Goal: Task Accomplishment & Management: Complete application form

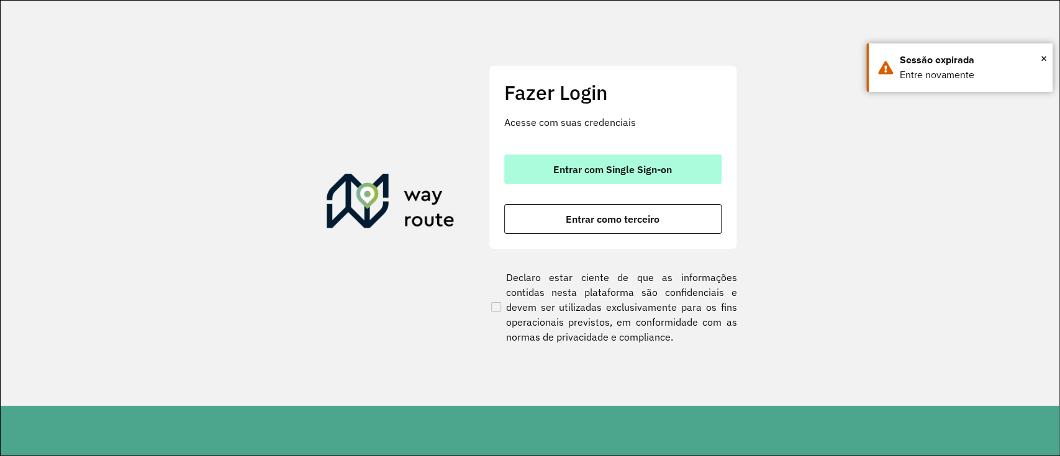
click at [643, 171] on span "Entrar com Single Sign-on" at bounding box center [612, 170] width 119 height 10
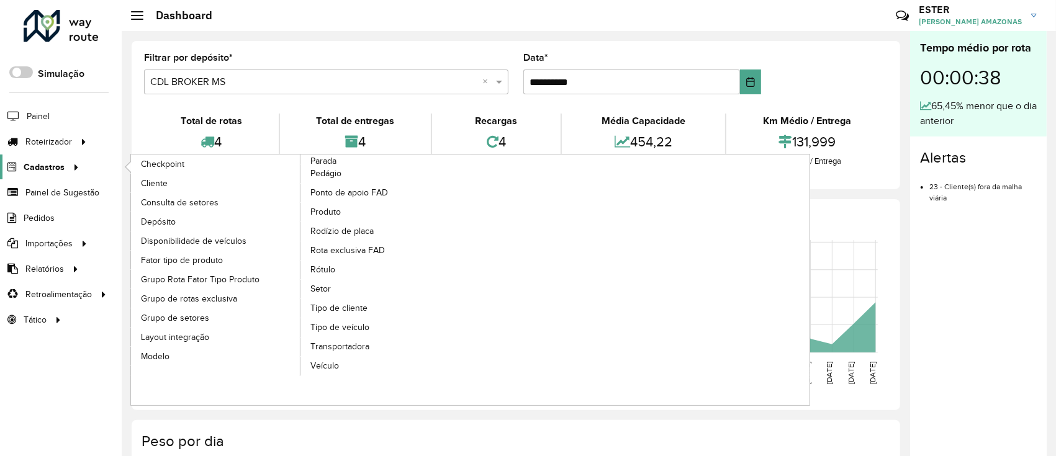
click at [56, 167] on span "Cadastros" at bounding box center [44, 167] width 41 height 13
click at [332, 304] on span "Tipo de cliente" at bounding box center [340, 308] width 60 height 13
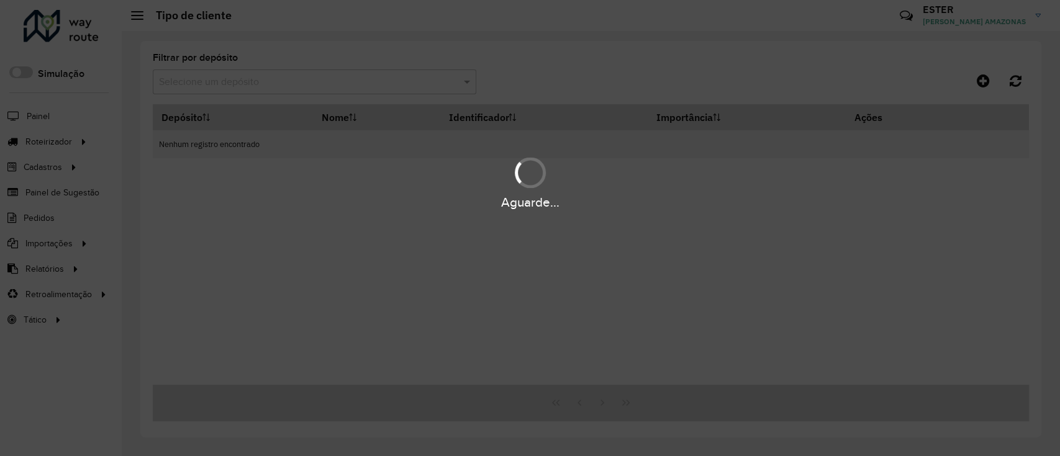
click at [319, 288] on div "Aguarde..." at bounding box center [530, 228] width 1060 height 456
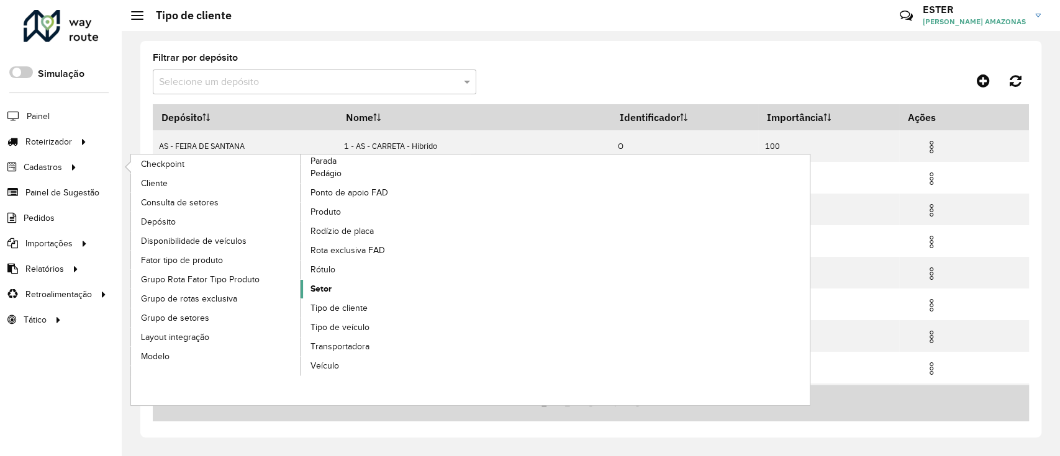
click at [333, 283] on link "Setor" at bounding box center [386, 289] width 170 height 19
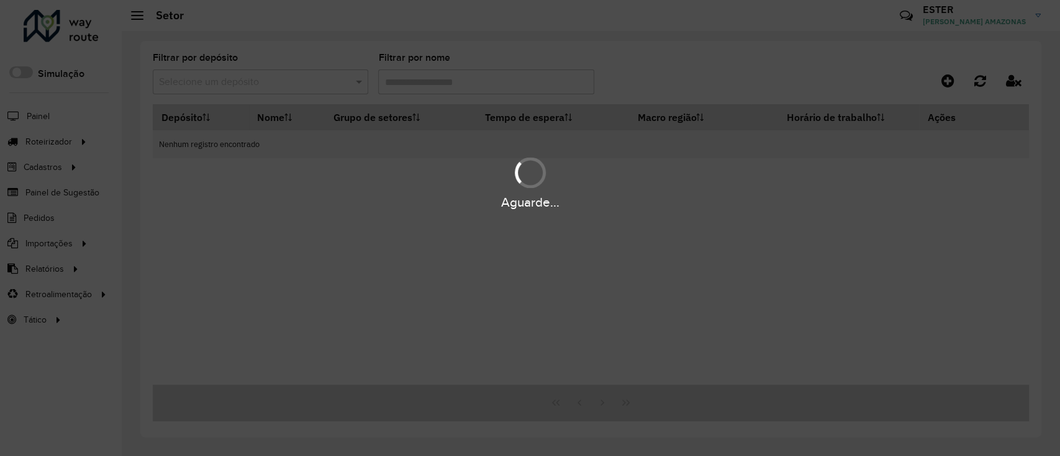
click at [297, 79] on div "Aguarde..." at bounding box center [530, 228] width 1060 height 456
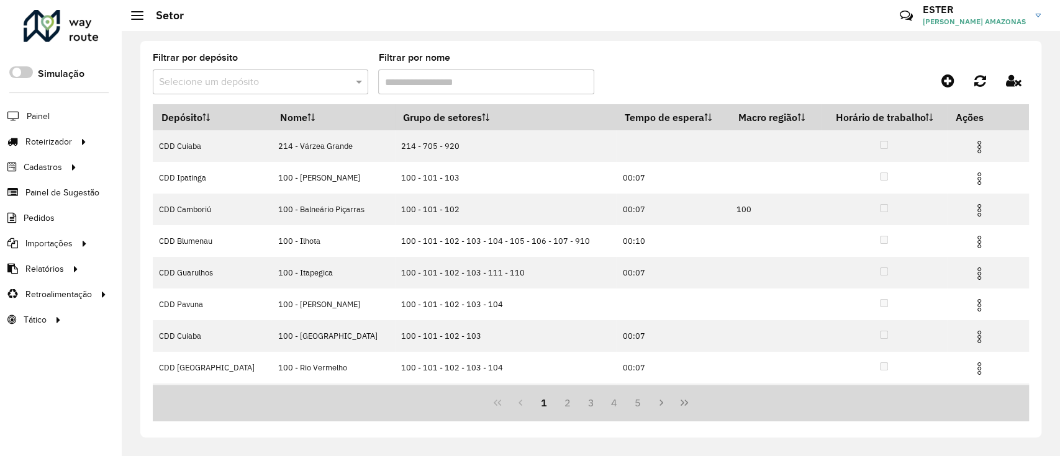
click at [300, 82] on input "text" at bounding box center [248, 82] width 178 height 15
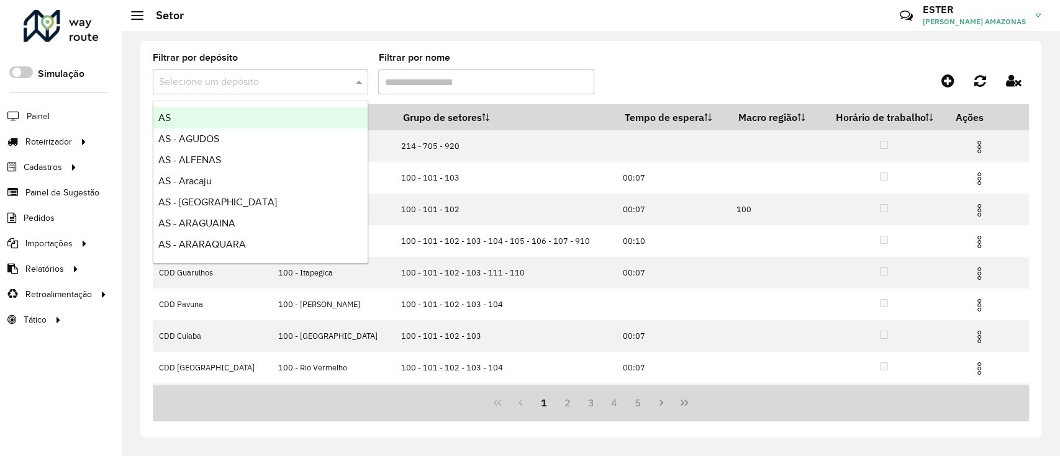
click at [300, 82] on input "text" at bounding box center [248, 82] width 178 height 15
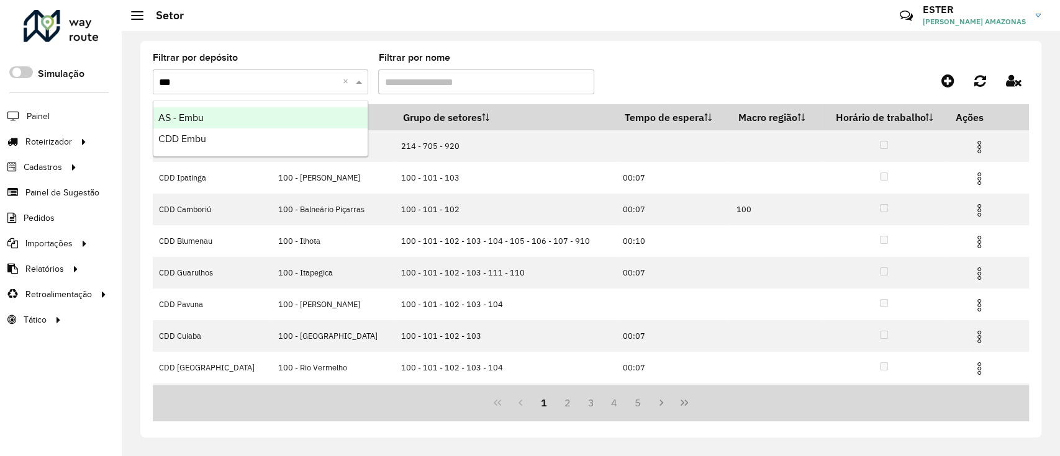
type input "****"
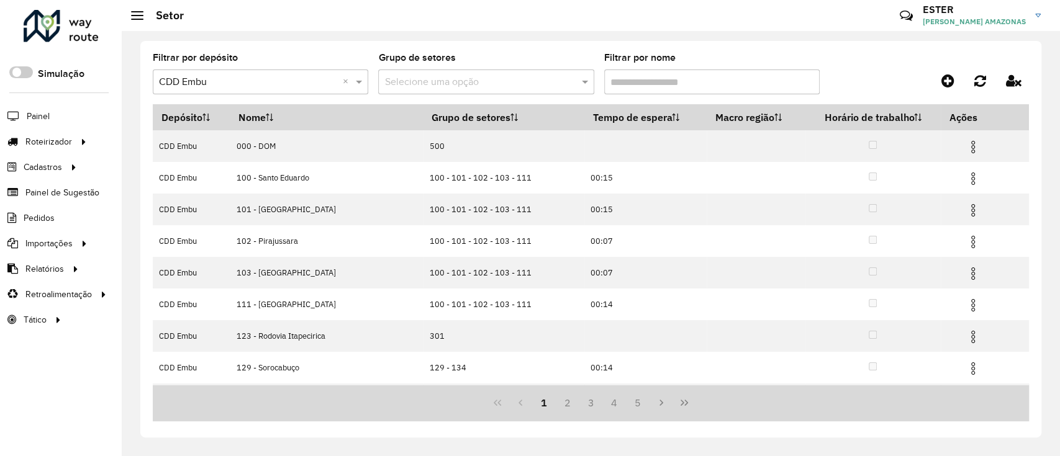
click at [626, 84] on input "Filtrar por nome" at bounding box center [711, 82] width 215 height 25
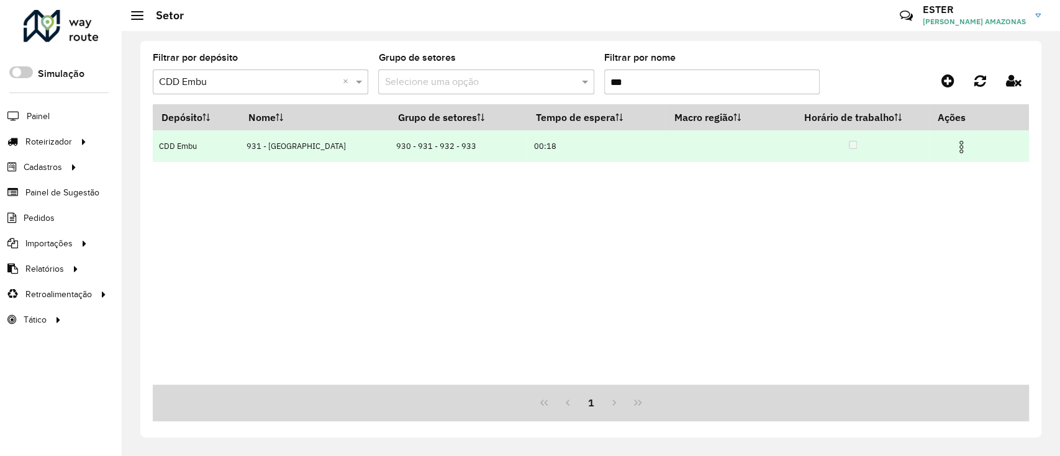
type input "***"
click at [961, 144] on img at bounding box center [961, 147] width 15 height 15
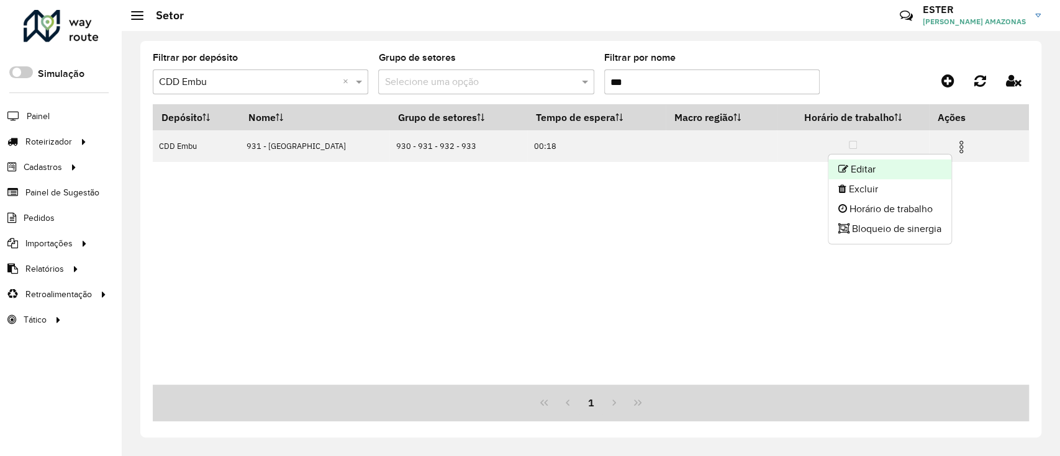
click at [891, 162] on li "Editar" at bounding box center [889, 170] width 123 height 20
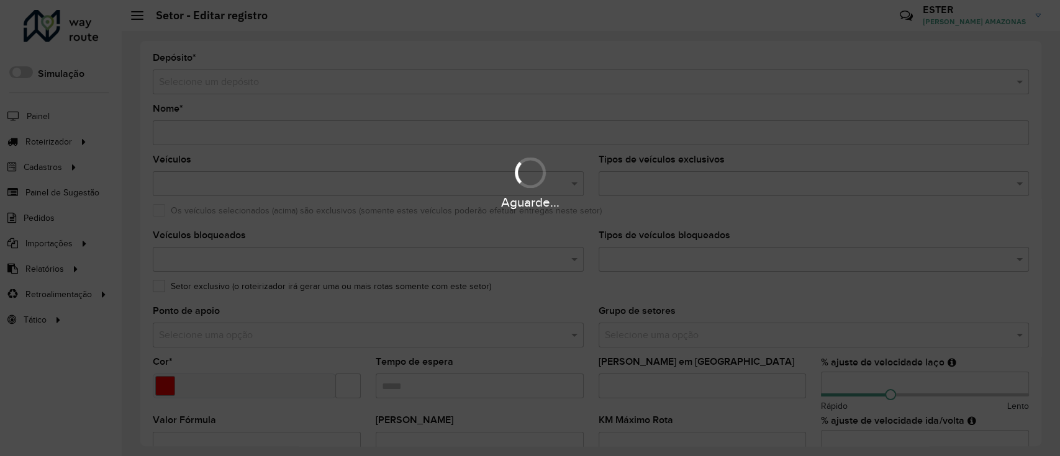
type input "**********"
type input "*******"
type input "*****"
type input "**"
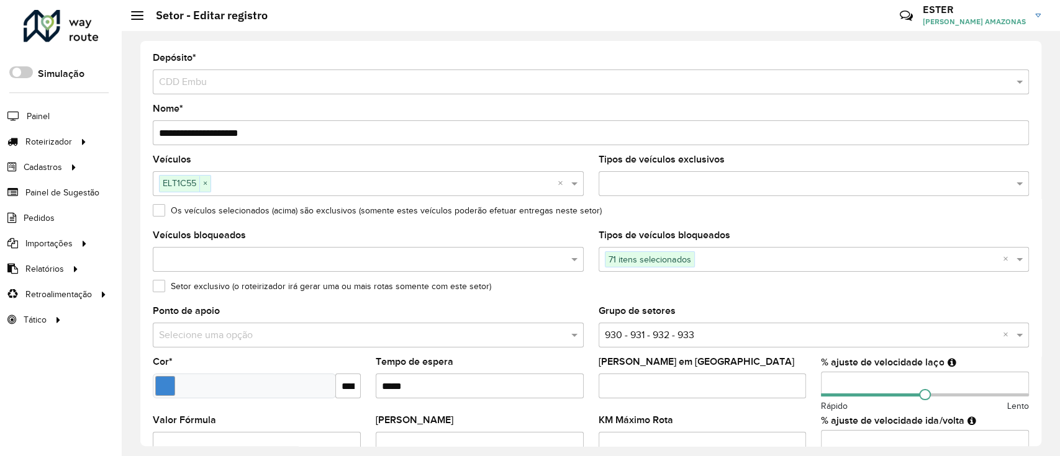
scroll to position [396, 0]
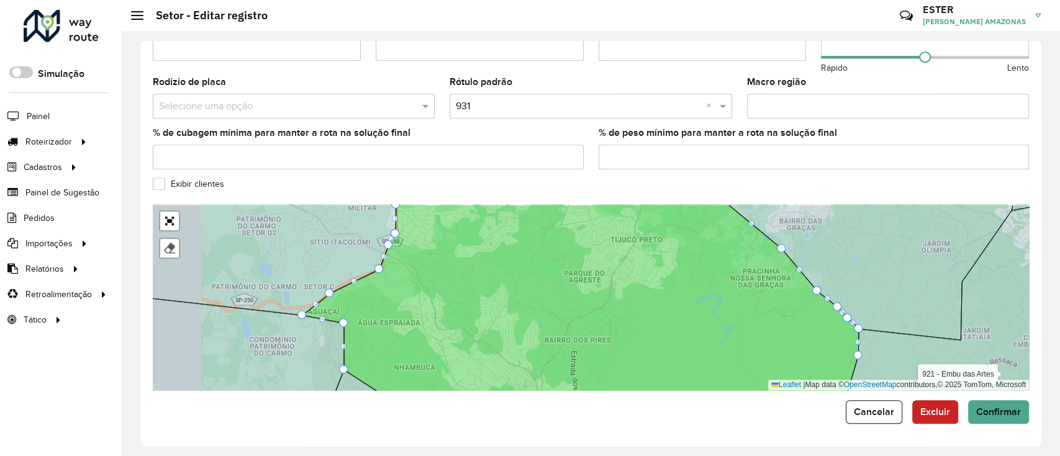
drag, startPoint x: 581, startPoint y: 280, endPoint x: 665, endPoint y: 302, distance: 86.8
click at [665, 302] on icon at bounding box center [580, 317] width 556 height 225
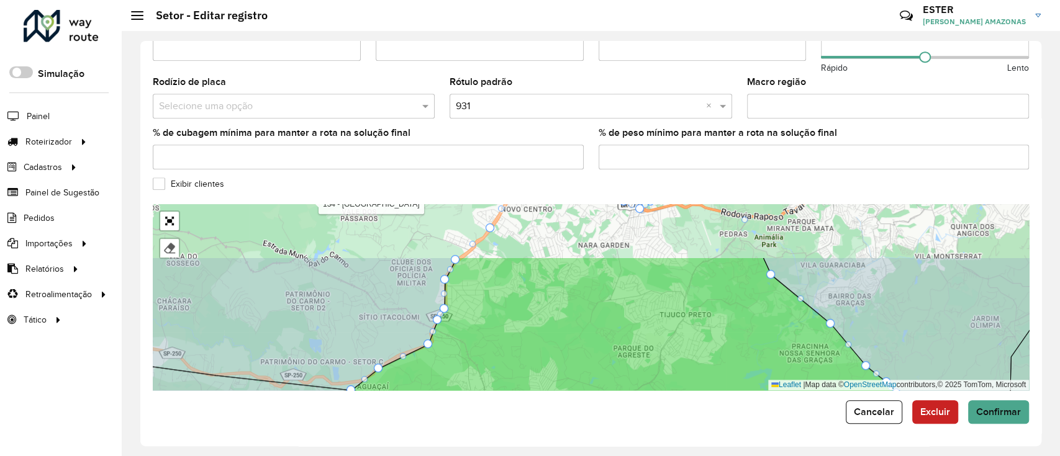
drag, startPoint x: 561, startPoint y: 306, endPoint x: 604, endPoint y: 384, distance: 88.7
click at [604, 384] on icon at bounding box center [629, 370] width 556 height 225
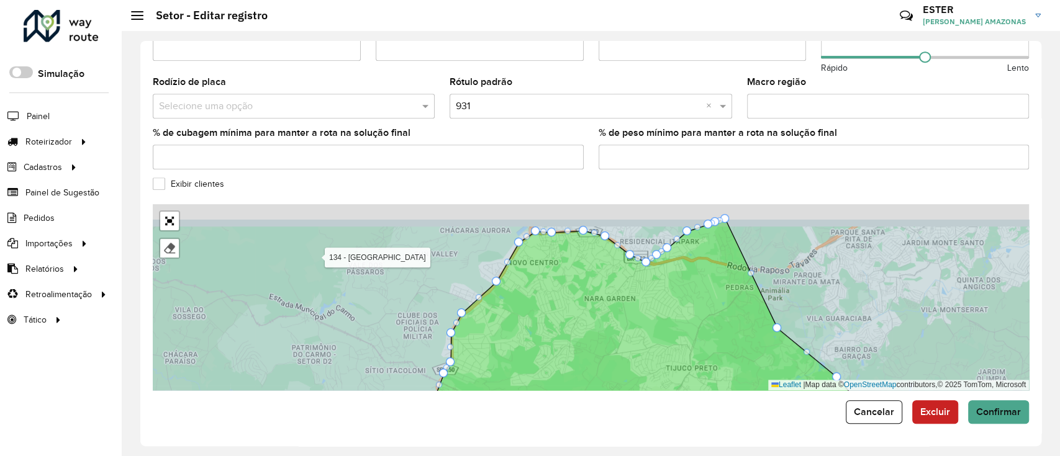
drag, startPoint x: 609, startPoint y: 274, endPoint x: 606, endPoint y: 309, distance: 34.9
click at [606, 309] on icon at bounding box center [629, 331] width 543 height 225
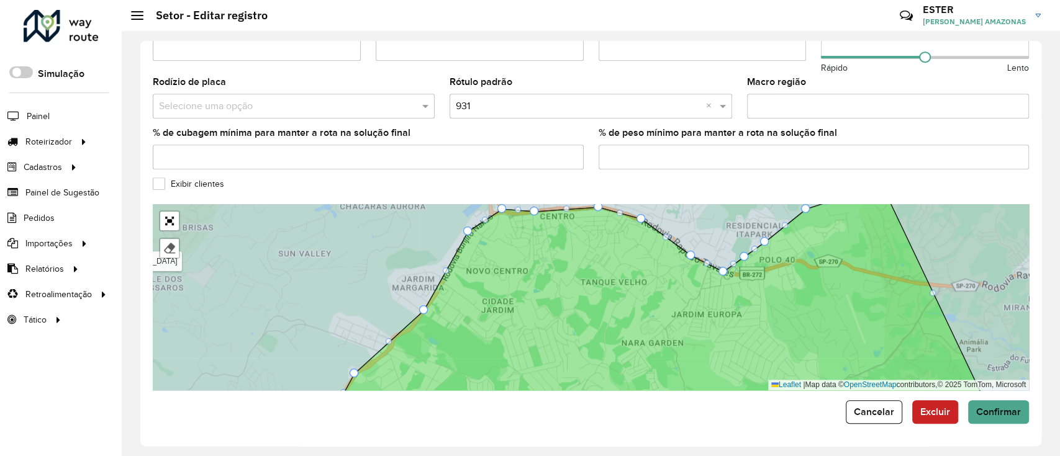
drag, startPoint x: 735, startPoint y: 278, endPoint x: 600, endPoint y: 316, distance: 140.1
click at [590, 325] on icon at bounding box center [670, 309] width 674 height 225
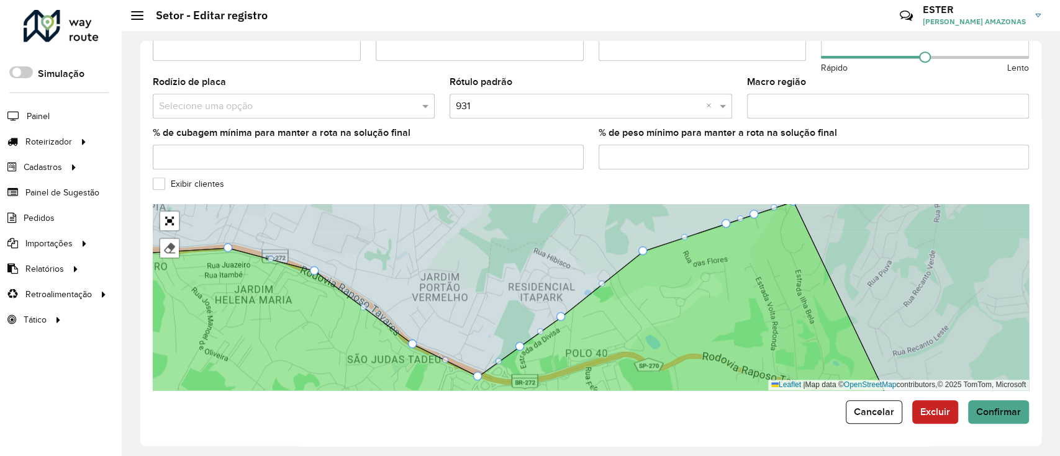
drag, startPoint x: 674, startPoint y: 294, endPoint x: 676, endPoint y: 233, distance: 60.2
click at [676, 233] on icon at bounding box center [479, 306] width 828 height 208
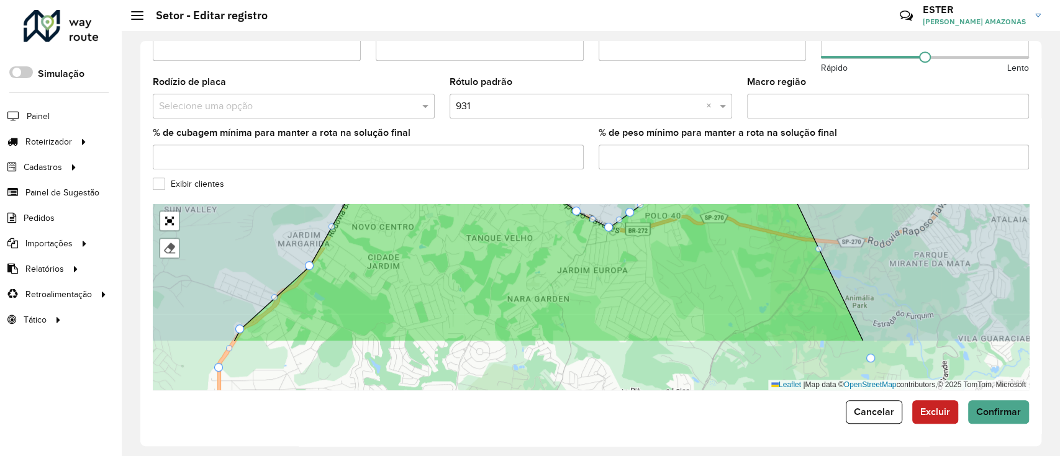
drag, startPoint x: 605, startPoint y: 293, endPoint x: 681, endPoint y: 206, distance: 115.3
click at [681, 206] on icon at bounding box center [548, 240] width 629 height 201
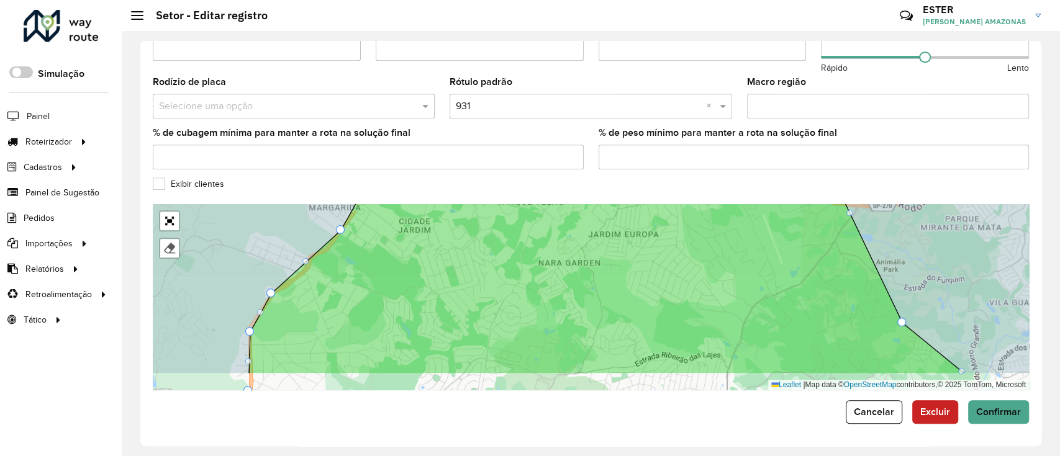
drag, startPoint x: 581, startPoint y: 311, endPoint x: 612, endPoint y: 275, distance: 47.6
click at [612, 275] on icon at bounding box center [606, 261] width 715 height 225
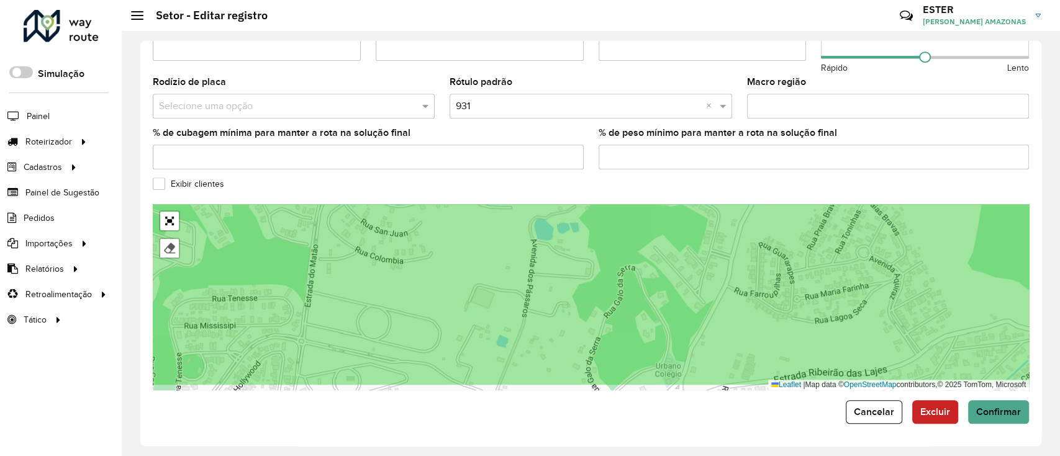
drag, startPoint x: 555, startPoint y: 328, endPoint x: 571, endPoint y: 299, distance: 32.5
click at [571, 299] on icon at bounding box center [600, 273] width 1045 height 225
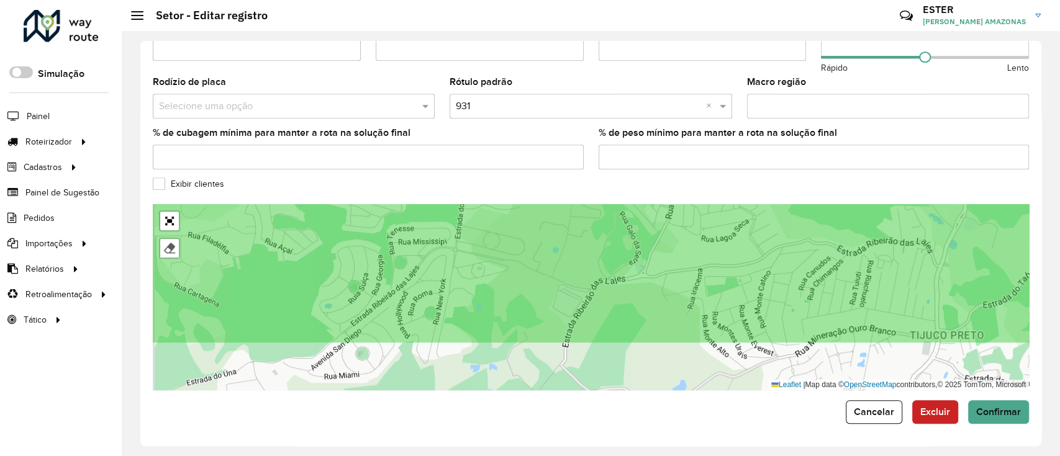
drag, startPoint x: 447, startPoint y: 296, endPoint x: 528, endPoint y: 230, distance: 104.2
click at [527, 230] on icon at bounding box center [667, 231] width 1045 height 225
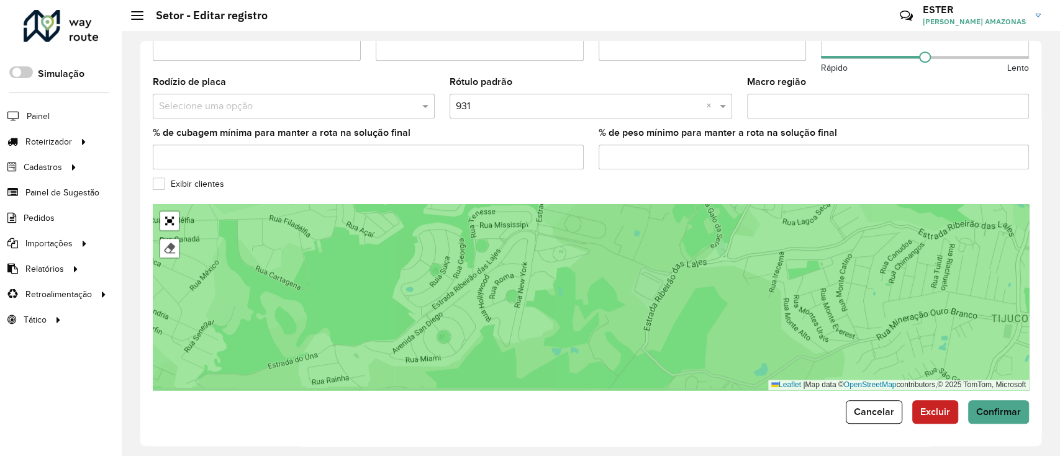
drag, startPoint x: 506, startPoint y: 314, endPoint x: 588, endPoint y: 298, distance: 83.4
click at [588, 298] on icon at bounding box center [668, 280] width 1045 height 225
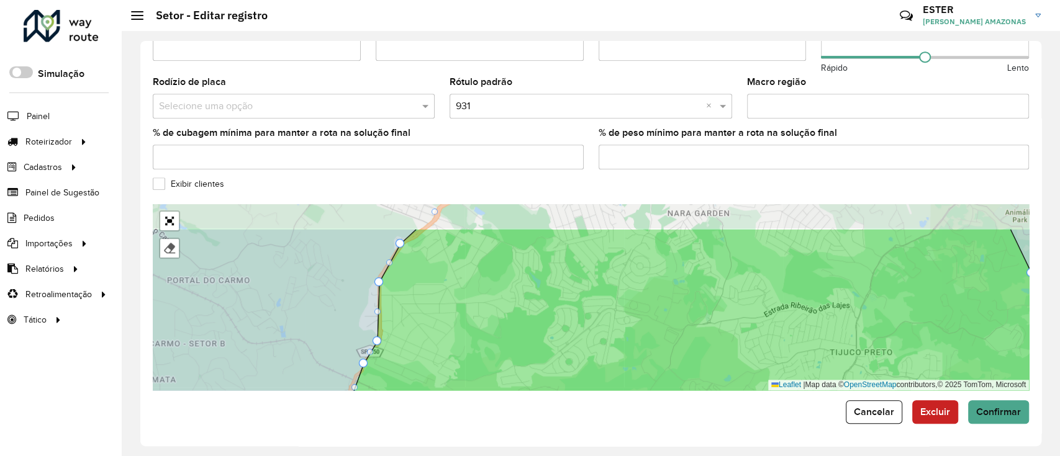
drag, startPoint x: 576, startPoint y: 296, endPoint x: 621, endPoint y: 349, distance: 69.2
click at [621, 349] on icon at bounding box center [712, 341] width 900 height 225
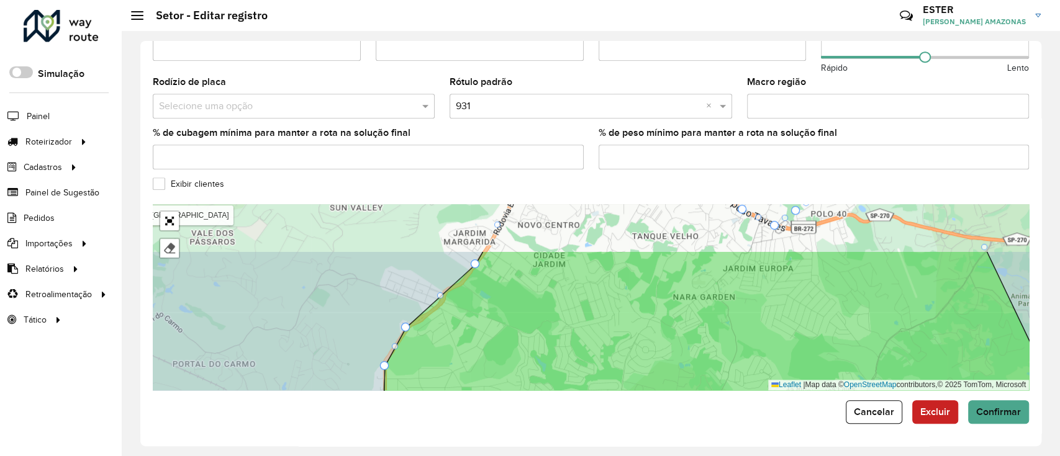
drag, startPoint x: 570, startPoint y: 314, endPoint x: 570, endPoint y: 338, distance: 24.8
click at [570, 338] on icon at bounding box center [734, 364] width 750 height 225
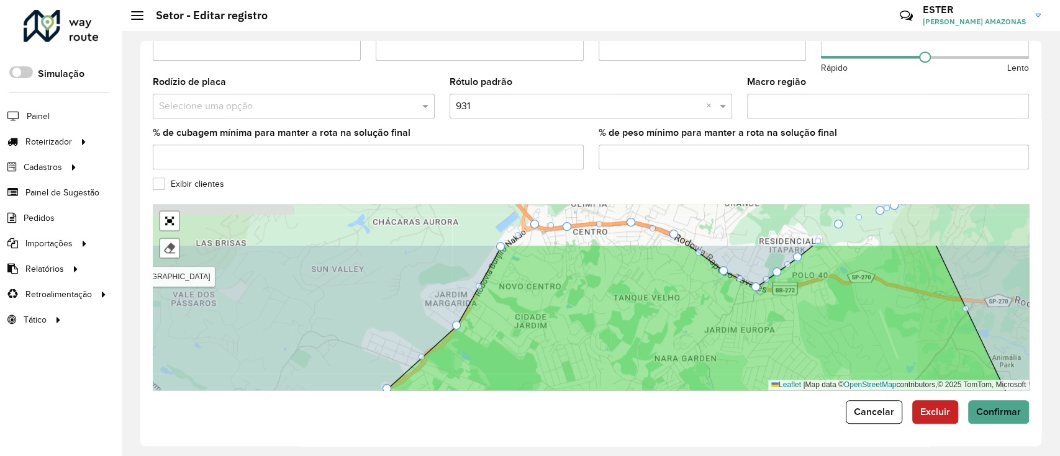
drag, startPoint x: 606, startPoint y: 298, endPoint x: 587, endPoint y: 358, distance: 63.1
click at [587, 358] on icon at bounding box center [723, 357] width 716 height 225
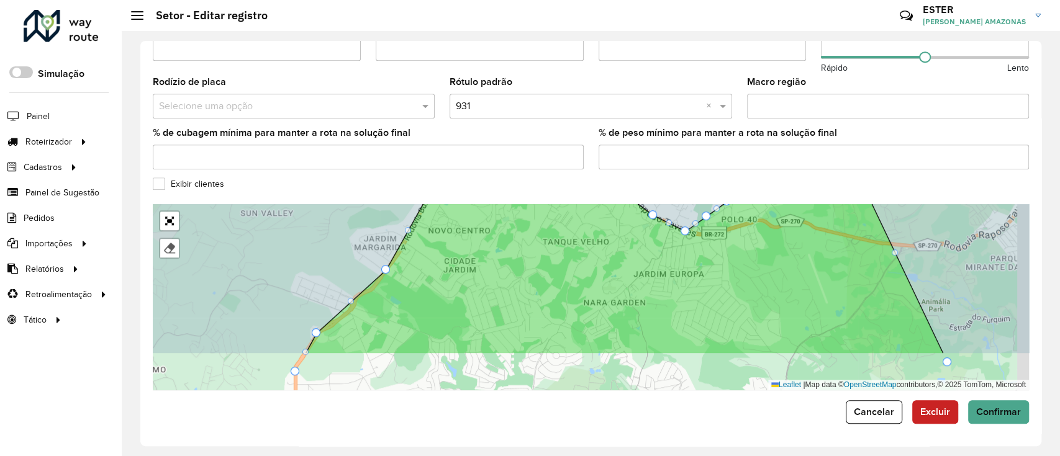
drag, startPoint x: 592, startPoint y: 289, endPoint x: 497, endPoint y: 218, distance: 118.5
click at [497, 219] on icon at bounding box center [625, 249] width 638 height 210
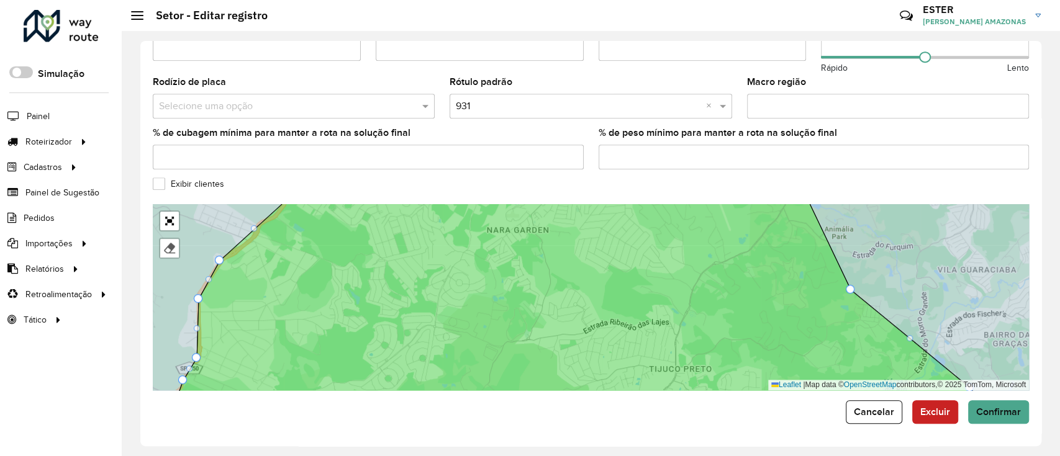
drag, startPoint x: 650, startPoint y: 310, endPoint x: 591, endPoint y: 246, distance: 86.6
click at [591, 246] on icon at bounding box center [579, 295] width 813 height 225
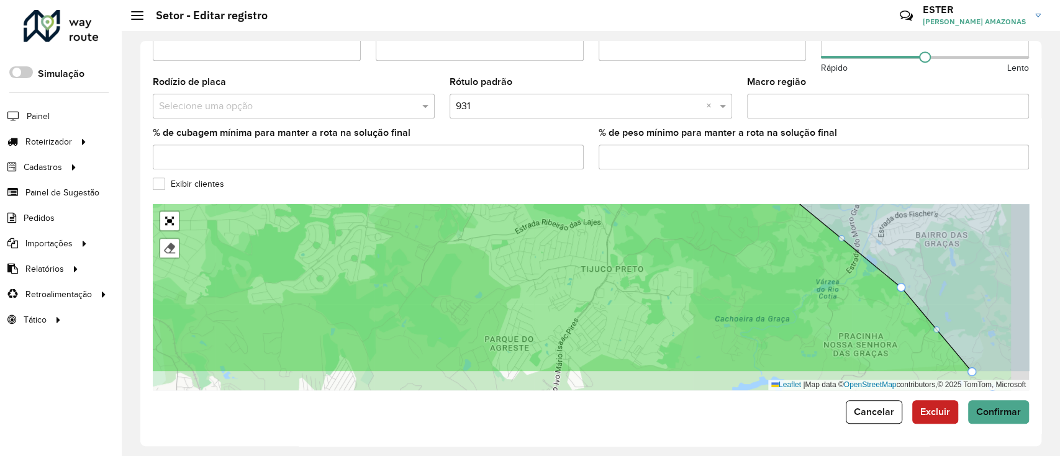
drag, startPoint x: 632, startPoint y: 297, endPoint x: 620, endPoint y: 261, distance: 38.7
click at [620, 261] on icon at bounding box center [512, 259] width 918 height 225
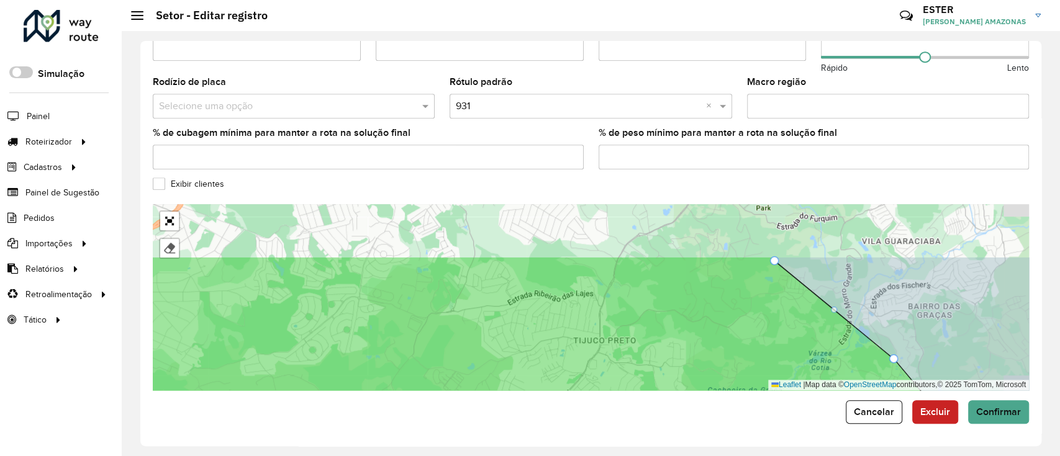
drag, startPoint x: 620, startPoint y: 261, endPoint x: 612, endPoint y: 333, distance: 72.5
click at [612, 333] on icon at bounding box center [534, 369] width 953 height 225
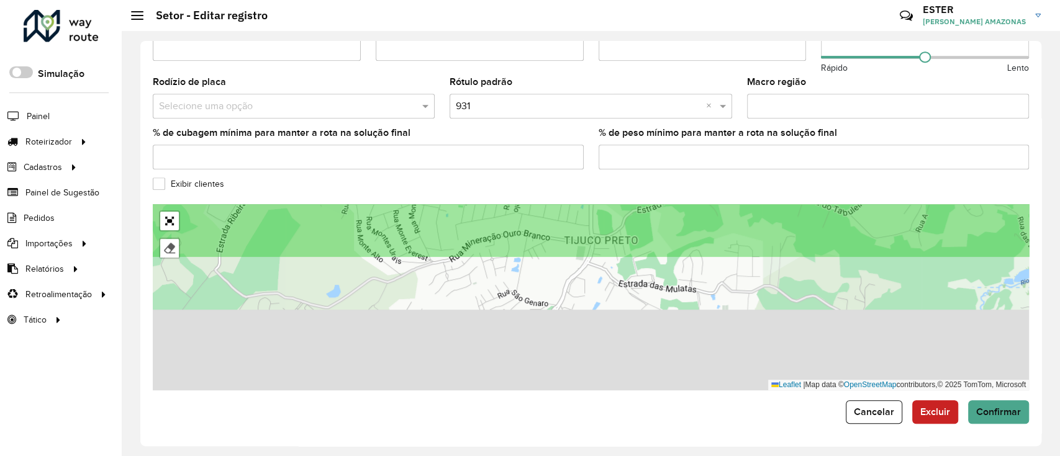
drag, startPoint x: 637, startPoint y: 256, endPoint x: 637, endPoint y: 206, distance: 49.7
click at [637, 207] on icon at bounding box center [588, 145] width 1045 height 225
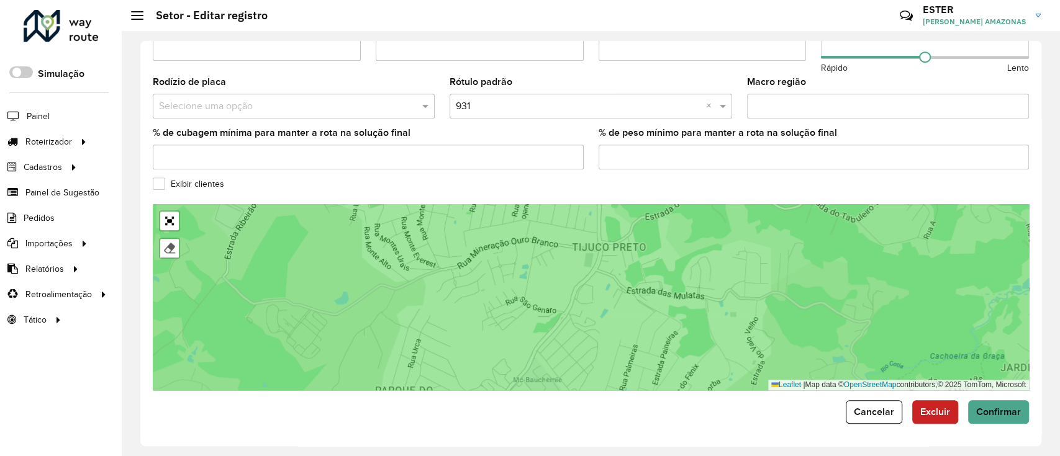
drag, startPoint x: 661, startPoint y: 309, endPoint x: 669, endPoint y: 332, distance: 24.9
click at [669, 332] on icon at bounding box center [595, 311] width 1045 height 225
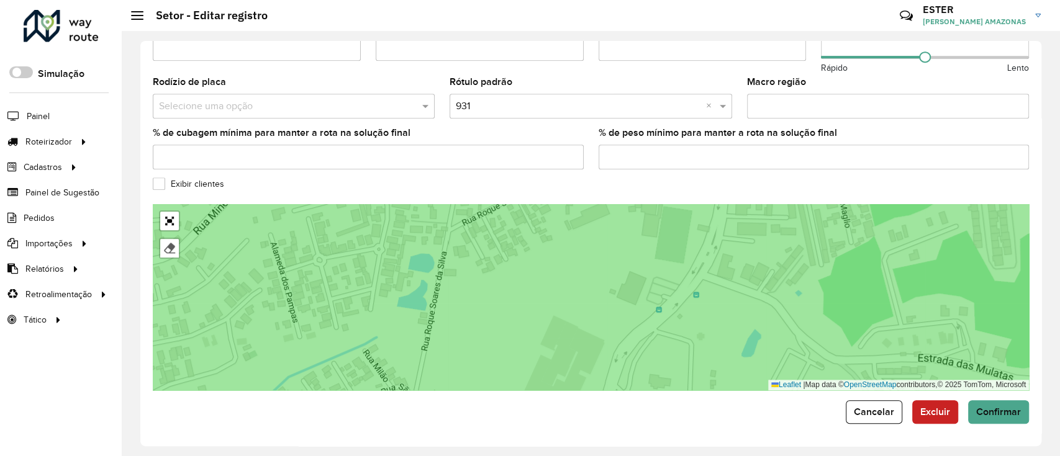
click at [594, 278] on icon at bounding box center [587, 297] width 1045 height 225
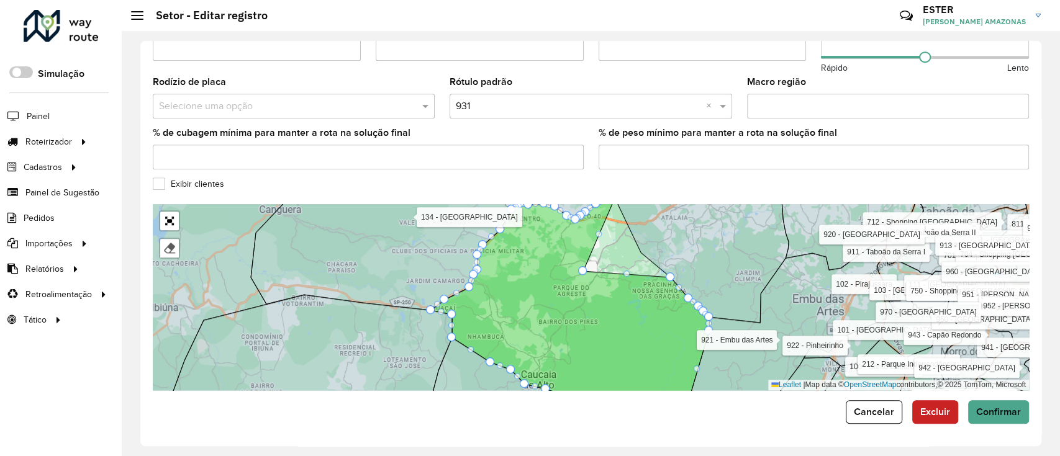
drag, startPoint x: 641, startPoint y: 250, endPoint x: 584, endPoint y: 268, distance: 59.9
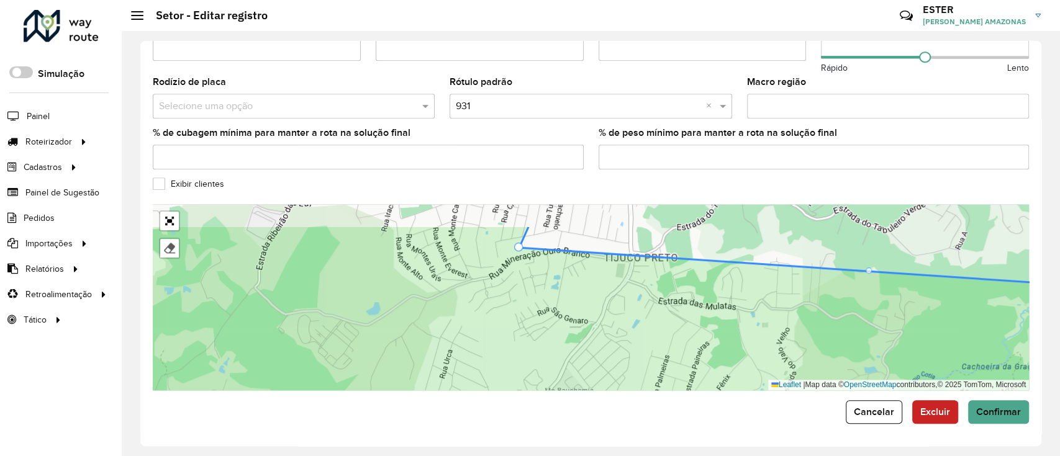
drag, startPoint x: 611, startPoint y: 286, endPoint x: 571, endPoint y: 325, distance: 55.8
click at [571, 325] on icon at bounding box center [553, 338] width 1047 height 227
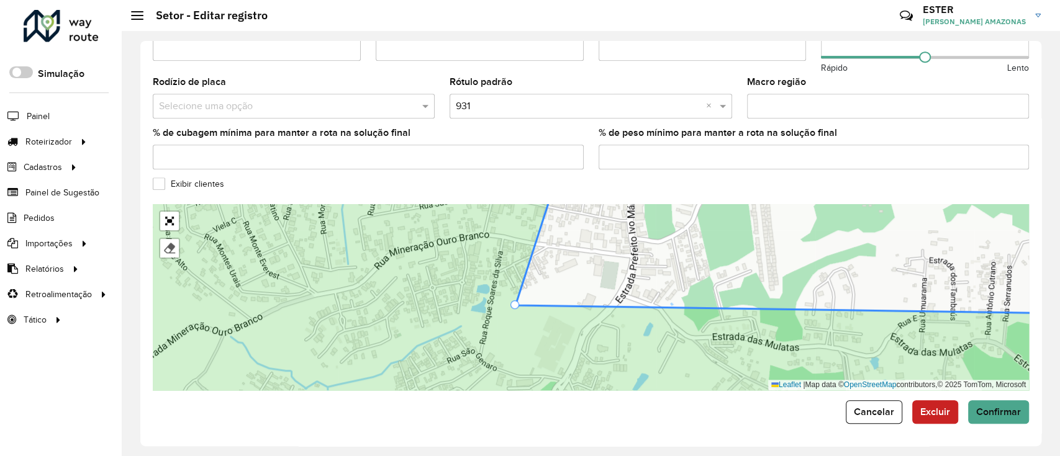
drag, startPoint x: 402, startPoint y: 229, endPoint x: 510, endPoint y: 305, distance: 131.5
drag, startPoint x: 674, startPoint y: 300, endPoint x: 555, endPoint y: 238, distance: 133.6
click at [555, 238] on div "000 - DOM 100 - Santo Eduardo 101 - Jardim Taima 102 - Pirajussara 103 - Vila R…" at bounding box center [591, 297] width 876 height 186
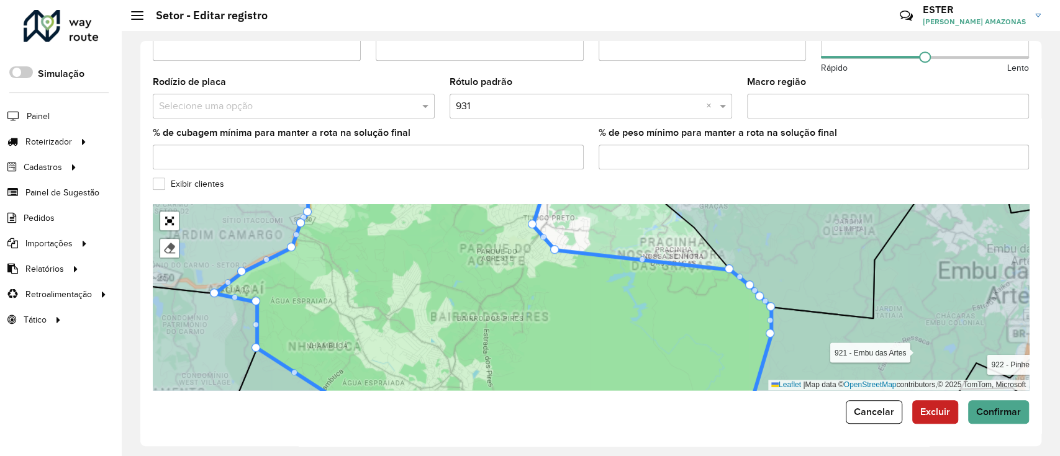
drag, startPoint x: 626, startPoint y: 241, endPoint x: 556, endPoint y: 252, distance: 70.4
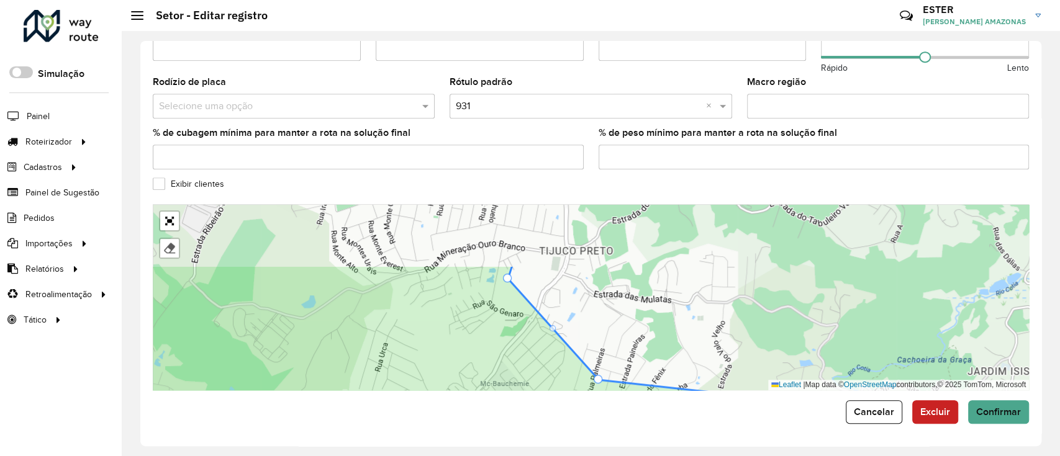
drag, startPoint x: 560, startPoint y: 290, endPoint x: 571, endPoint y: 316, distance: 28.4
click at [571, 316] on div "000 - DOM 100 - Santo Eduardo 101 - Jardim Taima 102 - Pirajussara 103 - Vila R…" at bounding box center [591, 297] width 876 height 186
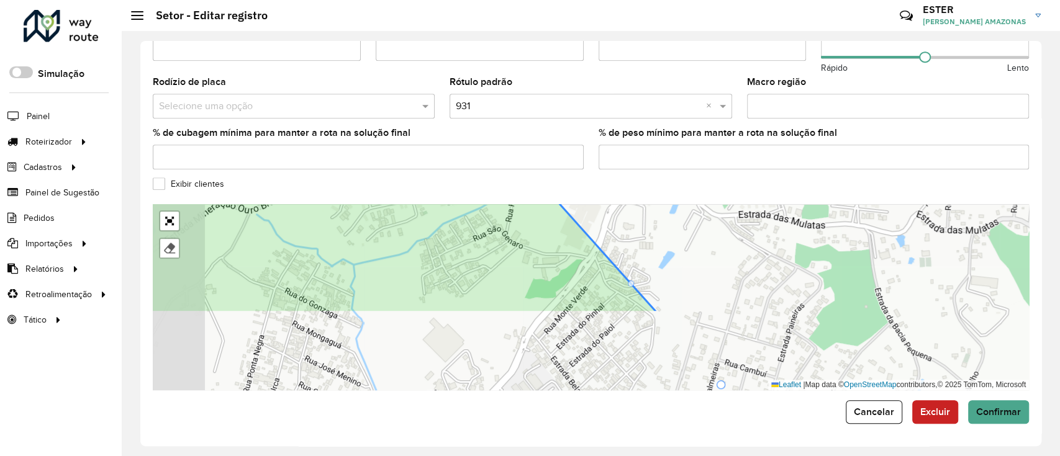
drag, startPoint x: 558, startPoint y: 286, endPoint x: 620, endPoint y: 187, distance: 116.6
click at [620, 187] on formly-group "**********" at bounding box center [591, 23] width 876 height 733
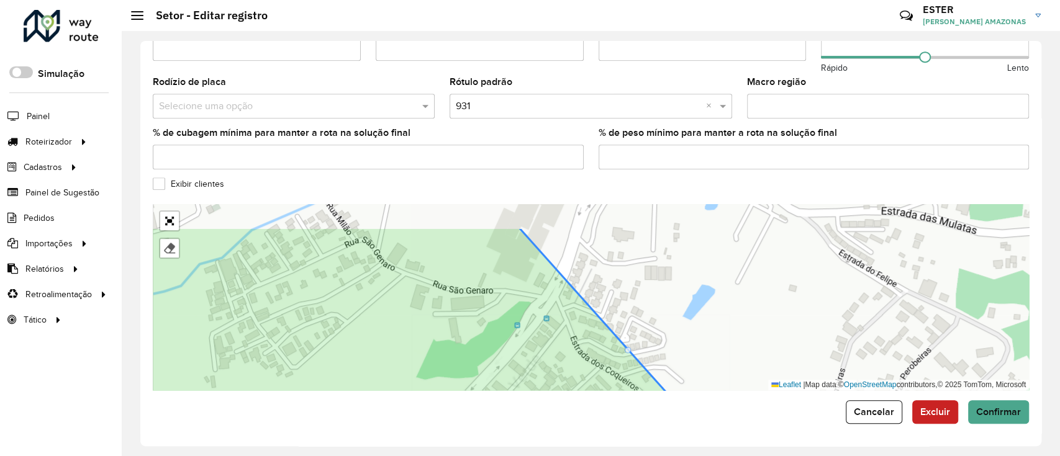
drag, startPoint x: 624, startPoint y: 249, endPoint x: 584, endPoint y: 297, distance: 62.2
click at [584, 297] on div "000 - DOM 100 - Santo Eduardo 101 - Jardim Taima 102 - Pirajussara 103 - Vila R…" at bounding box center [591, 297] width 876 height 186
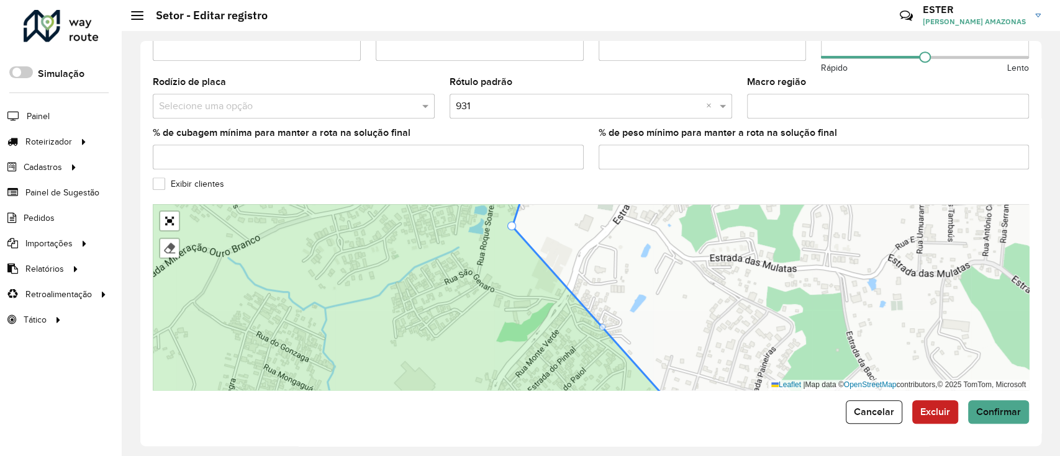
click at [601, 329] on div at bounding box center [602, 327] width 6 height 6
drag, startPoint x: 601, startPoint y: 329, endPoint x: 571, endPoint y: 324, distance: 30.8
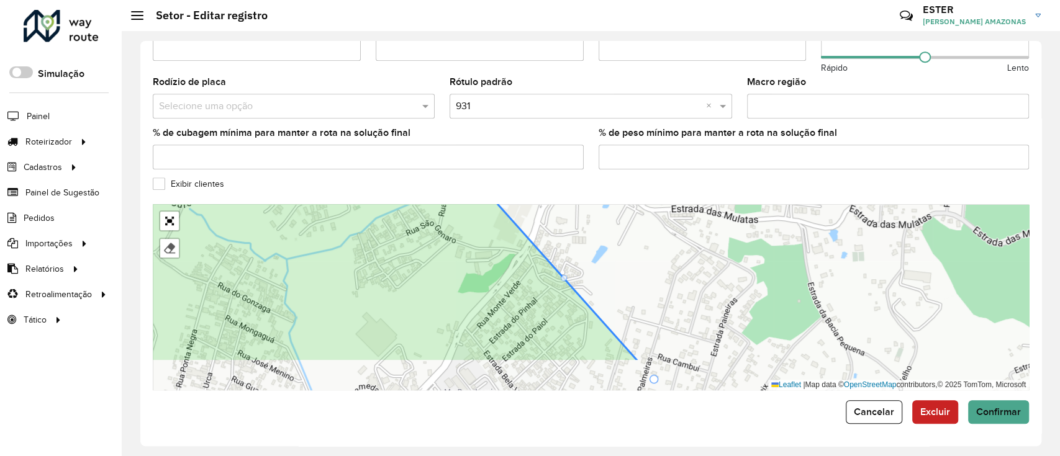
drag, startPoint x: 607, startPoint y: 285, endPoint x: 584, endPoint y: 268, distance: 28.9
click at [584, 268] on div "000 - DOM 100 - Santo Eduardo 101 - Jardim Taima 102 - Pirajussara 103 - Vila R…" at bounding box center [591, 297] width 876 height 186
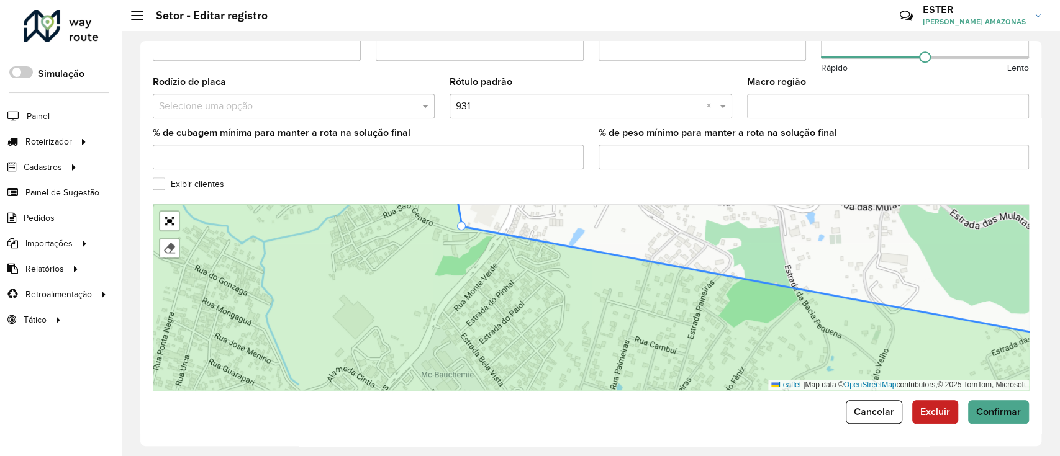
drag, startPoint x: 631, startPoint y: 363, endPoint x: 461, endPoint y: 228, distance: 216.9
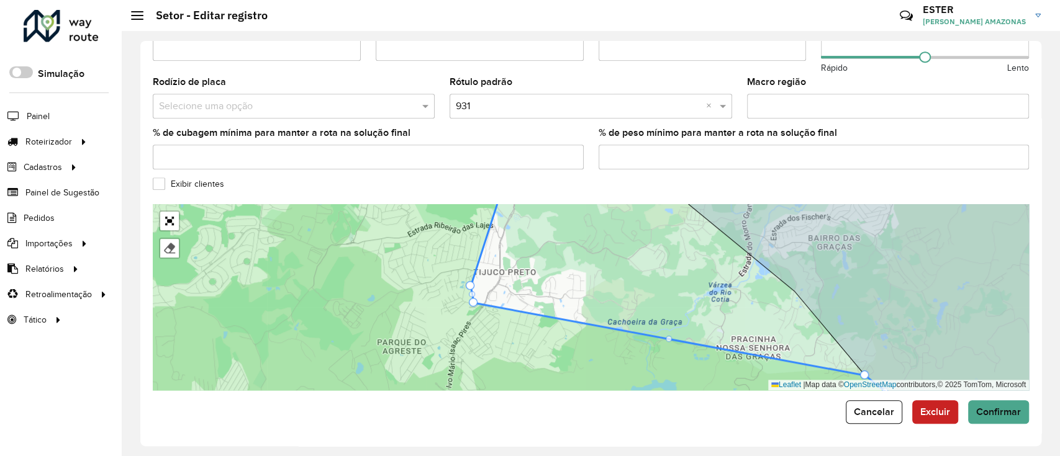
click at [630, 297] on div "000 - DOM 100 - Santo Eduardo 101 - Jardim Taima 102 - Pirajussara 103 - Vila R…" at bounding box center [591, 297] width 876 height 186
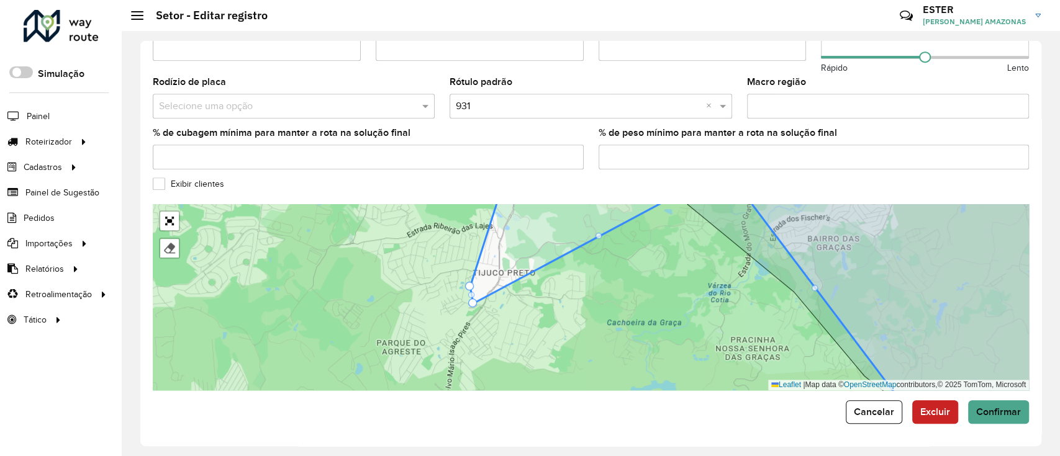
drag, startPoint x: 866, startPoint y: 375, endPoint x: 727, endPoint y: 166, distance: 251.6
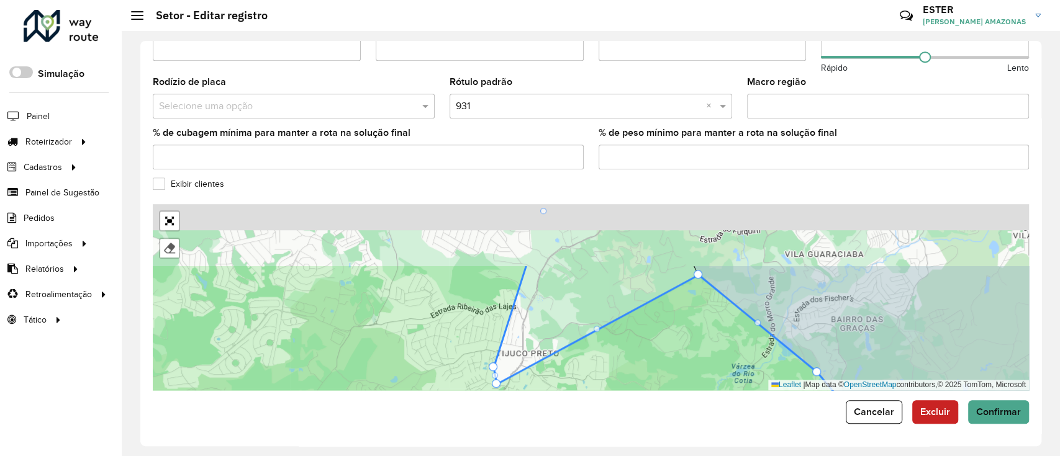
drag, startPoint x: 556, startPoint y: 319, endPoint x: 570, endPoint y: 373, distance: 55.7
click at [570, 373] on icon at bounding box center [510, 378] width 844 height 227
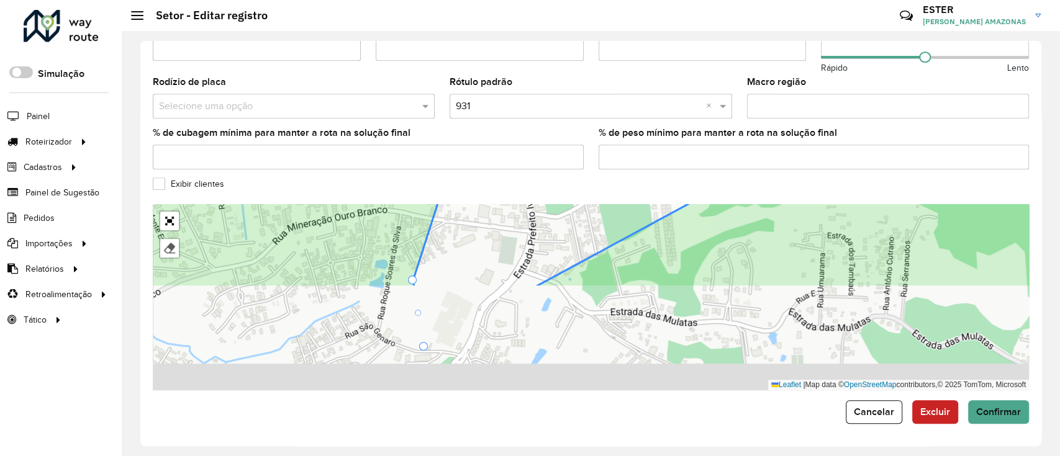
drag, startPoint x: 538, startPoint y: 345, endPoint x: 594, endPoint y: 221, distance: 135.6
click at [594, 221] on div "000 - DOM 100 - Santo Eduardo 101 - Jardim Taima 102 - Pirajussara 103 - Vila R…" at bounding box center [591, 297] width 876 height 186
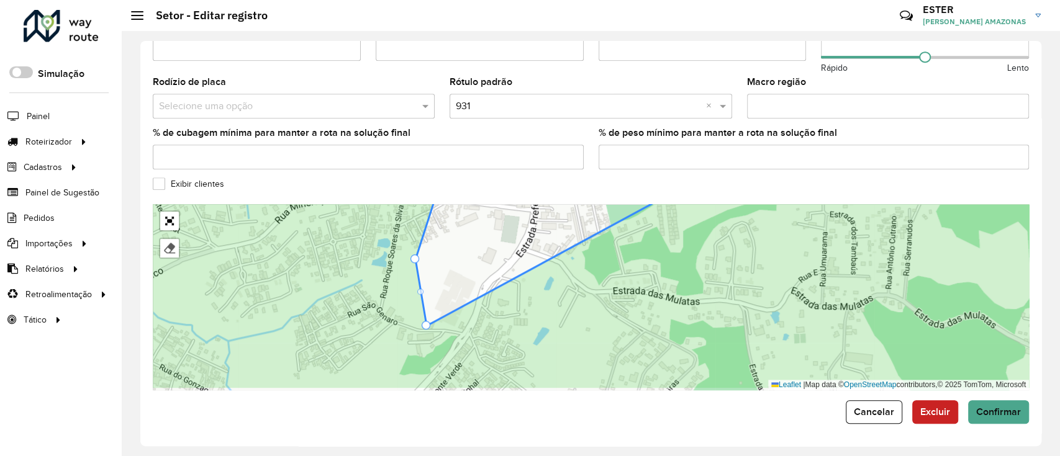
drag, startPoint x: 515, startPoint y: 307, endPoint x: 526, endPoint y: 260, distance: 49.1
click at [526, 260] on icon at bounding box center [589, 276] width 1047 height 227
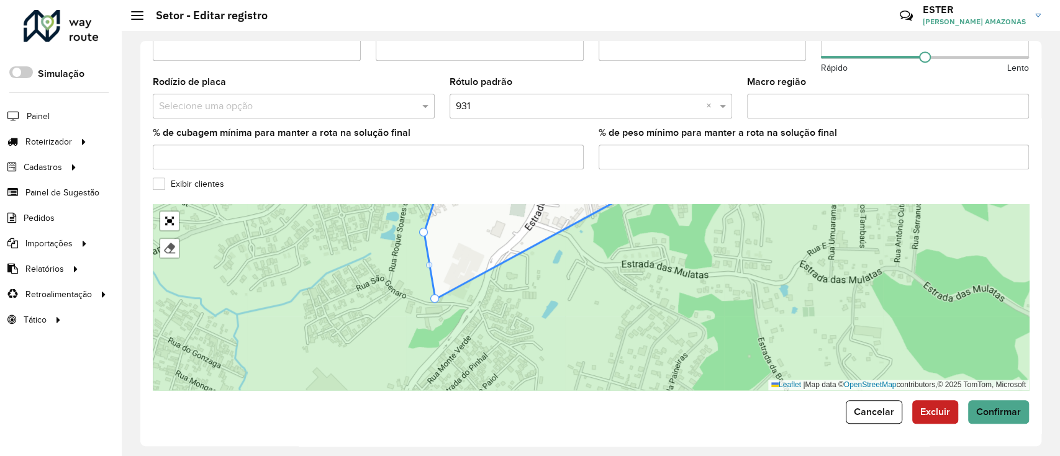
click at [507, 261] on icon at bounding box center [587, 297] width 1047 height 227
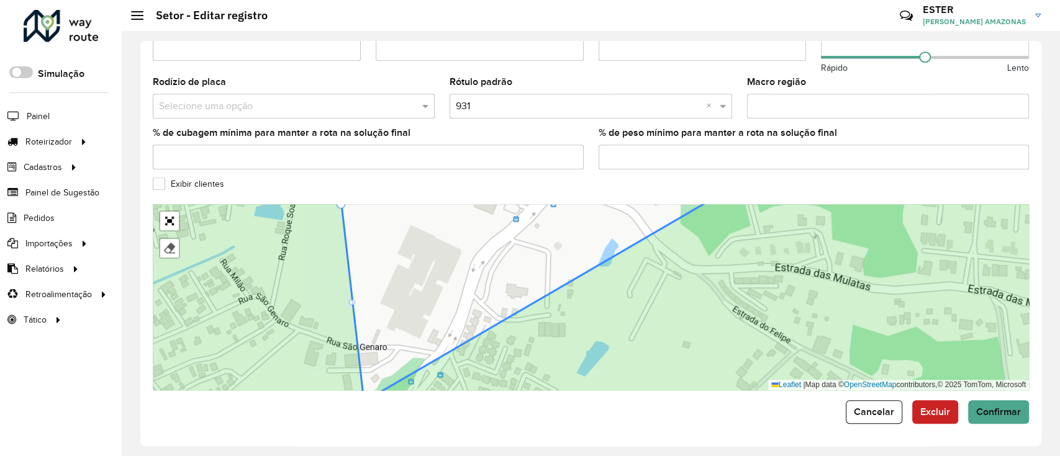
drag, startPoint x: 361, startPoint y: 336, endPoint x: 361, endPoint y: 400, distance: 64.0
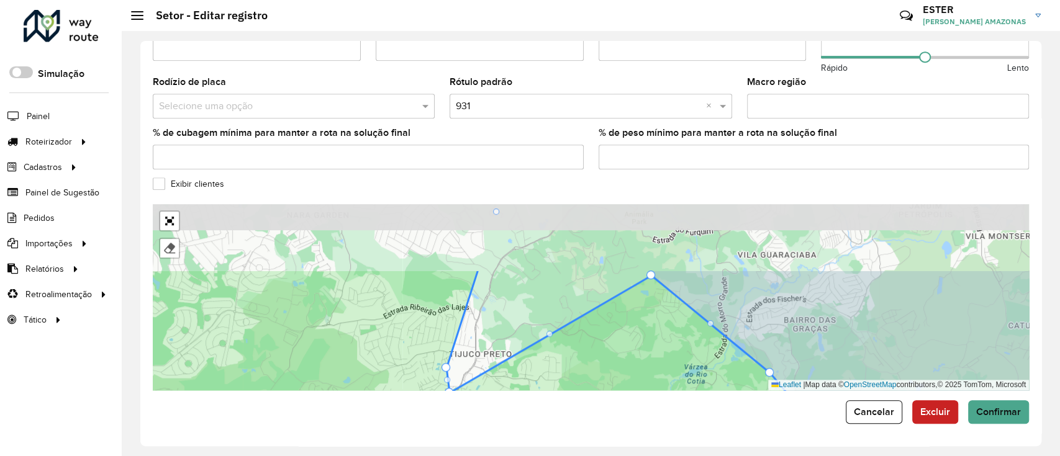
drag, startPoint x: 586, startPoint y: 271, endPoint x: 576, endPoint y: 356, distance: 86.3
click at [576, 356] on icon at bounding box center [471, 383] width 834 height 227
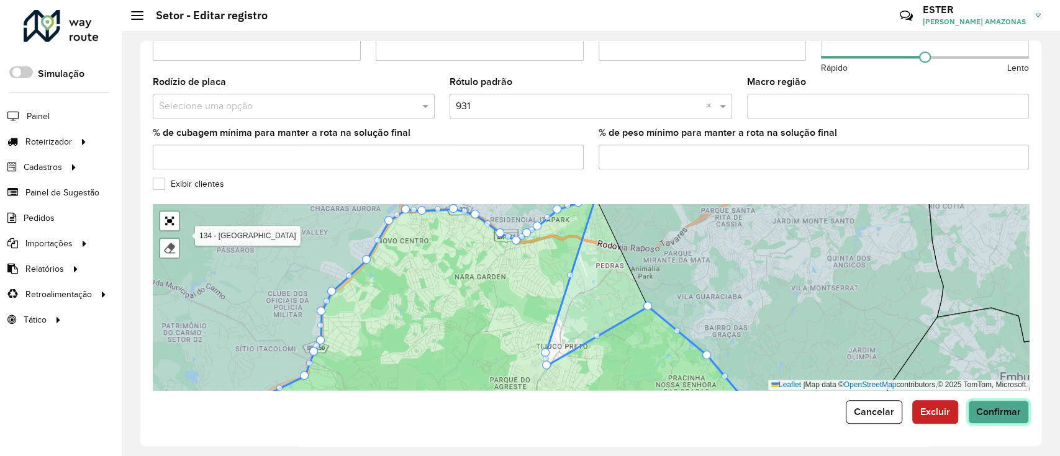
click at [984, 412] on span "Confirmar" at bounding box center [998, 412] width 45 height 11
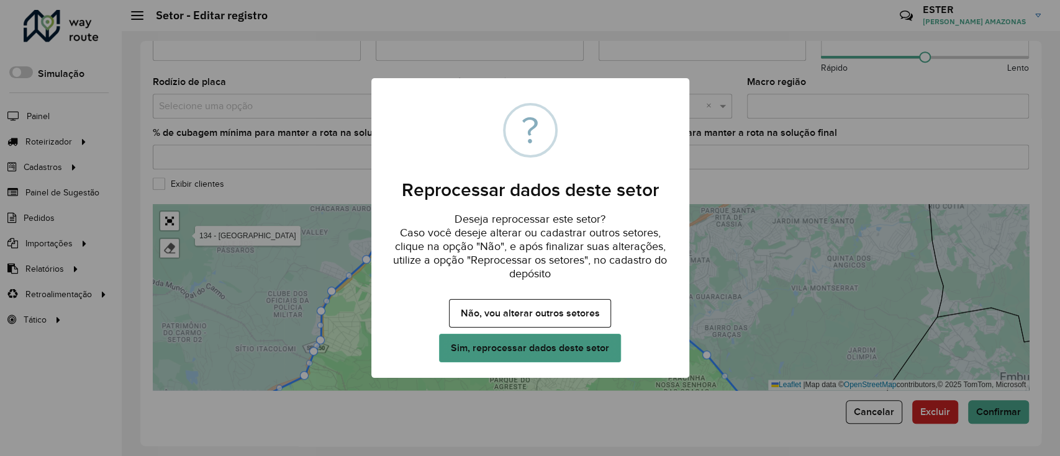
click at [557, 350] on button "Sim, reprocessar dados deste setor" at bounding box center [529, 348] width 181 height 29
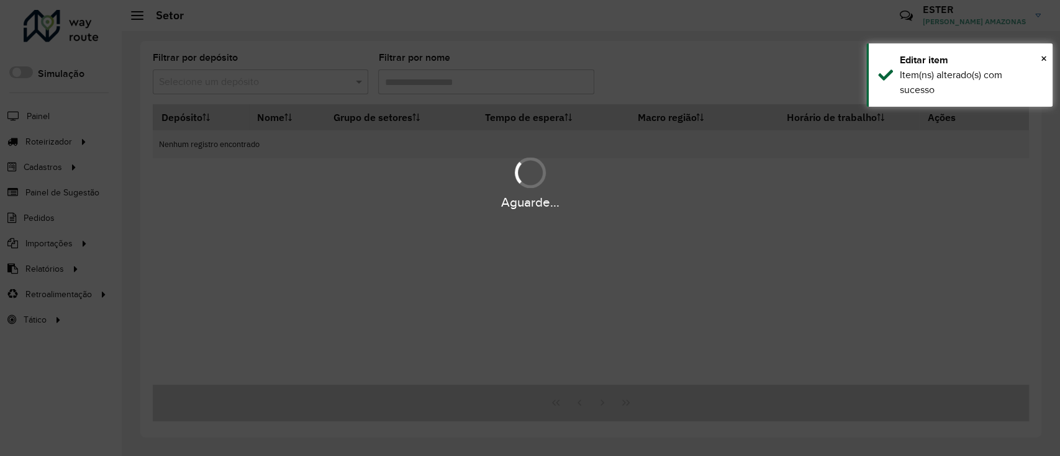
type input "***"
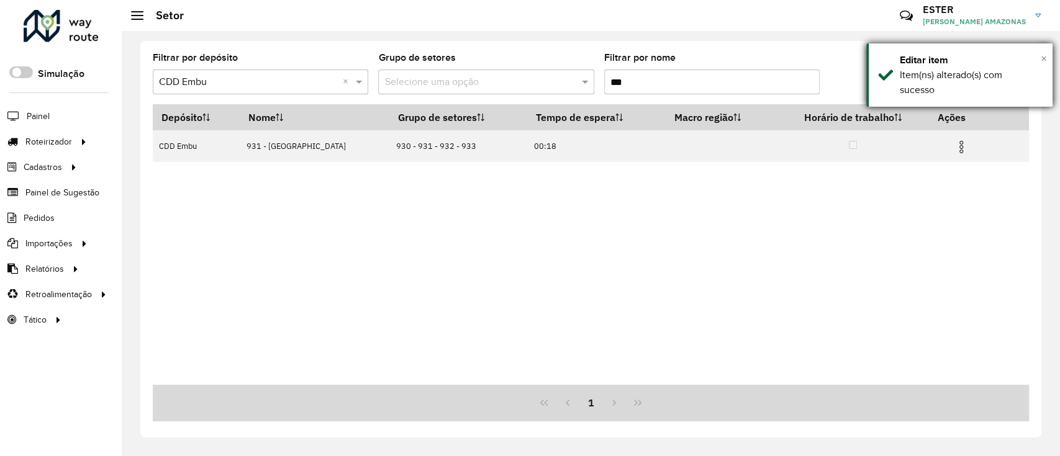
click at [1041, 63] on span "×" at bounding box center [1044, 59] width 6 height 14
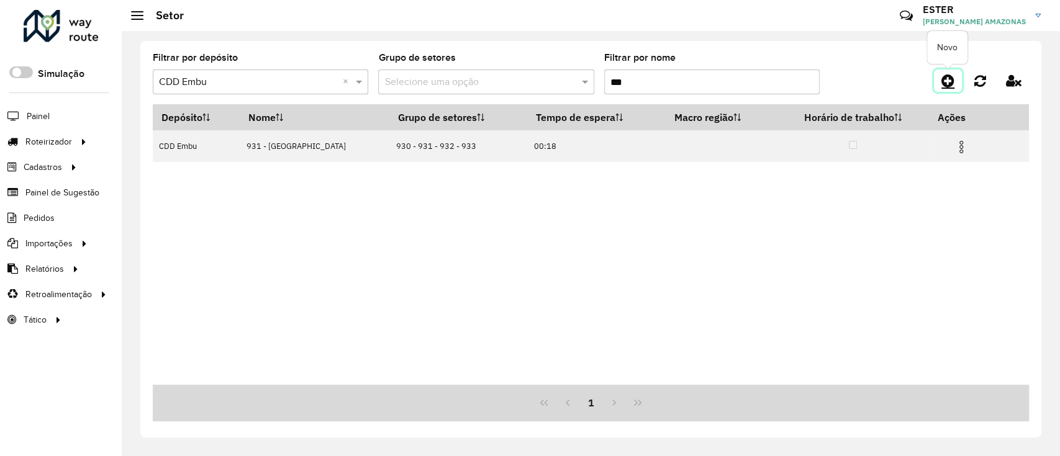
click at [946, 81] on icon at bounding box center [947, 80] width 13 height 15
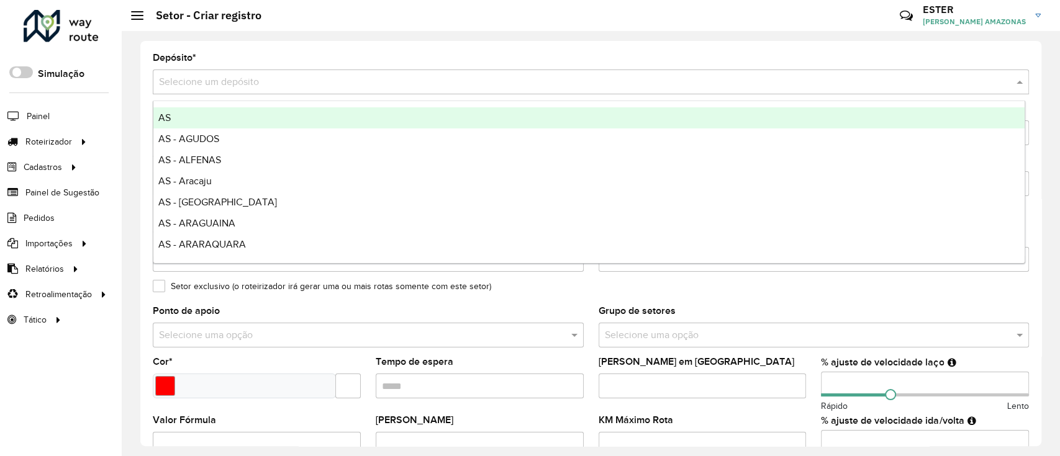
click at [458, 78] on input "text" at bounding box center [578, 82] width 839 height 15
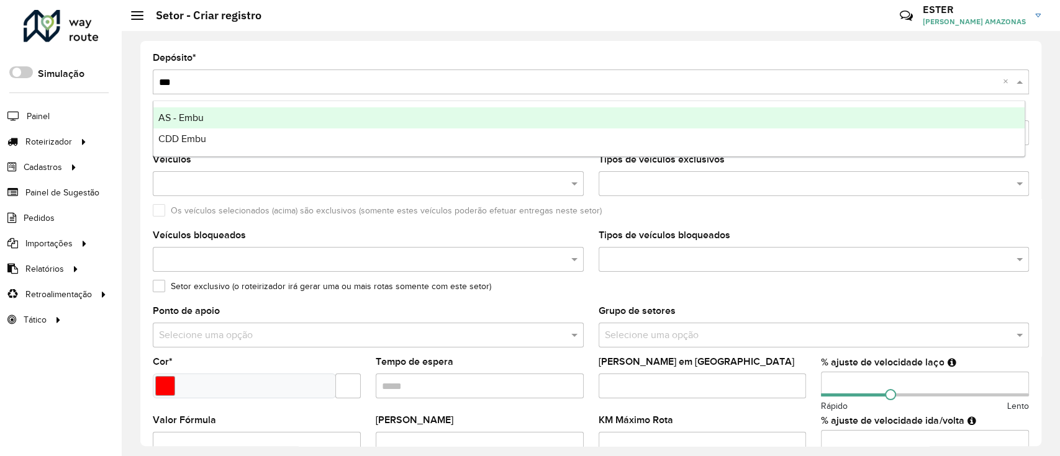
type input "****"
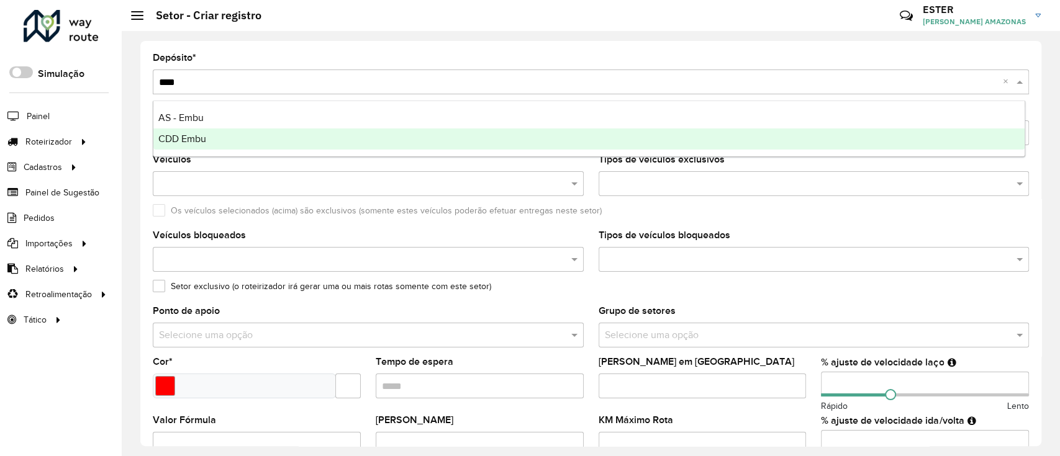
click at [470, 132] on div "CDD Embu" at bounding box center [588, 139] width 871 height 21
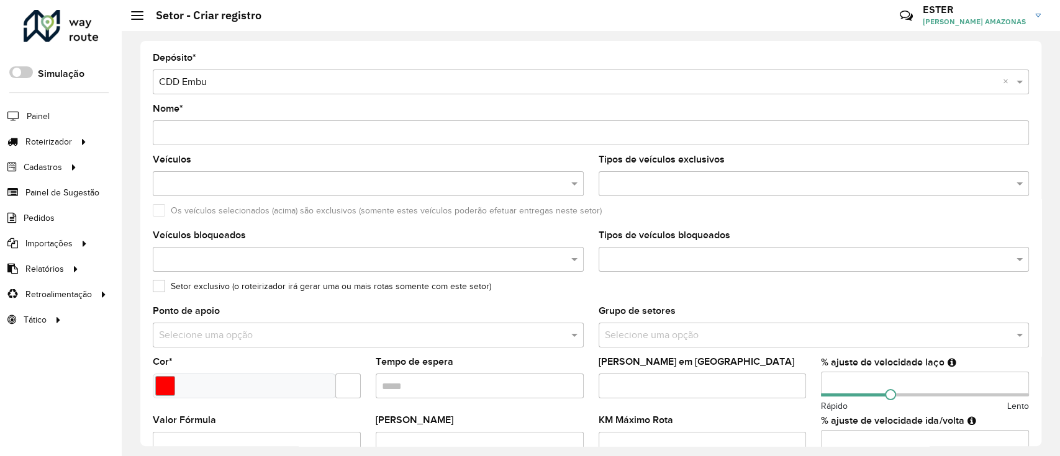
click at [413, 137] on input "Nome *" at bounding box center [591, 132] width 876 height 25
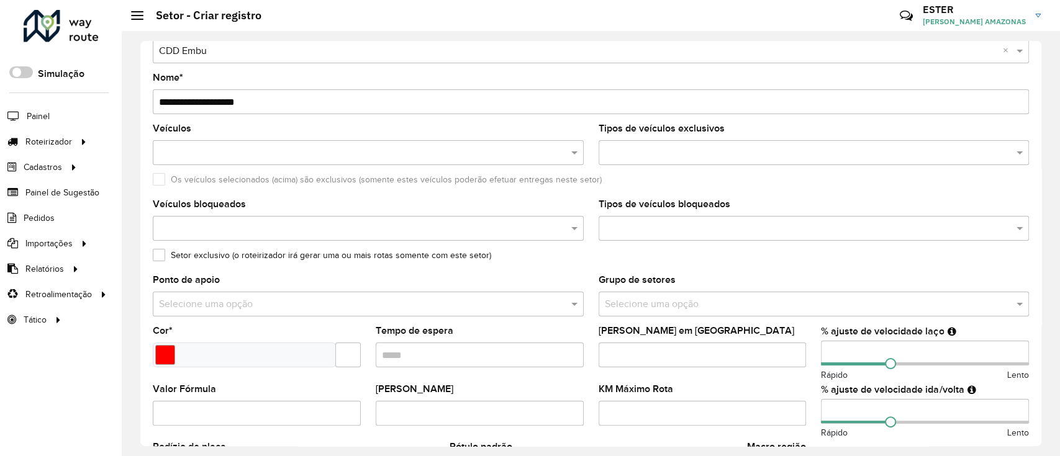
type input "**********"
click at [661, 301] on input "text" at bounding box center [802, 304] width 394 height 15
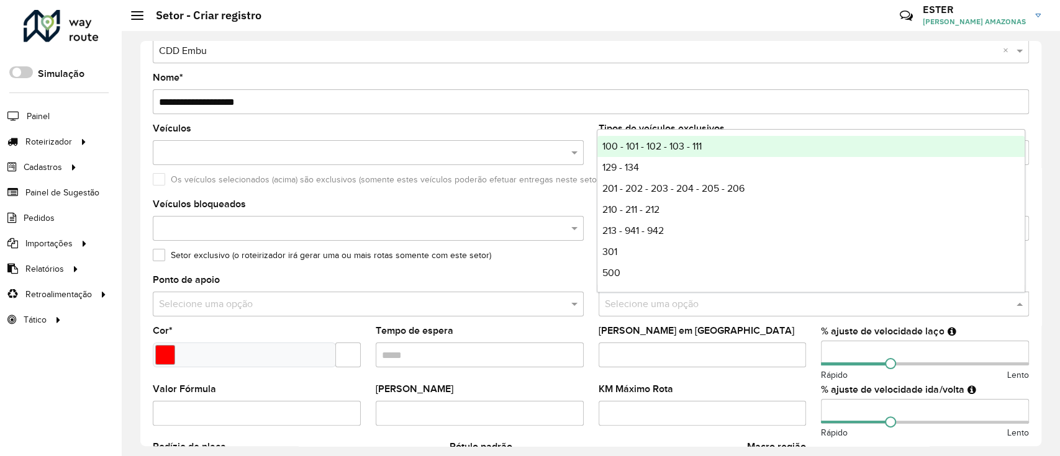
click at [661, 301] on input "text" at bounding box center [802, 304] width 394 height 15
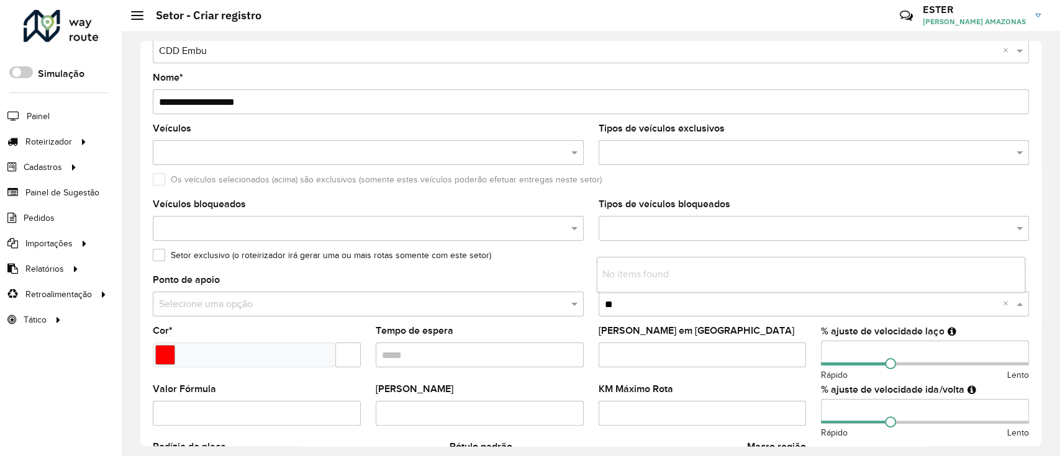
type input "*"
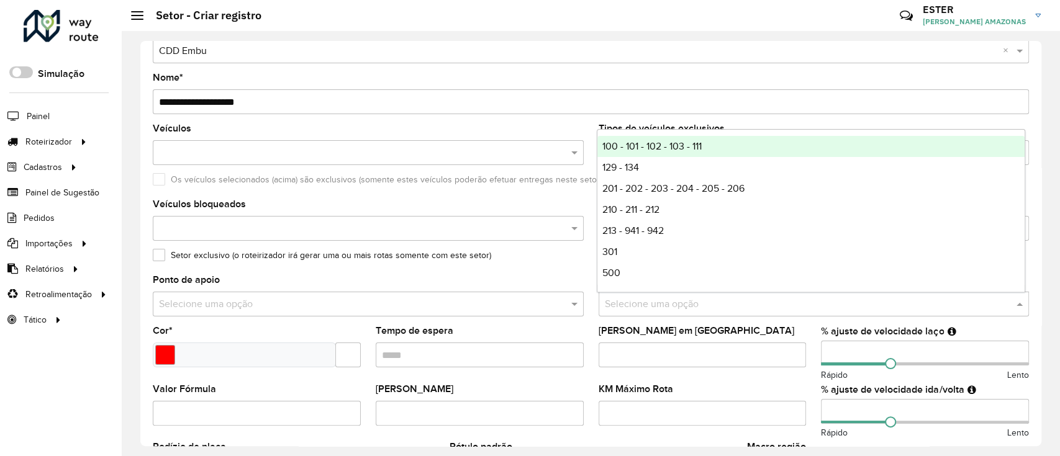
click at [543, 270] on formly-field "Setor exclusivo (o roteirizador irá gerar uma ou mais rotas somente com este se…" at bounding box center [590, 263] width 891 height 25
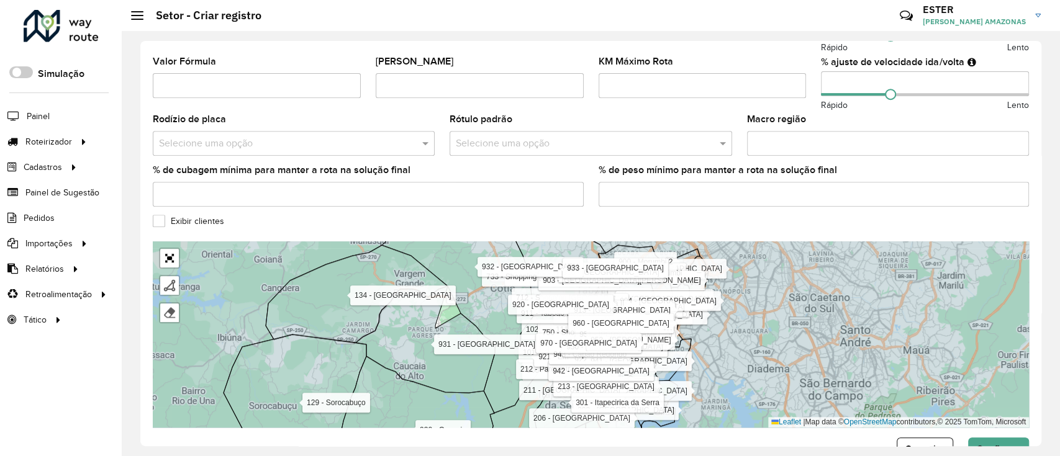
scroll to position [362, 0]
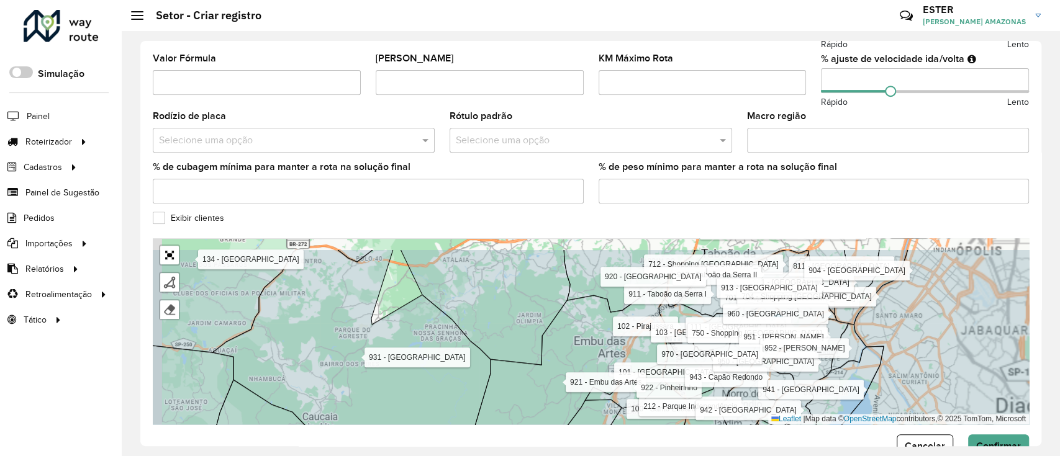
drag, startPoint x: 436, startPoint y: 289, endPoint x: 538, endPoint y: 340, distance: 113.6
click at [535, 338] on icon at bounding box center [486, 308] width 170 height 116
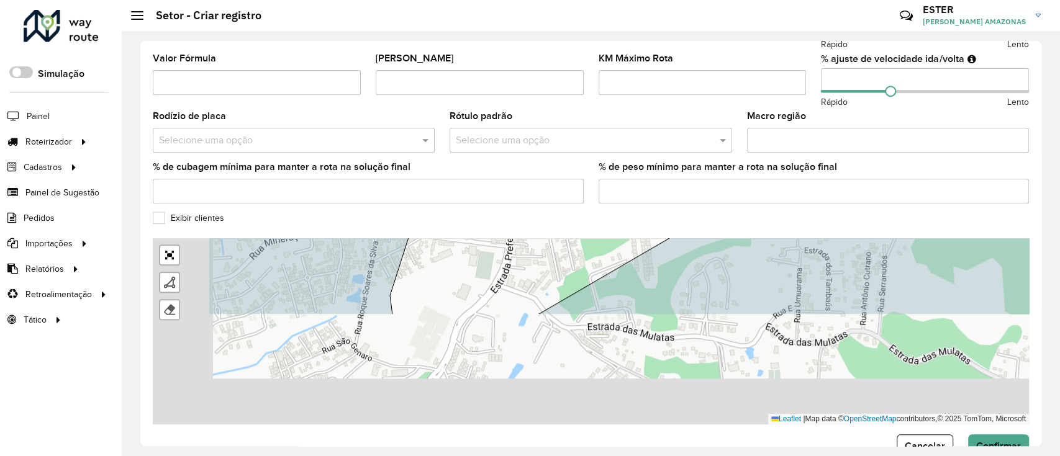
drag, startPoint x: 546, startPoint y: 238, endPoint x: 587, endPoint y: 210, distance: 49.1
click at [584, 210] on formly-group "**********" at bounding box center [591, 57] width 876 height 733
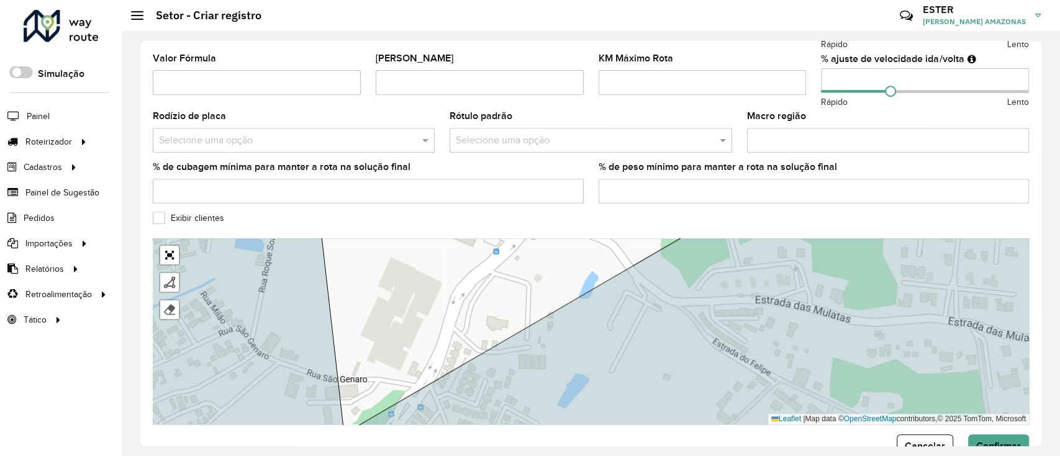
drag, startPoint x: 407, startPoint y: 310, endPoint x: 348, endPoint y: 312, distance: 59.6
click at [348, 312] on div "000 - DOM 100 - Santo Eduardo 101 - Jardim Taima 102 - Pirajussara 103 - Vila R…" at bounding box center [591, 331] width 876 height 186
click at [165, 276] on link at bounding box center [169, 282] width 19 height 19
click at [378, 246] on div "000 - DOM 100 - Santo Eduardo 101 - Jardim Taima 102 - Pirajussara 103 - Vila R…" at bounding box center [591, 331] width 876 height 186
click at [345, 354] on div "000 - DOM 100 - Santo Eduardo 101 - Jardim Taima 102 - Pirajussara 103 - Vila R…" at bounding box center [591, 331] width 876 height 186
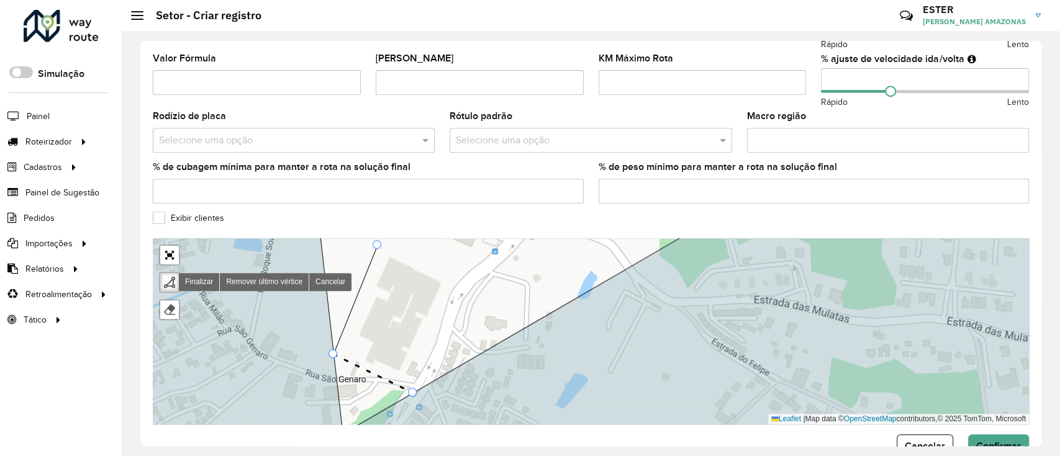
click at [410, 388] on div "000 - DOM 100 - Santo Eduardo 101 - Jardim Taima 102 - Pirajussara 103 - Vila R…" at bounding box center [591, 331] width 876 height 186
click at [460, 299] on div "000 - DOM 100 - Santo Eduardo 101 - Jardim Taima 102 - Pirajussara 103 - Vila R…" at bounding box center [591, 331] width 876 height 186
click at [465, 261] on icon at bounding box center [462, 279] width 5 height 38
click at [383, 247] on div "000 - DOM 100 - Santo Eduardo 101 - Jardim Taima 102 - Pirajussara 103 - Vila R…" at bounding box center [591, 331] width 876 height 186
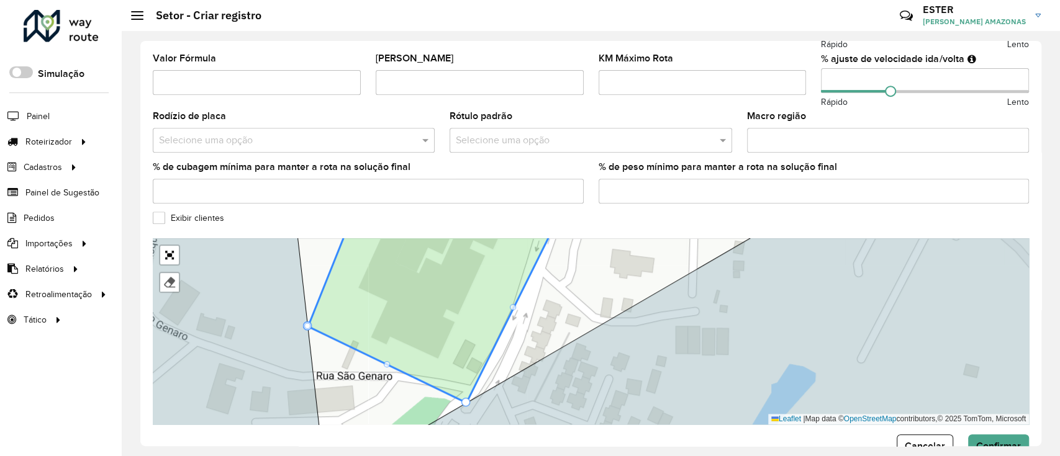
drag, startPoint x: 308, startPoint y: 325, endPoint x: 312, endPoint y: 369, distance: 43.7
drag, startPoint x: 466, startPoint y: 403, endPoint x: 468, endPoint y: 390, distance: 13.1
click at [390, 366] on div "000 - DOM 100 - Santo Eduardo 101 - Jardim Taima 102 - Pirajussara 103 - Vila R…" at bounding box center [591, 331] width 876 height 186
click at [392, 360] on div at bounding box center [392, 362] width 6 height 6
click at [392, 363] on div at bounding box center [391, 362] width 9 height 9
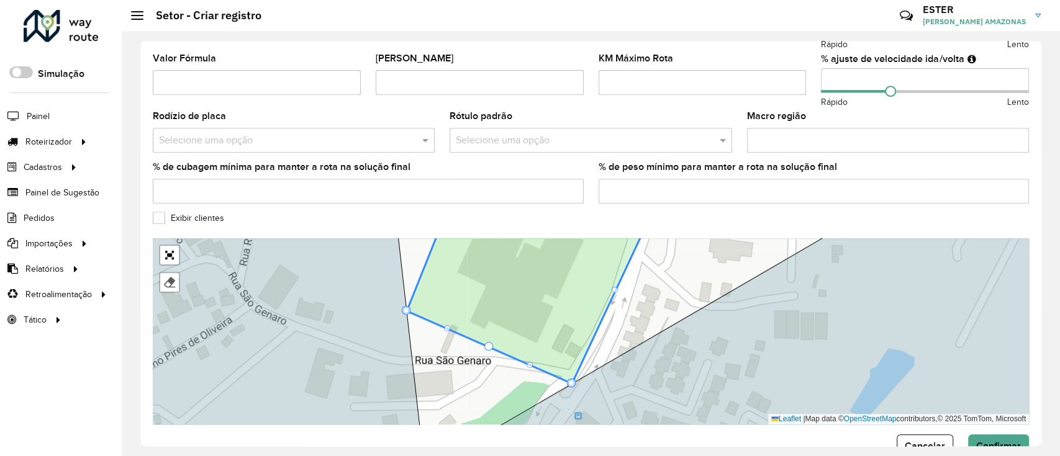
click at [391, 362] on icon at bounding box center [587, 331] width 1045 height 225
drag, startPoint x: 489, startPoint y: 345, endPoint x: 419, endPoint y: 355, distance: 71.5
click at [572, 383] on div at bounding box center [571, 383] width 6 height 6
drag, startPoint x: 572, startPoint y: 383, endPoint x: 572, endPoint y: 374, distance: 8.7
drag, startPoint x: 572, startPoint y: 383, endPoint x: 569, endPoint y: 372, distance: 11.5
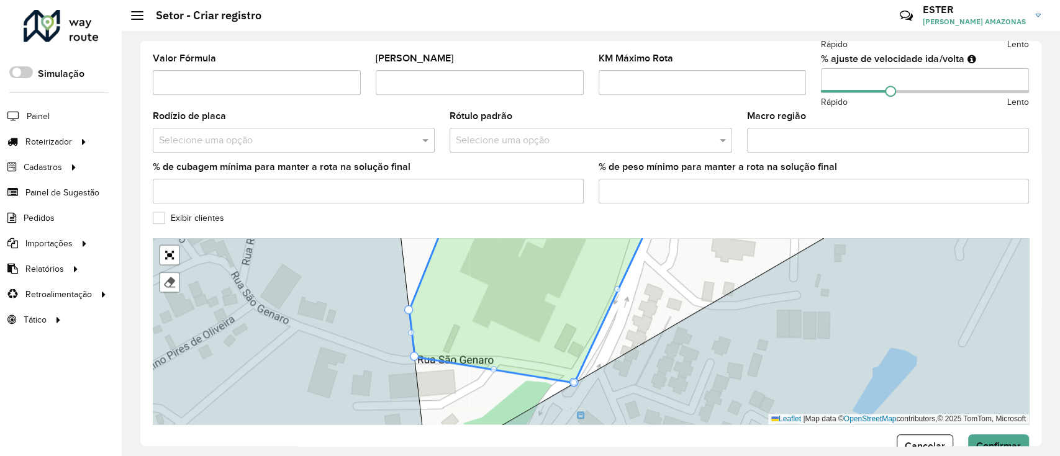
click at [509, 375] on div "000 - DOM 100 - Santo Eduardo 101 - Jardim Taima 102 - Pirajussara 103 - Vila R…" at bounding box center [591, 331] width 876 height 186
click at [577, 381] on div at bounding box center [573, 382] width 9 height 9
click at [573, 383] on div at bounding box center [574, 382] width 6 height 6
drag, startPoint x: 573, startPoint y: 383, endPoint x: 573, endPoint y: 375, distance: 7.5
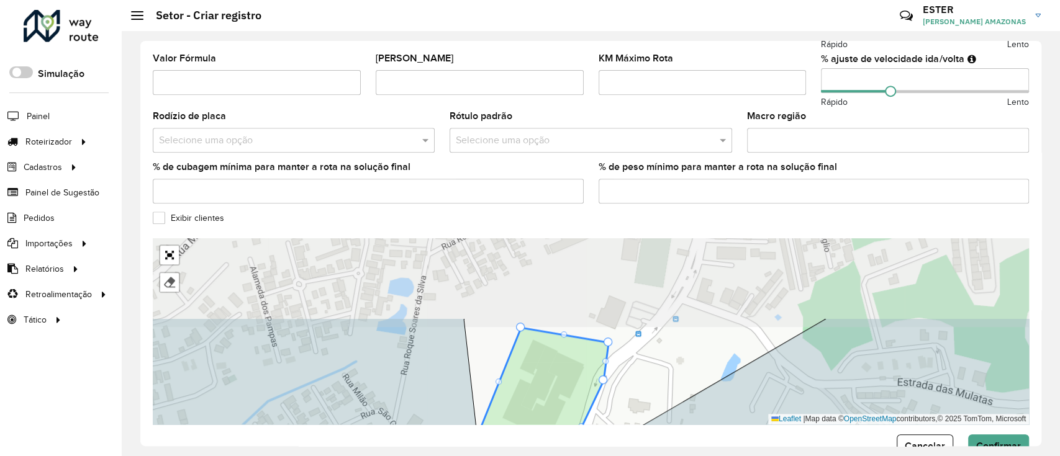
drag, startPoint x: 653, startPoint y: 329, endPoint x: 640, endPoint y: 405, distance: 77.0
click at [640, 405] on div "000 - DOM 100 - Santo Eduardo 101 - Jardim Taima 102 - Pirajussara 103 - Vila R…" at bounding box center [591, 331] width 876 height 186
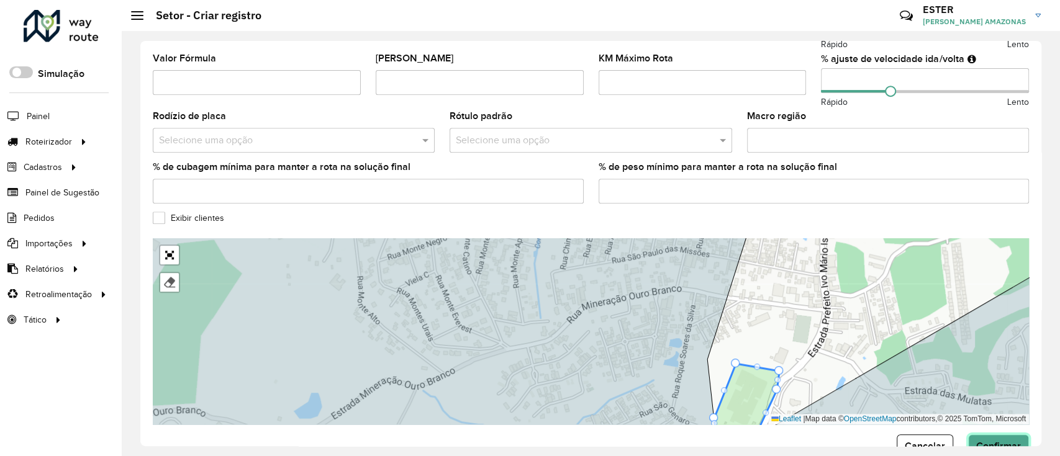
click at [993, 439] on button "Confirmar" at bounding box center [998, 447] width 61 height 24
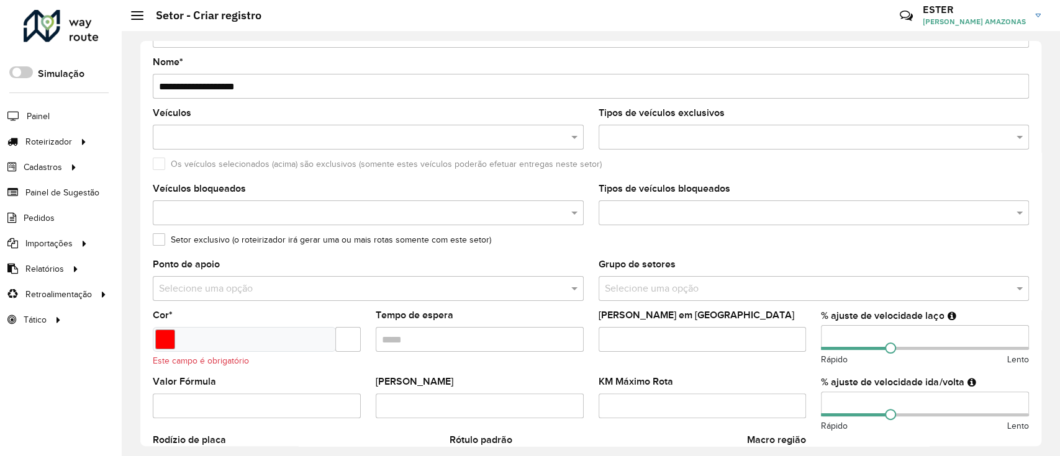
scroll to position [0, 0]
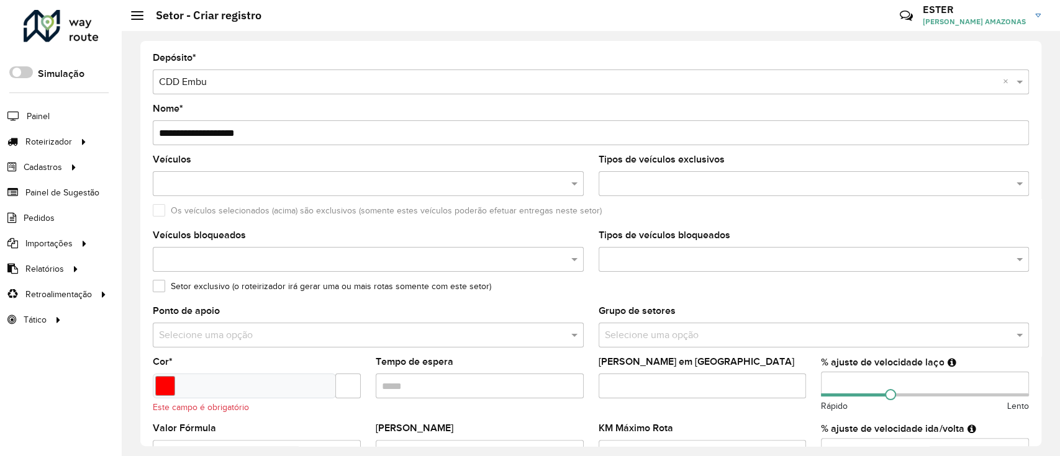
click at [270, 388] on div at bounding box center [244, 386] width 183 height 25
click at [333, 386] on div at bounding box center [257, 386] width 208 height 25
click at [349, 386] on input "text" at bounding box center [347, 386] width 25 height 25
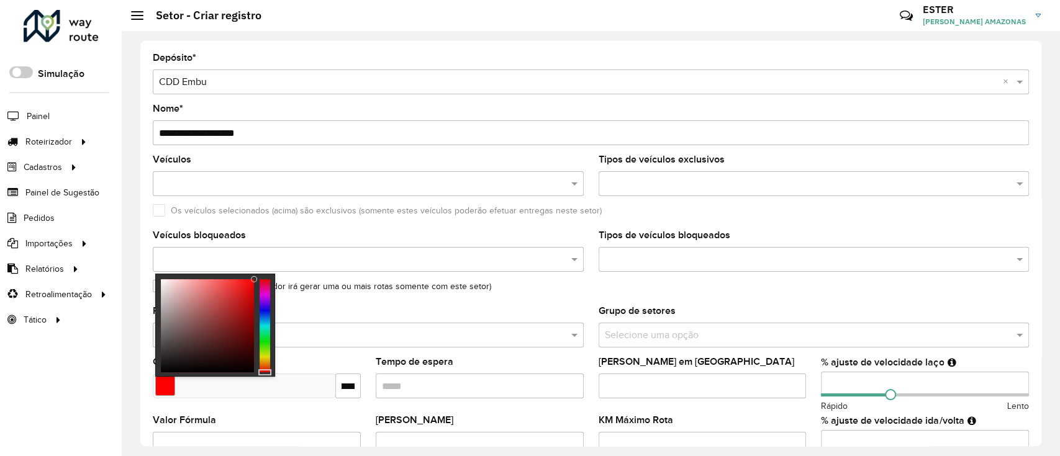
scroll to position [0, 22]
type input "*******"
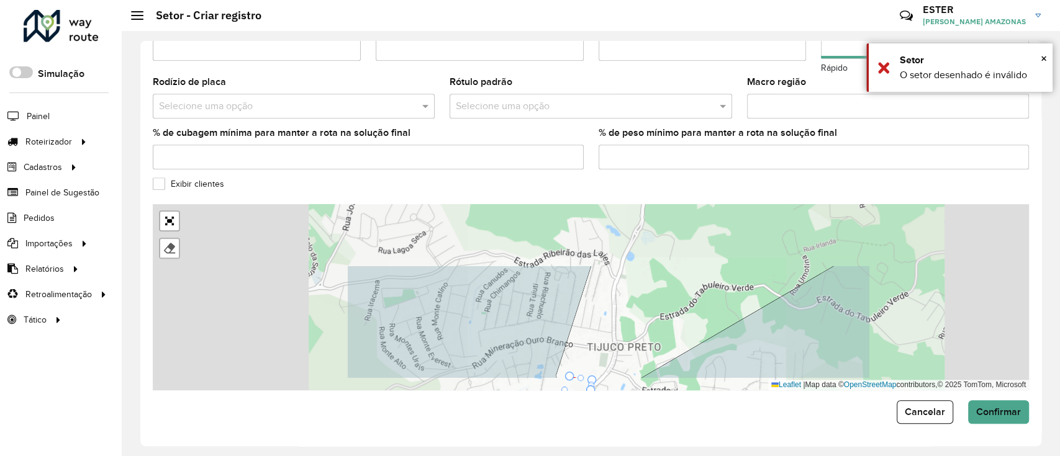
scroll to position [0, 0]
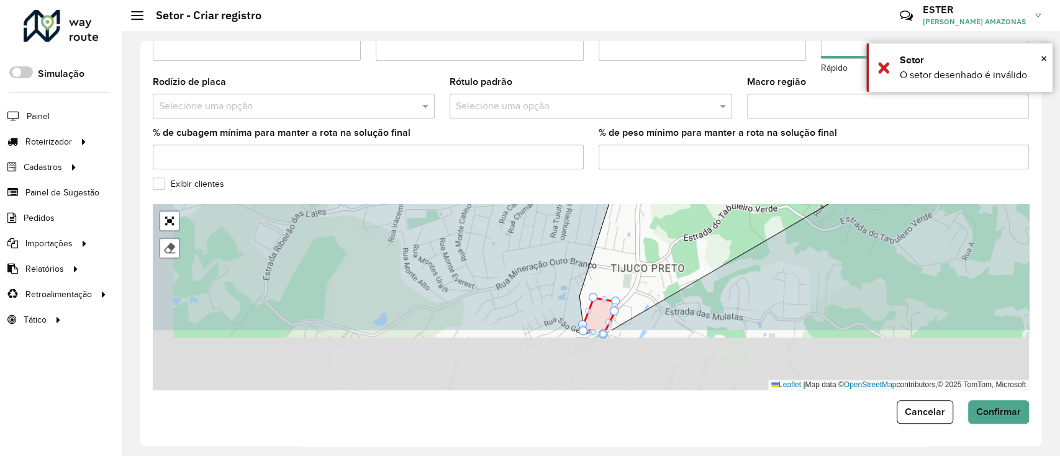
drag, startPoint x: 630, startPoint y: 347, endPoint x: 650, endPoint y: 281, distance: 68.9
click at [654, 266] on div "000 - DOM 100 - Santo Eduardo 101 - Jardim Taima 102 - Pirajussara 103 - Vila R…" at bounding box center [591, 297] width 876 height 186
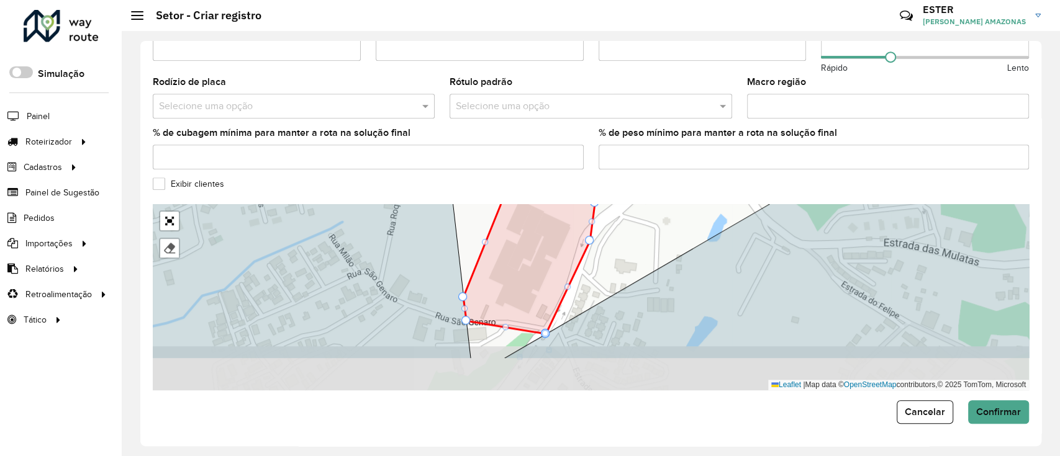
drag, startPoint x: 617, startPoint y: 344, endPoint x: 612, endPoint y: 293, distance: 51.1
click at [612, 293] on div "000 - DOM 100 - Santo Eduardo 101 - Jardim Taima 102 - Pirajussara 103 - Vila R…" at bounding box center [591, 297] width 876 height 186
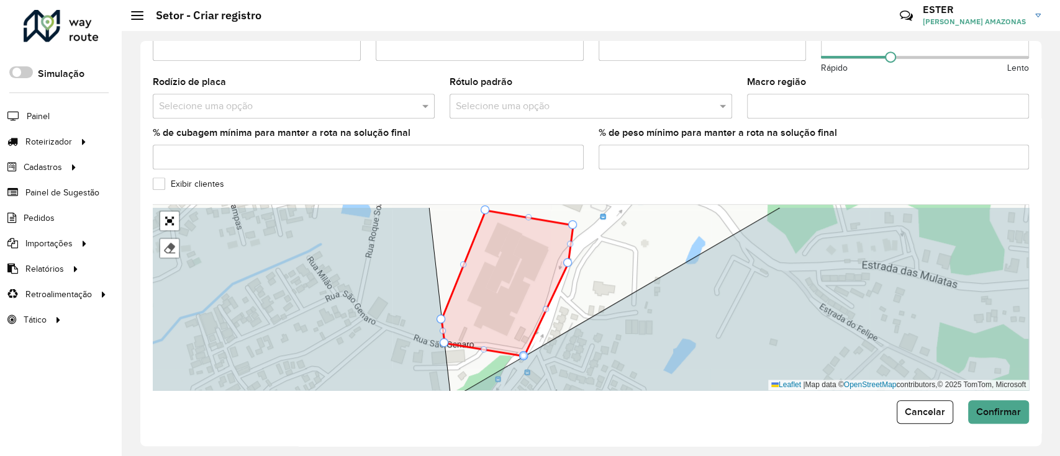
drag, startPoint x: 592, startPoint y: 313, endPoint x: 587, endPoint y: 318, distance: 7.0
click at [588, 320] on div "000 - DOM 100 - Santo Eduardo 101 - Jardim Taima 102 - Pirajussara 103 - Vila R…" at bounding box center [591, 297] width 876 height 186
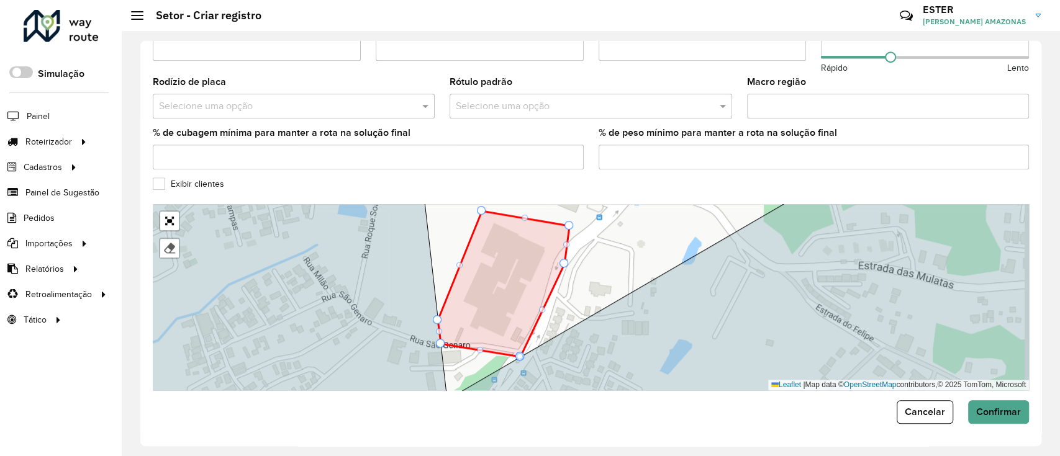
click at [567, 268] on div "000 - DOM 100 - Santo Eduardo 101 - Jardim Taima 102 - Pirajussara 103 - Vila R…" at bounding box center [591, 297] width 876 height 186
drag, startPoint x: 564, startPoint y: 263, endPoint x: 556, endPoint y: 262, distance: 8.8
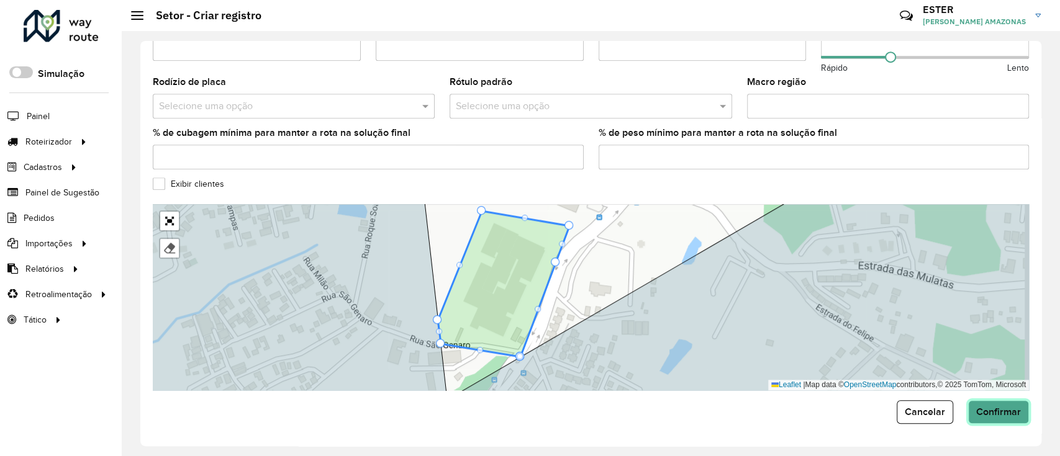
click at [994, 415] on span "Confirmar" at bounding box center [998, 412] width 45 height 11
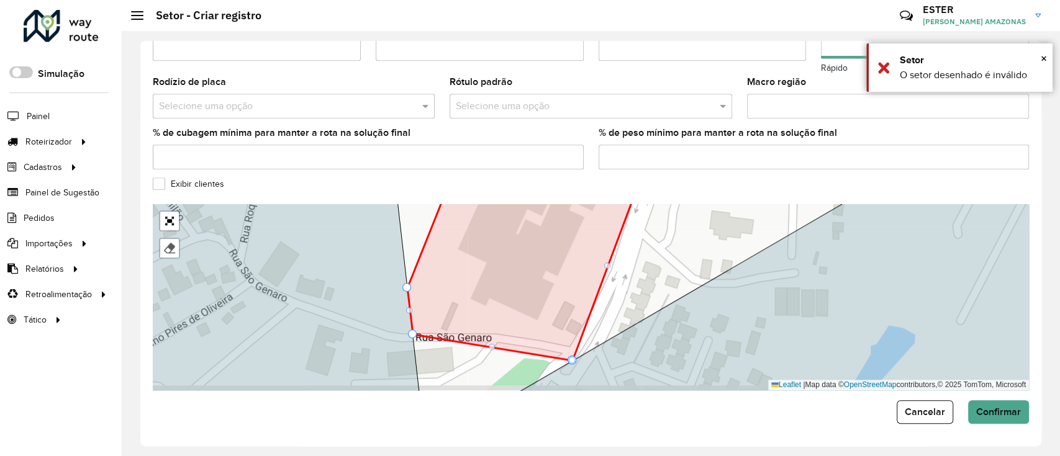
drag, startPoint x: 456, startPoint y: 350, endPoint x: 477, endPoint y: 342, distance: 22.0
click at [489, 344] on icon at bounding box center [523, 269] width 233 height 183
drag, startPoint x: 414, startPoint y: 331, endPoint x: 416, endPoint y: 323, distance: 8.4
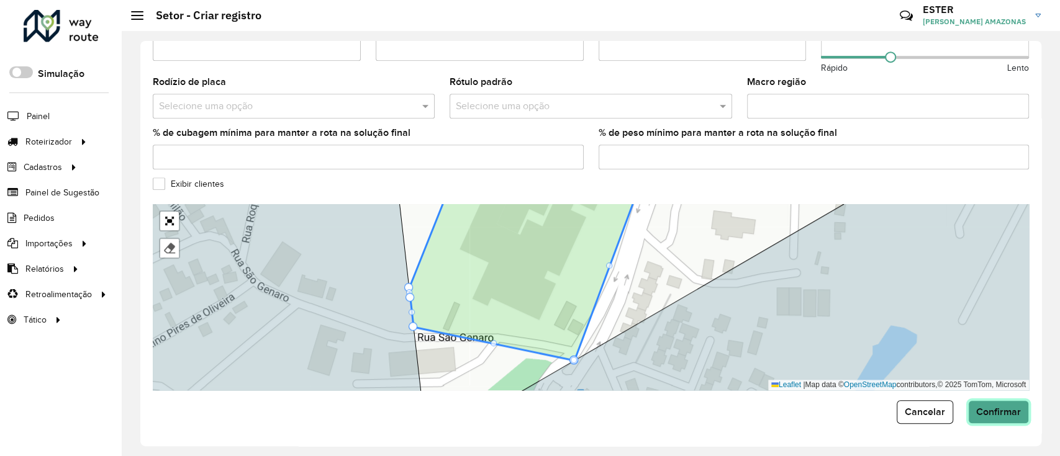
click at [993, 417] on span "Confirmar" at bounding box center [998, 412] width 45 height 11
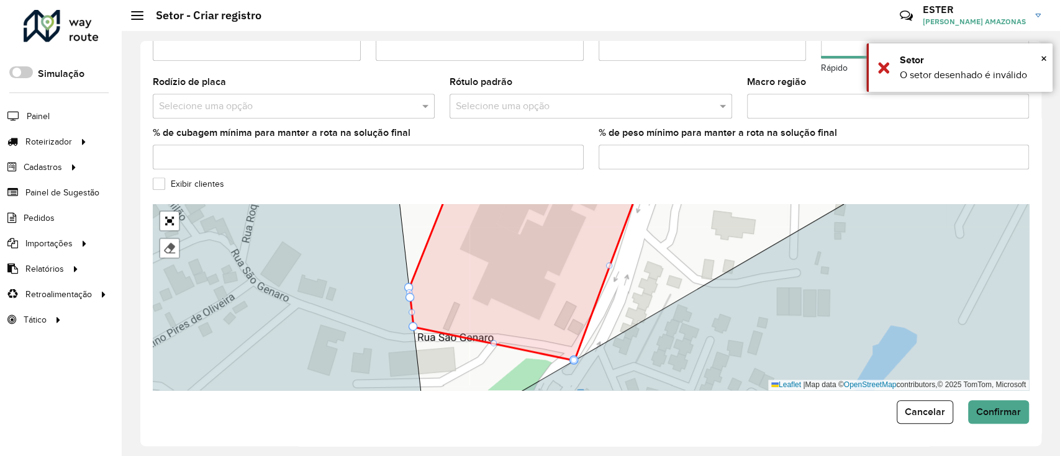
click at [571, 360] on div at bounding box center [574, 360] width 6 height 6
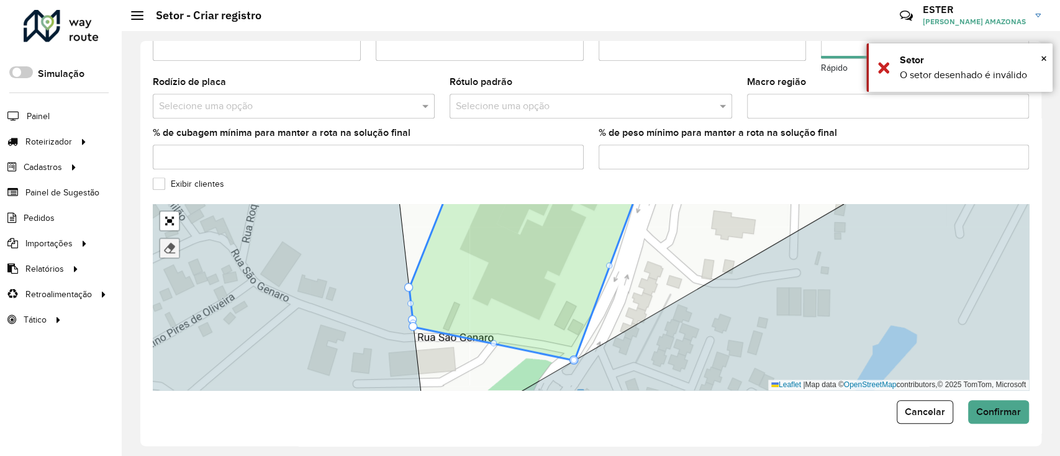
drag, startPoint x: 172, startPoint y: 256, endPoint x: 204, endPoint y: 252, distance: 31.9
click at [173, 255] on link at bounding box center [169, 248] width 19 height 19
click at [553, 294] on icon at bounding box center [524, 272] width 231 height 177
click at [546, 298] on icon at bounding box center [525, 273] width 232 height 179
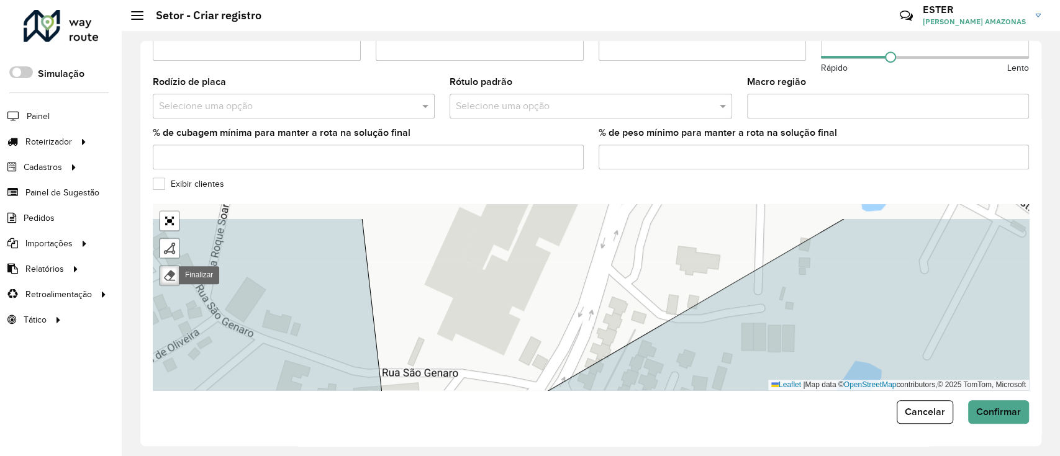
drag, startPoint x: 651, startPoint y: 292, endPoint x: 615, endPoint y: 327, distance: 50.1
click at [615, 327] on div "000 - DOM 100 - Santo Eduardo 101 - Jardim Taima 102 - Pirajussara 103 - Vila R…" at bounding box center [591, 297] width 876 height 186
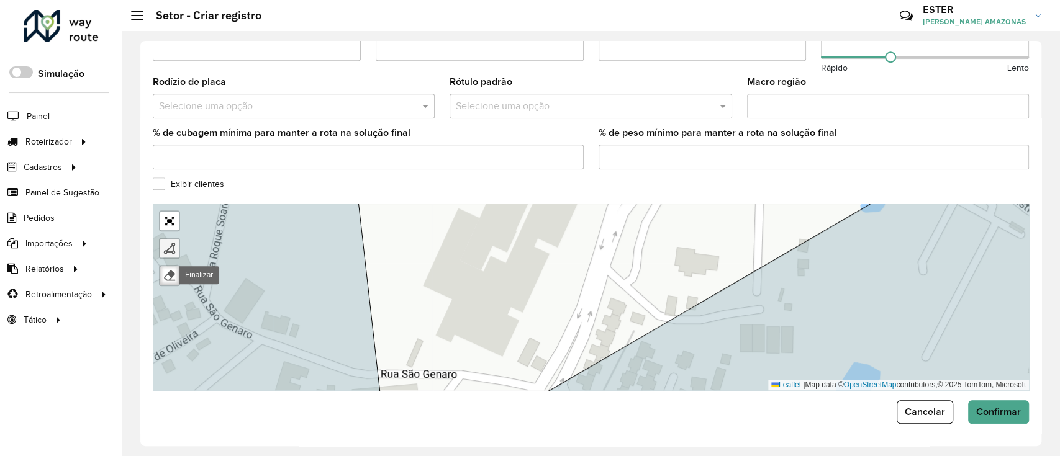
click at [173, 242] on div at bounding box center [169, 248] width 12 height 12
click at [383, 374] on div "000 - DOM 100 - Santo Eduardo 101 - Jardim Taima 102 - Pirajussara 103 - Vila R…" at bounding box center [591, 297] width 876 height 186
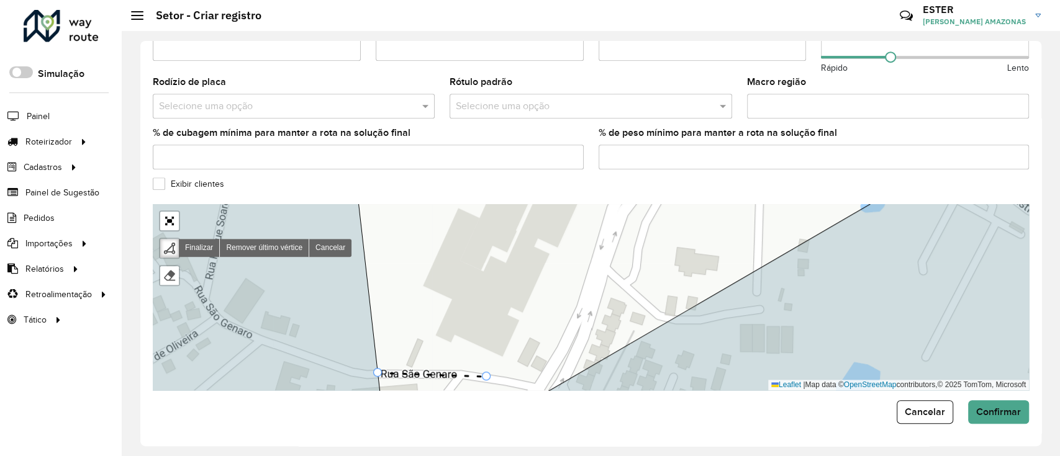
click at [487, 378] on div "000 - DOM 100 - Santo Eduardo 101 - Jardim Taima 102 - Pirajussara 103 - Vila R…" at bounding box center [591, 297] width 876 height 186
click at [530, 386] on div "000 - DOM 100 - Santo Eduardo 101 - Jardim Taima 102 - Pirajussara 103 - Vila R…" at bounding box center [591, 297] width 876 height 186
click at [561, 352] on div "000 - DOM 100 - Santo Eduardo 101 - Jardim Taima 102 - Pirajussara 103 - Vila R…" at bounding box center [591, 297] width 876 height 186
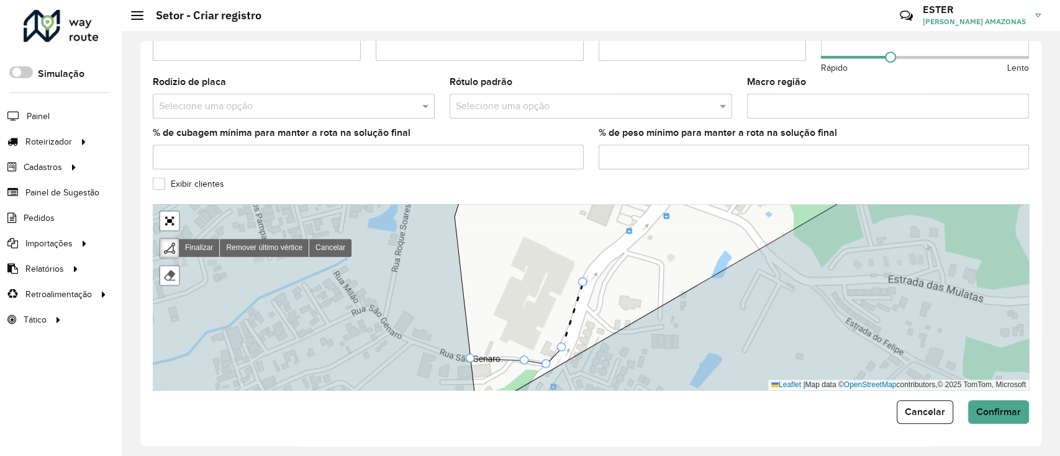
click at [583, 283] on div "000 - DOM 100 - Santo Eduardo 101 - Jardim Taima 102 - Pirajussara 103 - Vila R…" at bounding box center [591, 297] width 876 height 186
click at [592, 242] on div "000 - DOM 100 - Santo Eduardo 101 - Jardim Taima 102 - Pirajussara 103 - Vila R…" at bounding box center [591, 297] width 876 height 186
click at [512, 219] on div "000 - DOM 100 - Santo Eduardo 101 - Jardim Taima 102 - Pirajussara 103 - Vila R…" at bounding box center [591, 297] width 876 height 186
click at [487, 294] on div "000 - DOM 100 - Santo Eduardo 101 - Jardim Taima 102 - Pirajussara 103 - Vila R…" at bounding box center [591, 297] width 876 height 186
click at [475, 360] on icon at bounding box center [532, 292] width 122 height 146
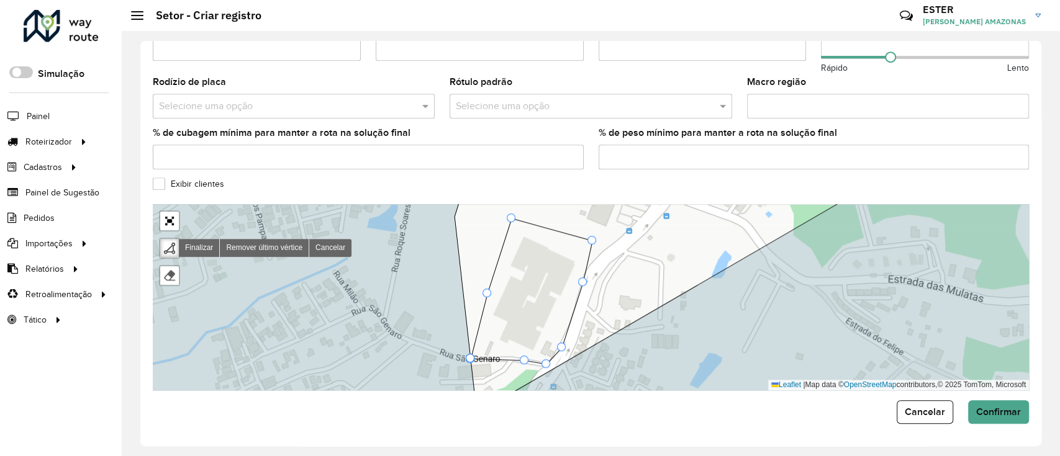
click at [471, 360] on div at bounding box center [470, 359] width 9 height 9
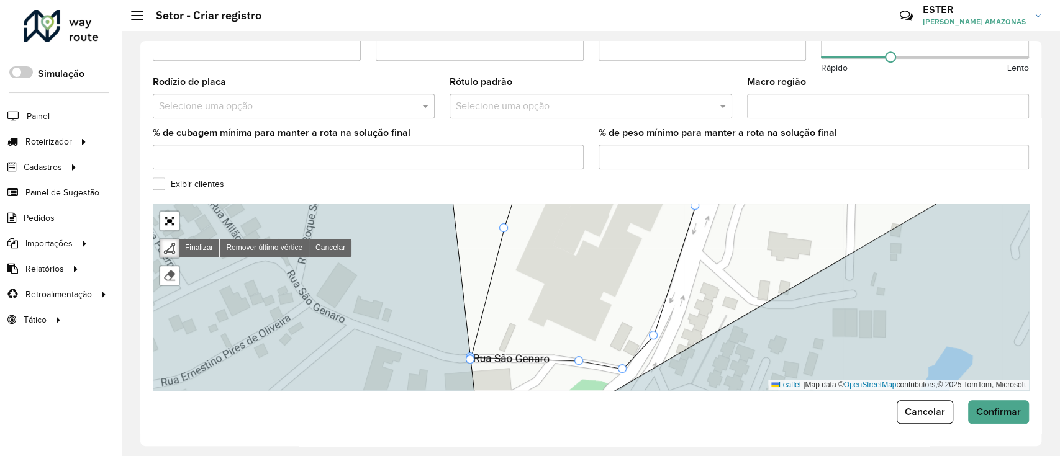
click at [471, 361] on div at bounding box center [470, 359] width 9 height 9
click at [471, 356] on div at bounding box center [470, 359] width 9 height 9
click at [581, 274] on icon at bounding box center [526, 316] width 111 height 86
click at [930, 424] on button "Cancelar" at bounding box center [925, 413] width 57 height 24
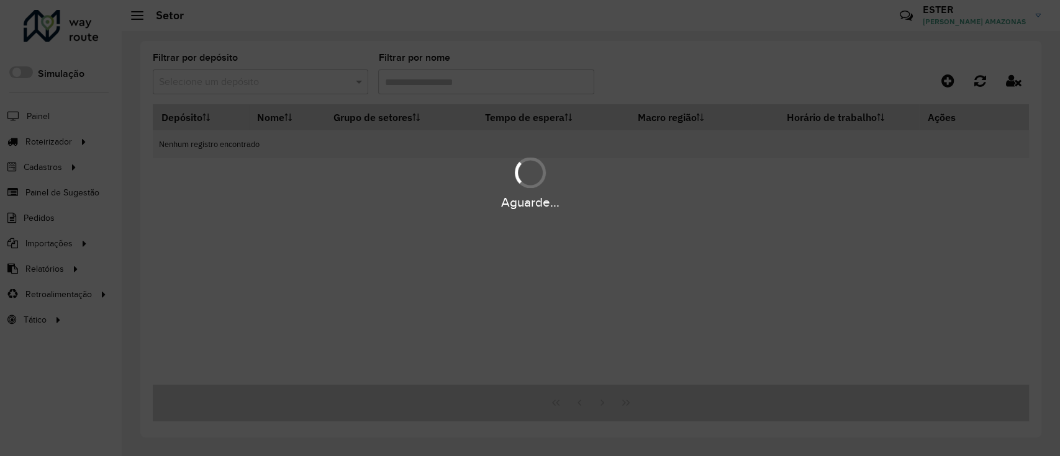
type input "***"
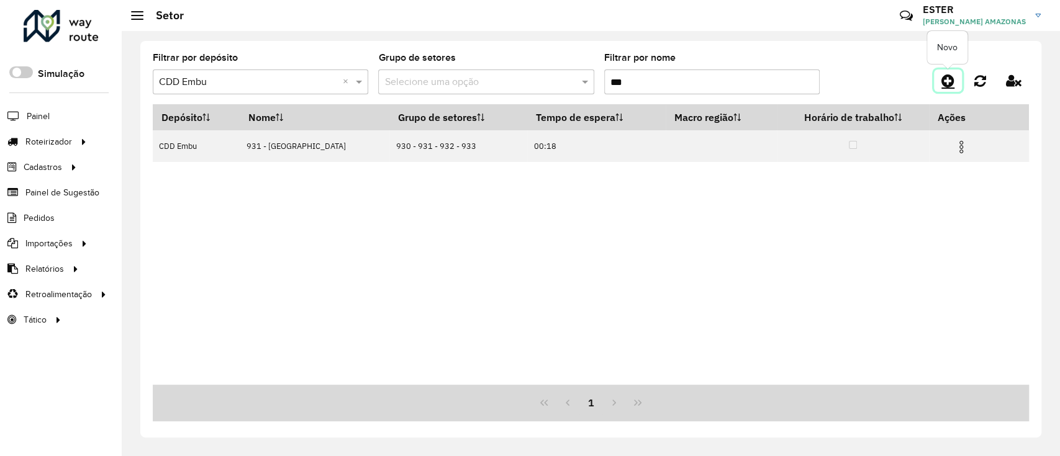
click at [948, 81] on icon at bounding box center [947, 80] width 13 height 15
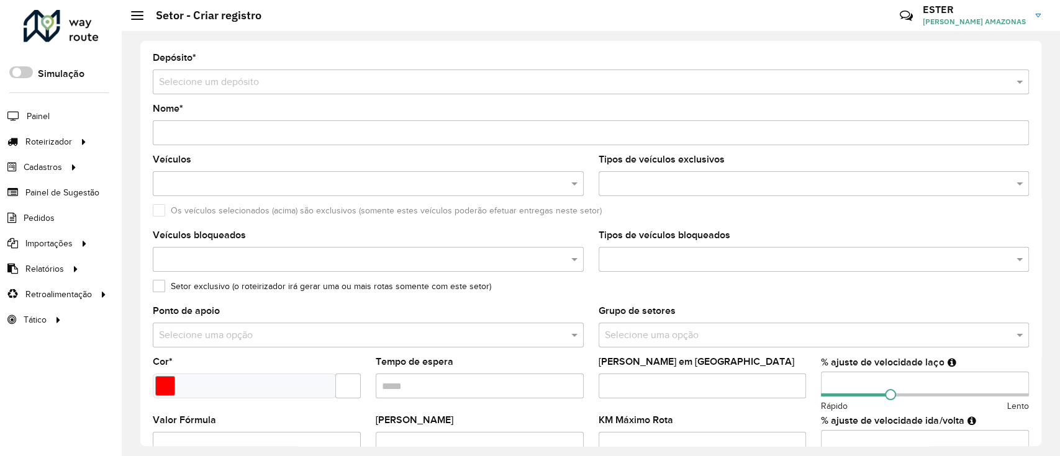
click at [199, 83] on input "text" at bounding box center [578, 82] width 839 height 15
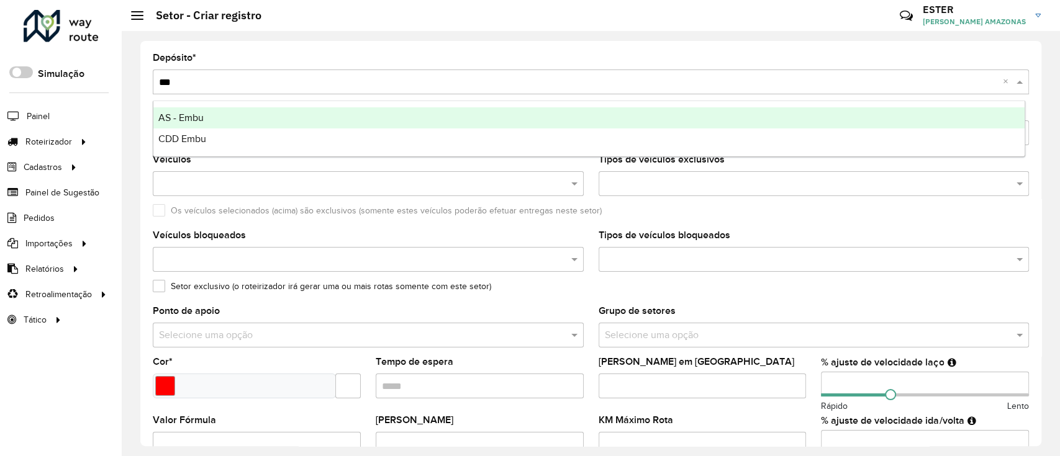
type input "****"
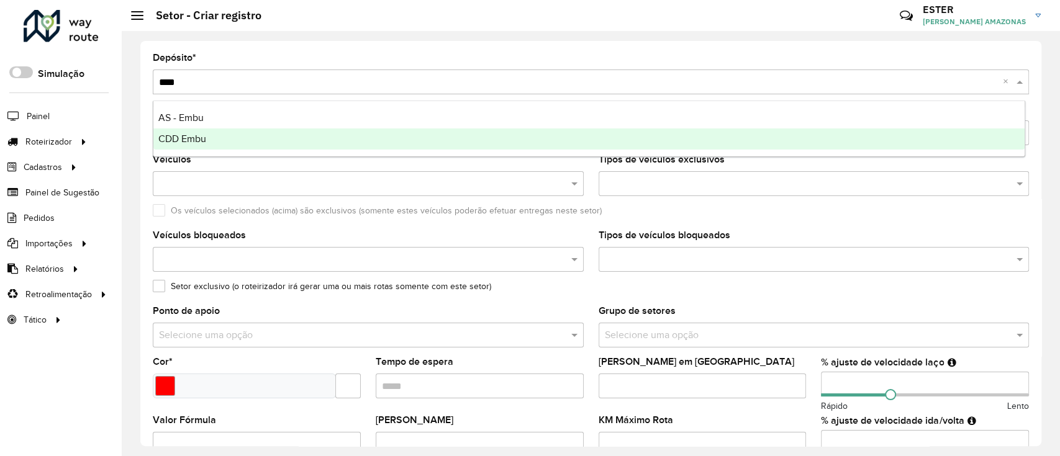
click at [224, 137] on div "CDD Embu" at bounding box center [588, 139] width 871 height 21
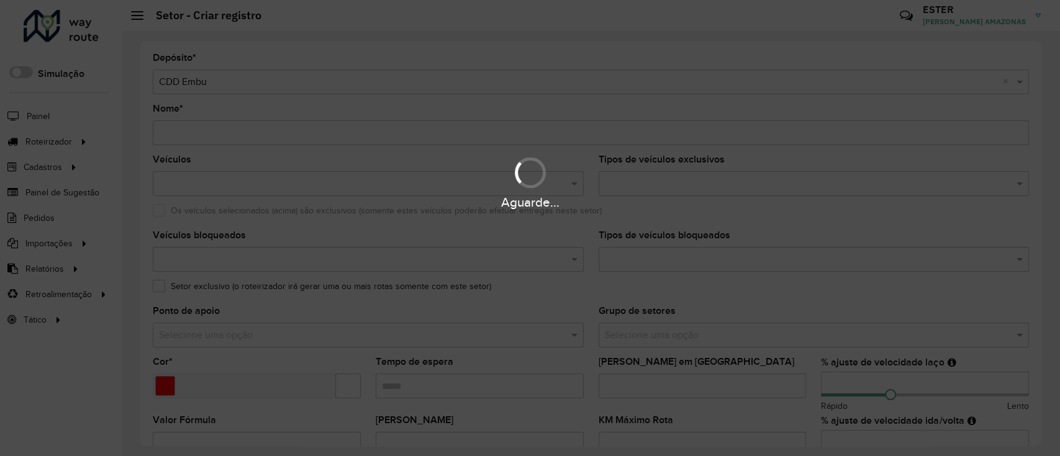
click at [385, 131] on div "Aguarde..." at bounding box center [530, 228] width 1060 height 456
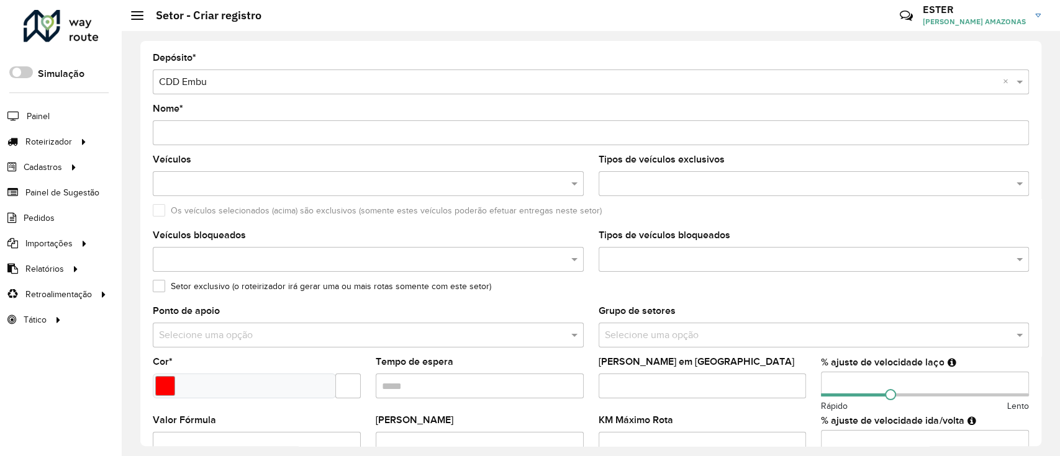
click at [385, 131] on input "Nome *" at bounding box center [591, 132] width 876 height 25
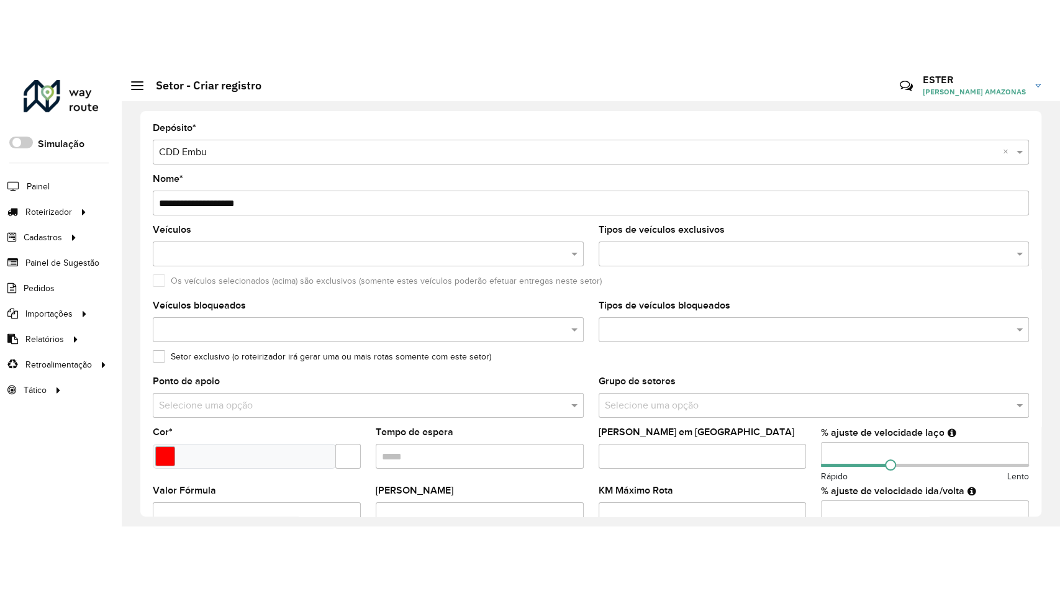
scroll to position [396, 0]
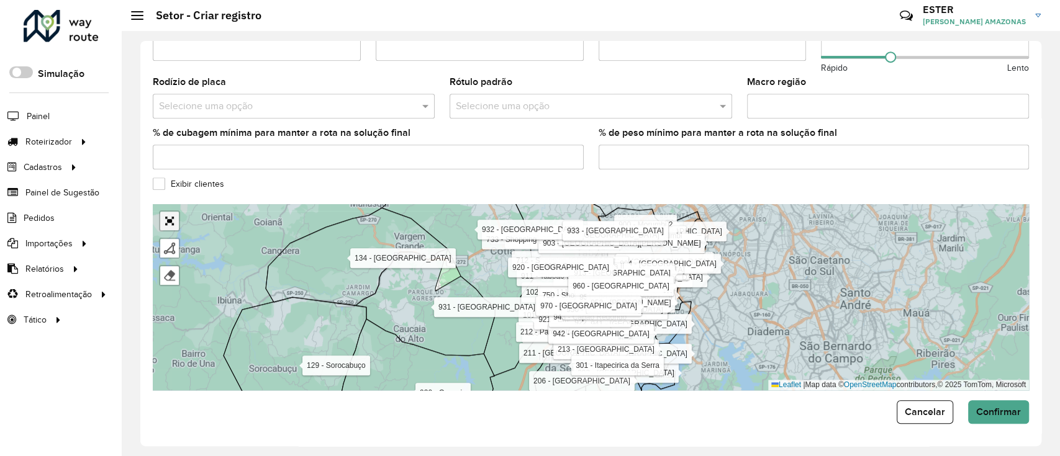
type input "**********"
click at [169, 222] on link "Abrir mapa em tela cheia" at bounding box center [169, 221] width 19 height 19
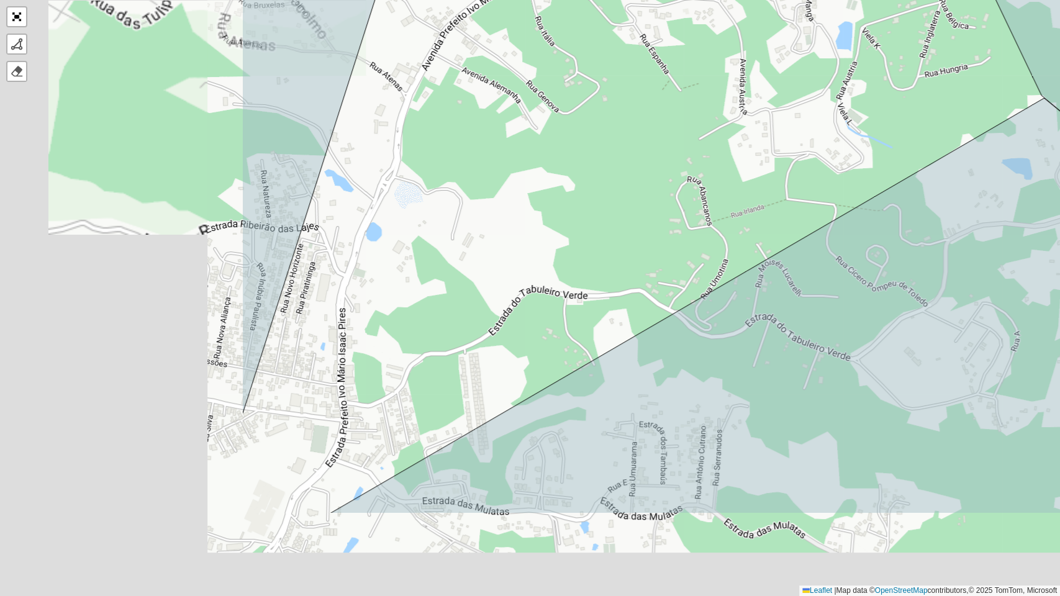
drag, startPoint x: 406, startPoint y: 289, endPoint x: 625, endPoint y: 197, distance: 237.1
click at [625, 197] on div "000 - DOM 100 - Santo Eduardo 101 - Jardim Taima 102 - Pirajussara 103 - Vila R…" at bounding box center [530, 298] width 1060 height 596
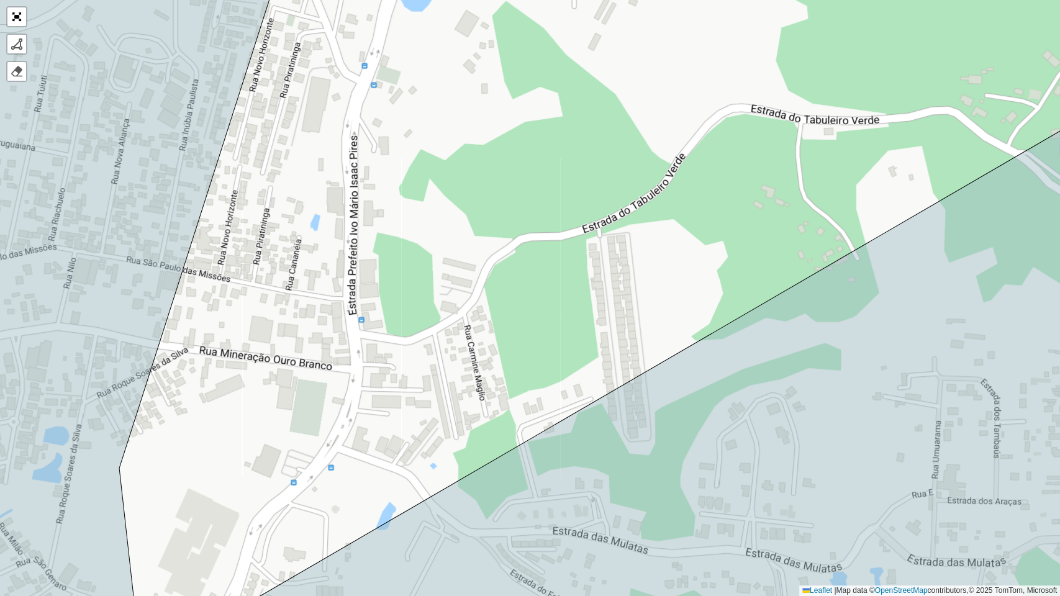
drag, startPoint x: 385, startPoint y: 422, endPoint x: 588, endPoint y: 219, distance: 287.6
click at [586, 220] on div "000 - DOM 100 - Santo Eduardo 101 - Jardim Taima 102 - Pirajussara 103 - Vila R…" at bounding box center [530, 298] width 1060 height 596
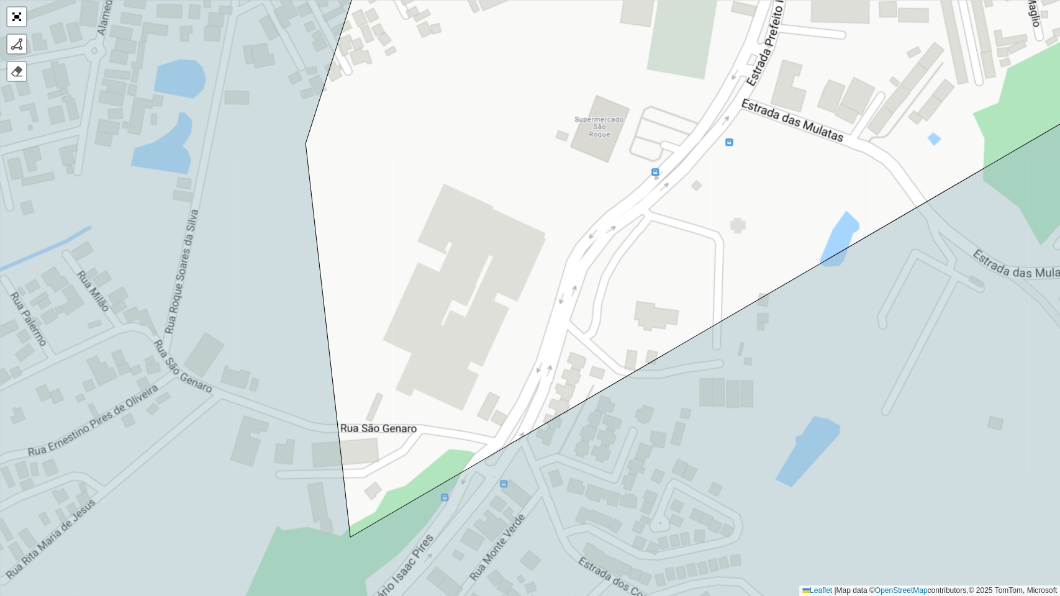
drag, startPoint x: 604, startPoint y: 284, endPoint x: 582, endPoint y: 307, distance: 32.1
click at [587, 309] on div "000 - DOM 100 - Santo Eduardo 101 - Jardim Taima 102 - Pirajussara 103 - Vila R…" at bounding box center [530, 298] width 1060 height 596
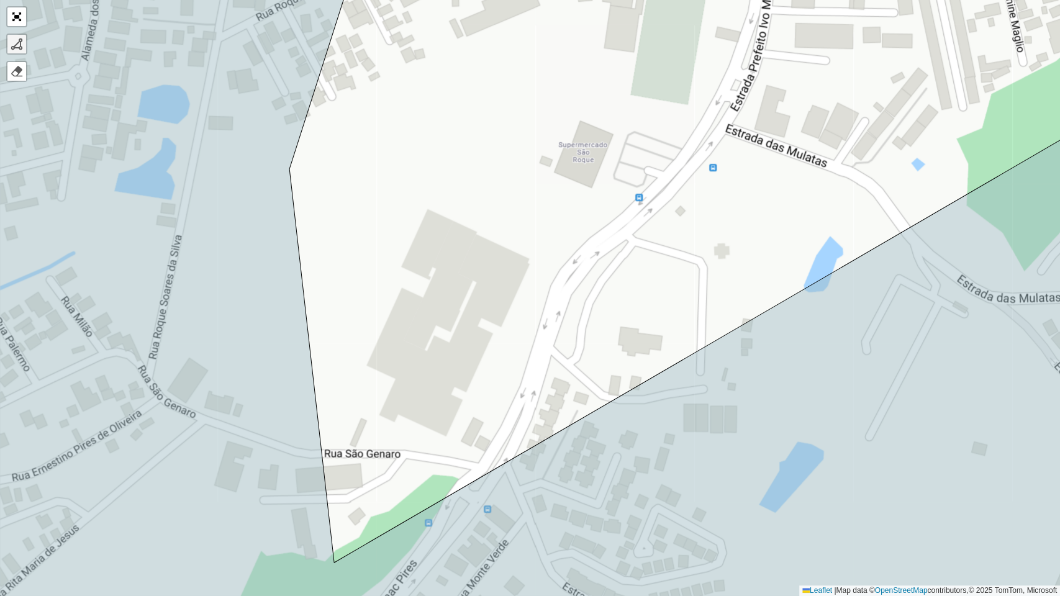
drag, startPoint x: 9, startPoint y: 33, endPoint x: 15, endPoint y: 36, distance: 6.4
click at [10, 34] on div "Finalizar Remover último vértice Cancelar" at bounding box center [16, 44] width 21 height 21
click at [19, 40] on div at bounding box center [17, 44] width 12 height 12
click at [333, 453] on div "000 - DOM 100 - Santo Eduardo 101 - Jardim Taima 102 - Pirajussara 103 - Vila R…" at bounding box center [530, 298] width 1060 height 596
click at [450, 456] on div "000 - DOM 100 - Santo Eduardo 101 - Jardim Taima 102 - Pirajussara 103 - Vila R…" at bounding box center [530, 298] width 1060 height 596
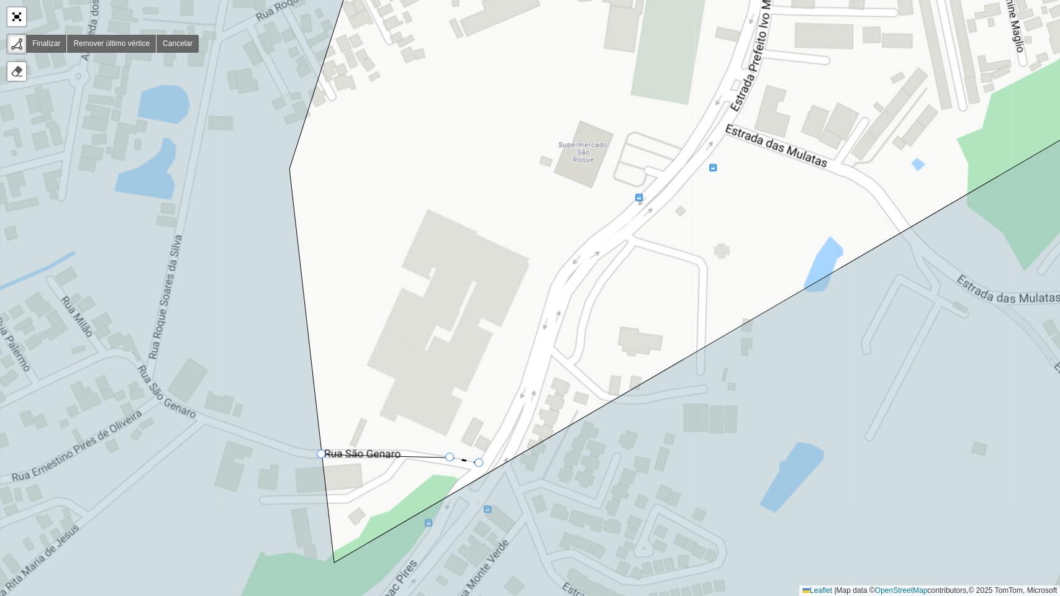
click at [481, 456] on div "000 - DOM 100 - Santo Eduardo 101 - Jardim Taima 102 - Pirajussara 103 - Vila R…" at bounding box center [530, 298] width 1060 height 596
click at [519, 404] on div "000 - DOM 100 - Santo Eduardo 101 - Jardim Taima 102 - Pirajussara 103 - Vila R…" at bounding box center [530, 298] width 1060 height 596
click at [559, 292] on div "000 - DOM 100 - Santo Eduardo 101 - Jardim Taima 102 - Pirajussara 103 - Vila R…" at bounding box center [530, 298] width 1060 height 596
click at [574, 243] on icon at bounding box center [567, 267] width 16 height 49
click at [440, 181] on div "000 - DOM 100 - Santo Eduardo 101 - Jardim Taima 102 - Pirajussara 103 - Vila R…" at bounding box center [530, 298] width 1060 height 596
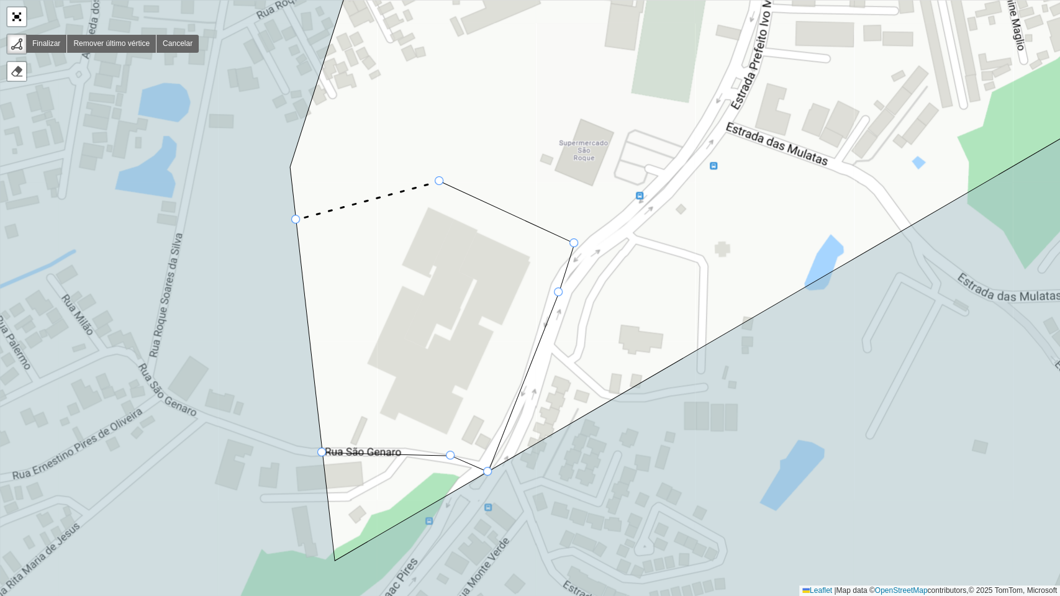
click at [303, 219] on div "000 - DOM 100 - Santo Eduardo 101 - Jardim Taima 102 - Pirajussara 103 - Vila R…" at bounding box center [530, 298] width 1060 height 596
click at [324, 454] on div at bounding box center [321, 452] width 9 height 9
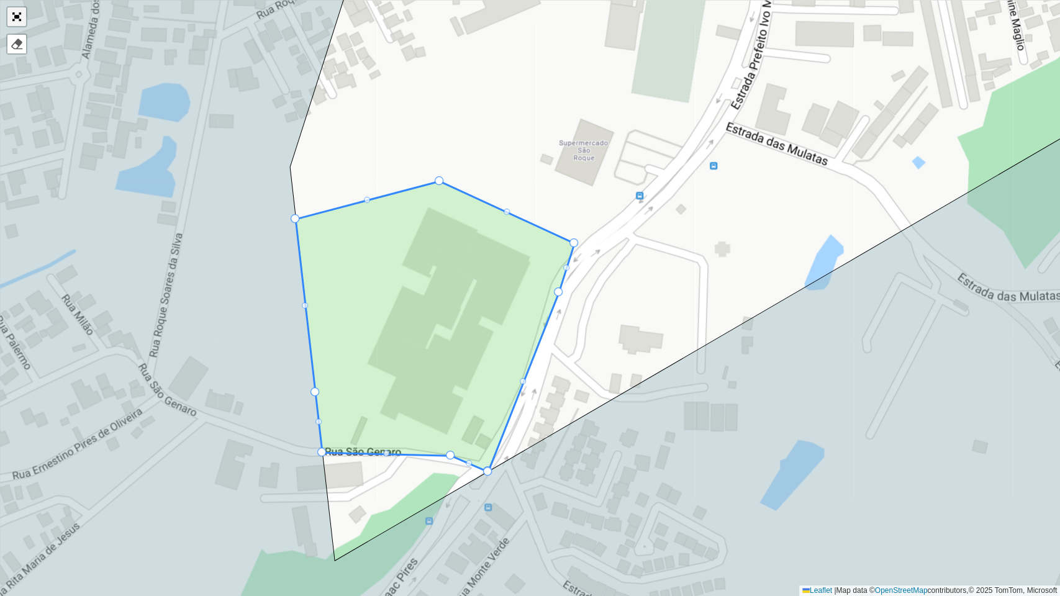
click at [15, 15] on link "Abrir mapa em tela cheia" at bounding box center [16, 16] width 19 height 19
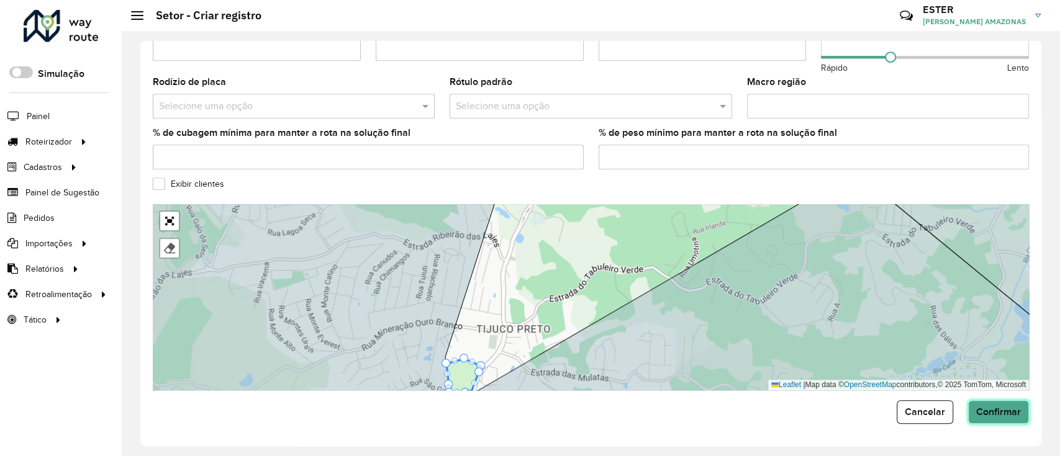
click at [992, 409] on span "Confirmar" at bounding box center [998, 412] width 45 height 11
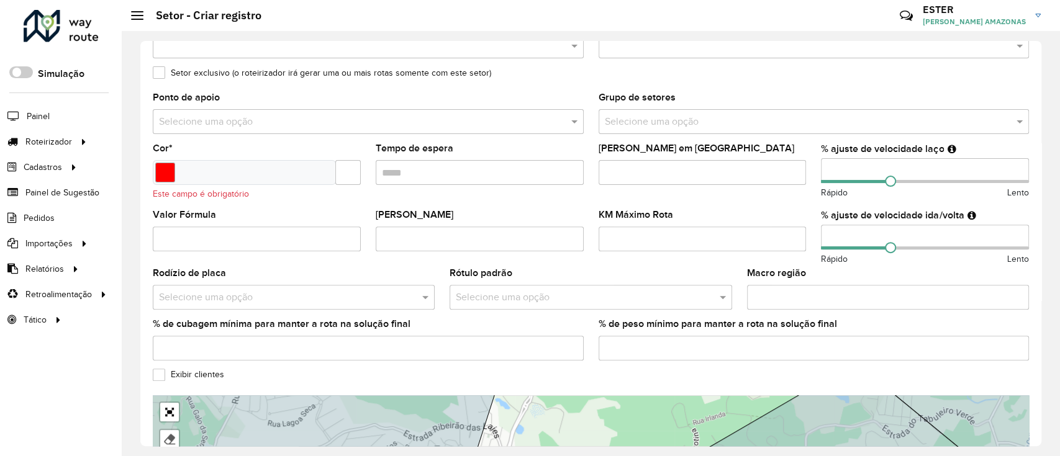
click at [346, 177] on input "text" at bounding box center [347, 172] width 25 height 25
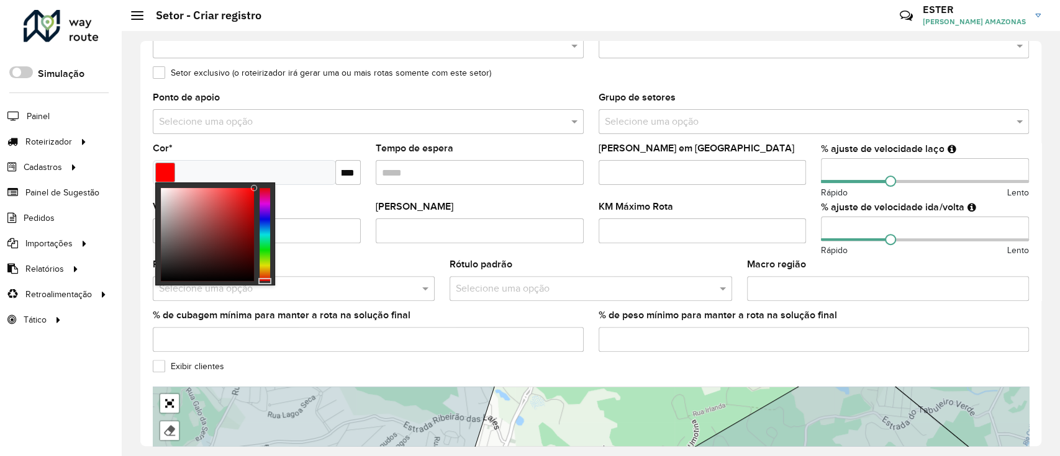
scroll to position [0, 20]
type input "*******"
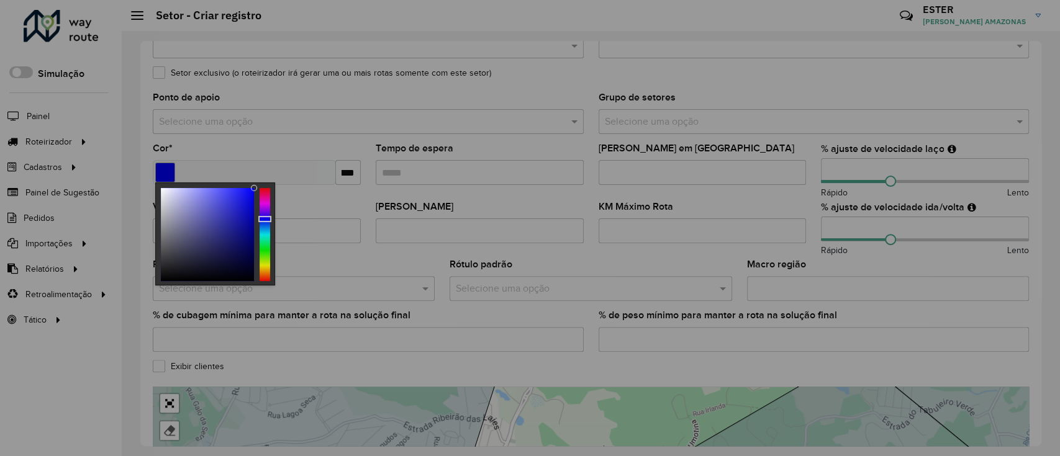
scroll to position [0, 0]
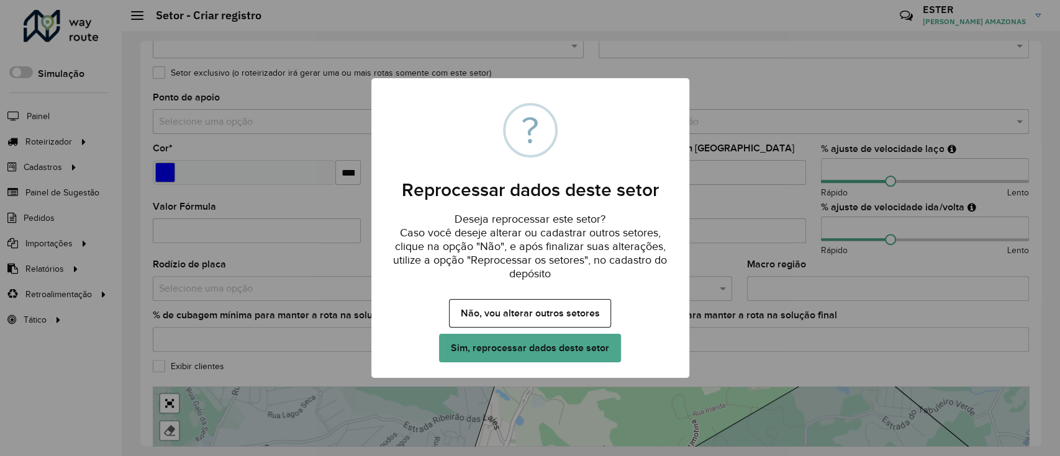
click at [363, 151] on div "× ? Reprocessar dados deste setor Deseja reprocessar este setor? Caso você dese…" at bounding box center [530, 228] width 1060 height 456
click at [509, 346] on button "Sim, reprocessar dados deste setor" at bounding box center [529, 348] width 181 height 29
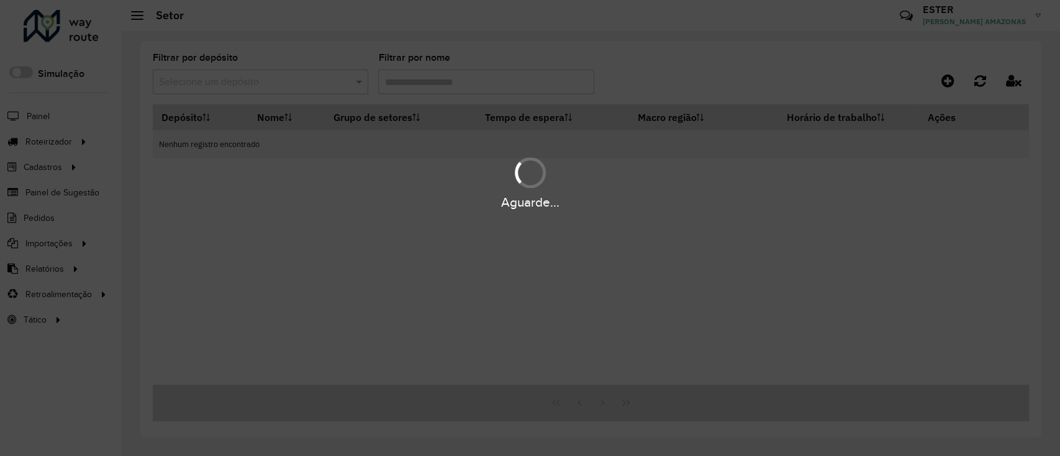
type input "***"
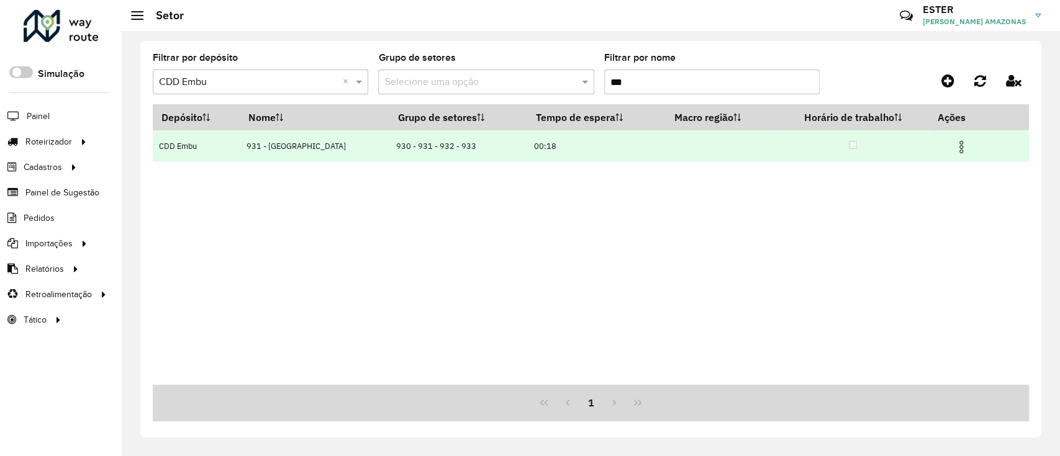
click at [960, 143] on img at bounding box center [961, 147] width 15 height 15
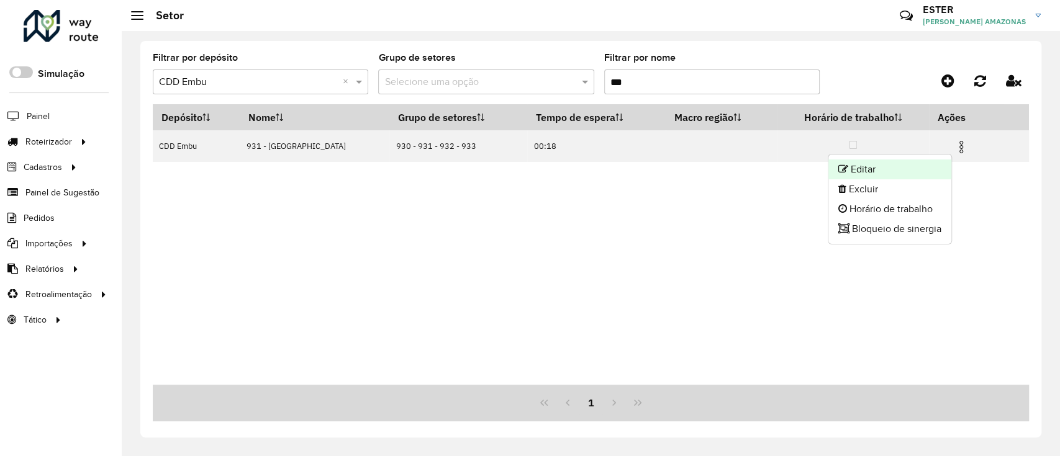
click at [936, 165] on li "Editar" at bounding box center [889, 170] width 123 height 20
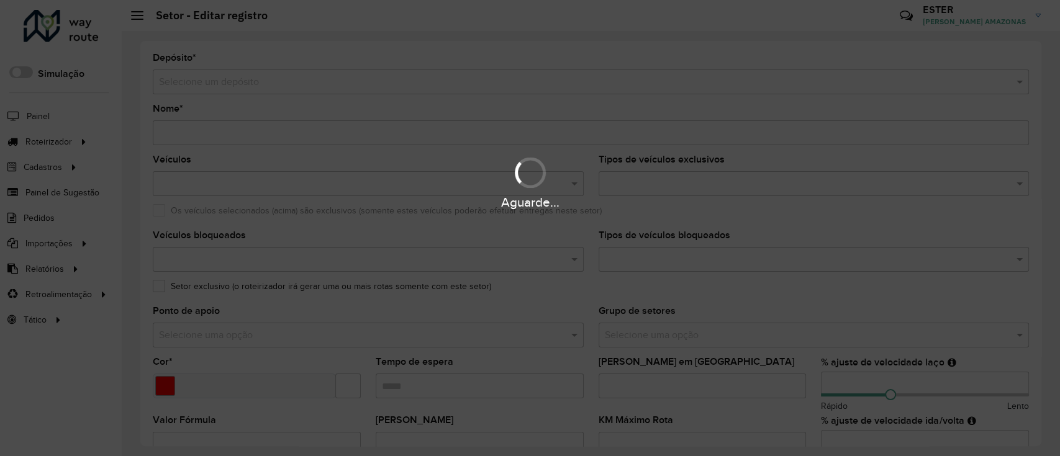
type input "**********"
type input "*******"
type input "*****"
type input "**"
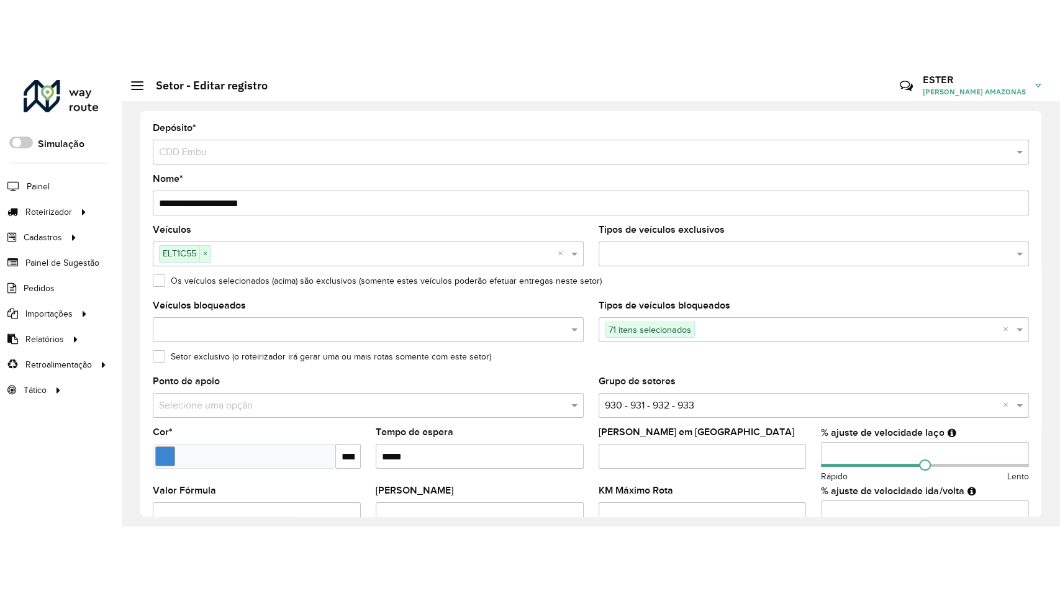
scroll to position [396, 0]
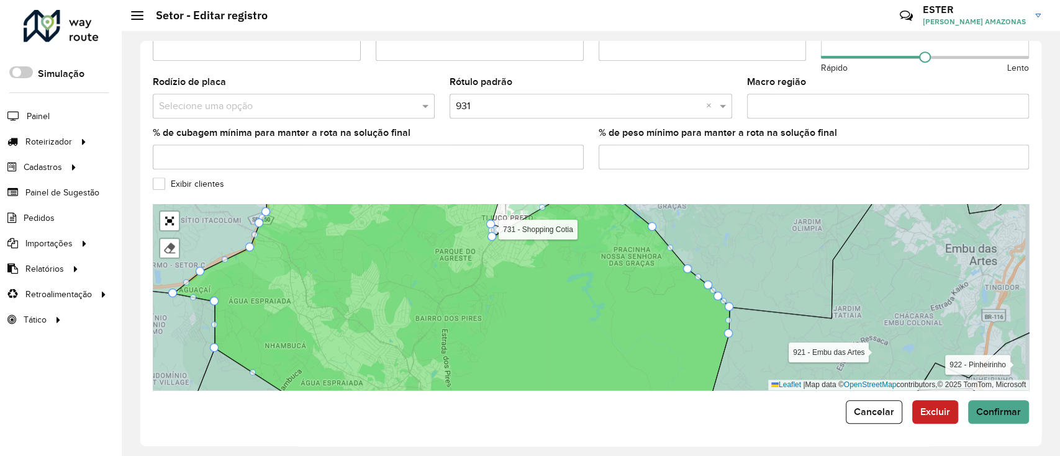
drag, startPoint x: 633, startPoint y: 302, endPoint x: 642, endPoint y: 342, distance: 41.3
click at [642, 342] on icon at bounding box center [451, 297] width 556 height 225
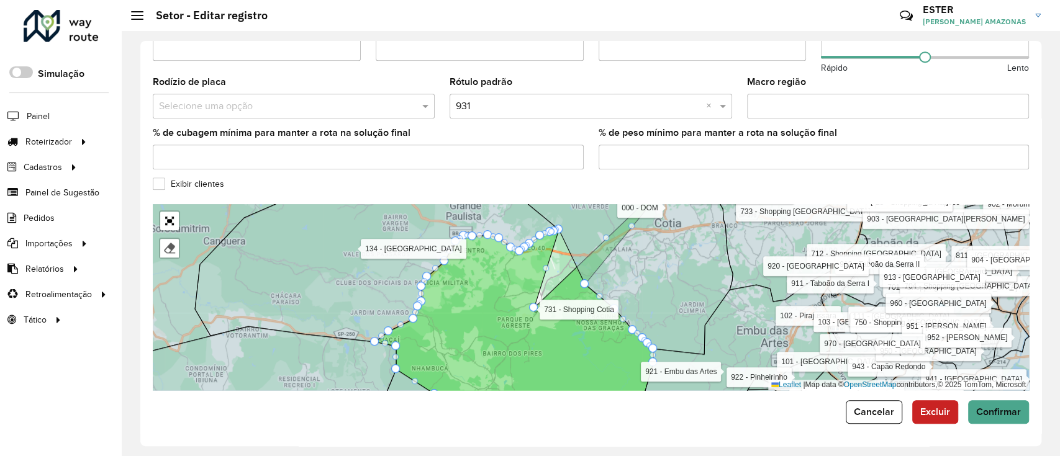
drag, startPoint x: 535, startPoint y: 315, endPoint x: 690, endPoint y: 152, distance: 225.3
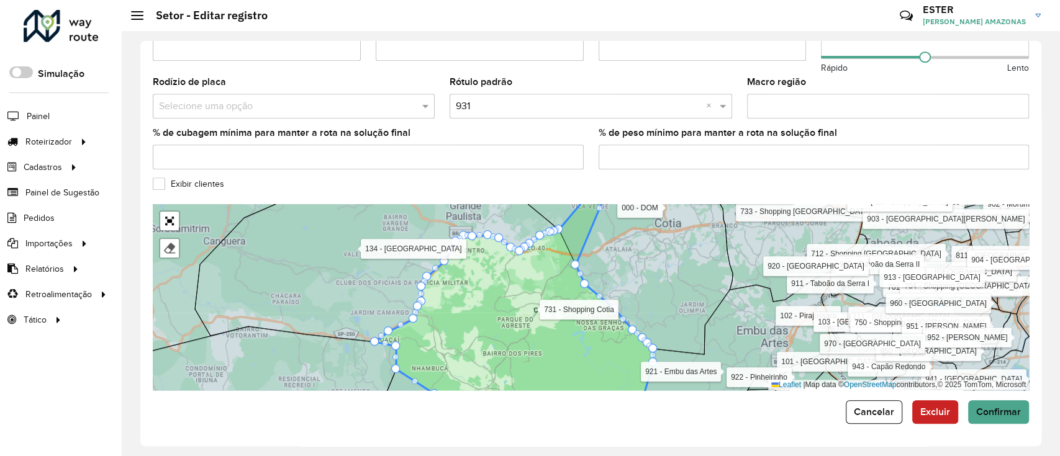
drag, startPoint x: 533, startPoint y: 308, endPoint x: 639, endPoint y: 134, distance: 203.4
click at [531, 335] on icon at bounding box center [514, 320] width 278 height 181
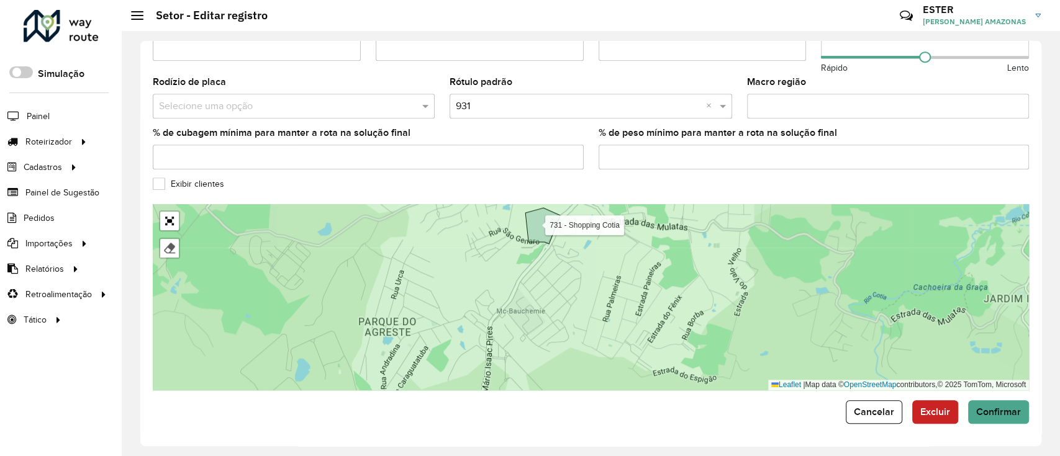
click at [556, 332] on icon at bounding box center [587, 297] width 1047 height 227
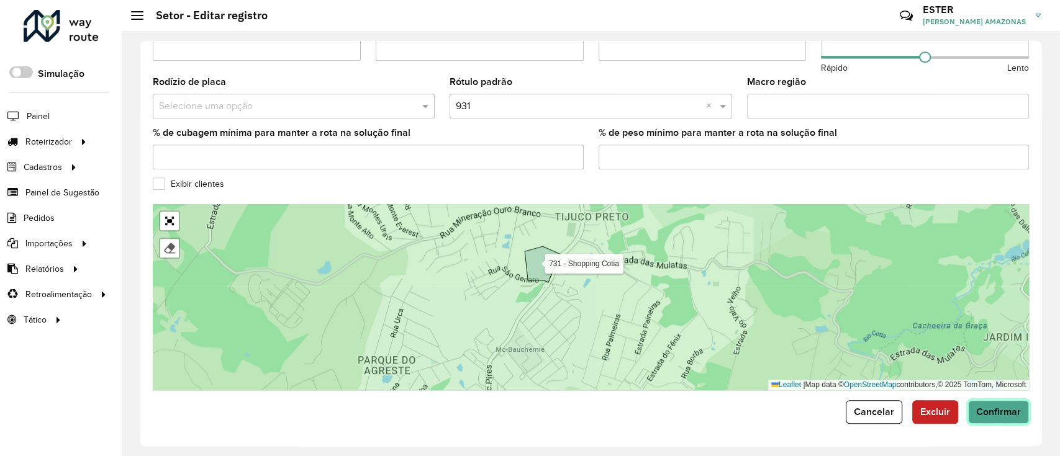
click at [1012, 409] on span "Confirmar" at bounding box center [998, 412] width 45 height 11
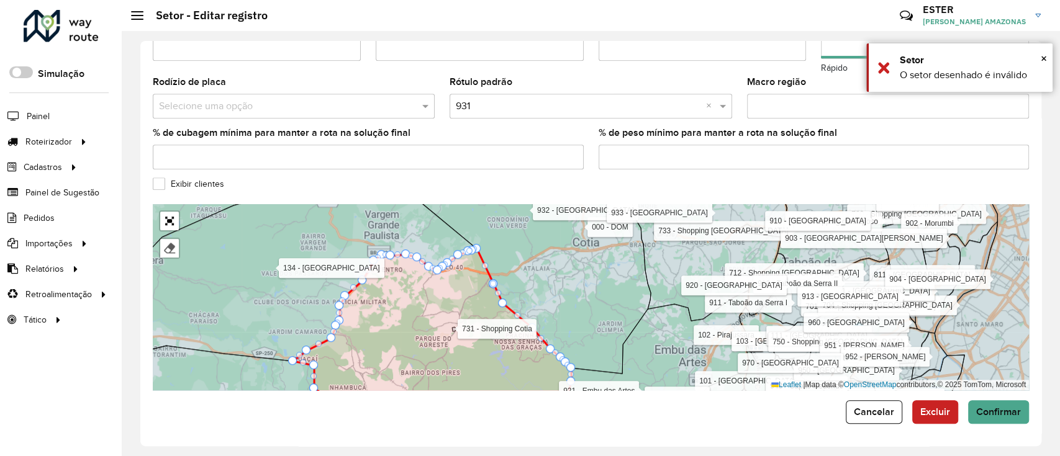
click at [430, 315] on icon at bounding box center [432, 328] width 278 height 158
click at [167, 220] on link "Abrir mapa em tela cheia" at bounding box center [169, 221] width 19 height 19
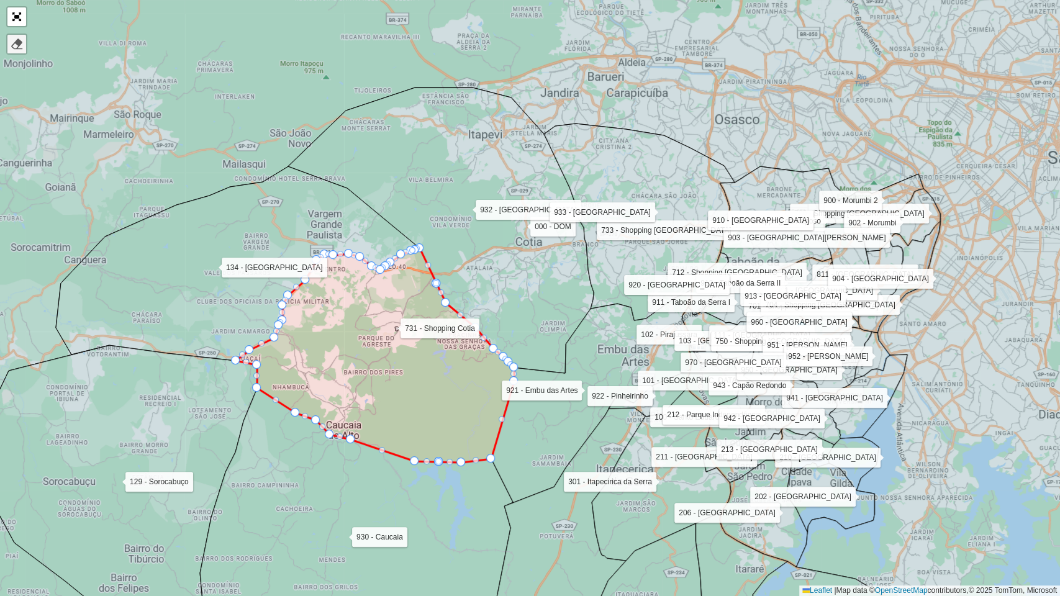
click at [20, 40] on div at bounding box center [17, 44] width 12 height 12
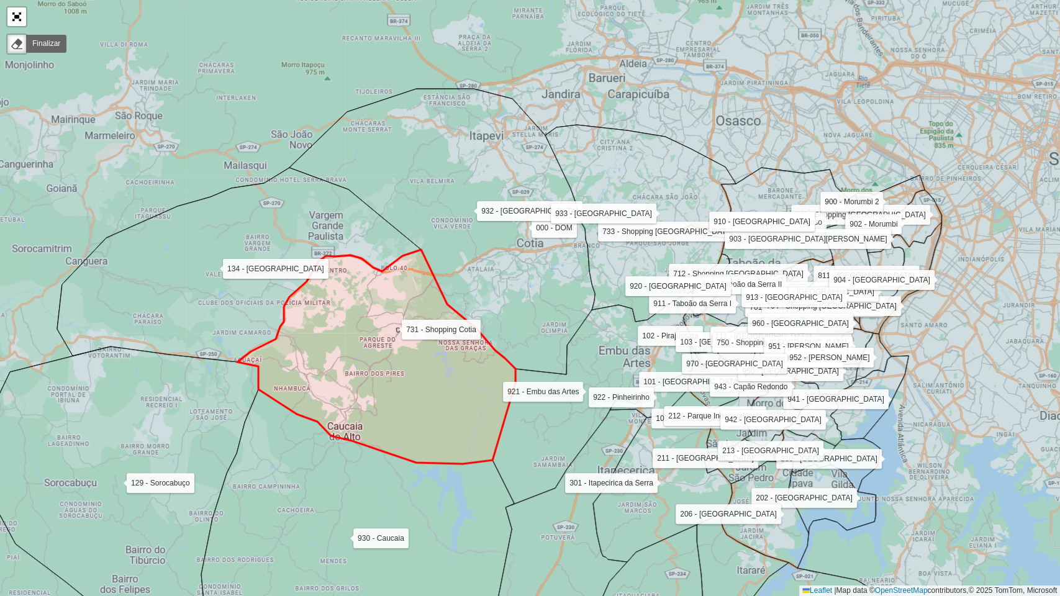
click at [317, 320] on icon at bounding box center [376, 357] width 278 height 214
click at [369, 339] on icon at bounding box center [377, 357] width 278 height 214
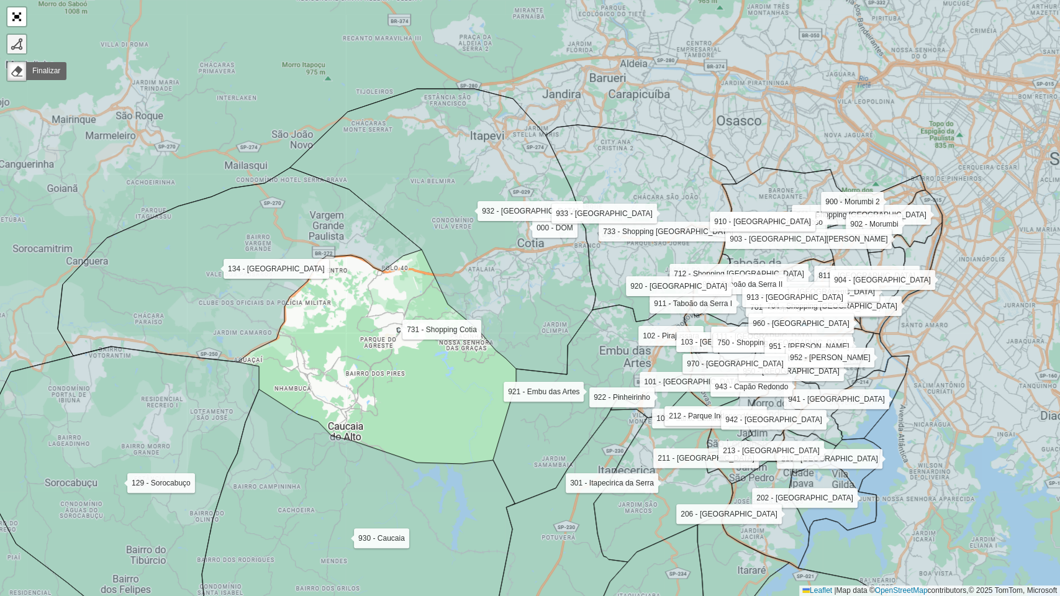
click at [15, 43] on div at bounding box center [17, 44] width 12 height 12
click at [212, 383] on icon at bounding box center [116, 502] width 286 height 310
click at [338, 204] on icon at bounding box center [240, 265] width 364 height 194
click at [472, 167] on g at bounding box center [529, 298] width 1273 height 717
click at [447, 206] on icon at bounding box center [444, 233] width 306 height 286
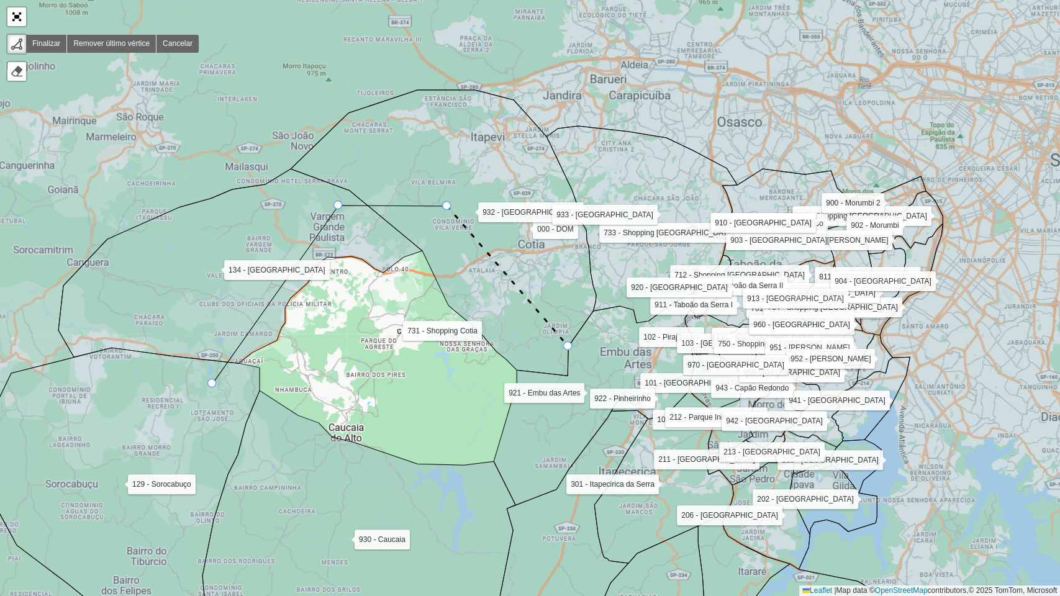
click at [579, 340] on icon at bounding box center [594, 399] width 200 height 214
click at [497, 456] on icon at bounding box center [358, 518] width 313 height 255
click at [215, 383] on div at bounding box center [211, 383] width 9 height 9
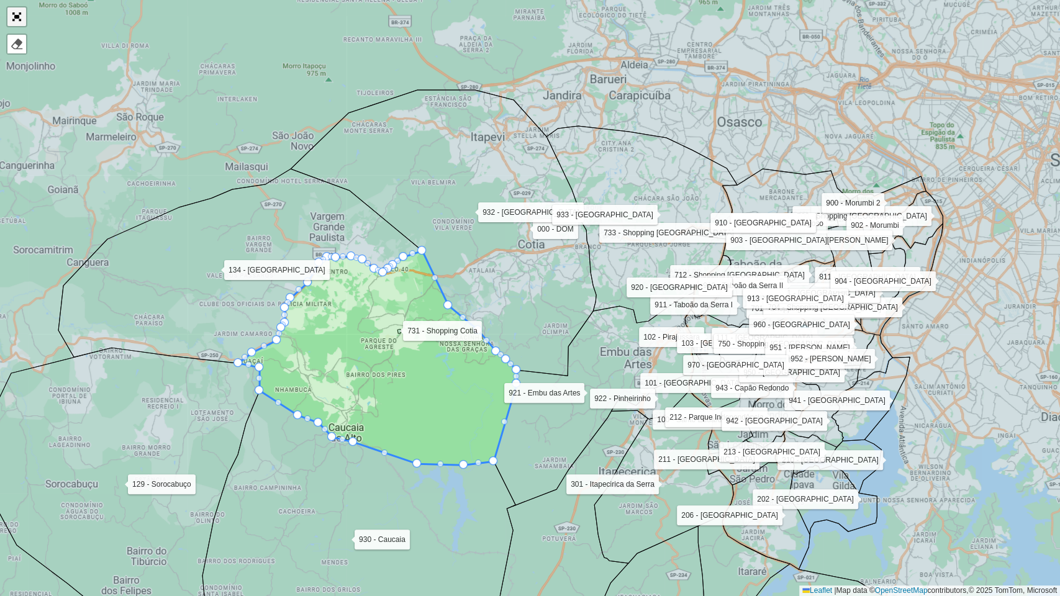
click at [16, 11] on link "Abrir mapa em tela cheia" at bounding box center [16, 16] width 19 height 19
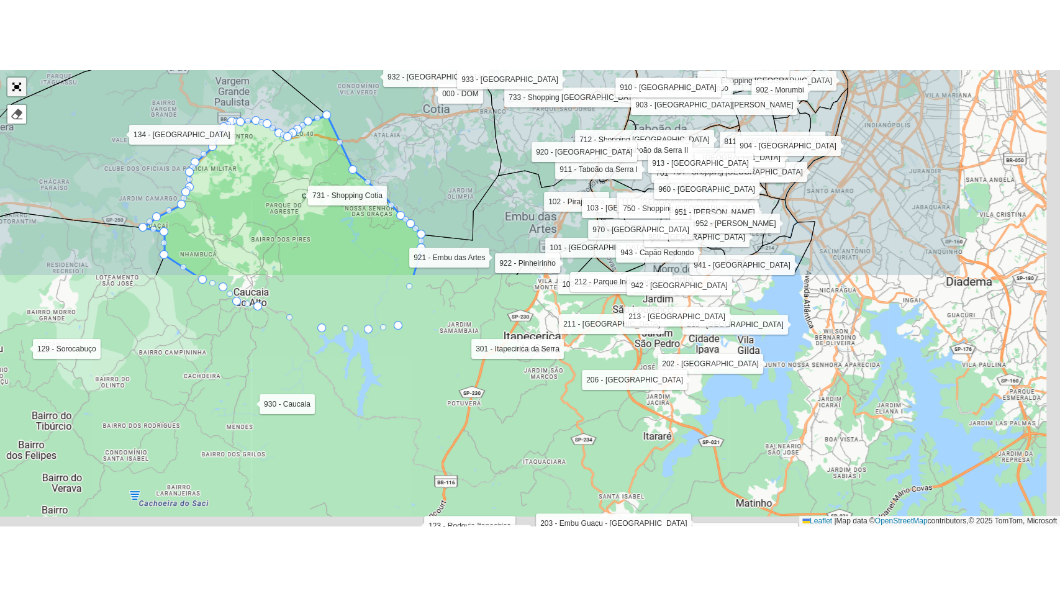
scroll to position [396, 0]
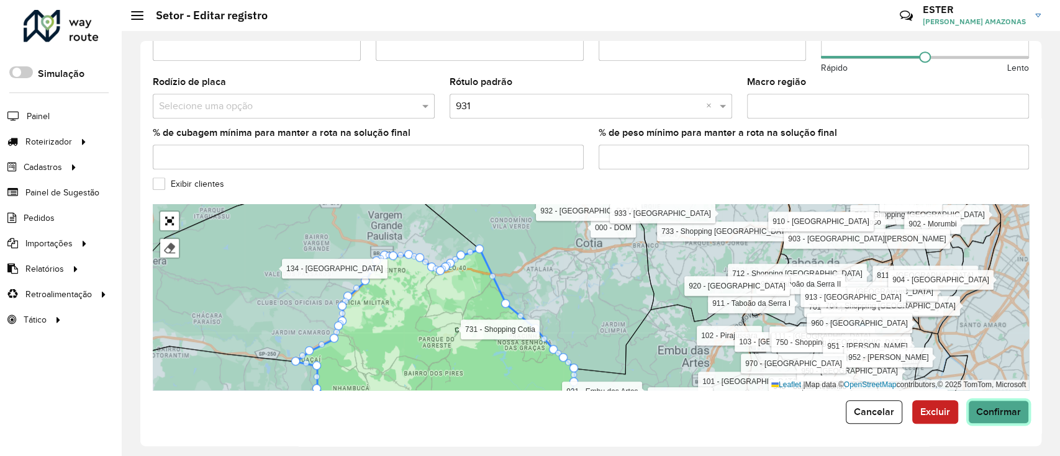
click at [1013, 419] on button "Confirmar" at bounding box center [998, 413] width 61 height 24
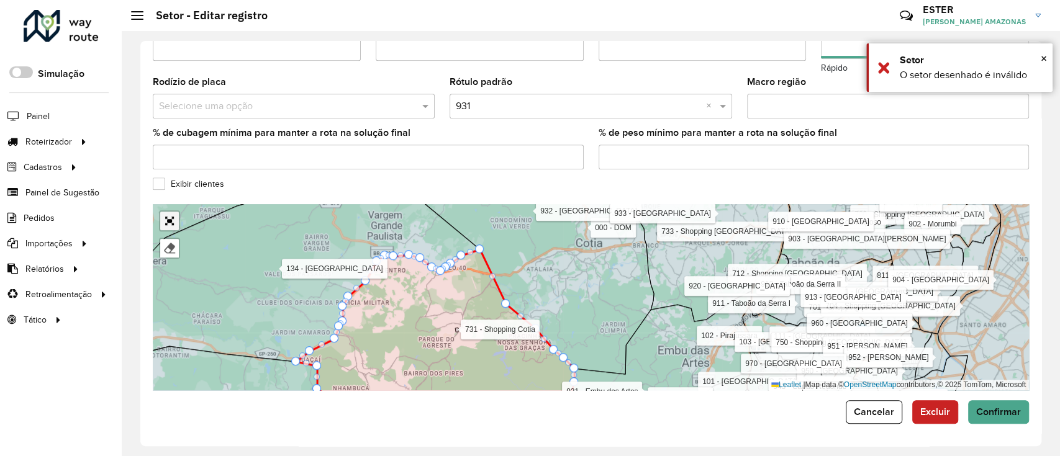
click at [174, 219] on link "Abrir mapa em tela cheia" at bounding box center [169, 221] width 19 height 19
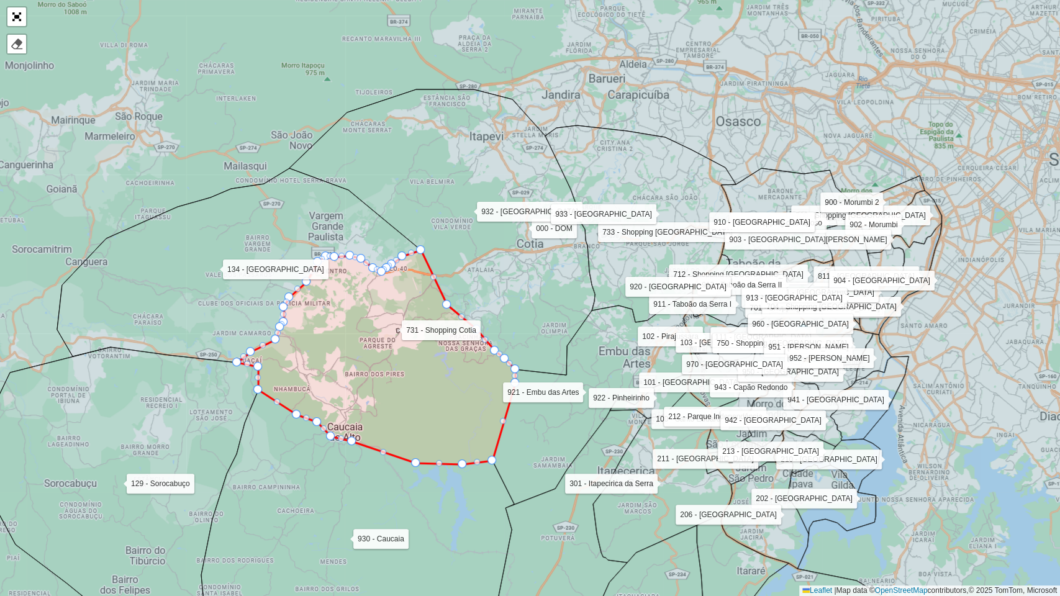
click at [399, 350] on icon at bounding box center [376, 357] width 278 height 214
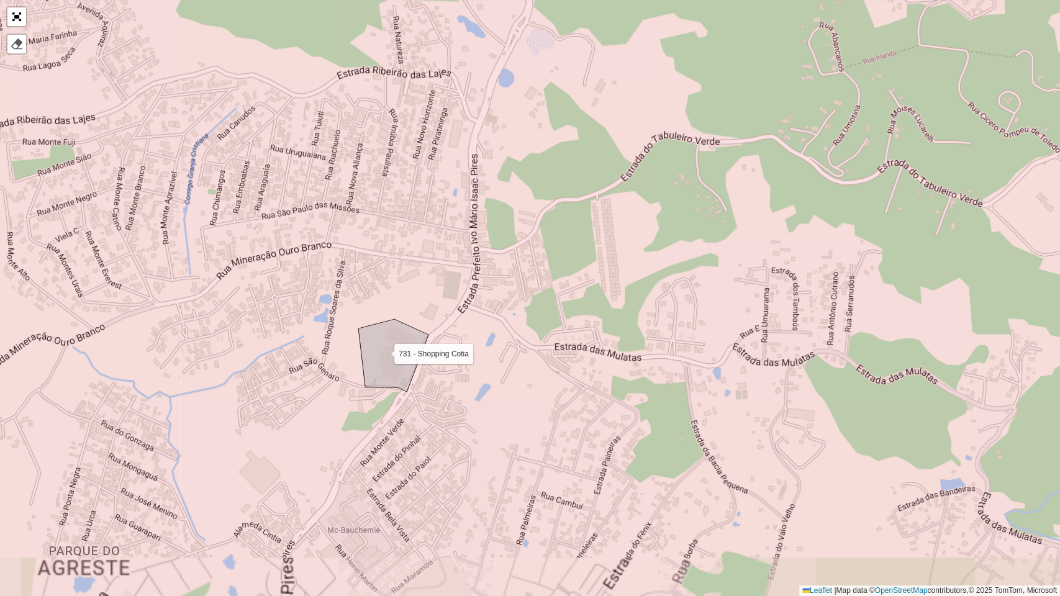
click at [399, 329] on icon at bounding box center [530, 298] width 1276 height 719
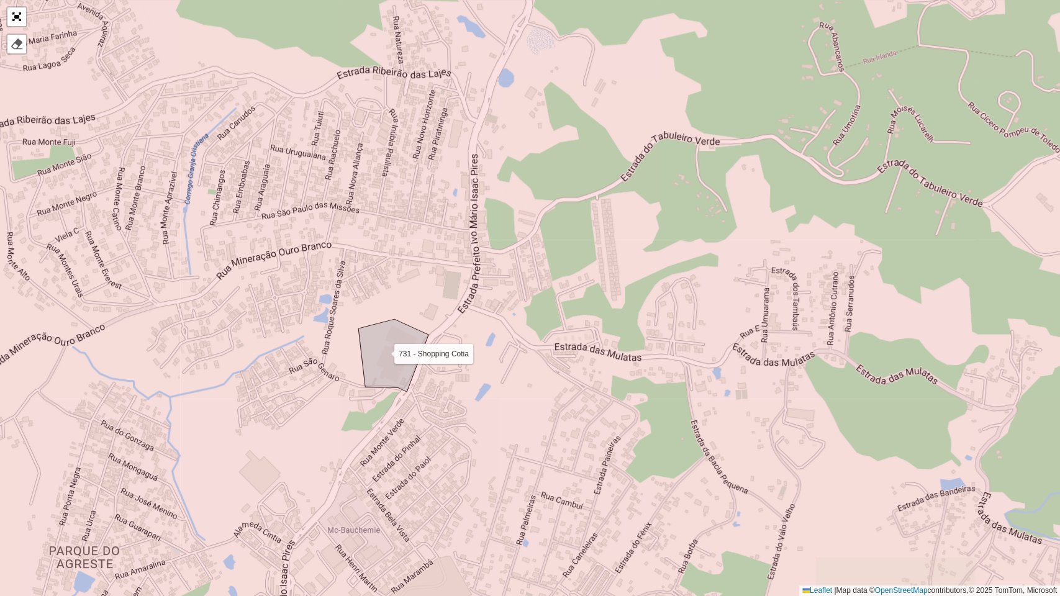
click at [397, 365] on icon at bounding box center [530, 298] width 1276 height 719
click at [396, 365] on icon at bounding box center [530, 298] width 1276 height 719
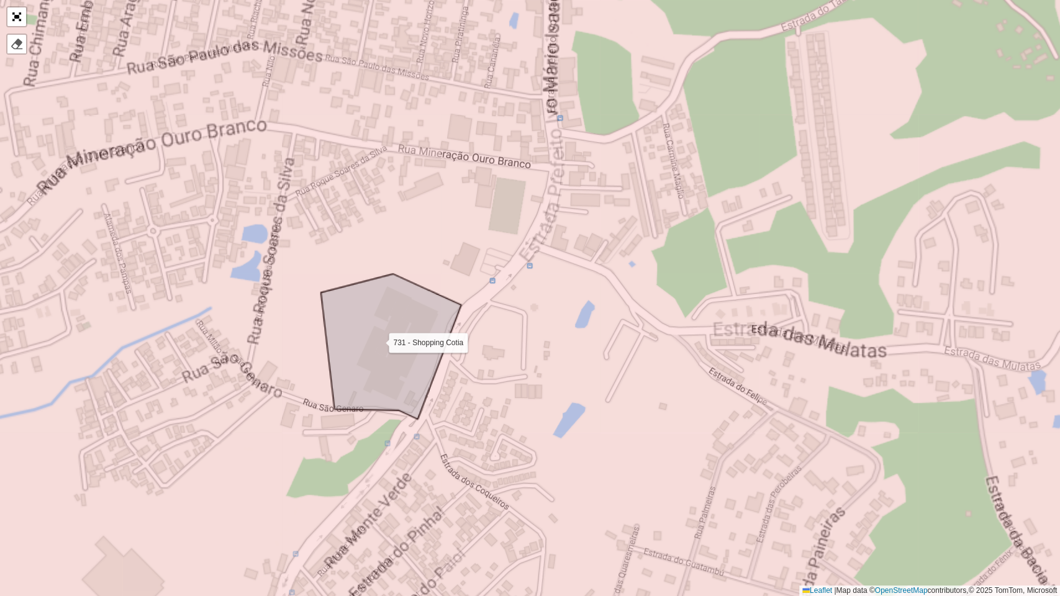
click at [396, 365] on icon at bounding box center [663, 232] width 2551 height 1438
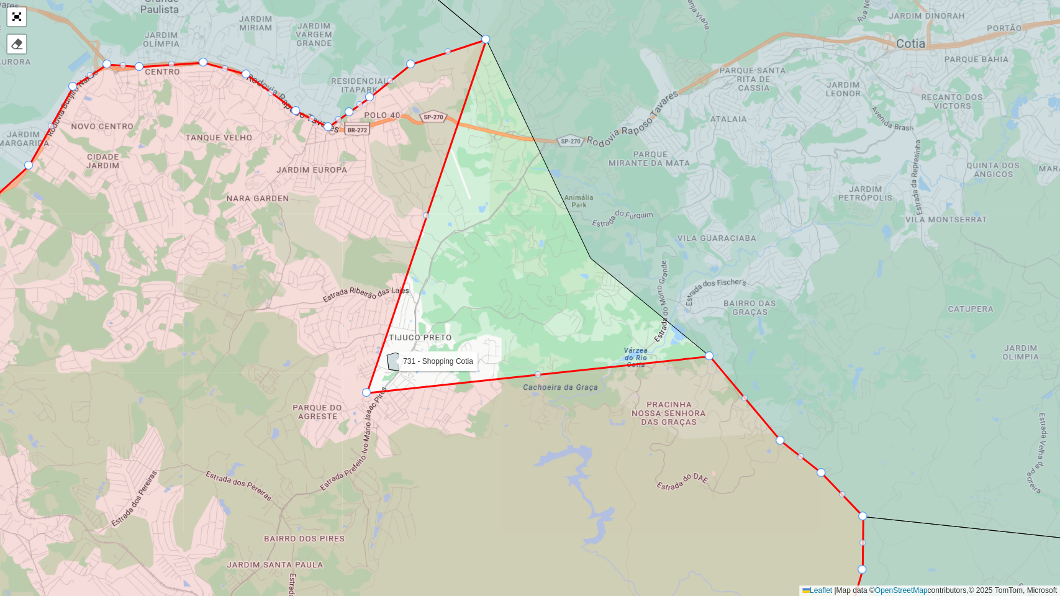
drag, startPoint x: 589, startPoint y: 256, endPoint x: 365, endPoint y: 391, distance: 261.0
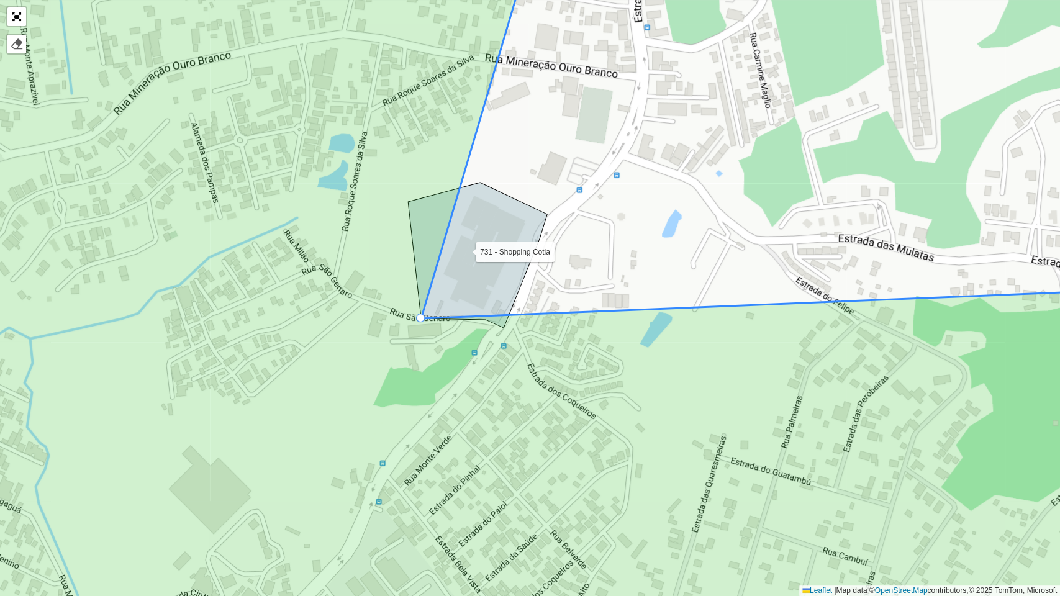
drag, startPoint x: 247, startPoint y: 501, endPoint x: 424, endPoint y: 320, distance: 252.9
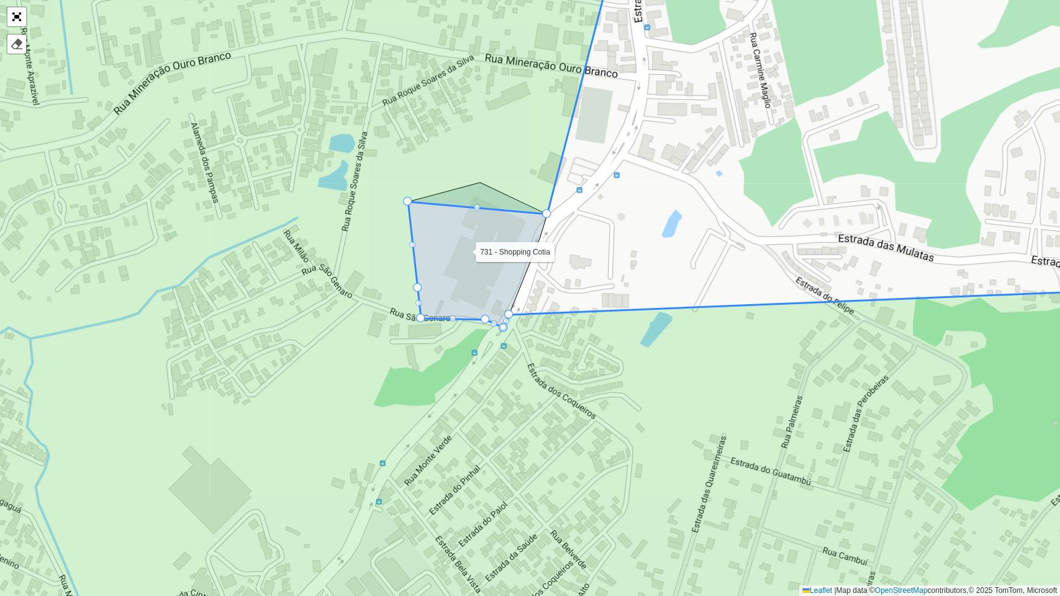
drag, startPoint x: 458, startPoint y: 186, endPoint x: 554, endPoint y: 211, distance: 99.6
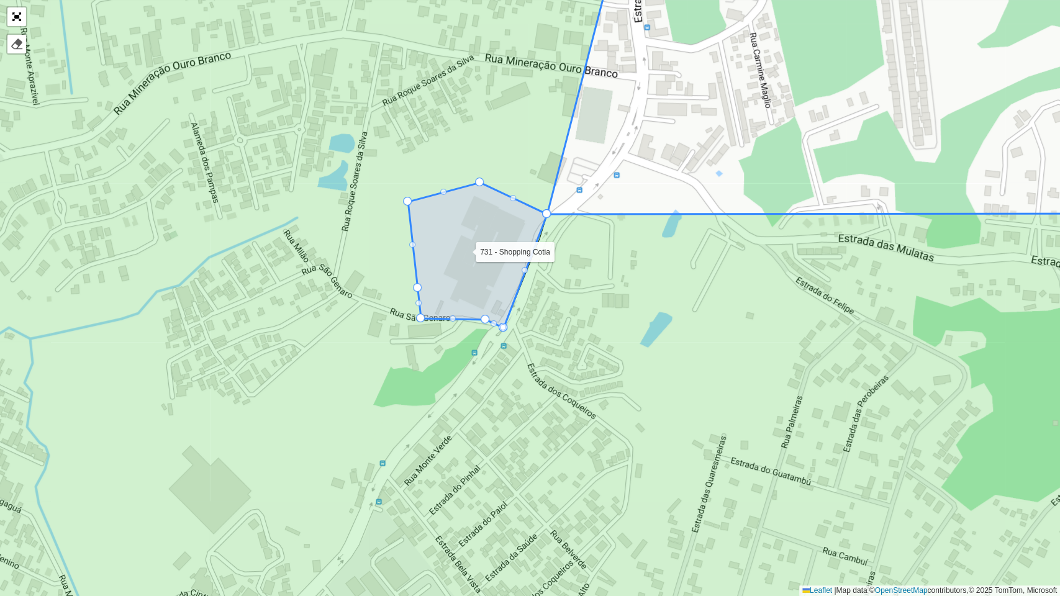
drag, startPoint x: 510, startPoint y: 313, endPoint x: 550, endPoint y: 209, distance: 111.3
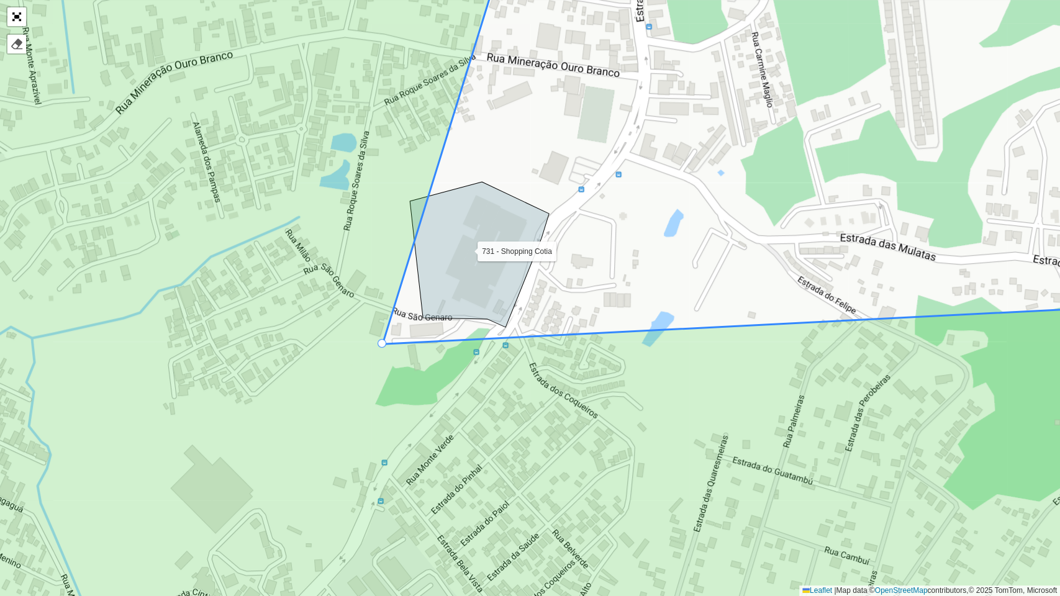
drag, startPoint x: 549, startPoint y: 214, endPoint x: 383, endPoint y: 345, distance: 210.9
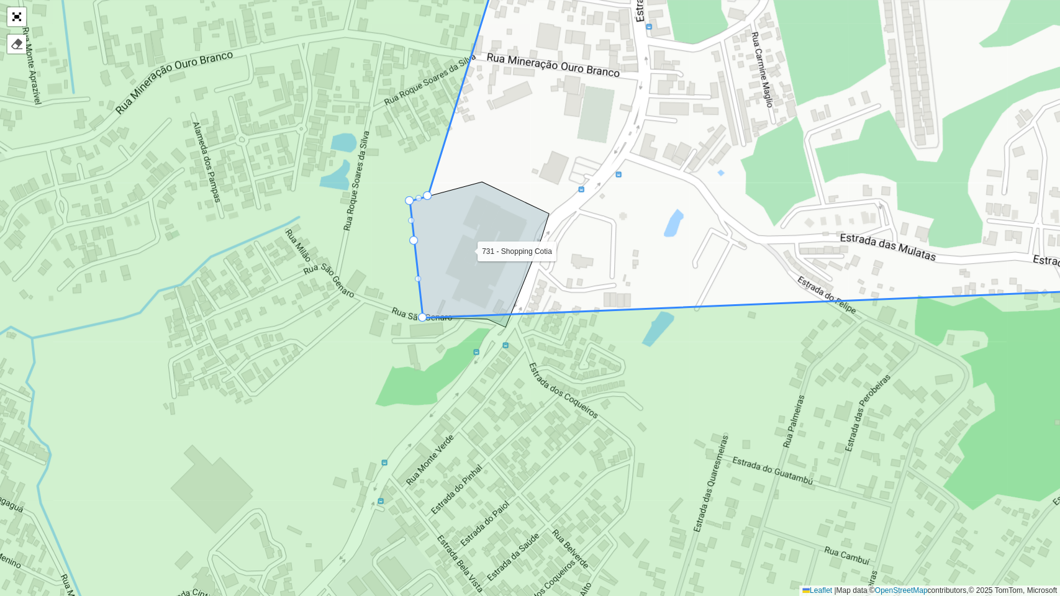
drag, startPoint x: 399, startPoint y: 327, endPoint x: 422, endPoint y: 318, distance: 25.4
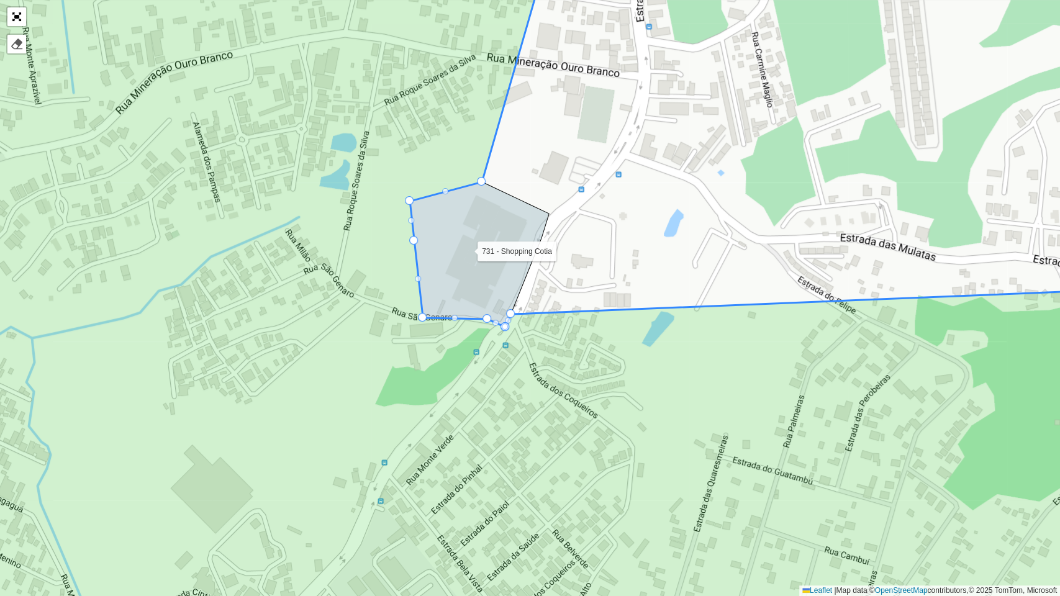
drag, startPoint x: 432, startPoint y: 195, endPoint x: 477, endPoint y: 180, distance: 47.1
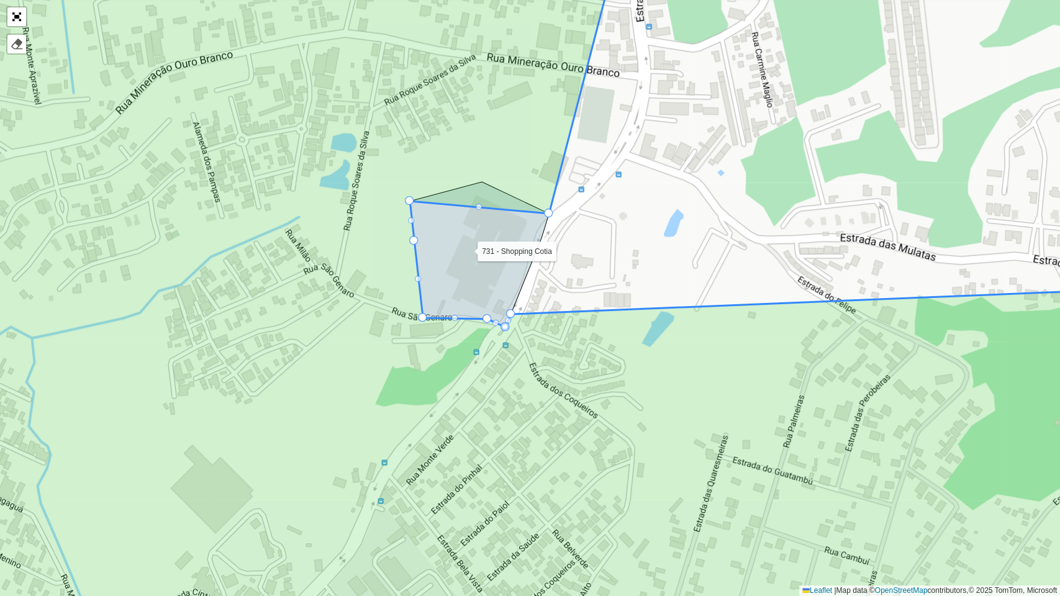
drag, startPoint x: 483, startPoint y: 180, endPoint x: 543, endPoint y: 206, distance: 65.4
click at [509, 314] on div at bounding box center [510, 313] width 9 height 9
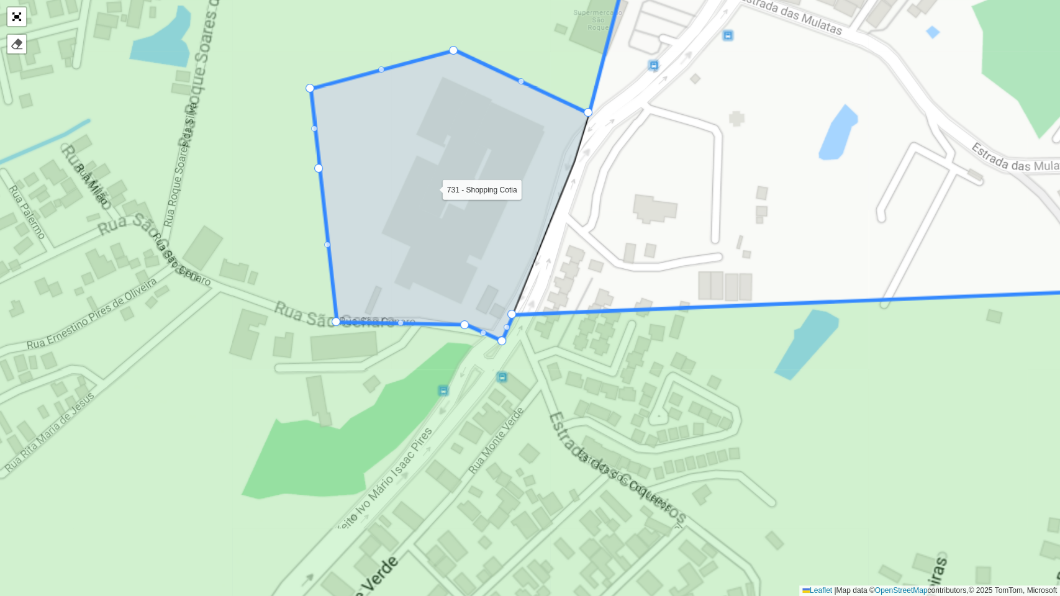
click at [509, 314] on div at bounding box center [511, 314] width 9 height 9
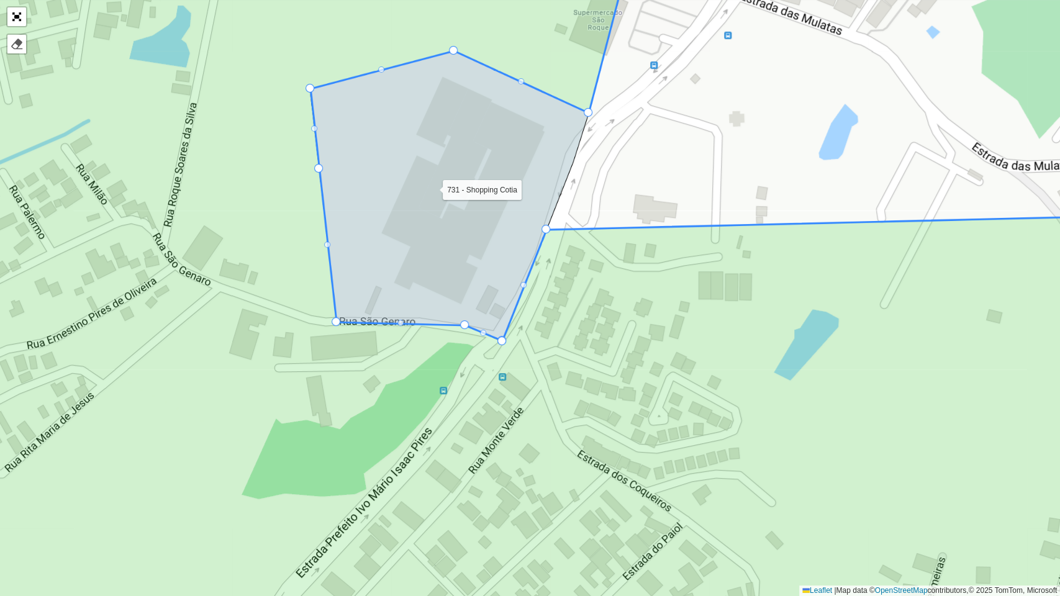
drag, startPoint x: 509, startPoint y: 314, endPoint x: 547, endPoint y: 229, distance: 92.6
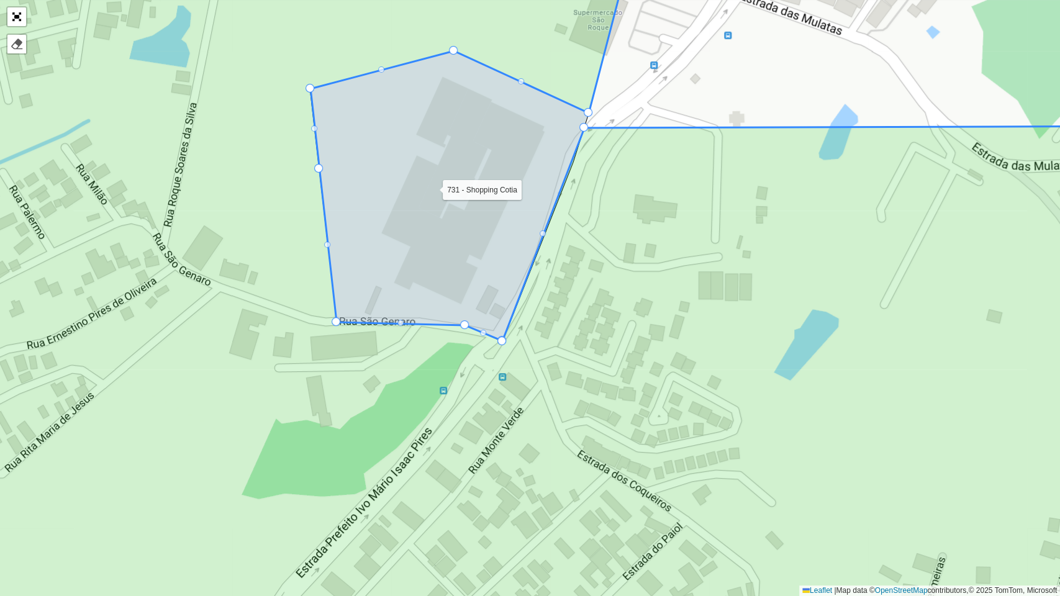
drag, startPoint x: 552, startPoint y: 220, endPoint x: 593, endPoint y: 134, distance: 96.1
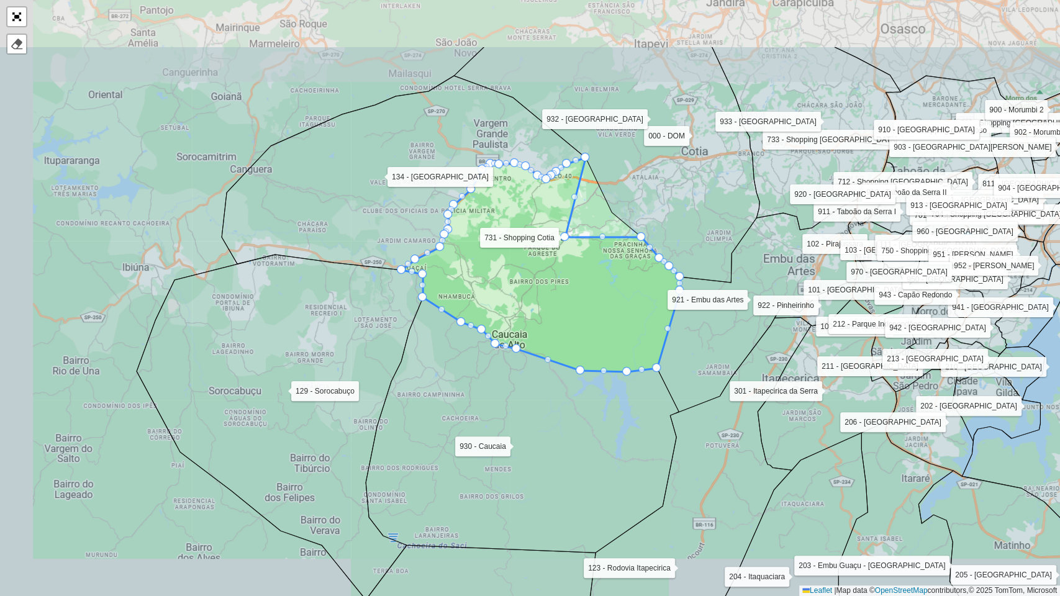
drag, startPoint x: 615, startPoint y: 193, endPoint x: 579, endPoint y: 277, distance: 91.0
click at [586, 284] on icon at bounding box center [541, 265] width 278 height 214
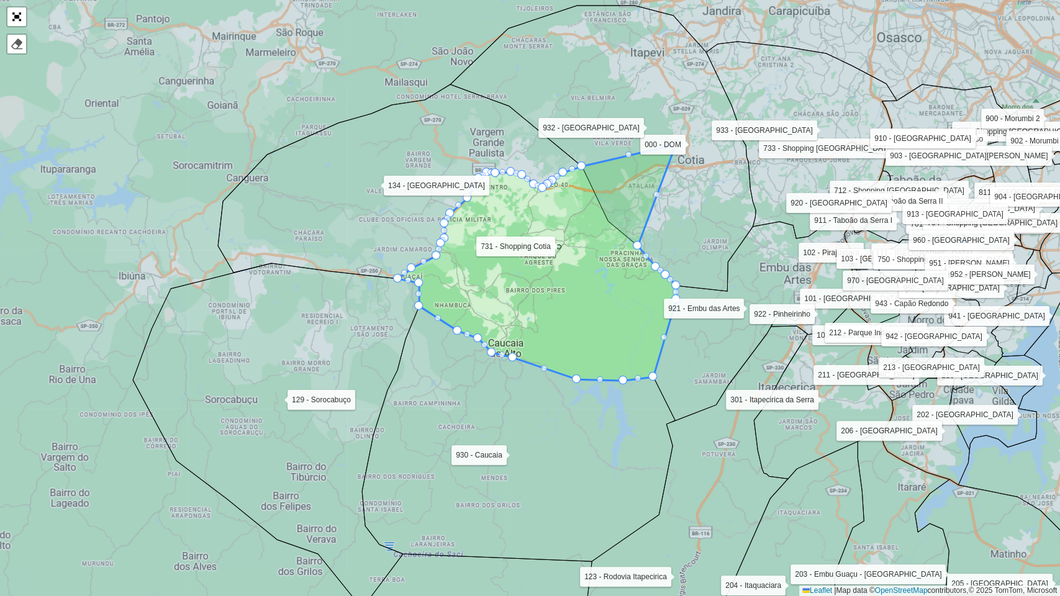
drag, startPoint x: 563, startPoint y: 244, endPoint x: 682, endPoint y: 139, distance: 159.3
click at [17, 11] on link "Abrir mapa em tela cheia" at bounding box center [16, 16] width 19 height 19
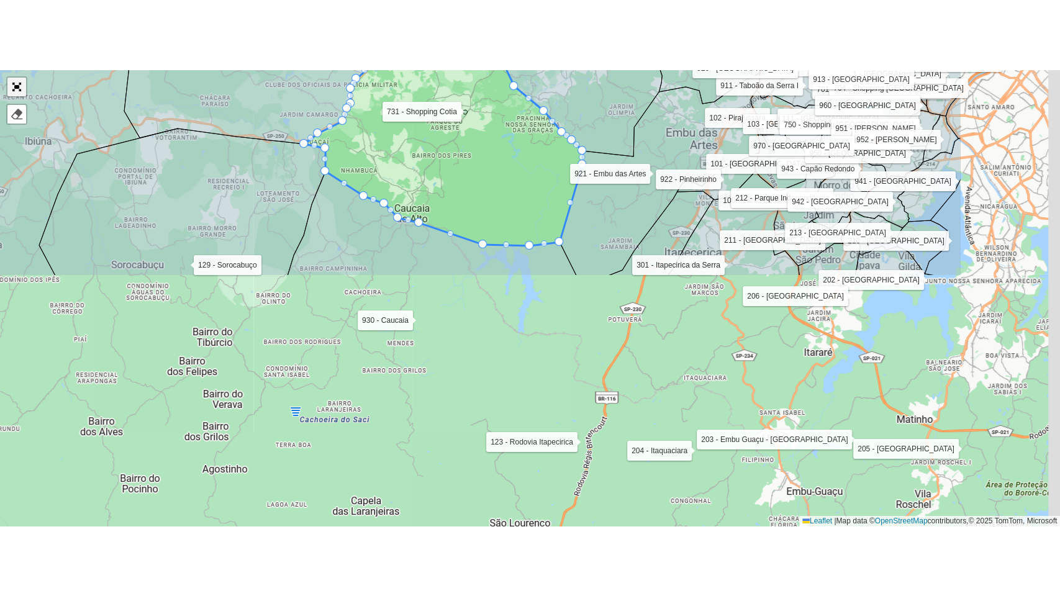
scroll to position [396, 0]
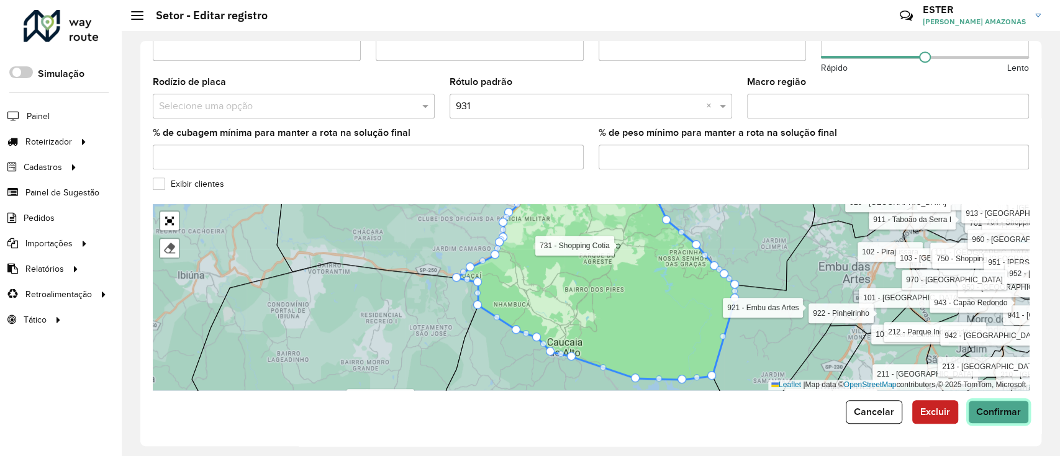
click at [1005, 409] on span "Confirmar" at bounding box center [998, 412] width 45 height 11
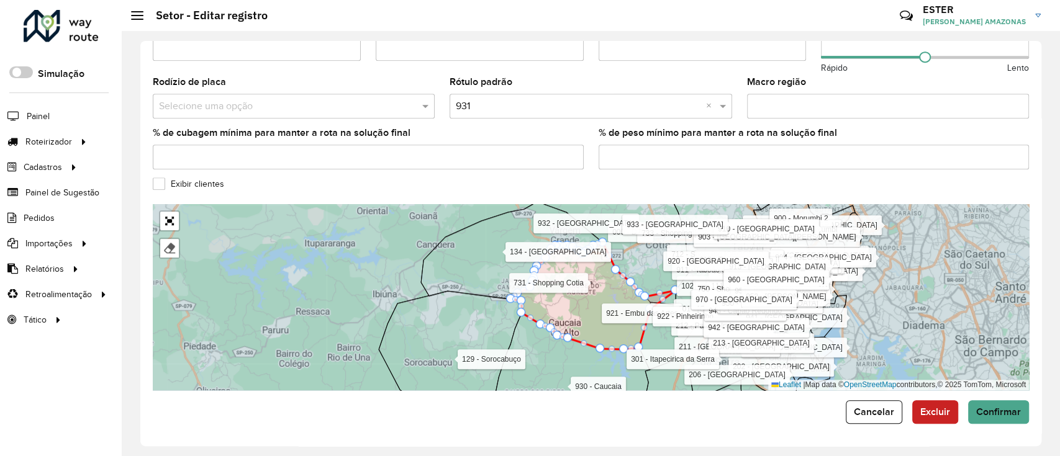
drag, startPoint x: 646, startPoint y: 300, endPoint x: 753, endPoint y: 261, distance: 113.0
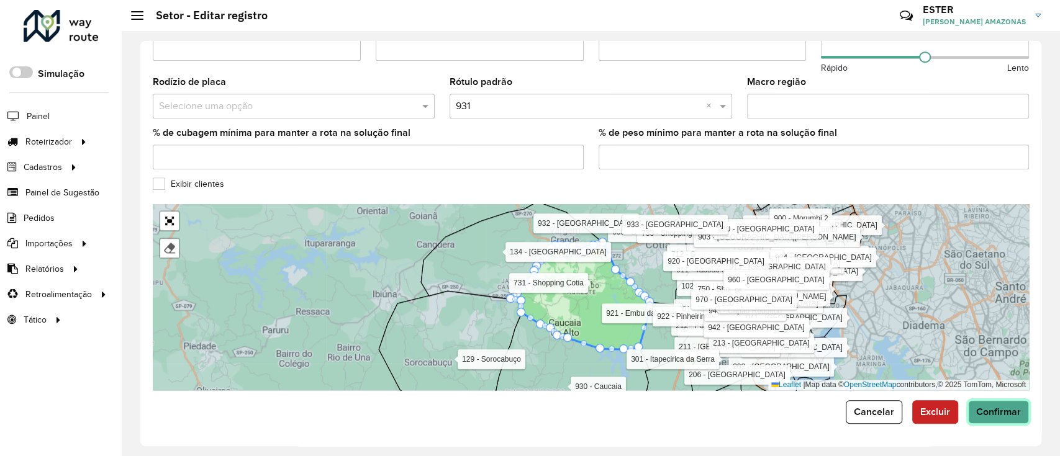
click at [990, 408] on span "Confirmar" at bounding box center [998, 412] width 45 height 11
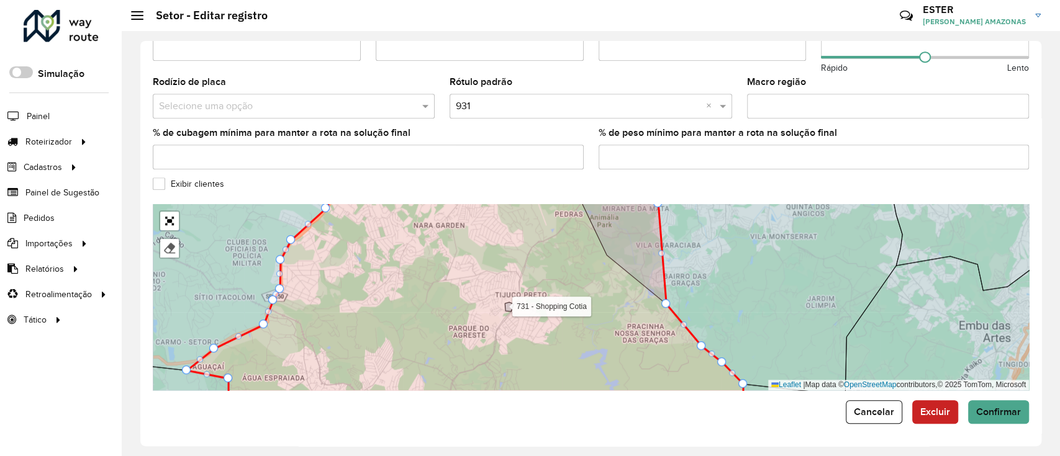
drag, startPoint x: 604, startPoint y: 251, endPoint x: 790, endPoint y: 84, distance: 249.8
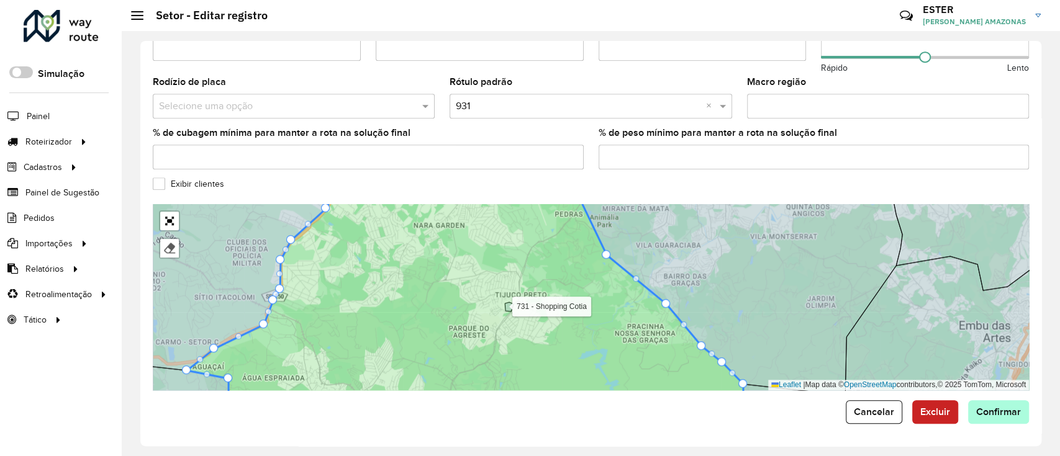
click at [999, 400] on form "**********" at bounding box center [591, 40] width 876 height 767
click at [999, 405] on button "Confirmar" at bounding box center [998, 413] width 61 height 24
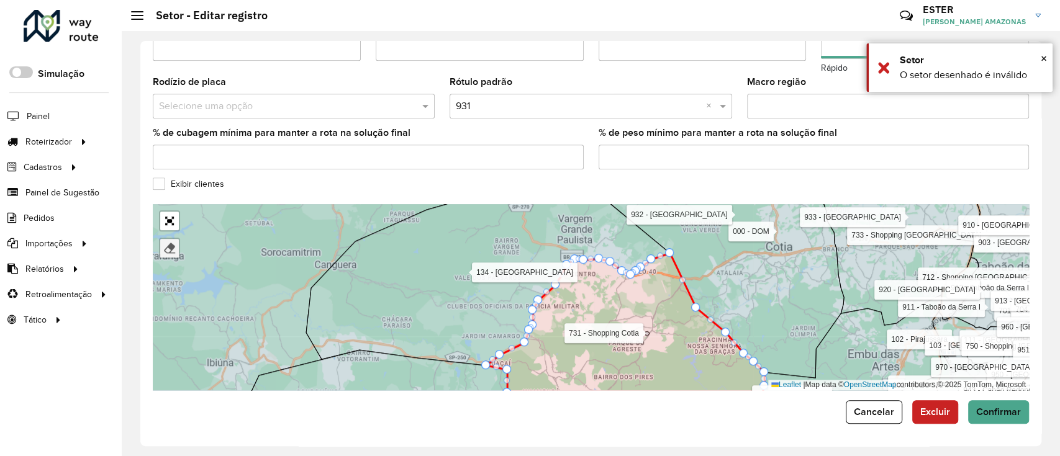
click at [173, 245] on div at bounding box center [169, 248] width 12 height 12
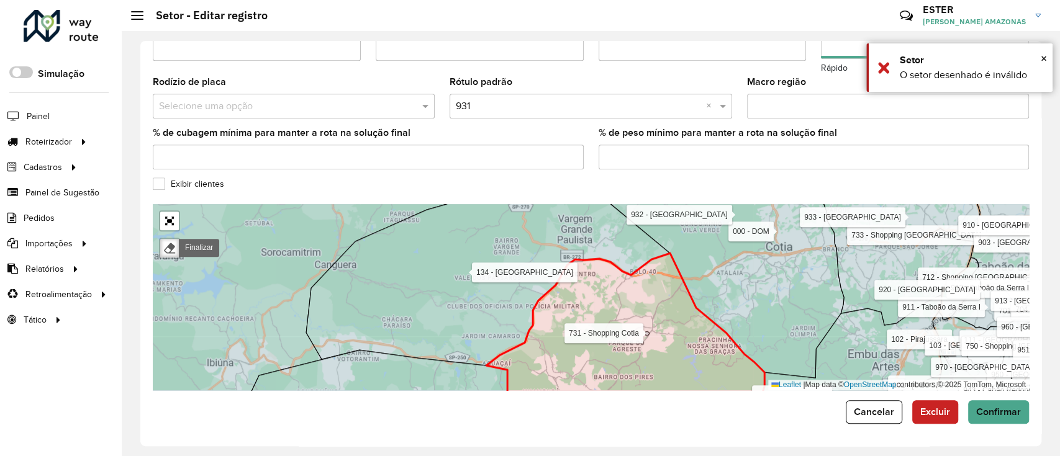
click at [585, 354] on icon at bounding box center [625, 332] width 278 height 158
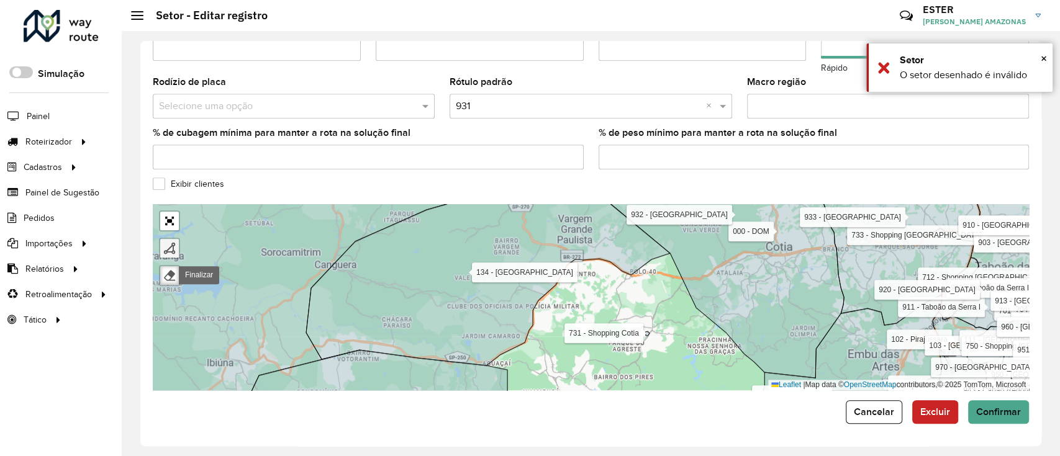
click at [170, 248] on div at bounding box center [169, 248] width 12 height 12
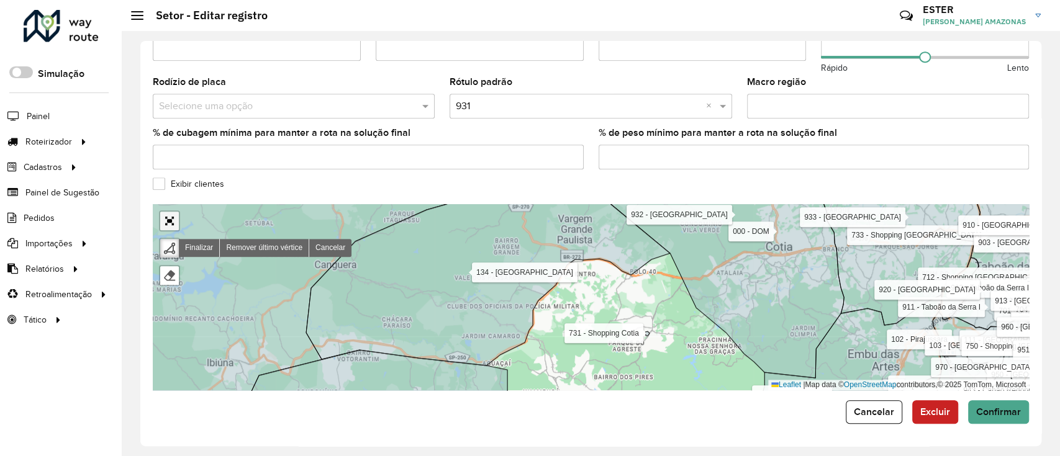
click at [170, 223] on link "Abrir mapa em tela cheia" at bounding box center [169, 221] width 19 height 19
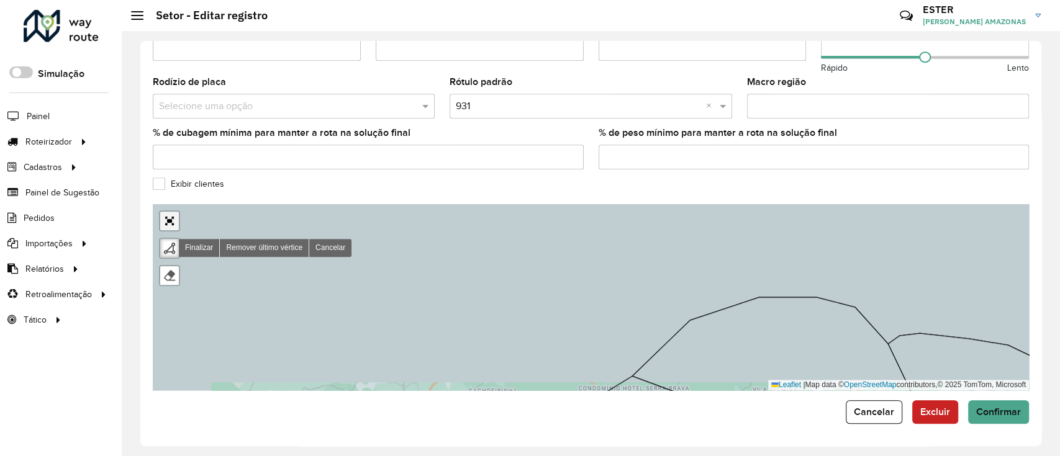
scroll to position [60, 0]
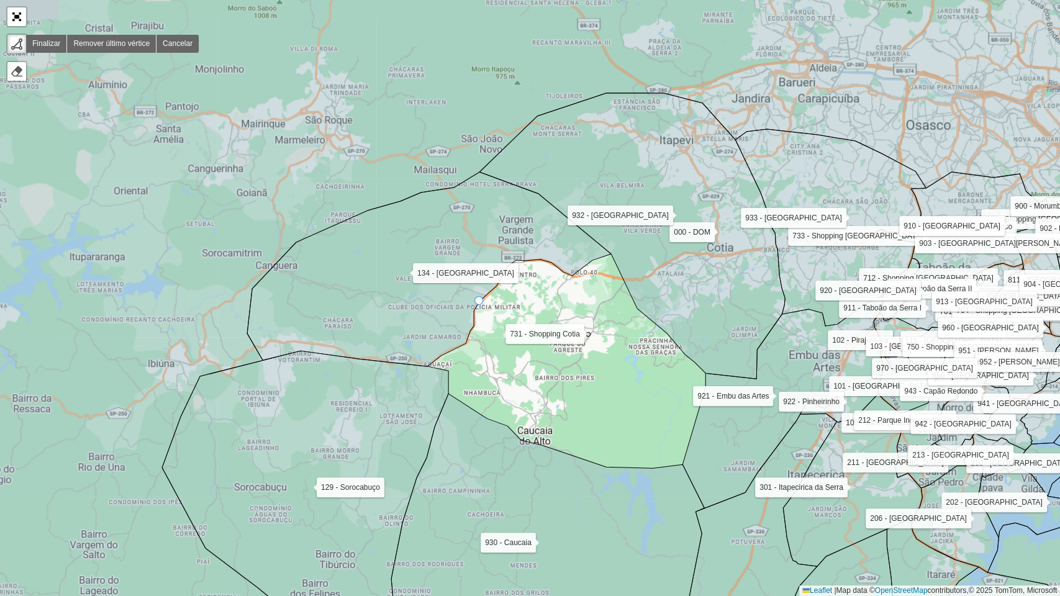
click at [486, 294] on icon at bounding box center [429, 269] width 364 height 194
click at [638, 334] on div "000 - DOM 100 - [GEOGRAPHIC_DATA] 101 - [GEOGRAPHIC_DATA] 102 - [GEOGRAPHIC_DAT…" at bounding box center [530, 298] width 1060 height 596
click at [710, 414] on icon at bounding box center [782, 403] width 200 height 214
click at [650, 456] on icon at bounding box center [547, 521] width 313 height 255
click at [394, 436] on icon at bounding box center [305, 504] width 286 height 306
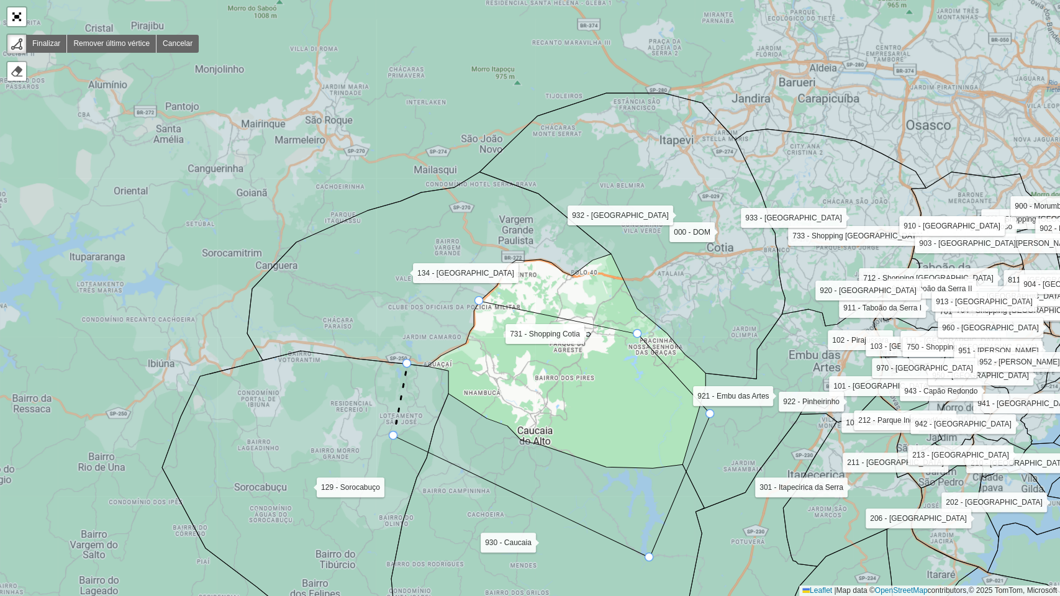
click at [408, 366] on icon at bounding box center [305, 504] width 286 height 306
click at [473, 299] on icon at bounding box center [430, 268] width 364 height 194
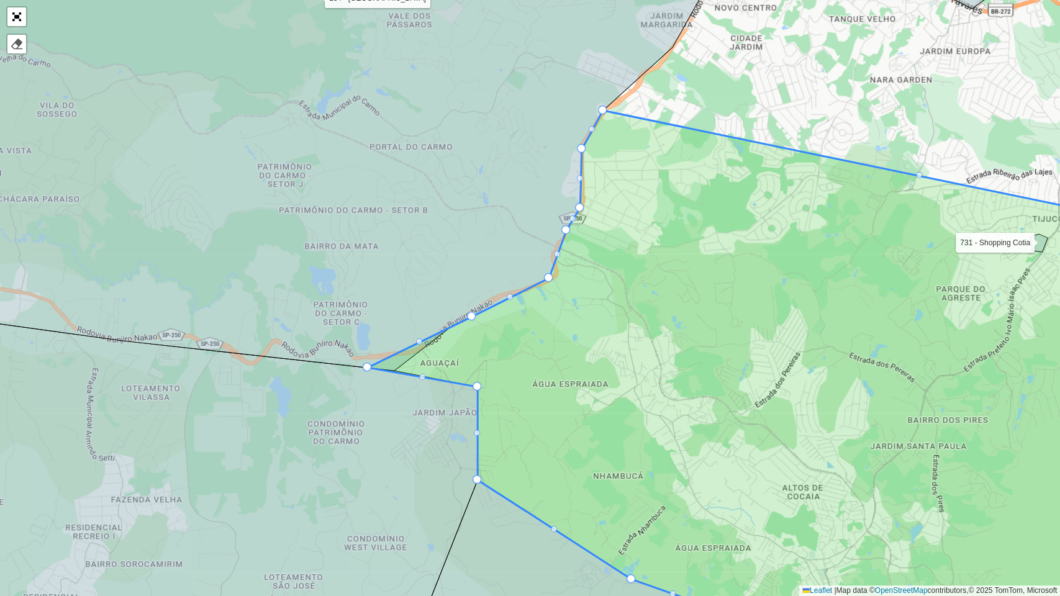
drag, startPoint x: 433, startPoint y: 377, endPoint x: 312, endPoint y: 356, distance: 122.8
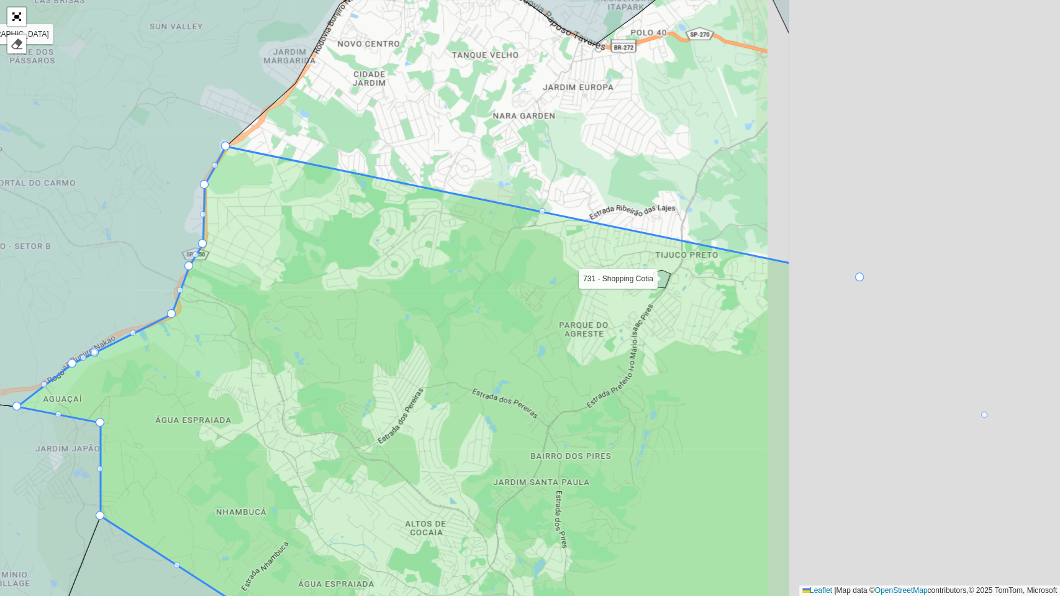
drag, startPoint x: 800, startPoint y: 337, endPoint x: 430, endPoint y: 369, distance: 371.0
click at [416, 373] on icon at bounding box center [403, 420] width 773 height 547
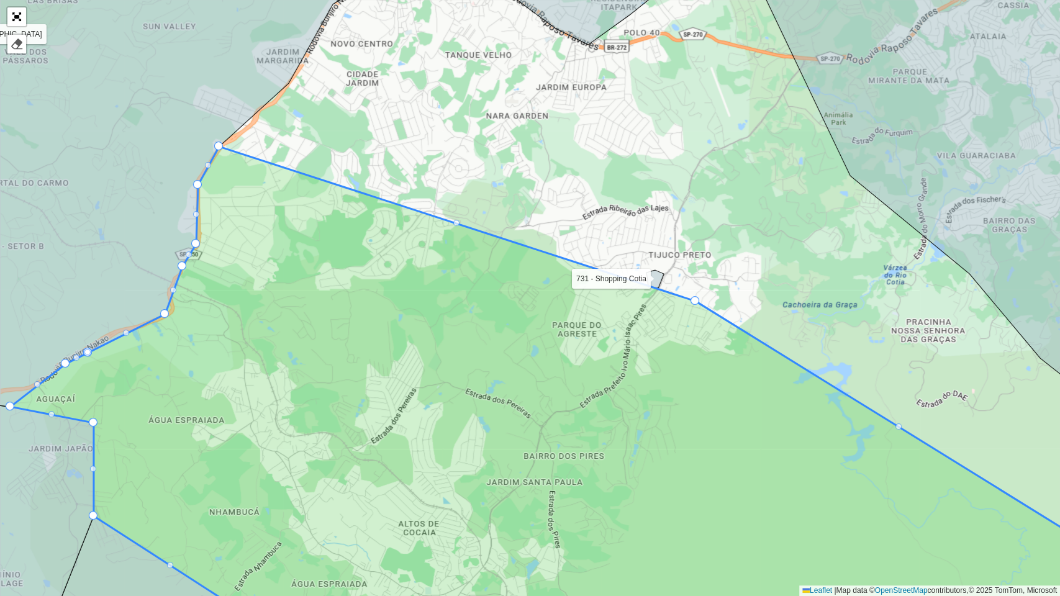
drag, startPoint x: 830, startPoint y: 285, endPoint x: 694, endPoint y: 300, distance: 136.2
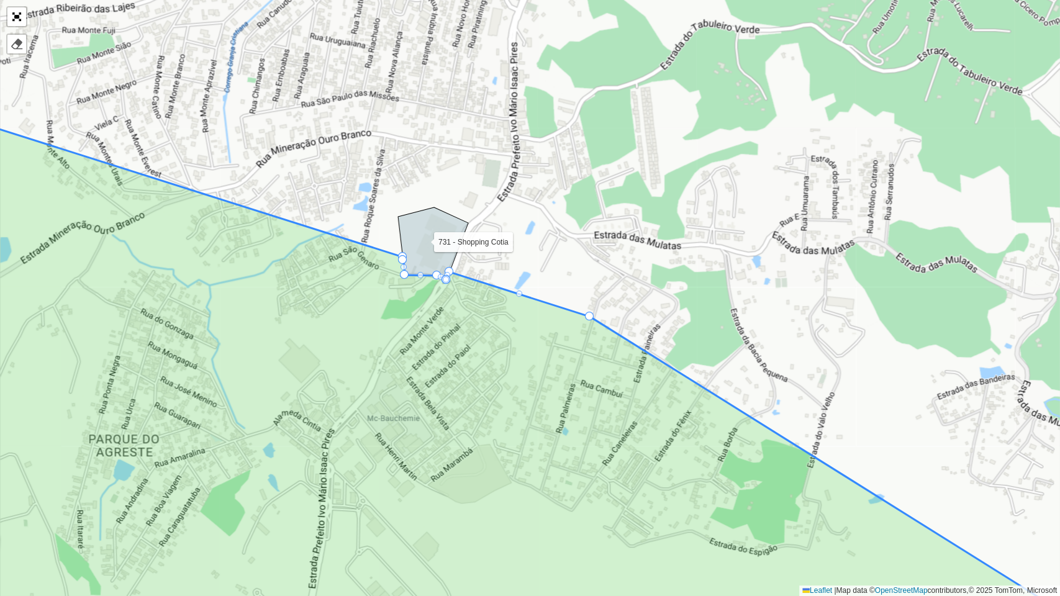
drag, startPoint x: 566, startPoint y: 279, endPoint x: 568, endPoint y: 376, distance: 96.9
click at [568, 376] on div "000 - DOM 100 - [GEOGRAPHIC_DATA] 101 - [GEOGRAPHIC_DATA] 102 - [GEOGRAPHIC_DAT…" at bounding box center [530, 298] width 1060 height 596
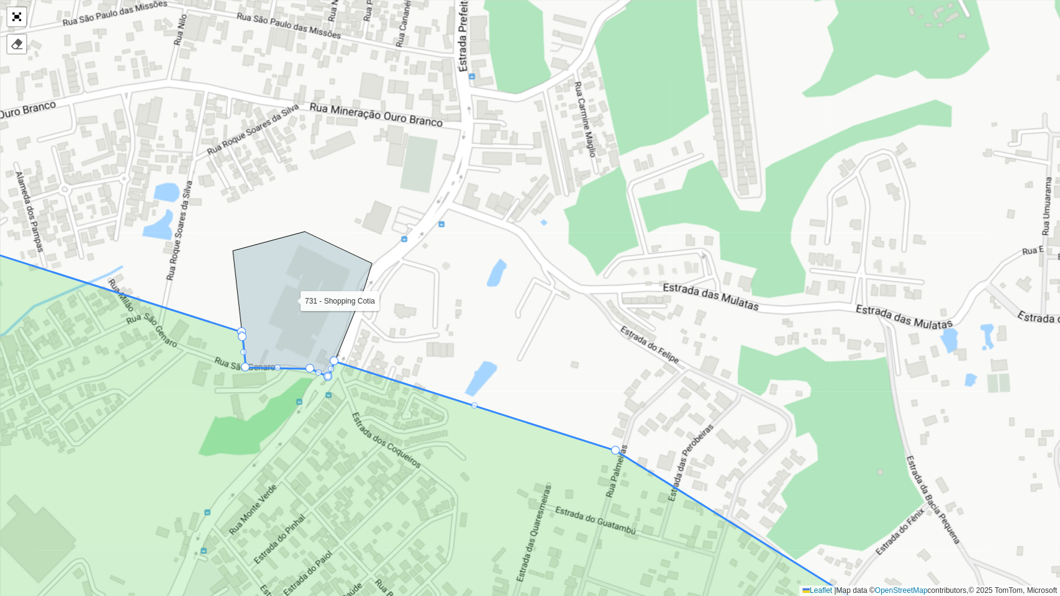
drag, startPoint x: 551, startPoint y: 412, endPoint x: 561, endPoint y: 416, distance: 10.6
click at [561, 416] on div "000 - DOM 100 - [GEOGRAPHIC_DATA] 101 - [GEOGRAPHIC_DATA] 102 - [GEOGRAPHIC_DAT…" at bounding box center [530, 298] width 1060 height 596
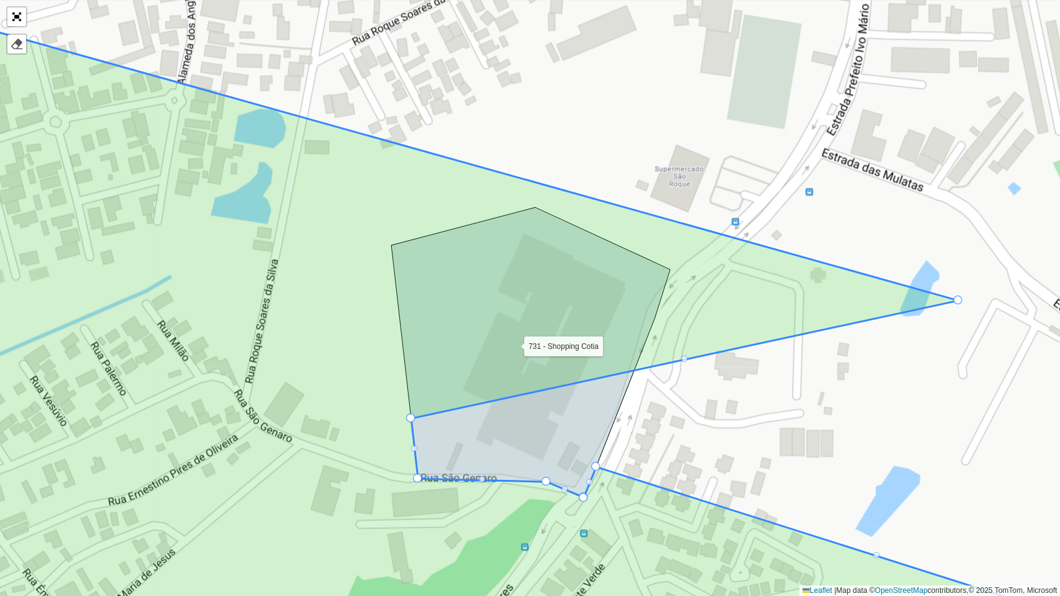
drag, startPoint x: 408, startPoint y: 405, endPoint x: 956, endPoint y: 297, distance: 558.8
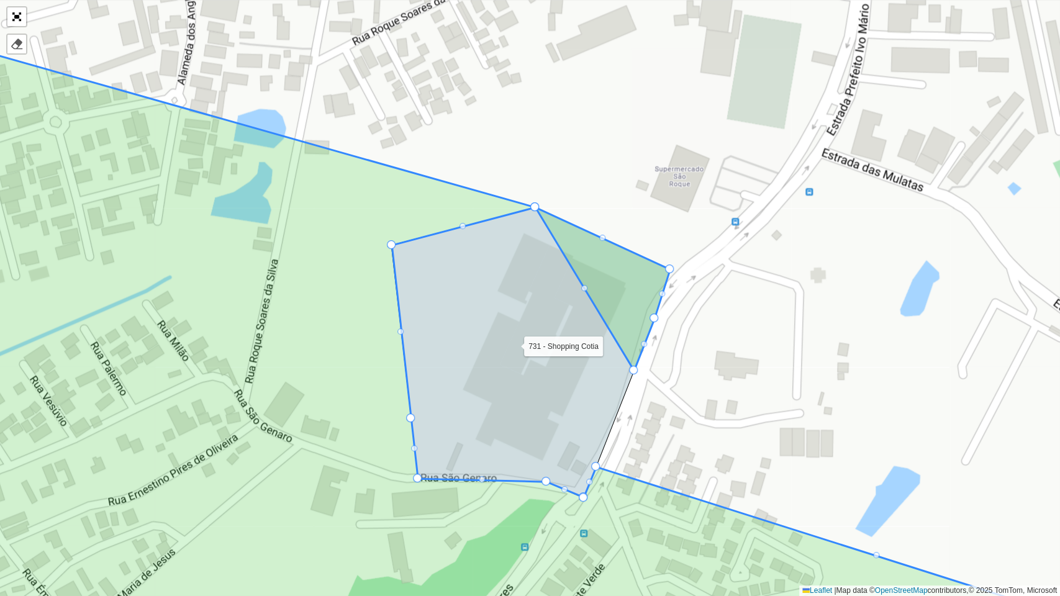
drag, startPoint x: 958, startPoint y: 297, endPoint x: 532, endPoint y: 209, distance: 435.6
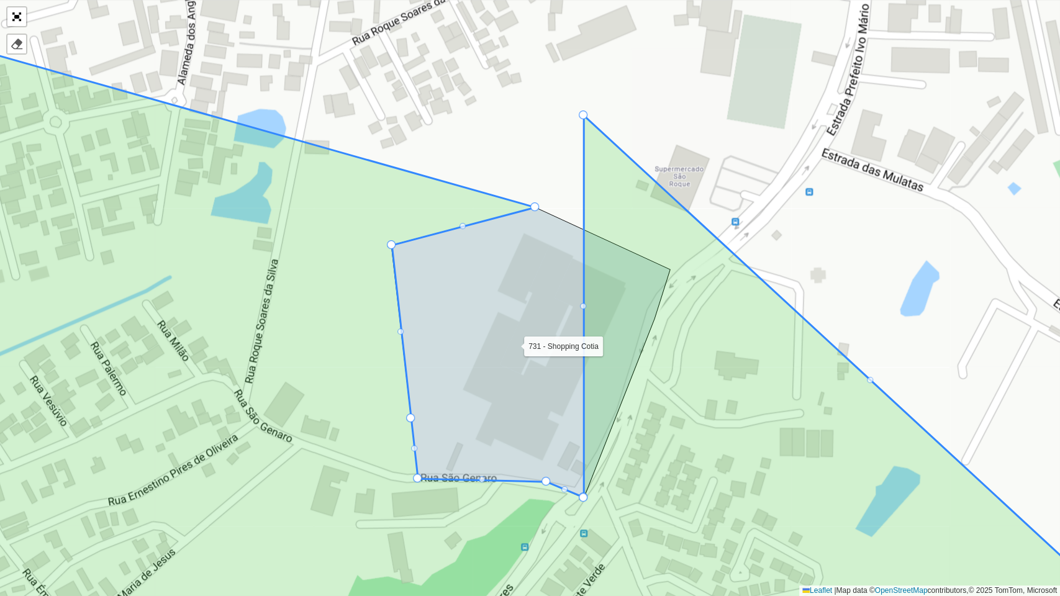
drag, startPoint x: 596, startPoint y: 466, endPoint x: 584, endPoint y: 114, distance: 351.7
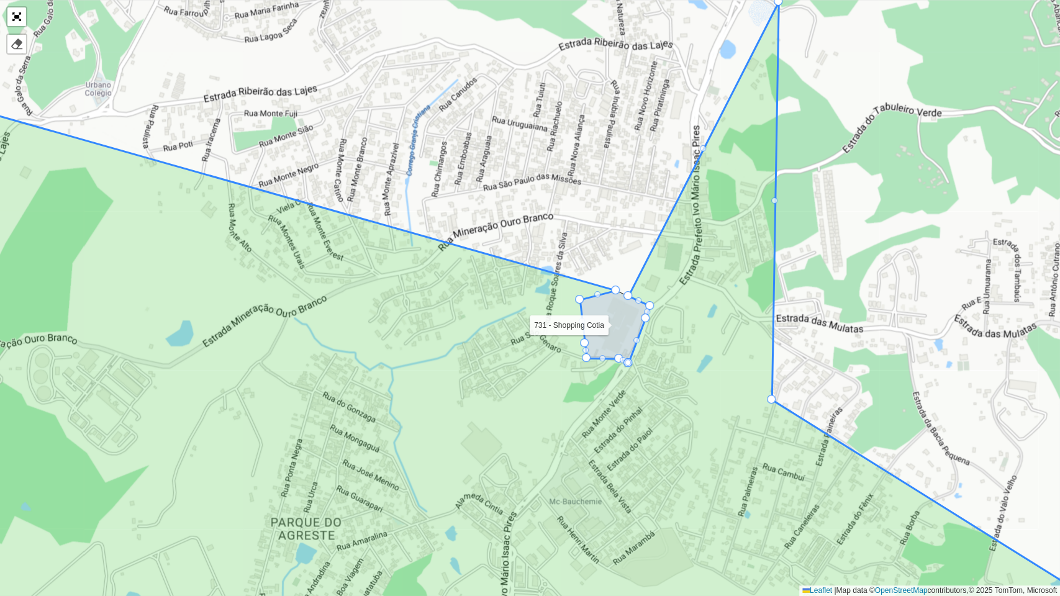
drag, startPoint x: 630, startPoint y: 265, endPoint x: 781, endPoint y: 0, distance: 304.2
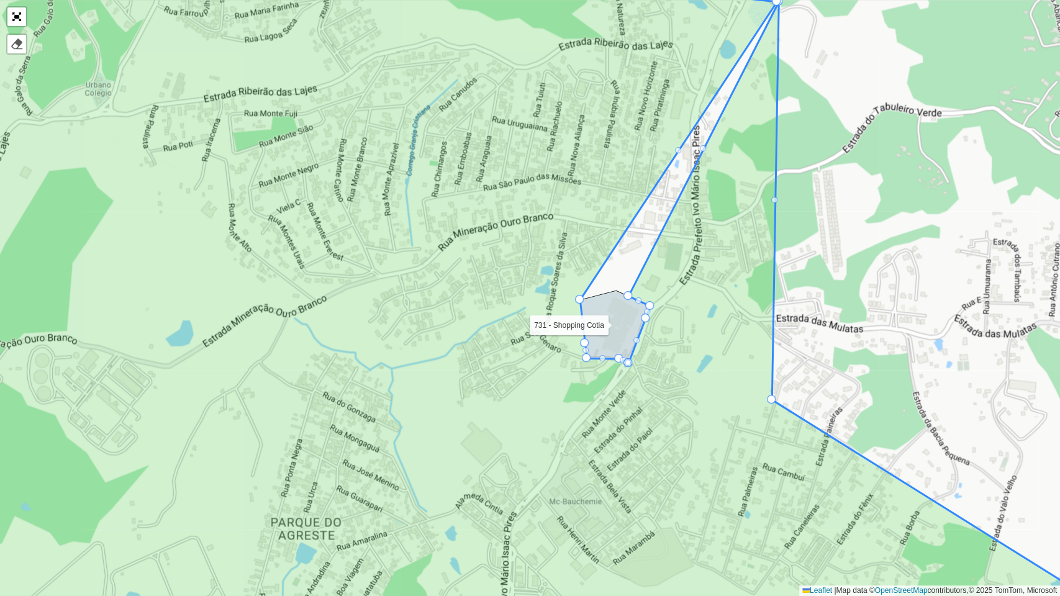
drag, startPoint x: 615, startPoint y: 288, endPoint x: 776, endPoint y: 0, distance: 330.0
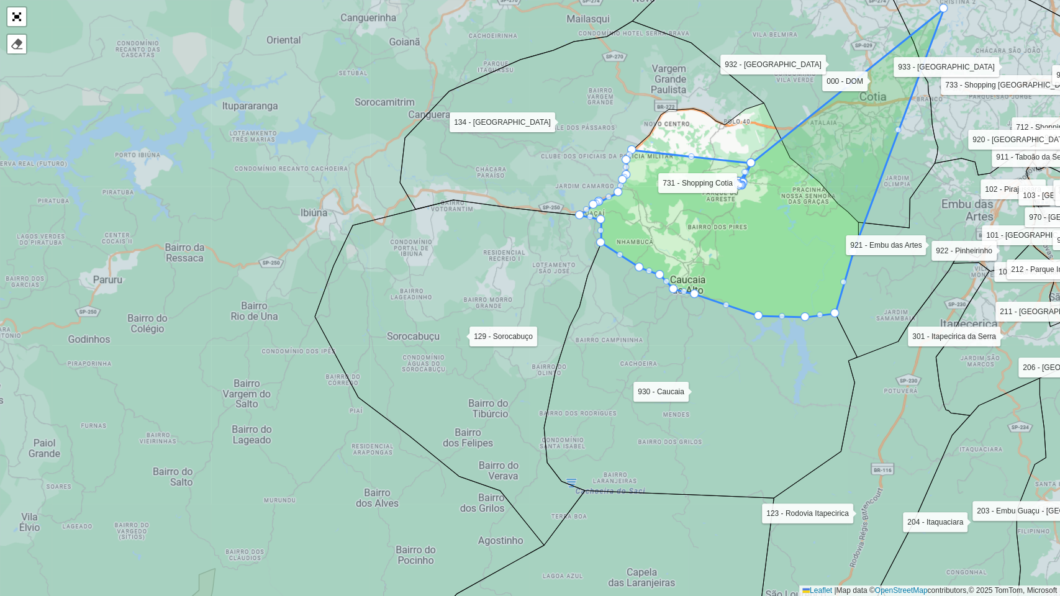
drag, startPoint x: 759, startPoint y: 183, endPoint x: 965, endPoint y: 0, distance: 274.9
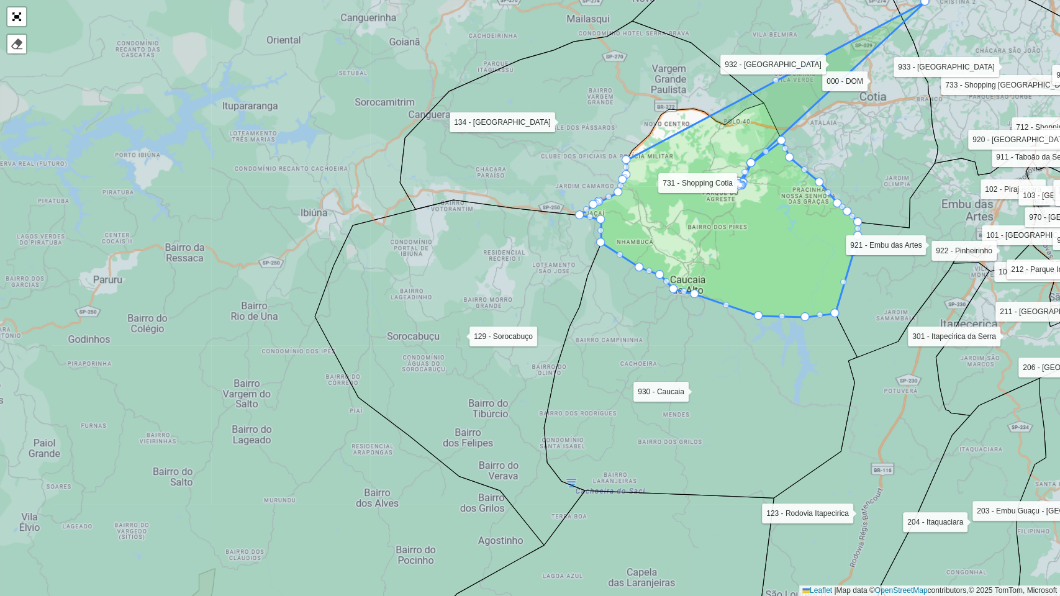
drag, startPoint x: 632, startPoint y: 148, endPoint x: 927, endPoint y: 0, distance: 329.9
click at [668, 138] on div at bounding box center [667, 138] width 6 height 6
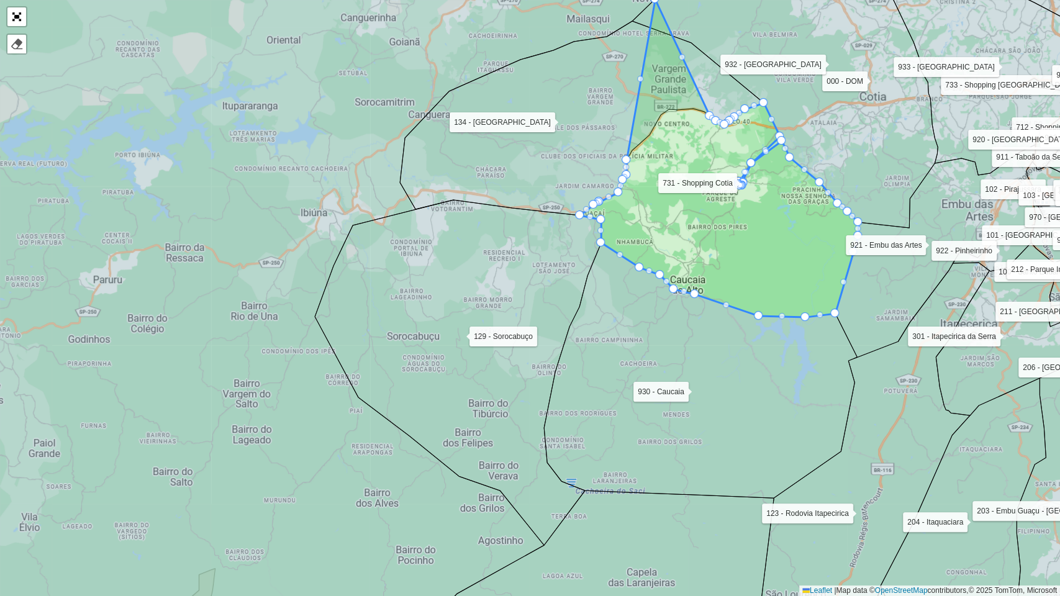
drag, startPoint x: 668, startPoint y: 138, endPoint x: 655, endPoint y: 0, distance: 139.1
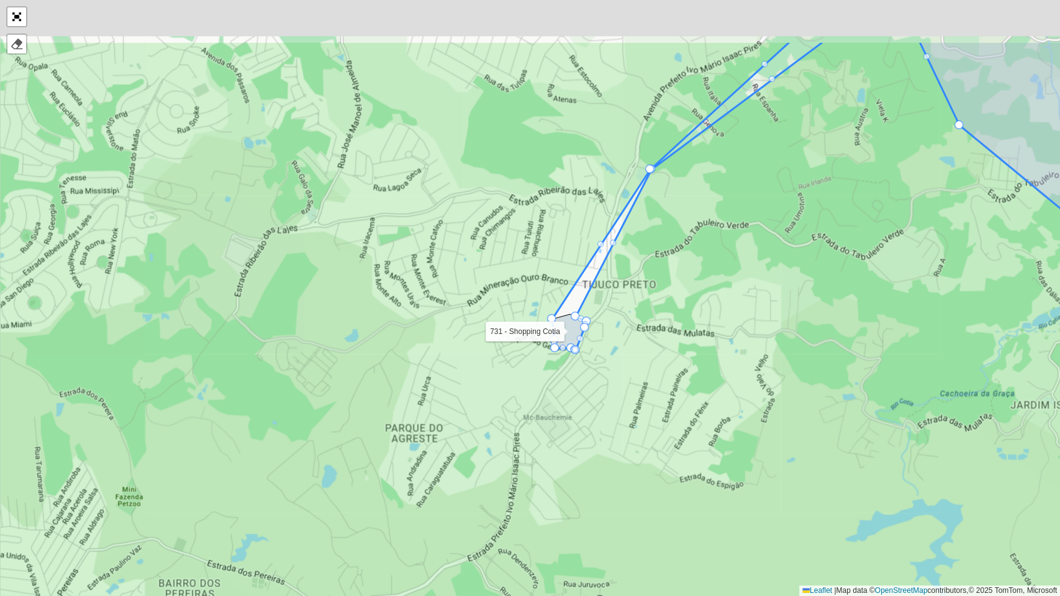
drag, startPoint x: 796, startPoint y: 109, endPoint x: 751, endPoint y: 326, distance: 221.3
click at [751, 325] on icon at bounding box center [513, 400] width 1276 height 719
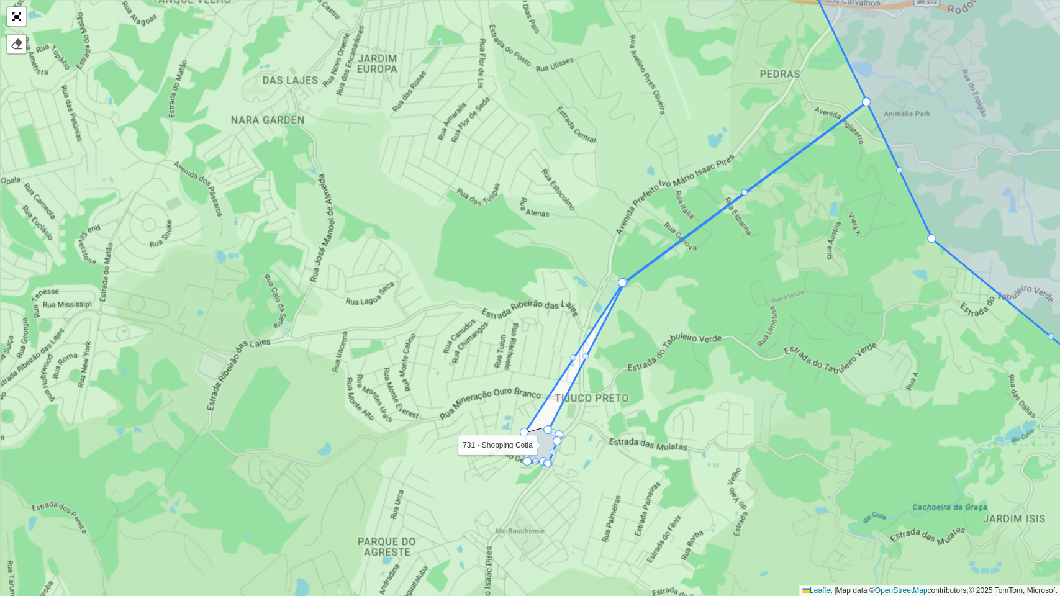
drag, startPoint x: 853, startPoint y: 71, endPoint x: 865, endPoint y: 102, distance: 33.2
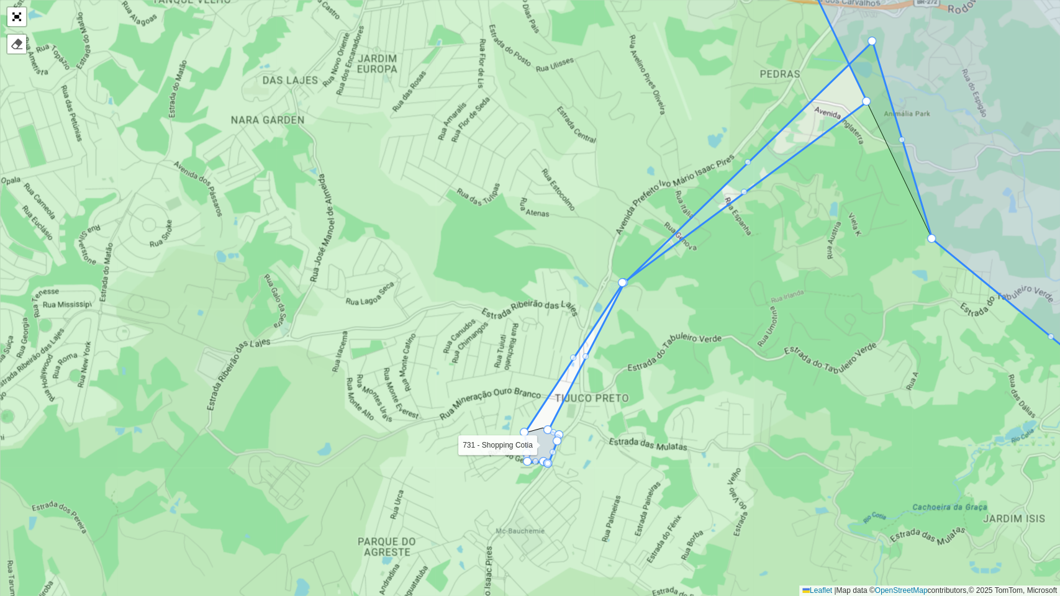
drag, startPoint x: 867, startPoint y: 101, endPoint x: 872, endPoint y: 28, distance: 72.9
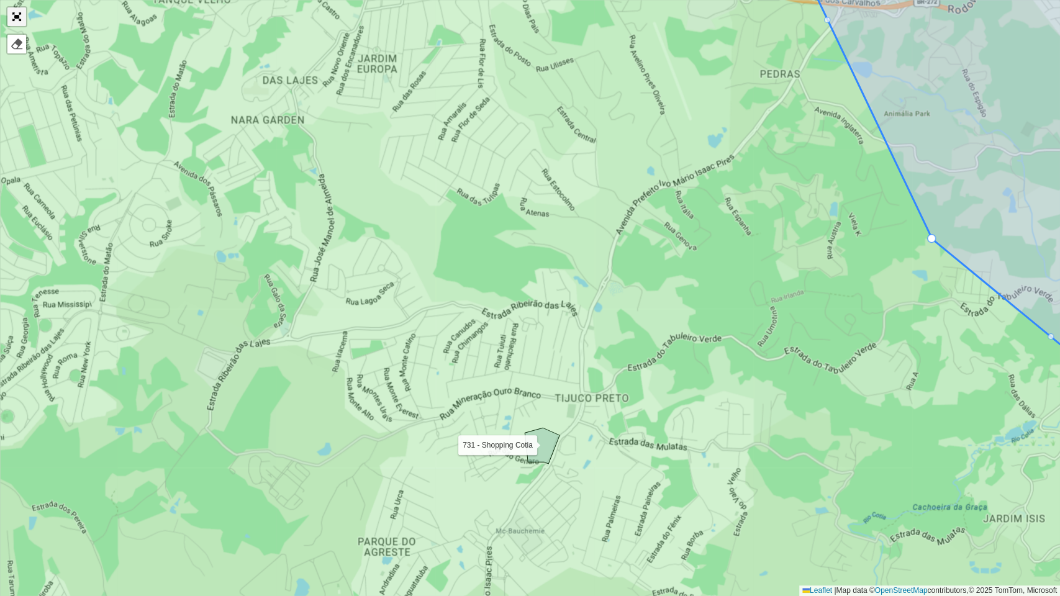
click at [17, 16] on link "Abrir mapa em tela cheia" at bounding box center [16, 16] width 19 height 19
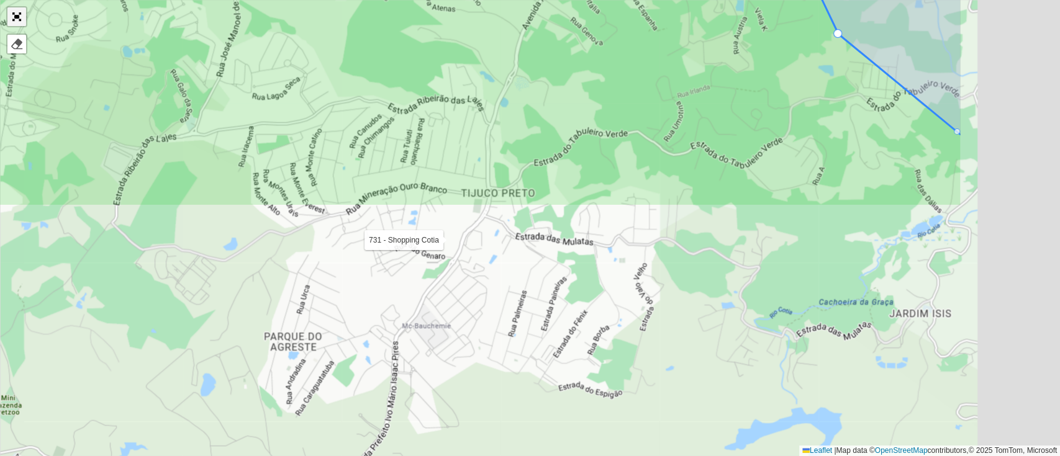
scroll to position [396, 0]
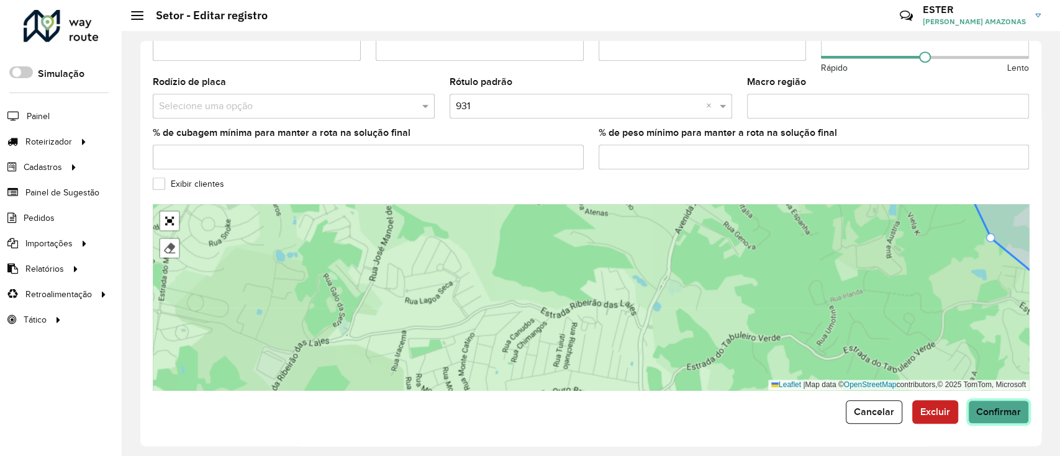
click at [982, 401] on button "Confirmar" at bounding box center [998, 413] width 61 height 24
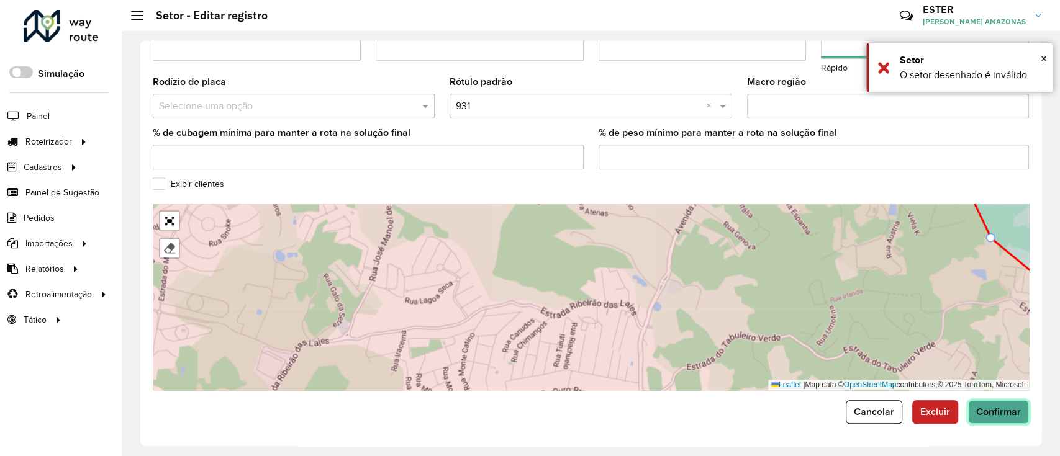
click at [986, 413] on span "Confirmar" at bounding box center [998, 412] width 45 height 11
click at [880, 412] on span "Cancelar" at bounding box center [874, 412] width 40 height 11
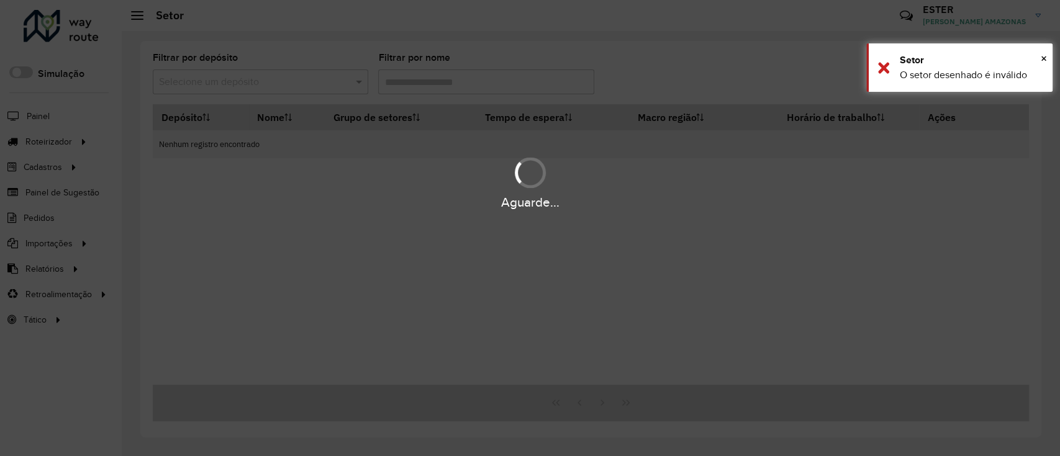
type input "***"
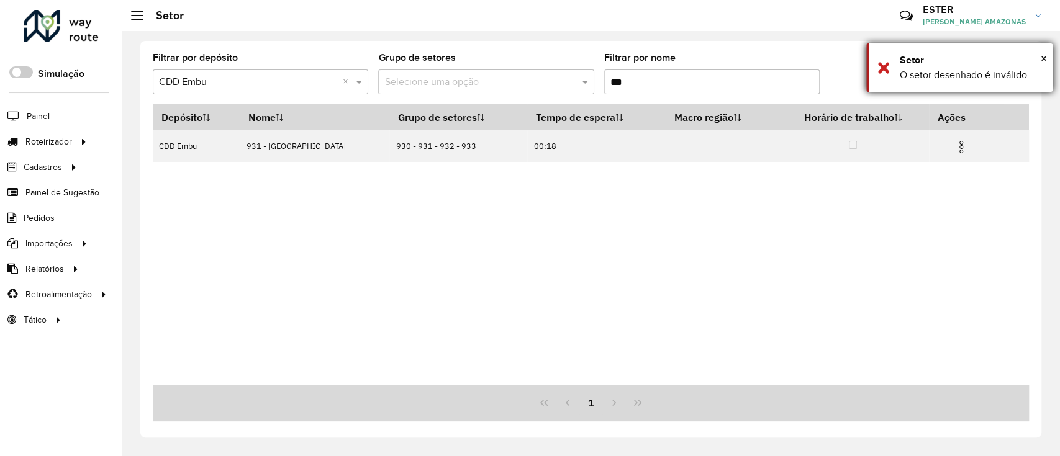
click at [1048, 53] on div "× Setor O setor desenhado é inválido" at bounding box center [959, 67] width 186 height 48
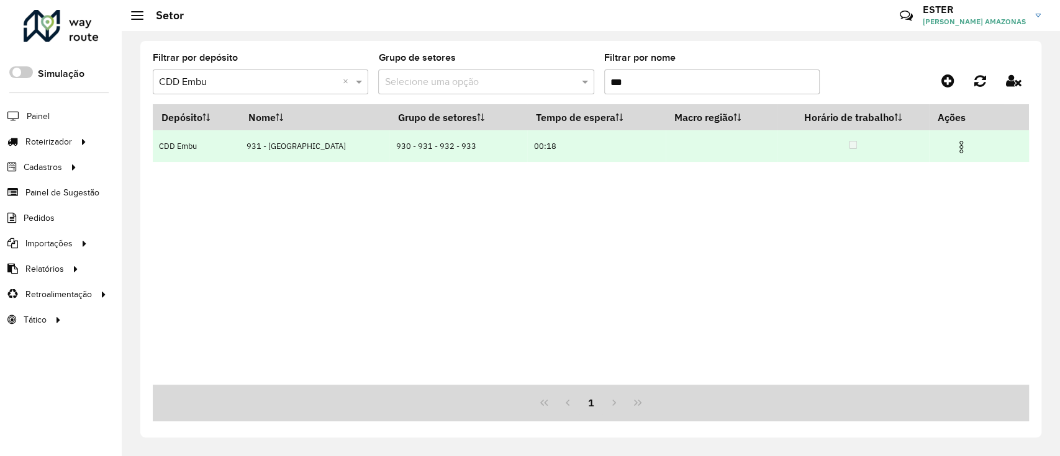
click at [954, 148] on img at bounding box center [961, 147] width 15 height 15
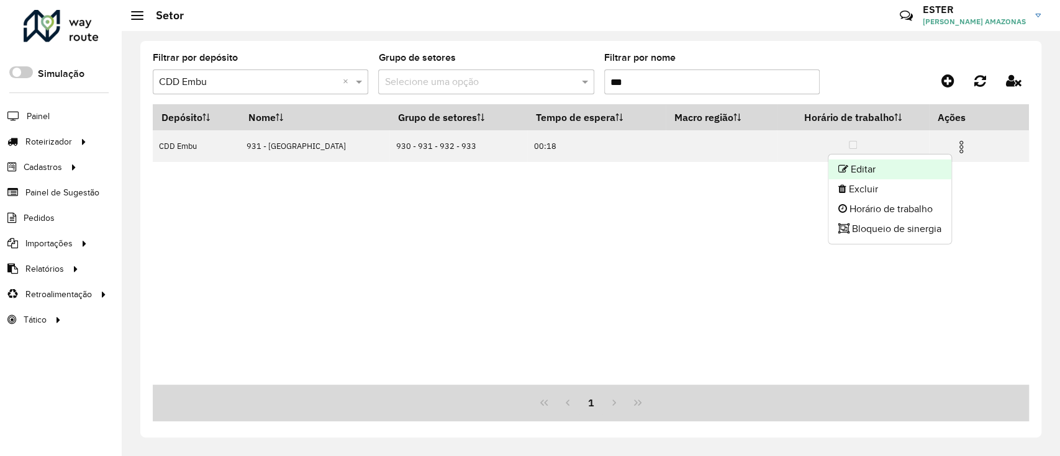
click at [887, 173] on li "Editar" at bounding box center [889, 170] width 123 height 20
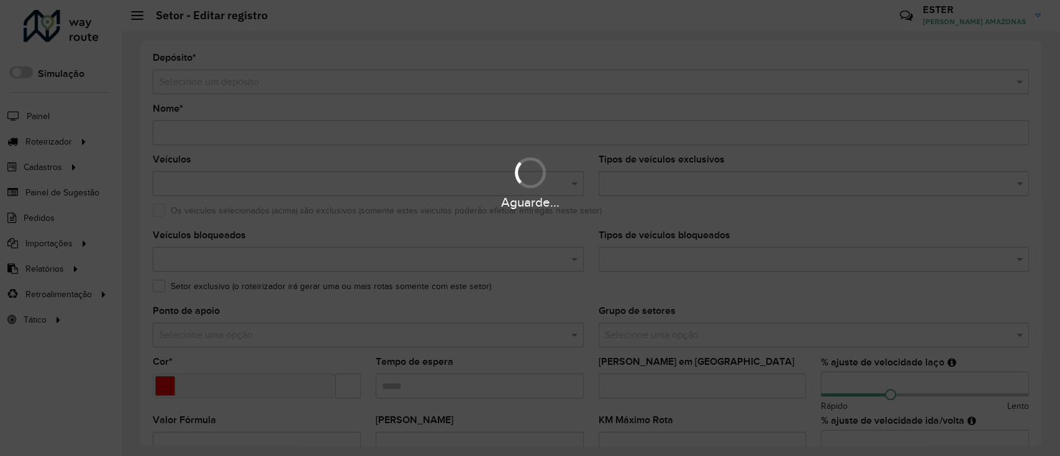
type input "**********"
type input "*******"
type input "*****"
type input "**"
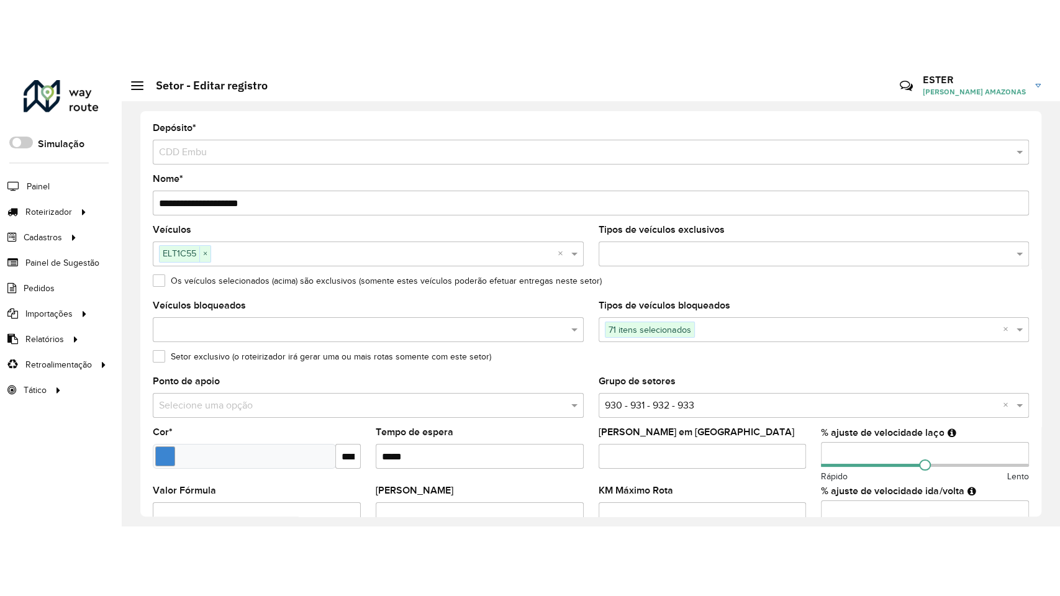
scroll to position [396, 0]
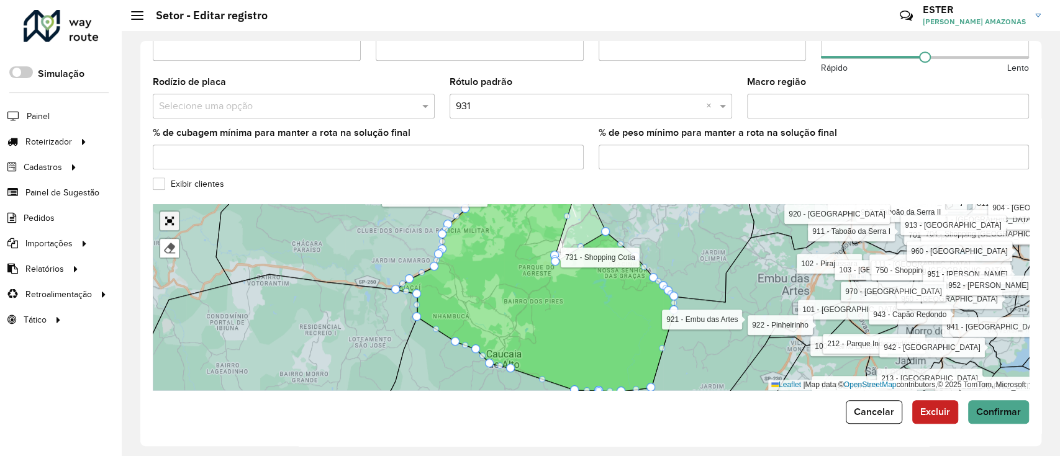
click at [174, 218] on link "Abrir mapa em tela cheia" at bounding box center [169, 221] width 19 height 19
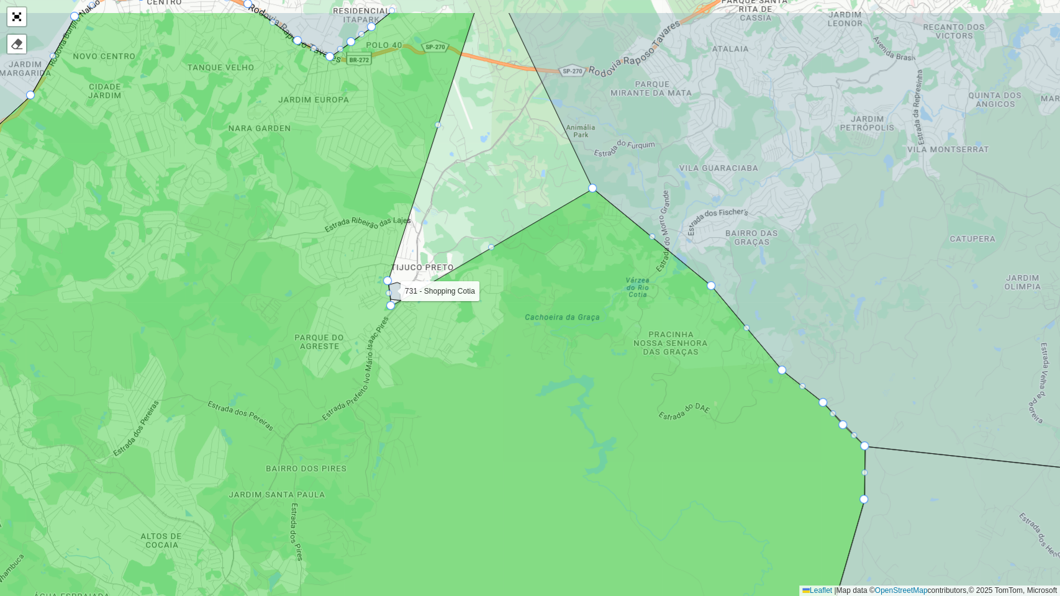
drag, startPoint x: 548, startPoint y: 298, endPoint x: 504, endPoint y: 474, distance: 181.2
click at [504, 456] on icon at bounding box center [370, 370] width 990 height 717
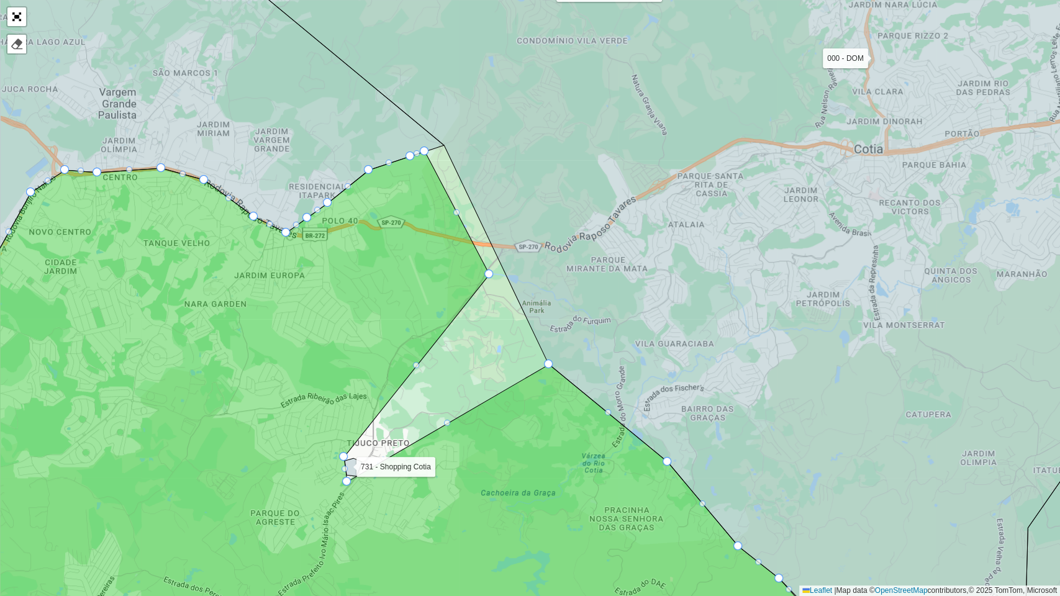
drag, startPoint x: 444, startPoint y: 143, endPoint x: 488, endPoint y: 273, distance: 136.5
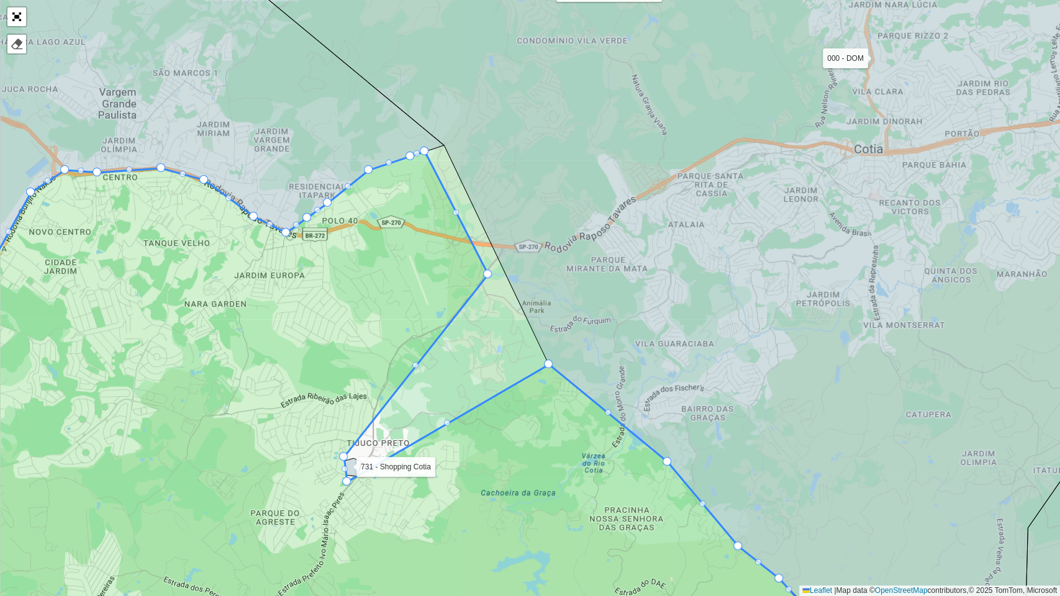
click at [497, 390] on div "000 - DOM 100 - [GEOGRAPHIC_DATA] 101 - [GEOGRAPHIC_DATA] 102 - [GEOGRAPHIC_DAT…" at bounding box center [530, 298] width 1060 height 596
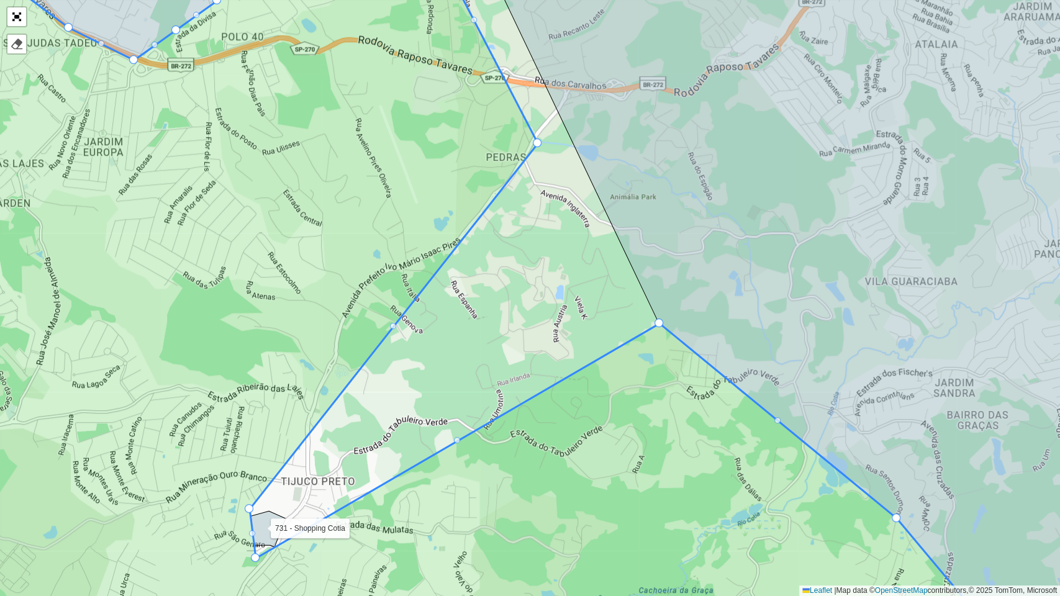
drag, startPoint x: 411, startPoint y: 449, endPoint x: 512, endPoint y: 283, distance: 194.5
click at [507, 288] on div "000 - DOM 100 - [GEOGRAPHIC_DATA] 101 - [GEOGRAPHIC_DATA] 102 - [GEOGRAPHIC_DAT…" at bounding box center [530, 298] width 1060 height 596
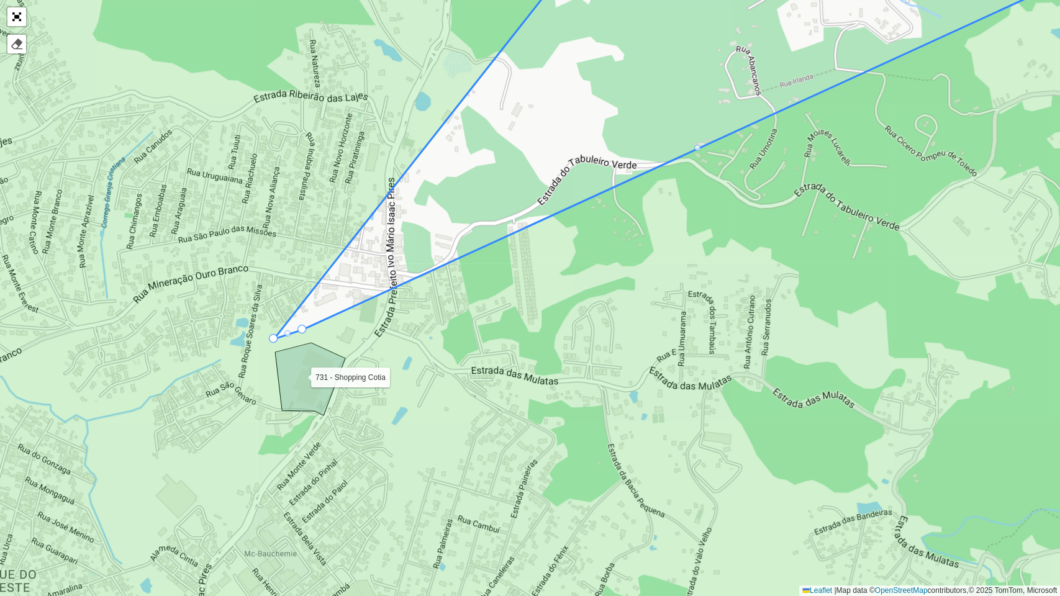
drag, startPoint x: 286, startPoint y: 432, endPoint x: 302, endPoint y: 314, distance: 119.7
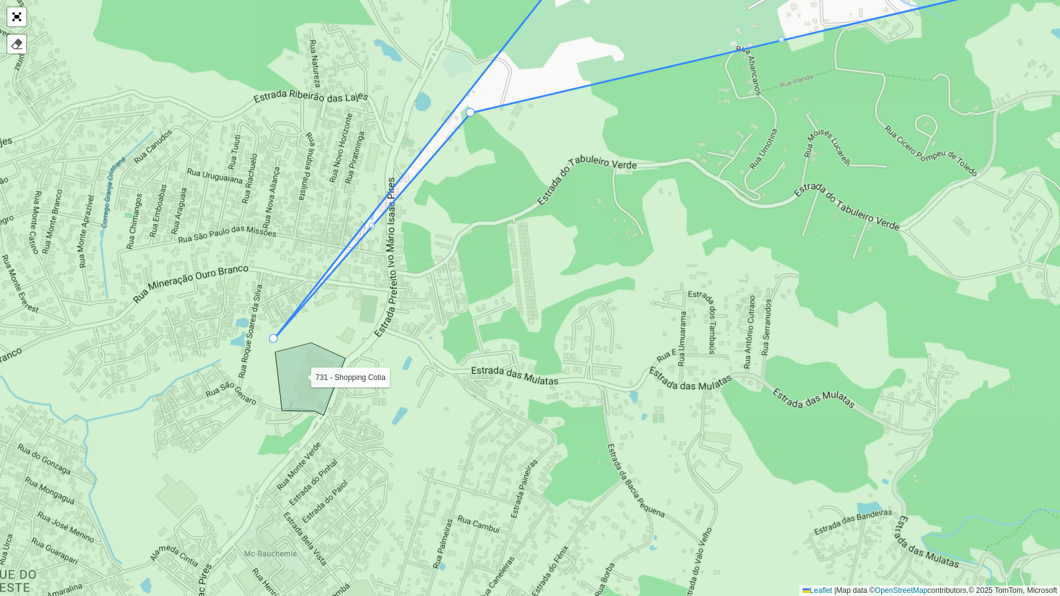
drag, startPoint x: 302, startPoint y: 315, endPoint x: 472, endPoint y: 109, distance: 266.9
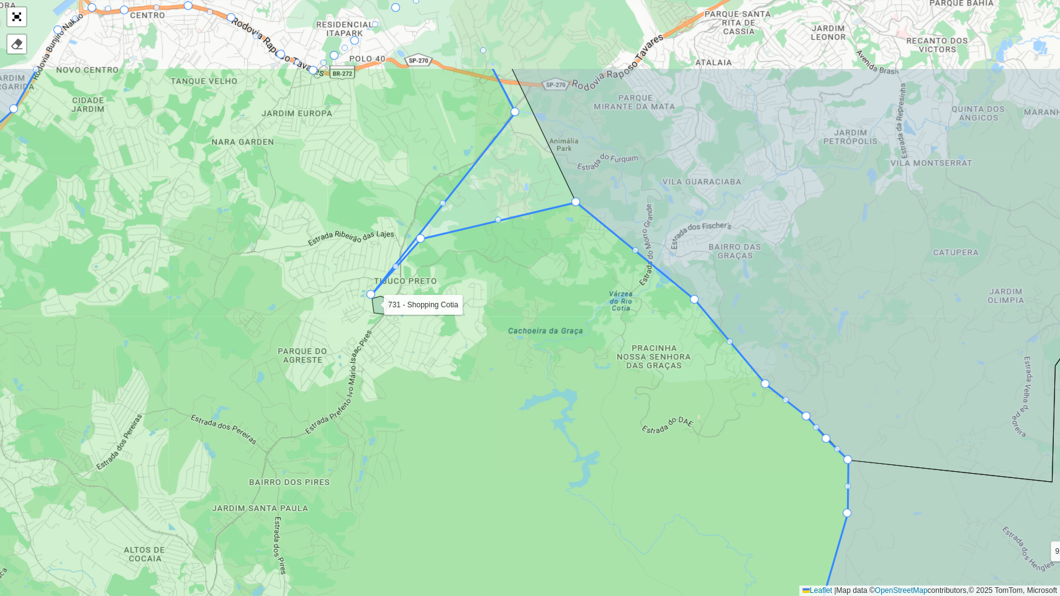
drag, startPoint x: 489, startPoint y: 249, endPoint x: 469, endPoint y: 289, distance: 44.4
click at [472, 286] on icon at bounding box center [344, 426] width 1007 height 719
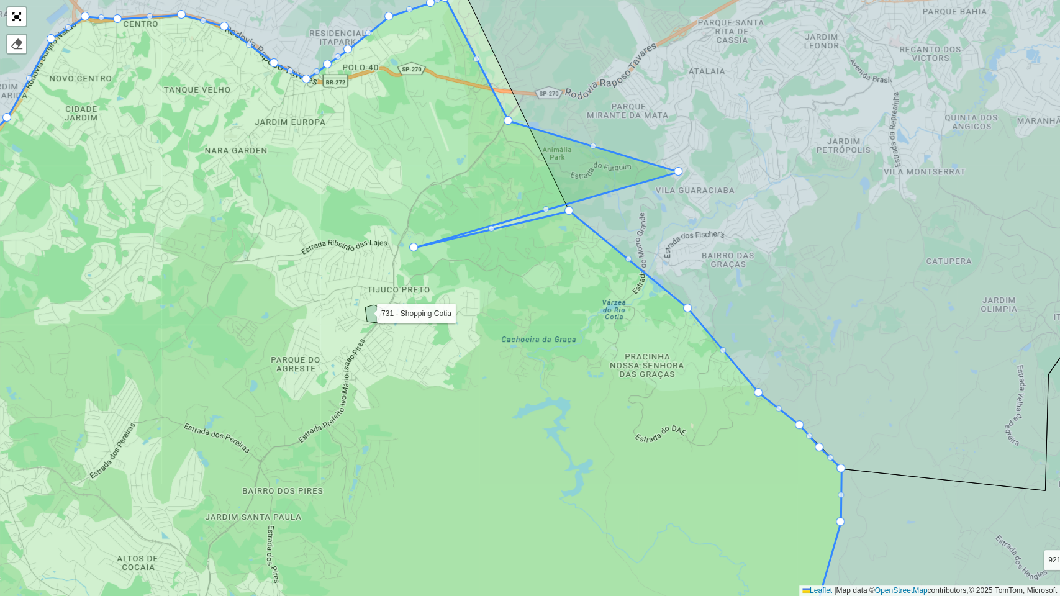
drag, startPoint x: 365, startPoint y: 297, endPoint x: 673, endPoint y: 165, distance: 334.9
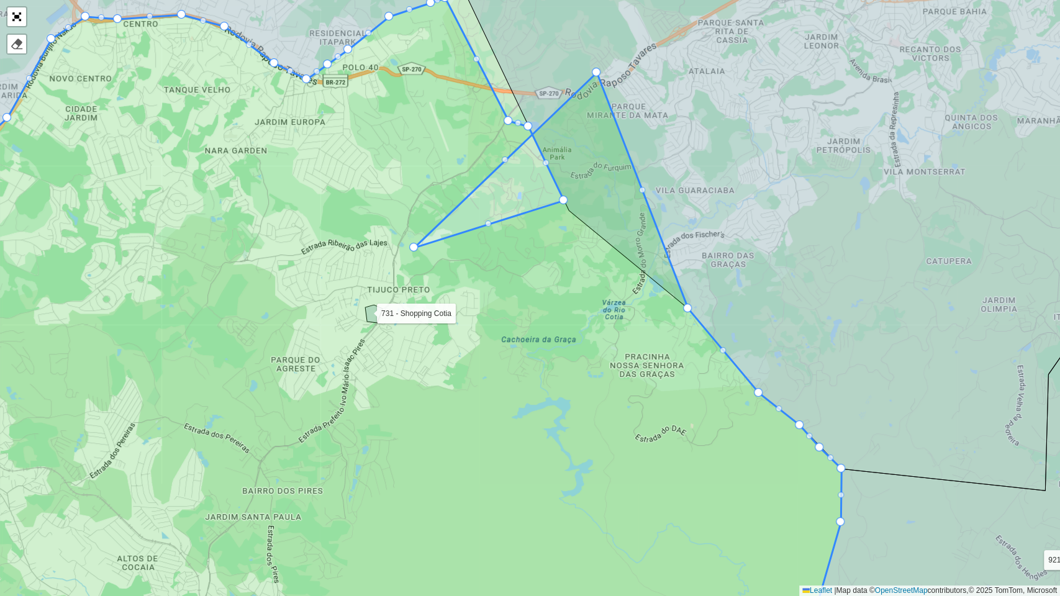
drag, startPoint x: 570, startPoint y: 155, endPoint x: 620, endPoint y: 24, distance: 140.4
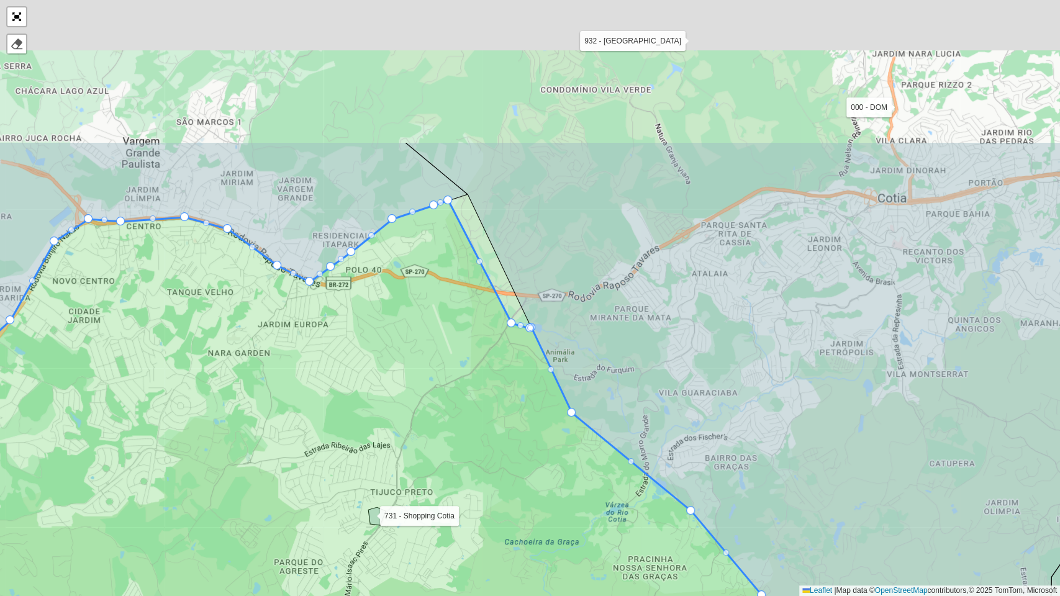
drag, startPoint x: 599, startPoint y: 305, endPoint x: 597, endPoint y: 357, distance: 52.2
click at [598, 356] on icon at bounding box center [784, 417] width 759 height 551
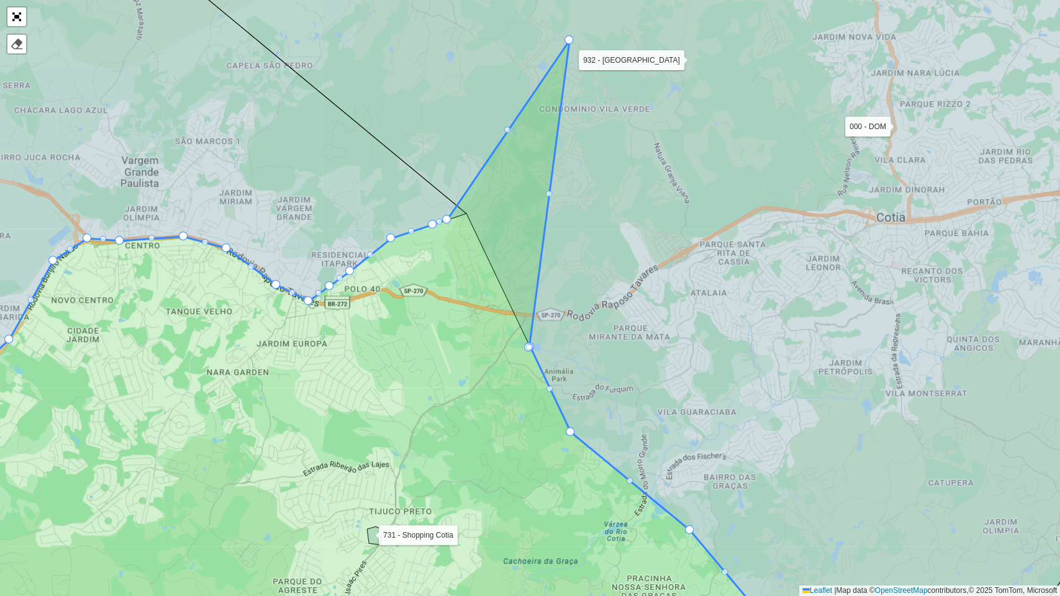
drag, startPoint x: 510, startPoint y: 343, endPoint x: 573, endPoint y: 31, distance: 318.0
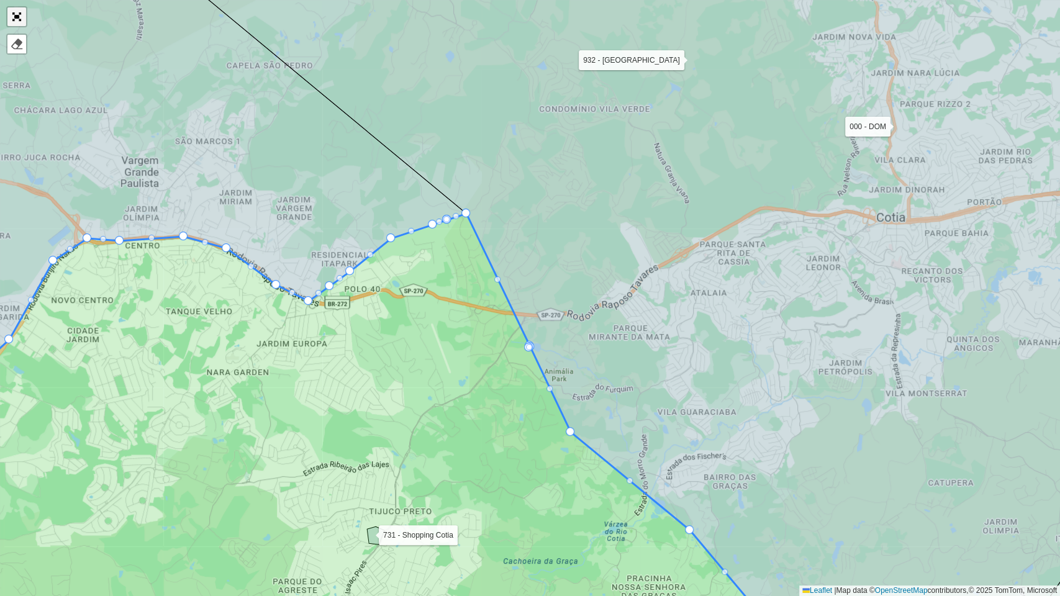
click at [22, 13] on link "Abrir mapa em tela cheia" at bounding box center [16, 16] width 19 height 19
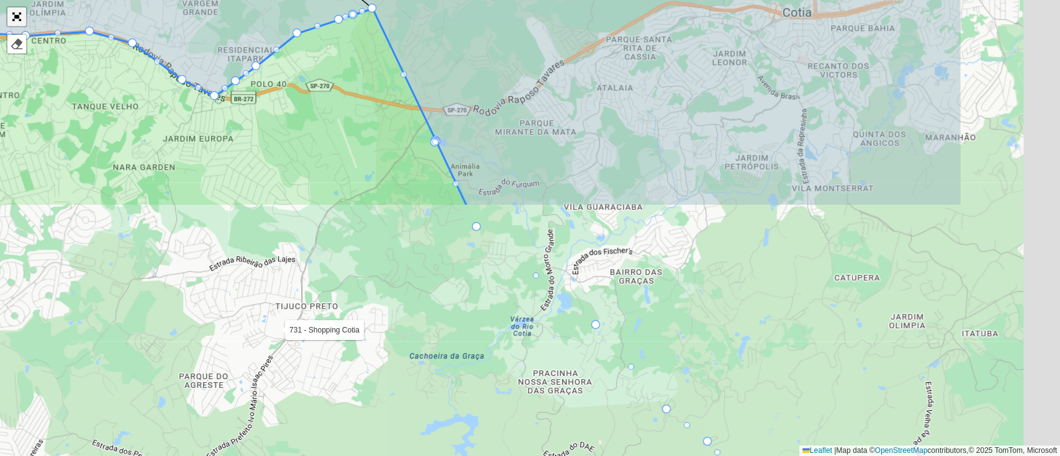
scroll to position [396, 0]
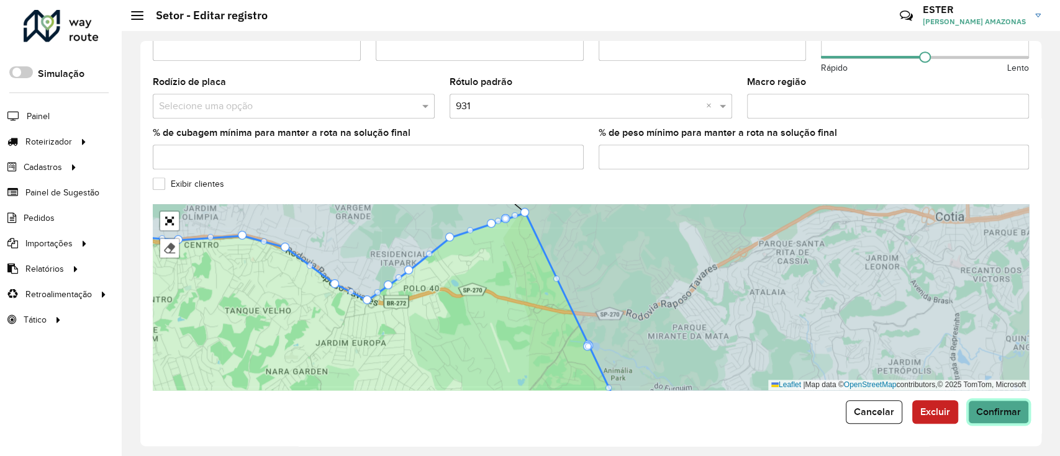
click at [1012, 417] on span "Confirmar" at bounding box center [998, 412] width 45 height 11
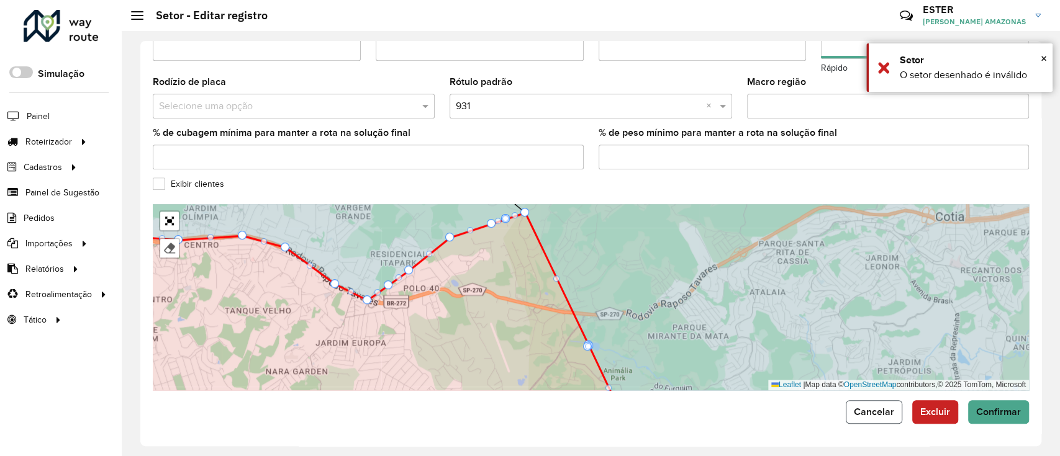
click at [869, 410] on span "Cancelar" at bounding box center [874, 412] width 40 height 11
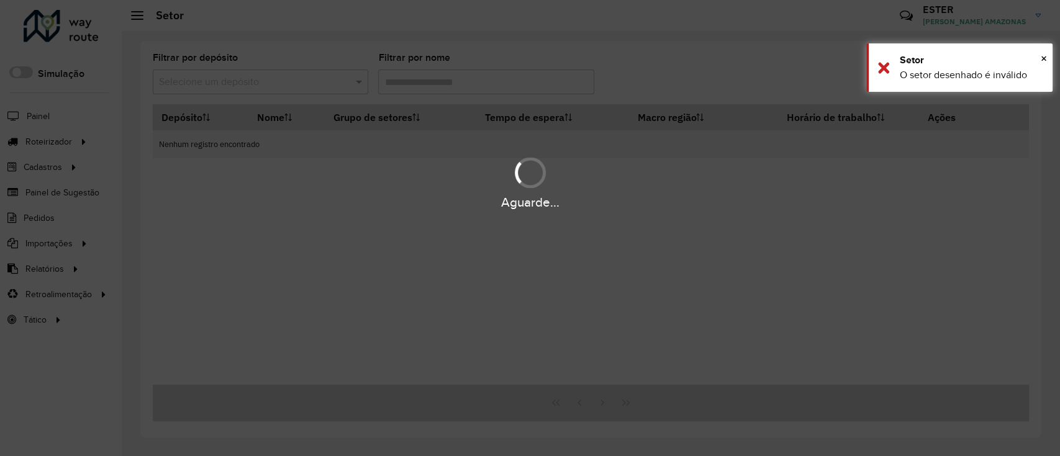
type input "***"
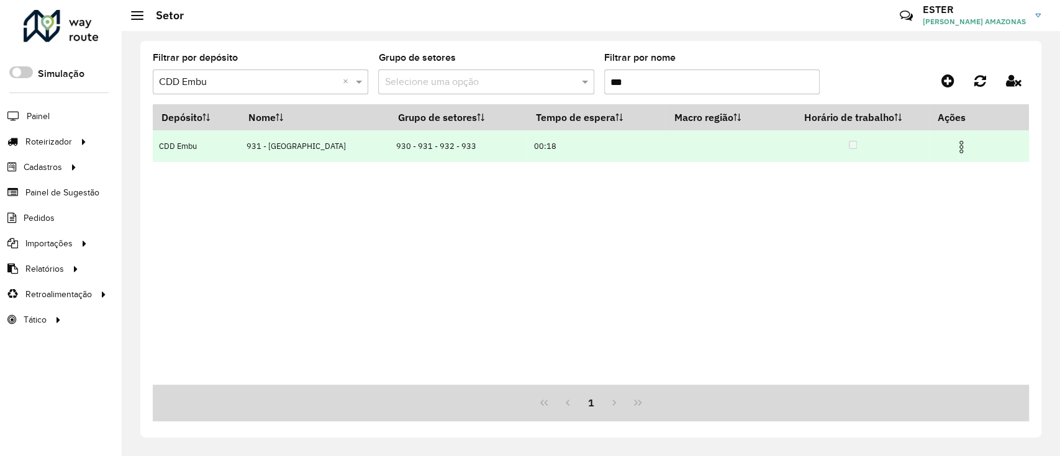
click at [961, 147] on img at bounding box center [961, 147] width 15 height 15
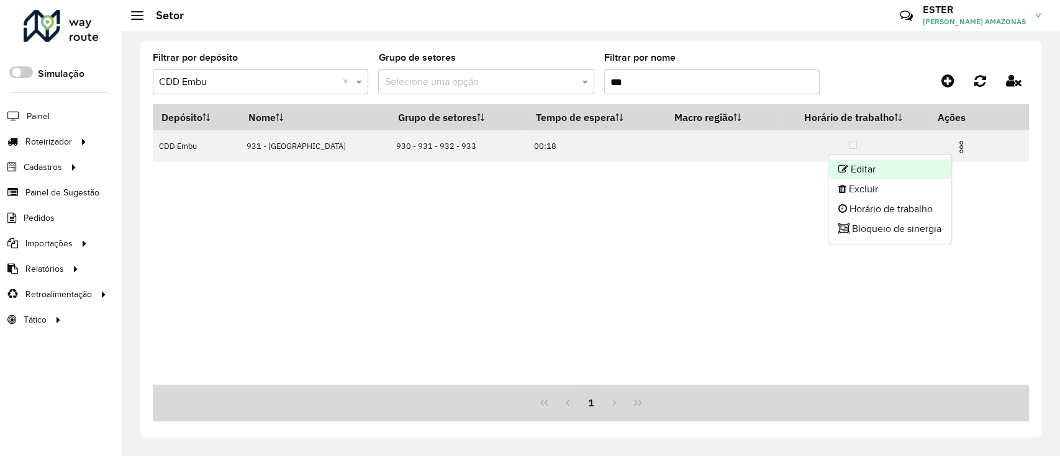
click at [909, 171] on li "Editar" at bounding box center [889, 170] width 123 height 20
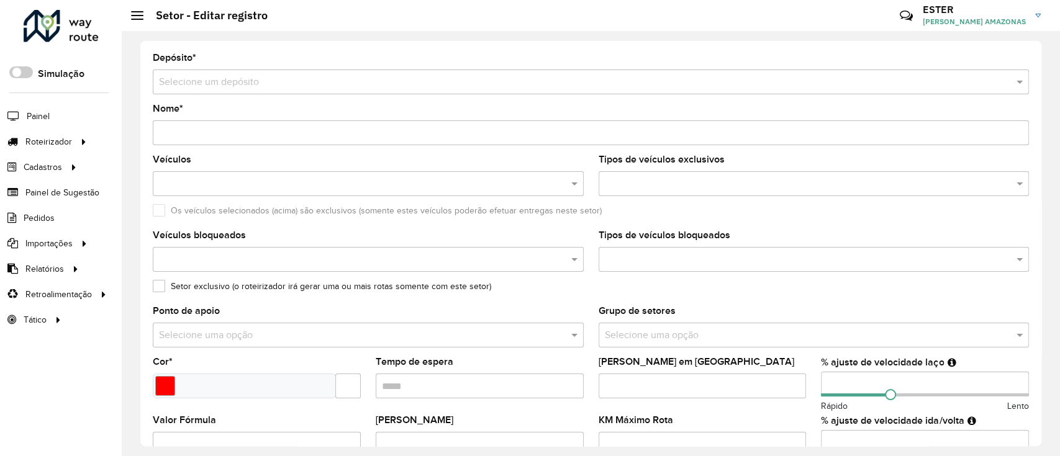
type input "**********"
type input "*******"
type input "*****"
type input "**"
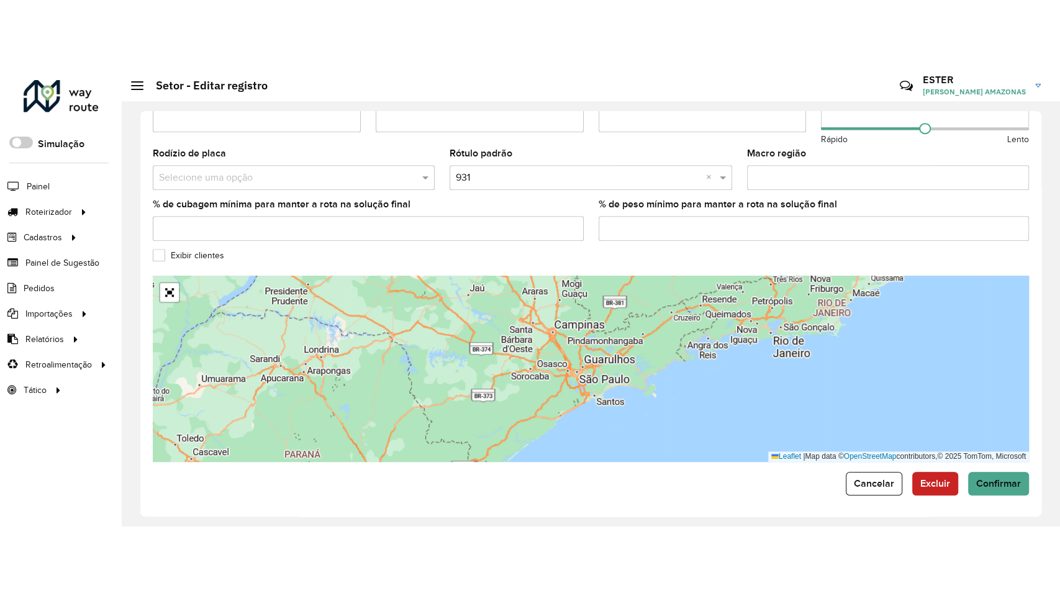
scroll to position [396, 0]
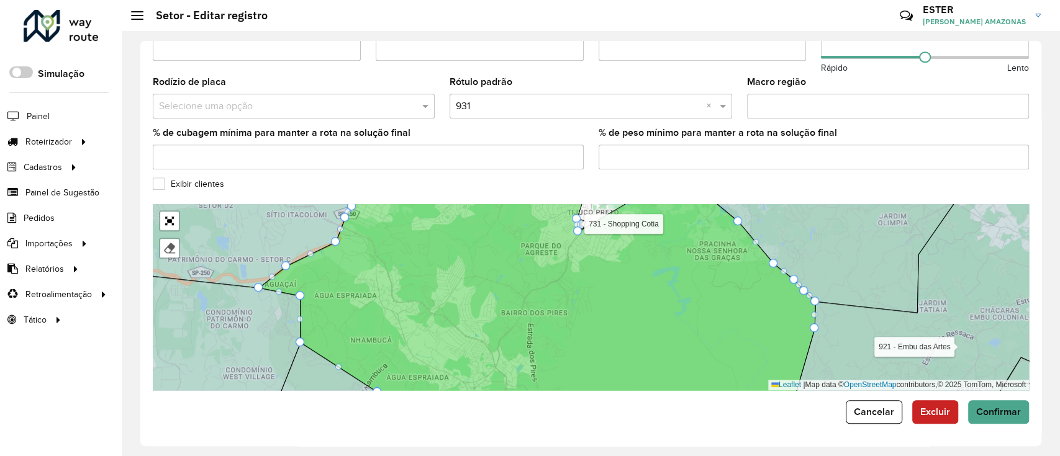
drag, startPoint x: 517, startPoint y: 271, endPoint x: 337, endPoint y: 360, distance: 201.3
click at [338, 360] on icon at bounding box center [537, 297] width 556 height 225
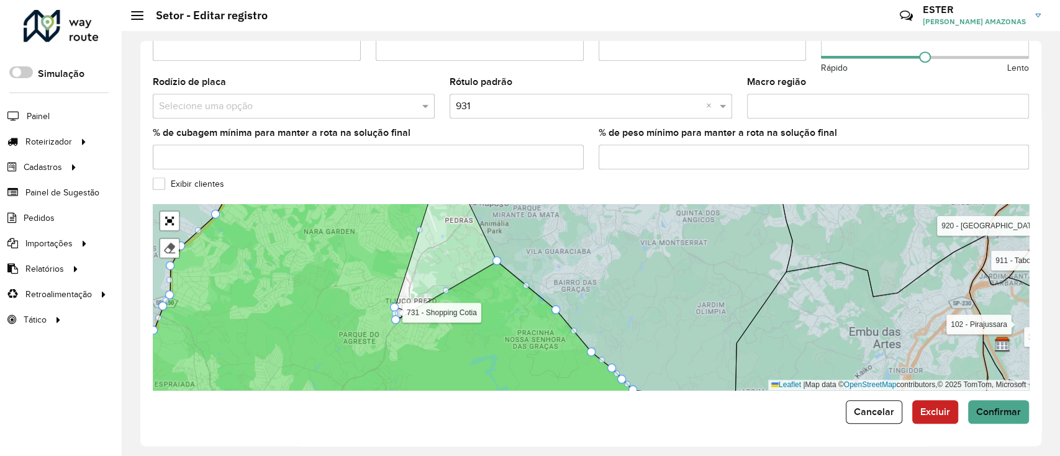
click at [422, 320] on icon at bounding box center [355, 297] width 556 height 225
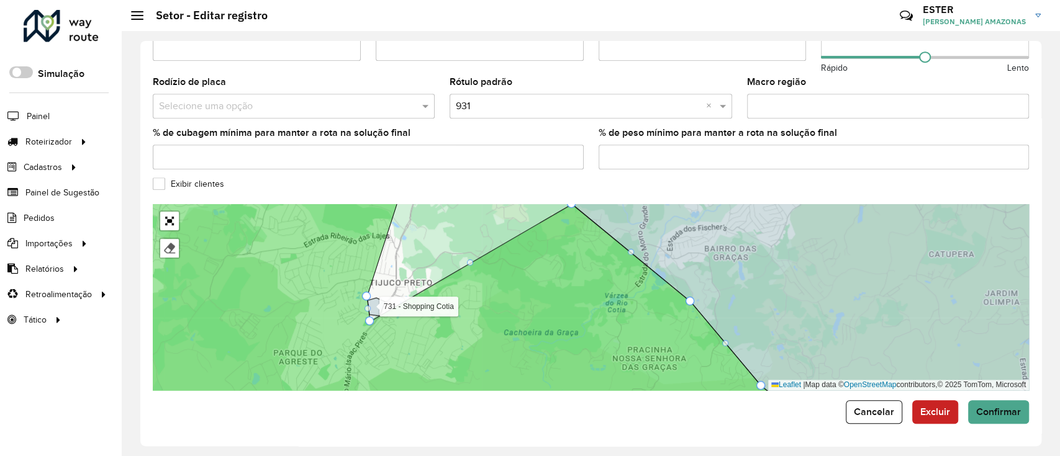
click at [414, 387] on icon at bounding box center [428, 297] width 726 height 225
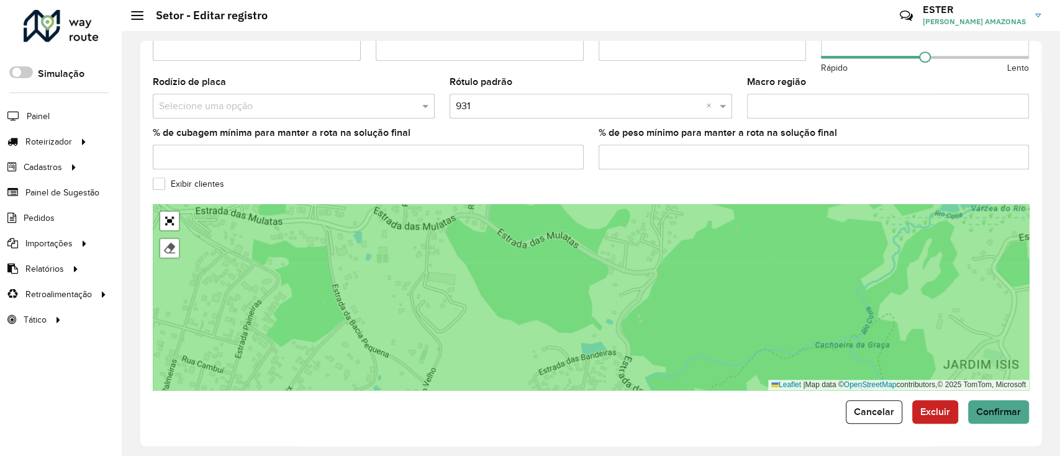
drag, startPoint x: 438, startPoint y: 296, endPoint x: 750, endPoint y: 342, distance: 315.6
click at [750, 342] on icon at bounding box center [596, 300] width 1045 height 225
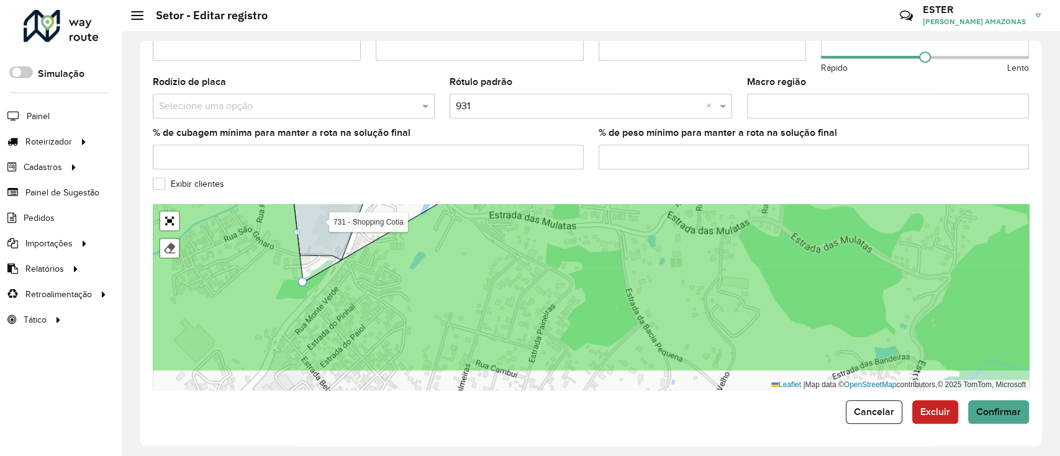
drag, startPoint x: 309, startPoint y: 308, endPoint x: 303, endPoint y: 277, distance: 31.7
click at [303, 277] on div "000 - DOM 100 - [GEOGRAPHIC_DATA] 101 - [GEOGRAPHIC_DATA] 102 - [GEOGRAPHIC_DAT…" at bounding box center [591, 297] width 876 height 186
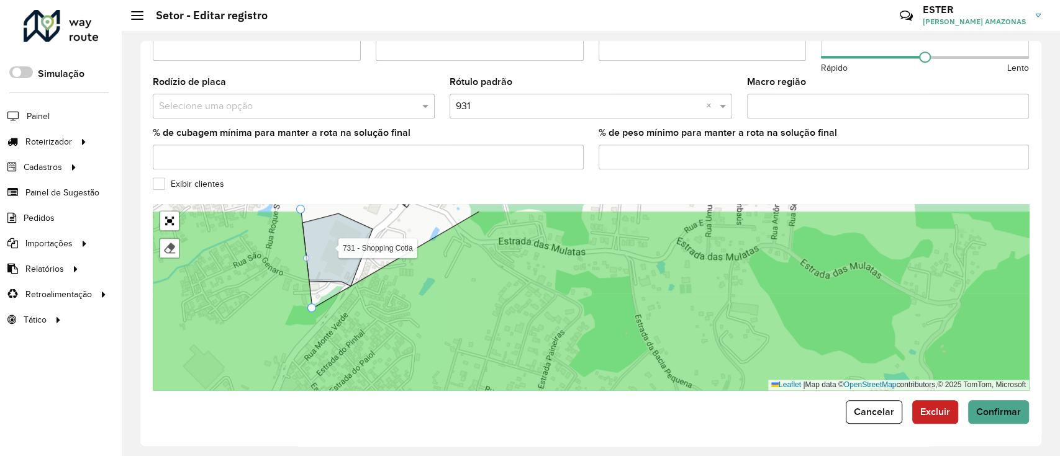
drag, startPoint x: 319, startPoint y: 312, endPoint x: 347, endPoint y: 401, distance: 92.3
click at [348, 401] on form "**********" at bounding box center [591, 40] width 876 height 767
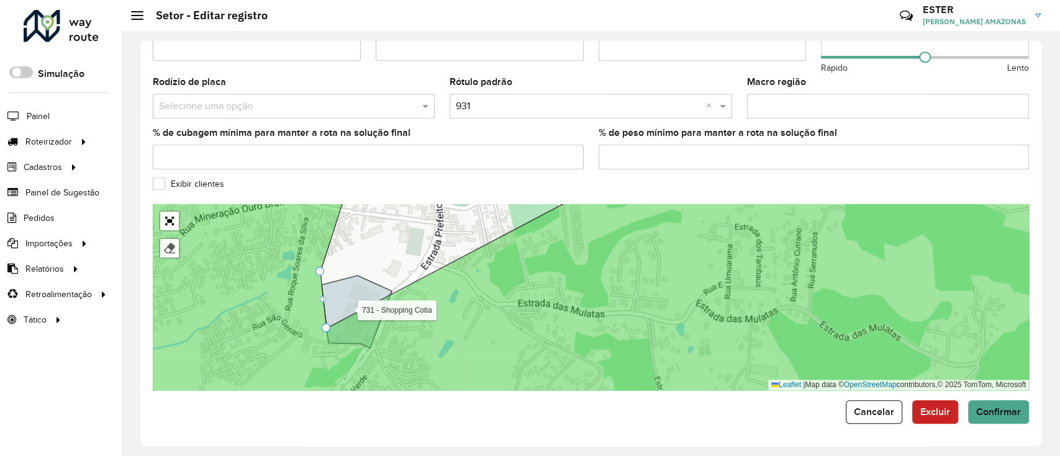
drag, startPoint x: 329, startPoint y: 368, endPoint x: 310, endPoint y: 304, distance: 66.8
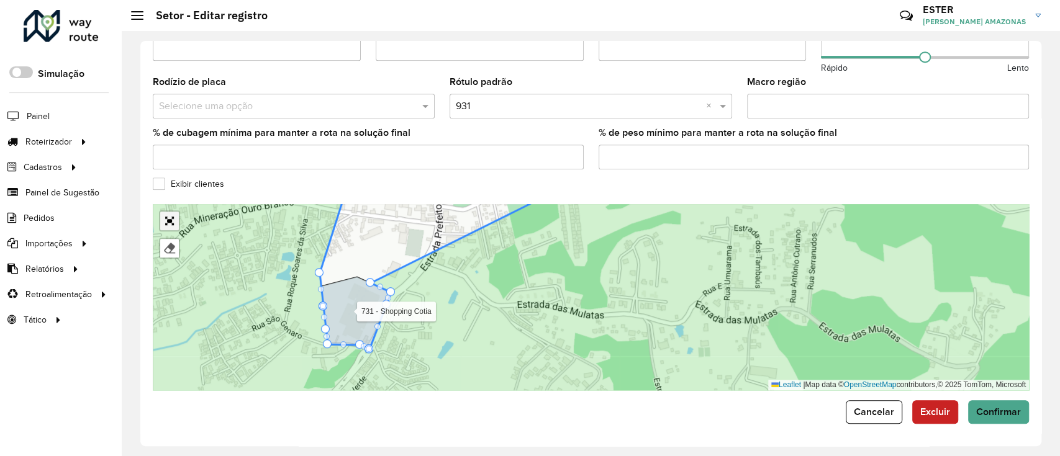
click at [173, 215] on link "Abrir mapa em tela cheia" at bounding box center [169, 221] width 19 height 19
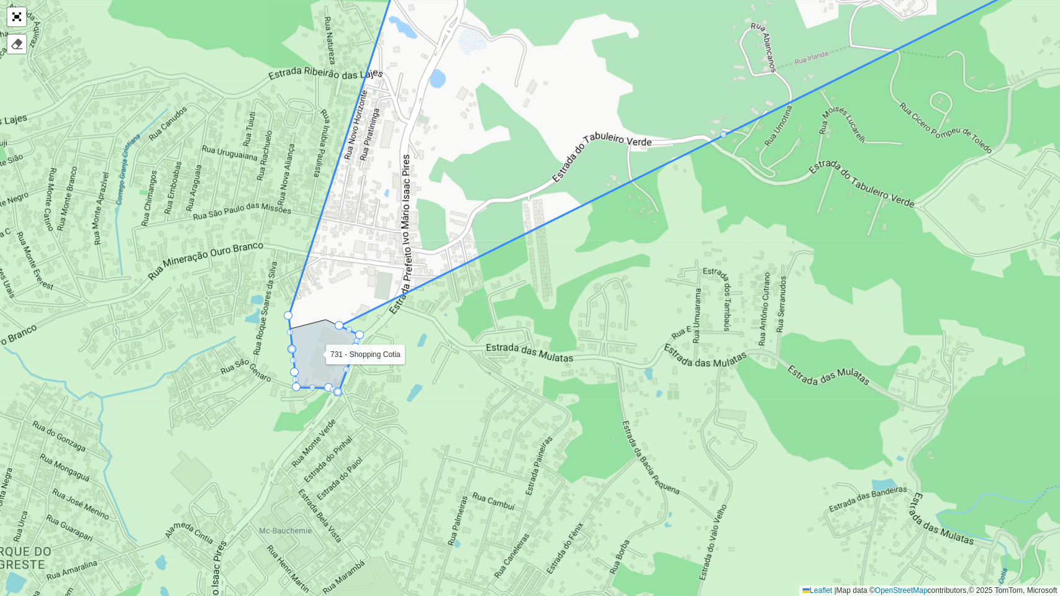
drag, startPoint x: 432, startPoint y: 395, endPoint x: 447, endPoint y: 425, distance: 33.3
click at [447, 424] on icon at bounding box center [556, 340] width 1276 height 719
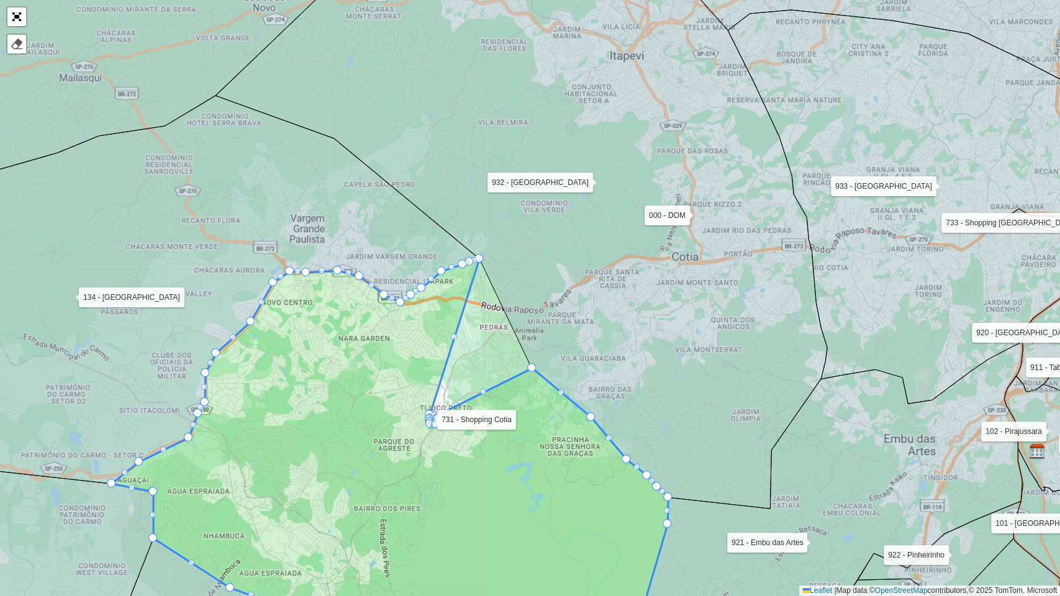
click at [616, 364] on icon at bounding box center [521, 224] width 612 height 569
click at [607, 391] on icon at bounding box center [521, 224] width 612 height 569
click at [442, 403] on div "000 - DOM 100 - [GEOGRAPHIC_DATA] 101 - [GEOGRAPHIC_DATA] 102 - [GEOGRAPHIC_DAT…" at bounding box center [530, 298] width 1060 height 596
click at [461, 384] on div "000 - DOM 100 - [GEOGRAPHIC_DATA] 101 - [GEOGRAPHIC_DATA] 102 - [GEOGRAPHIC_DAT…" at bounding box center [530, 298] width 1060 height 596
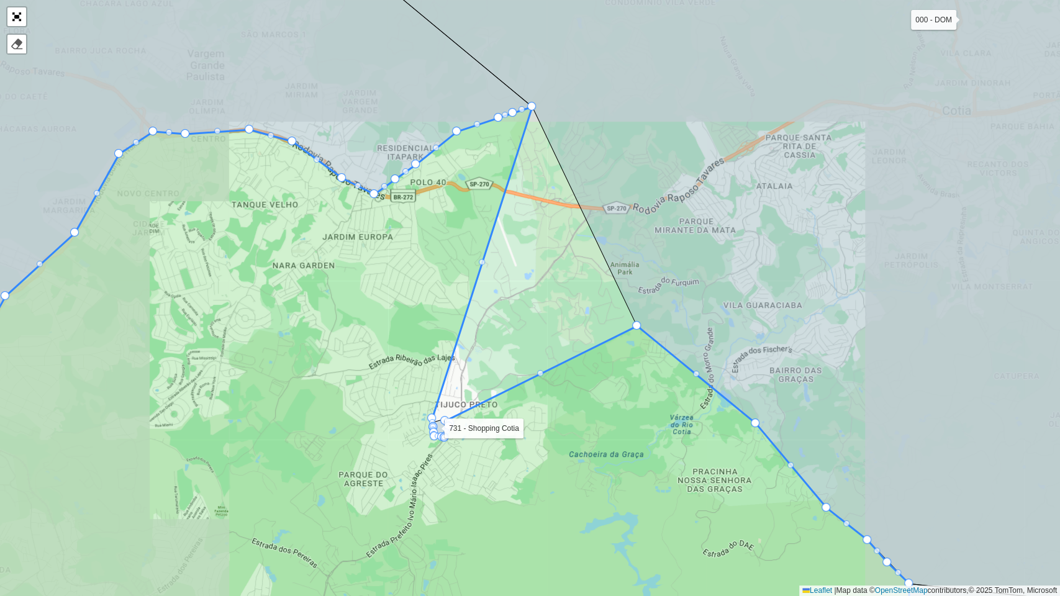
click at [427, 411] on icon at bounding box center [400, 382] width 1017 height 551
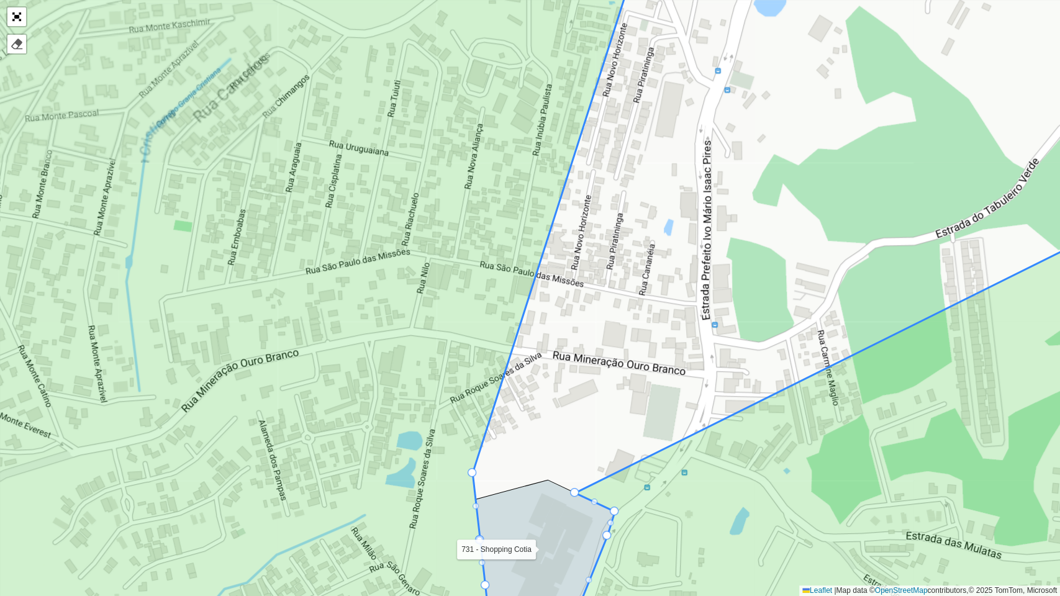
drag, startPoint x: 532, startPoint y: 374, endPoint x: 497, endPoint y: 288, distance: 92.8
click at [498, 289] on div "000 - DOM 100 - [GEOGRAPHIC_DATA] 101 - [GEOGRAPHIC_DATA] 102 - [GEOGRAPHIC_DAT…" at bounding box center [530, 298] width 1060 height 596
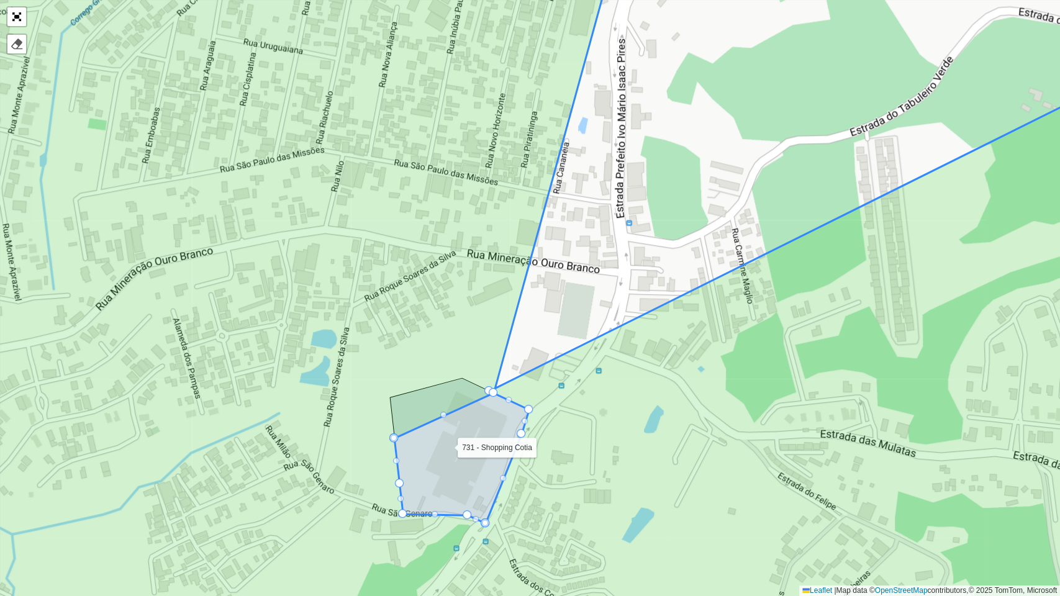
drag, startPoint x: 386, startPoint y: 368, endPoint x: 492, endPoint y: 397, distance: 110.7
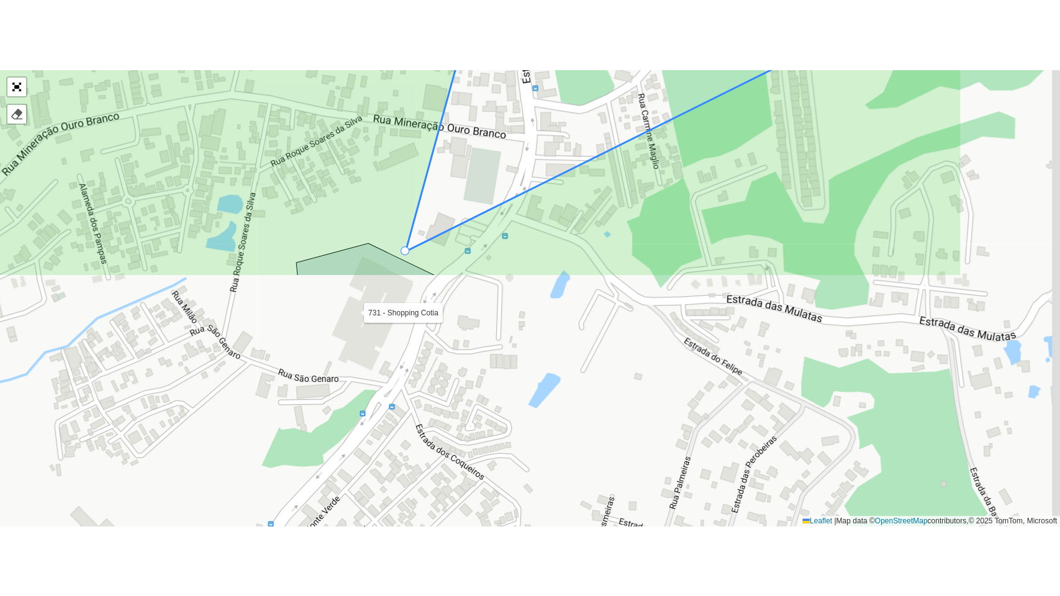
scroll to position [396, 0]
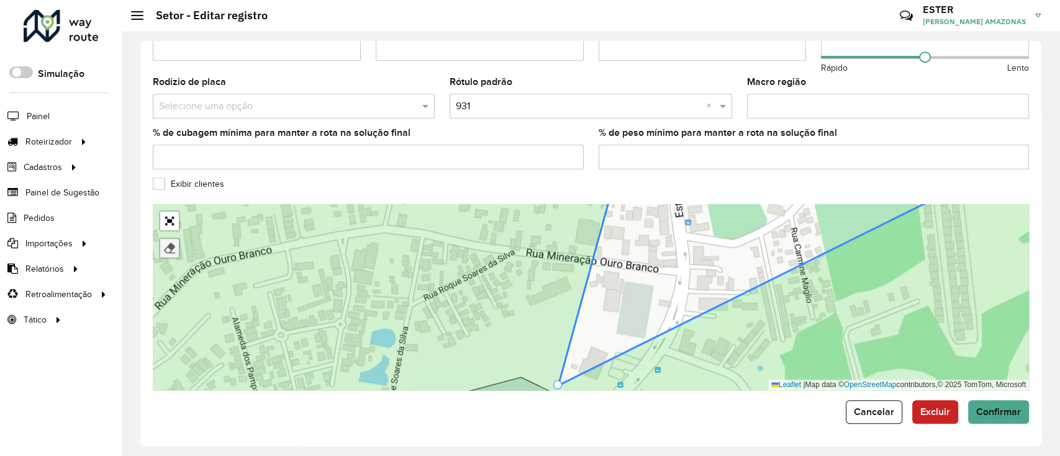
click at [170, 250] on div at bounding box center [169, 248] width 12 height 12
click at [311, 253] on icon at bounding box center [589, 297] width 1051 height 227
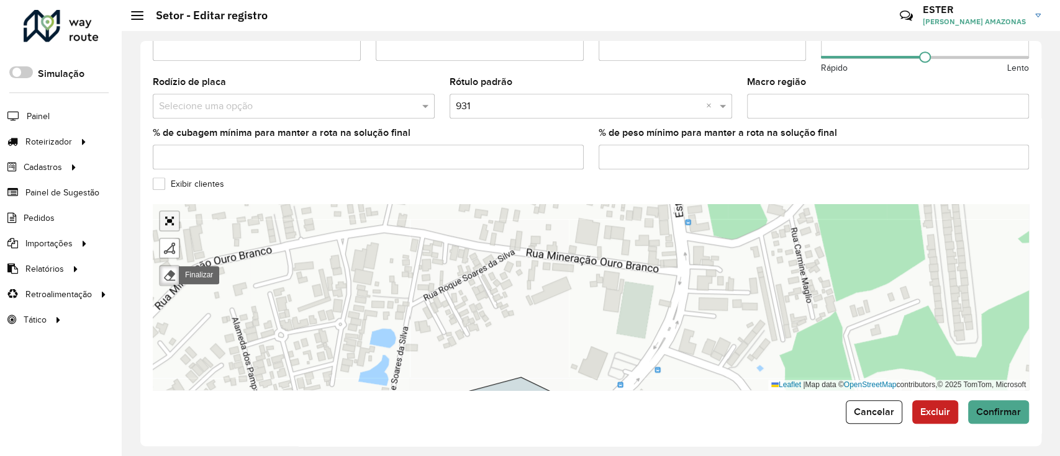
click at [173, 227] on link "Abrir mapa em tela cheia" at bounding box center [169, 221] width 19 height 19
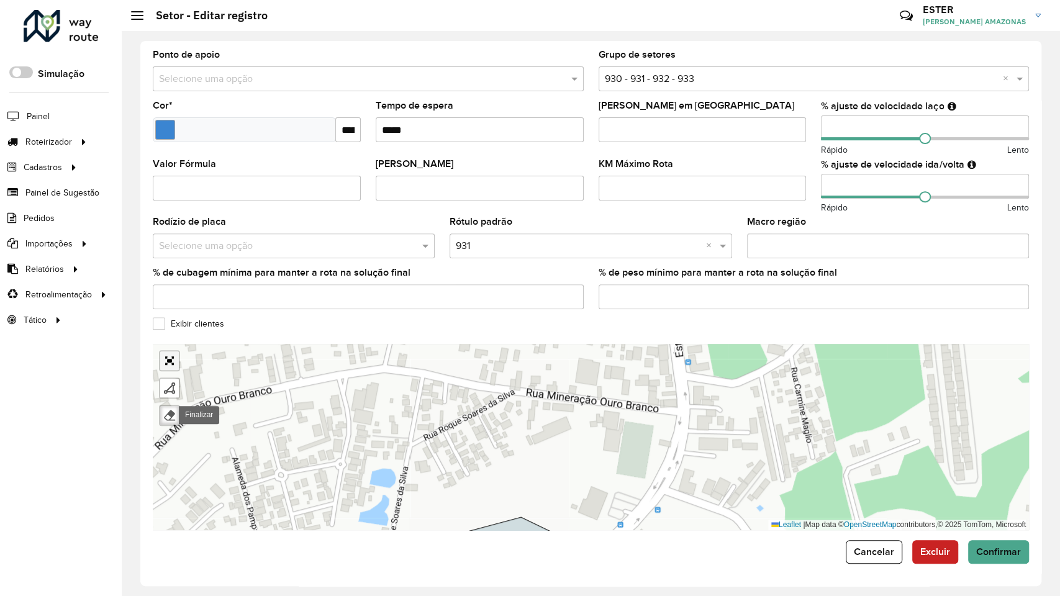
scroll to position [60, 0]
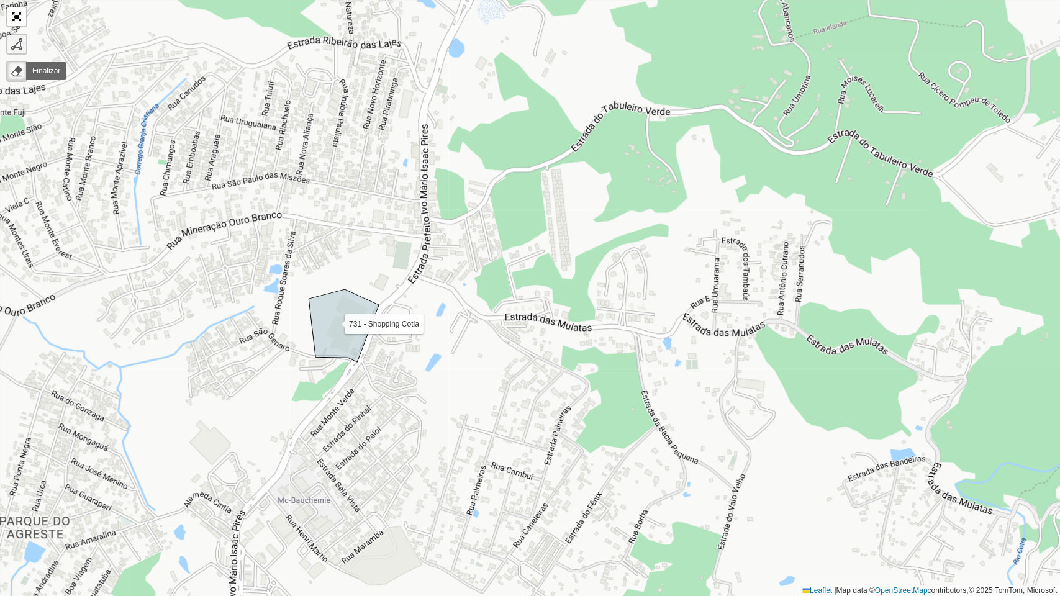
click at [15, 38] on div at bounding box center [17, 44] width 12 height 12
click at [389, 301] on div "000 - DOM 100 - [GEOGRAPHIC_DATA] 101 - [GEOGRAPHIC_DATA] 102 - [GEOGRAPHIC_DAT…" at bounding box center [530, 298] width 1060 height 596
click at [419, 273] on icon at bounding box center [399, 289] width 40 height 32
click at [427, 230] on div "000 - DOM 100 - [GEOGRAPHIC_DATA] 101 - [GEOGRAPHIC_DATA] 102 - [GEOGRAPHIC_DAT…" at bounding box center [530, 298] width 1060 height 596
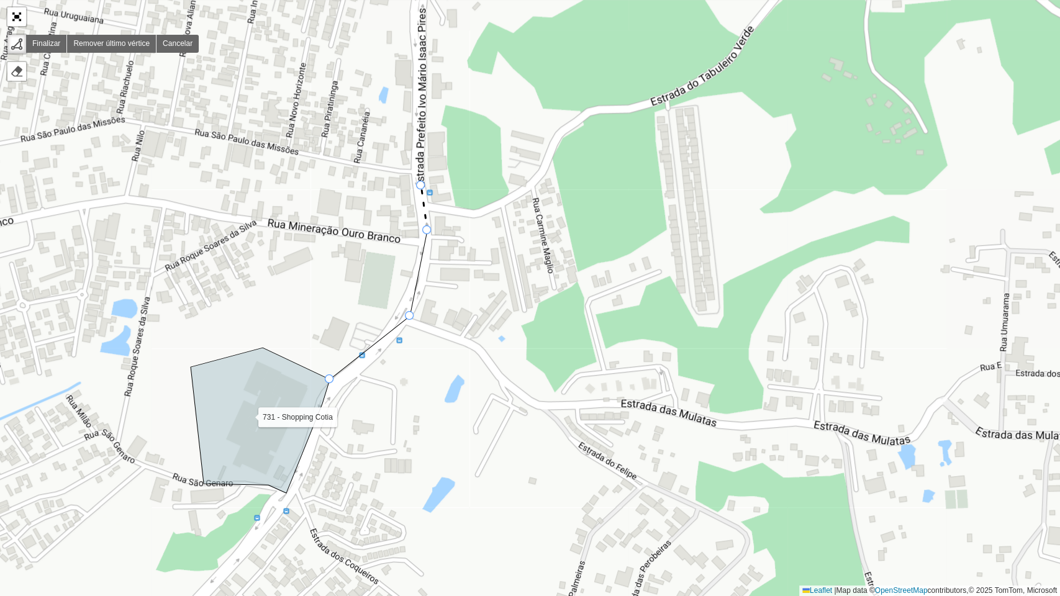
click at [421, 185] on div "000 - DOM 100 - [GEOGRAPHIC_DATA] 101 - [GEOGRAPHIC_DATA] 102 - [GEOGRAPHIC_DAT…" at bounding box center [530, 298] width 1060 height 596
click at [418, 142] on div "000 - DOM 100 - [GEOGRAPHIC_DATA] 101 - [GEOGRAPHIC_DATA] 102 - [GEOGRAPHIC_DAT…" at bounding box center [530, 298] width 1060 height 596
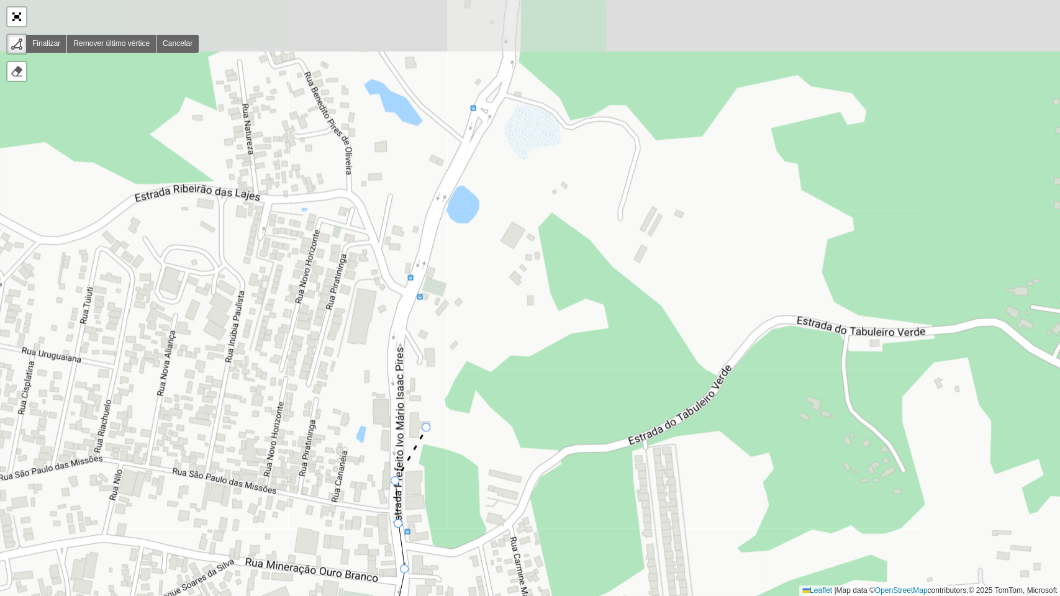
drag, startPoint x: 449, startPoint y: 90, endPoint x: 427, endPoint y: 429, distance: 339.8
click at [427, 429] on div "000 - DOM 100 - [GEOGRAPHIC_DATA] 101 - [GEOGRAPHIC_DATA] 102 - [GEOGRAPHIC_DAT…" at bounding box center [530, 298] width 1060 height 596
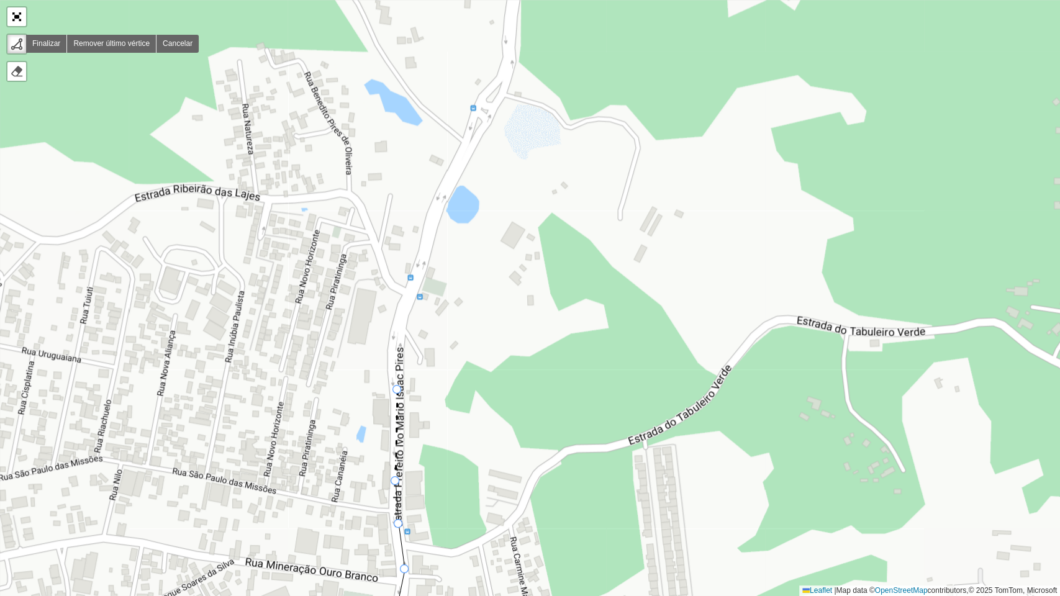
click at [397, 390] on div "000 - DOM 100 - [GEOGRAPHIC_DATA] 101 - [GEOGRAPHIC_DATA] 102 - [GEOGRAPHIC_DAT…" at bounding box center [530, 298] width 1060 height 596
click at [394, 338] on icon at bounding box center [395, 364] width 4 height 52
click at [422, 262] on div "000 - DOM 100 - [GEOGRAPHIC_DATA] 101 - [GEOGRAPHIC_DATA] 102 - [GEOGRAPHIC_DAT…" at bounding box center [530, 298] width 1060 height 596
click at [441, 194] on div "000 - DOM 100 - [GEOGRAPHIC_DATA] 101 - [GEOGRAPHIC_DATA] 102 - [GEOGRAPHIC_DAT…" at bounding box center [530, 298] width 1060 height 596
click at [498, 84] on icon at bounding box center [469, 139] width 57 height 111
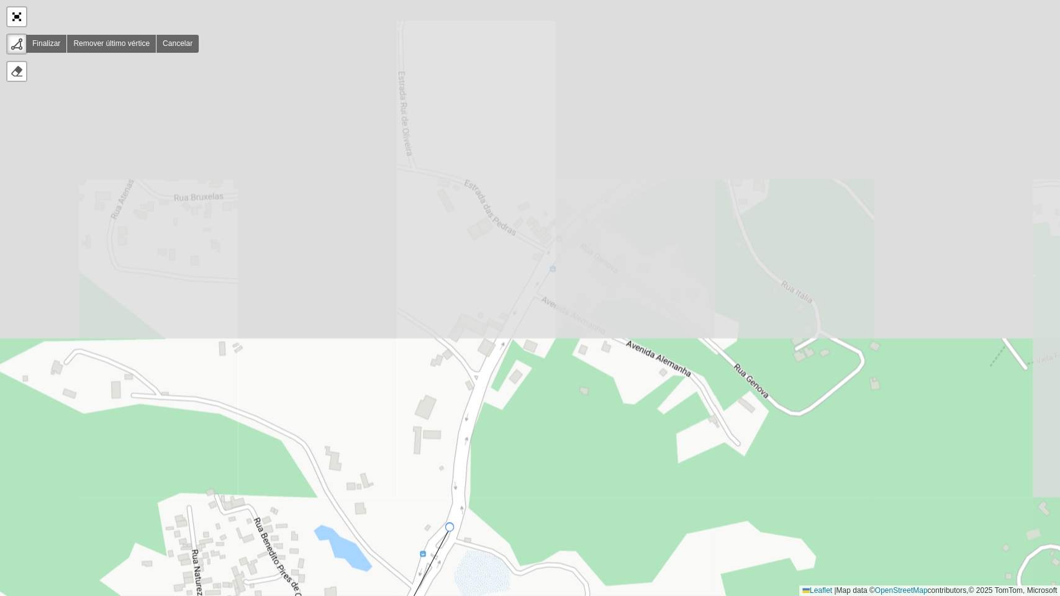
drag, startPoint x: 501, startPoint y: 81, endPoint x: 450, endPoint y: 527, distance: 448.8
click at [450, 456] on div at bounding box center [449, 526] width 9 height 9
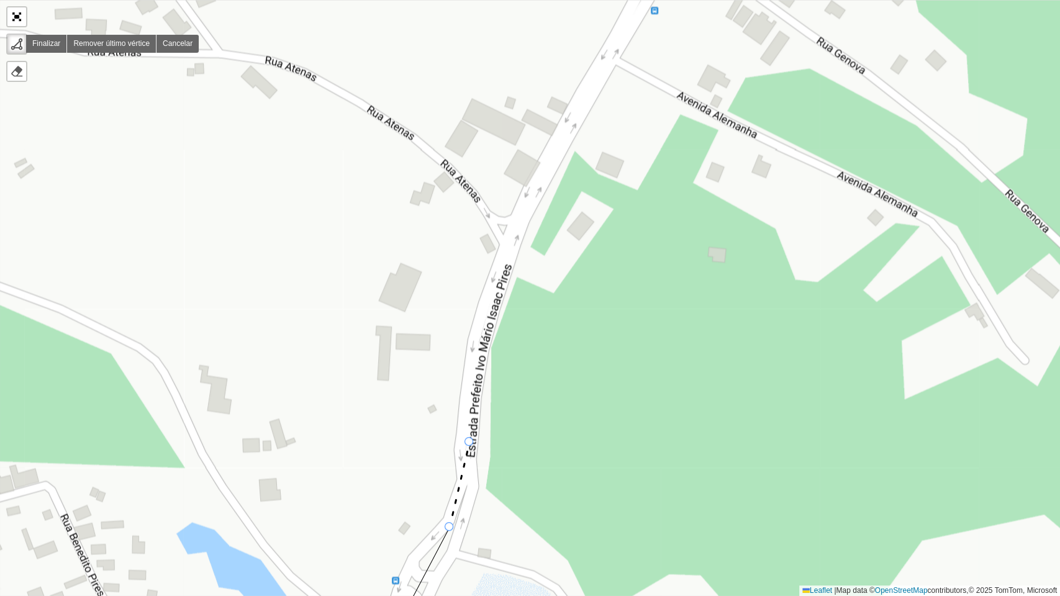
click at [469, 442] on icon at bounding box center [460, 484] width 20 height 85
click at [483, 328] on icon at bounding box center [477, 384] width 12 height 113
click at [527, 206] on div "000 - DOM 100 - [GEOGRAPHIC_DATA] 101 - [GEOGRAPHIC_DATA] 102 - [GEOGRAPHIC_DAT…" at bounding box center [530, 298] width 1060 height 596
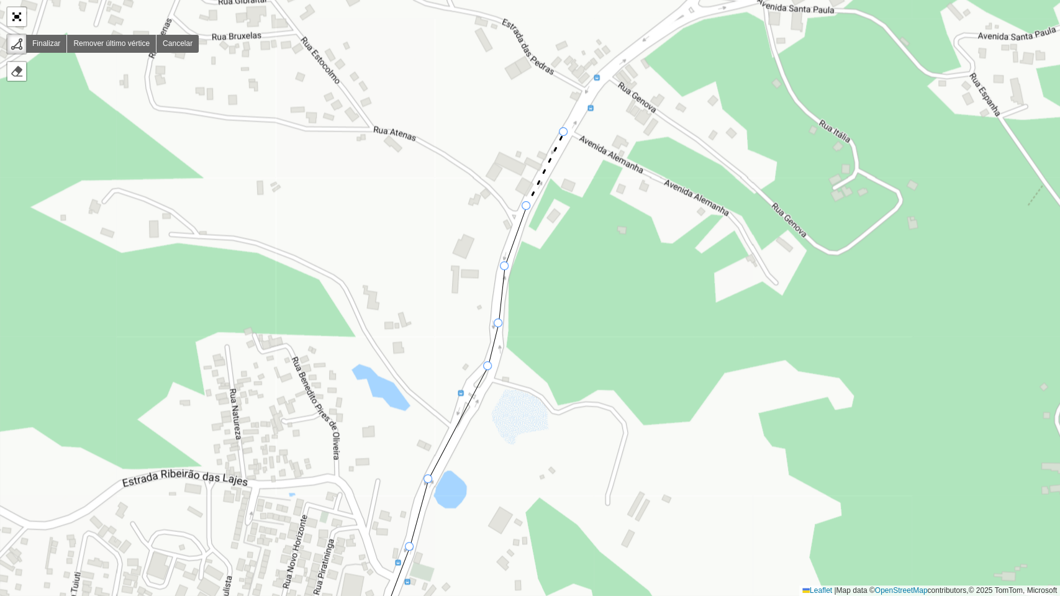
click at [564, 130] on div "000 - DOM 100 - [GEOGRAPHIC_DATA] 101 - [GEOGRAPHIC_DATA] 102 - [GEOGRAPHIC_DAT…" at bounding box center [530, 298] width 1060 height 596
click at [609, 66] on icon at bounding box center [586, 97] width 45 height 63
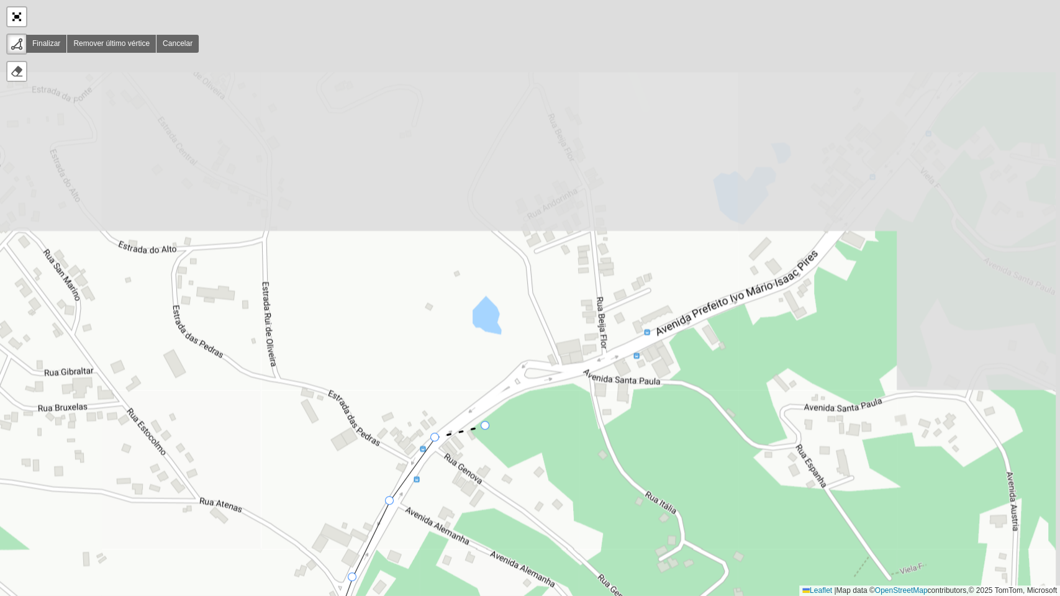
drag, startPoint x: 661, startPoint y: 55, endPoint x: 486, endPoint y: 420, distance: 405.5
click at [486, 425] on div "000 - DOM 100 - [GEOGRAPHIC_DATA] 101 - [GEOGRAPHIC_DATA] 102 - [GEOGRAPHIC_DAT…" at bounding box center [530, 298] width 1060 height 596
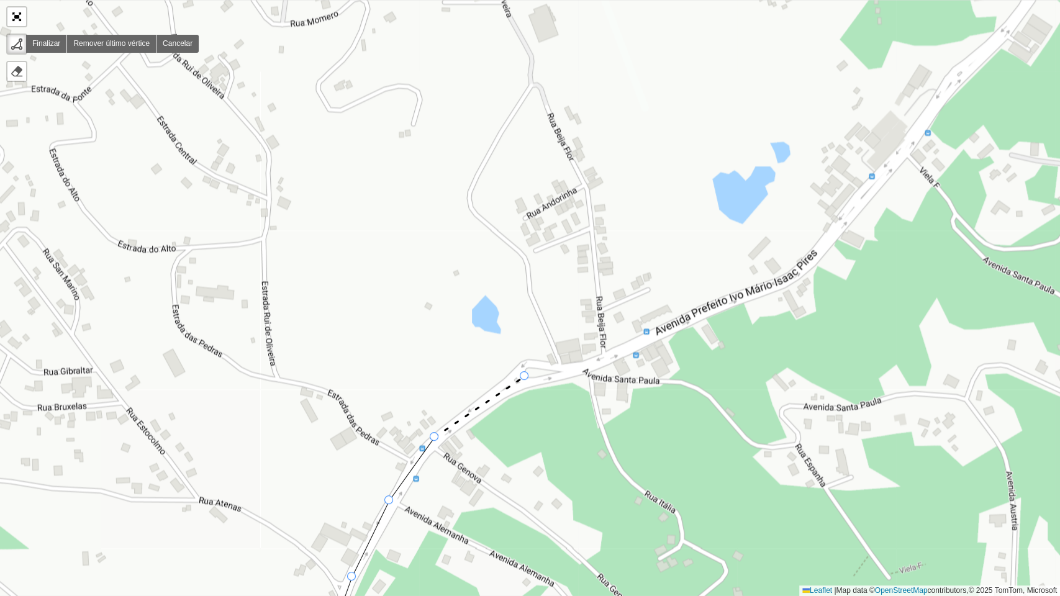
click at [527, 375] on div "000 - DOM 100 - [GEOGRAPHIC_DATA] 101 - [GEOGRAPHIC_DATA] 102 - [GEOGRAPHIC_DAT…" at bounding box center [530, 298] width 1060 height 596
click at [591, 365] on icon at bounding box center [559, 370] width 64 height 10
click at [668, 332] on div "000 - DOM 100 - [GEOGRAPHIC_DATA] 101 - [GEOGRAPHIC_DATA] 102 - [GEOGRAPHIC_DAT…" at bounding box center [530, 298] width 1060 height 596
click at [764, 288] on div "000 - DOM 100 - [GEOGRAPHIC_DATA] 101 - [GEOGRAPHIC_DATA] 102 - [GEOGRAPHIC_DAT…" at bounding box center [530, 298] width 1060 height 596
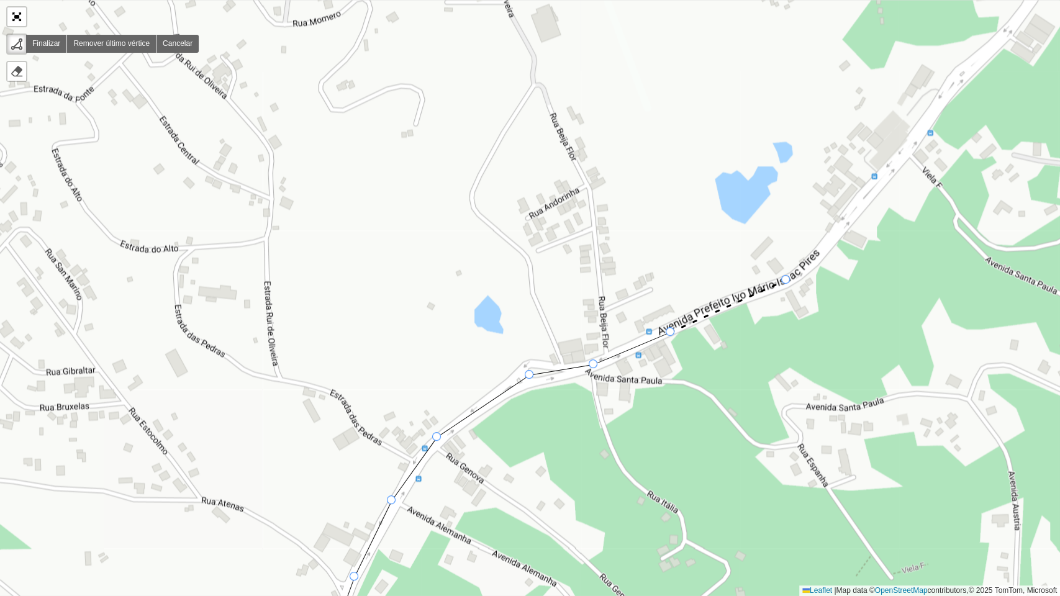
click at [786, 280] on icon at bounding box center [729, 306] width 116 height 52
click at [840, 227] on icon at bounding box center [813, 253] width 53 height 53
click at [921, 134] on div "000 - DOM 100 - [GEOGRAPHIC_DATA] 101 - [GEOGRAPHIC_DATA] 102 - [GEOGRAPHIC_DAT…" at bounding box center [530, 298] width 1060 height 596
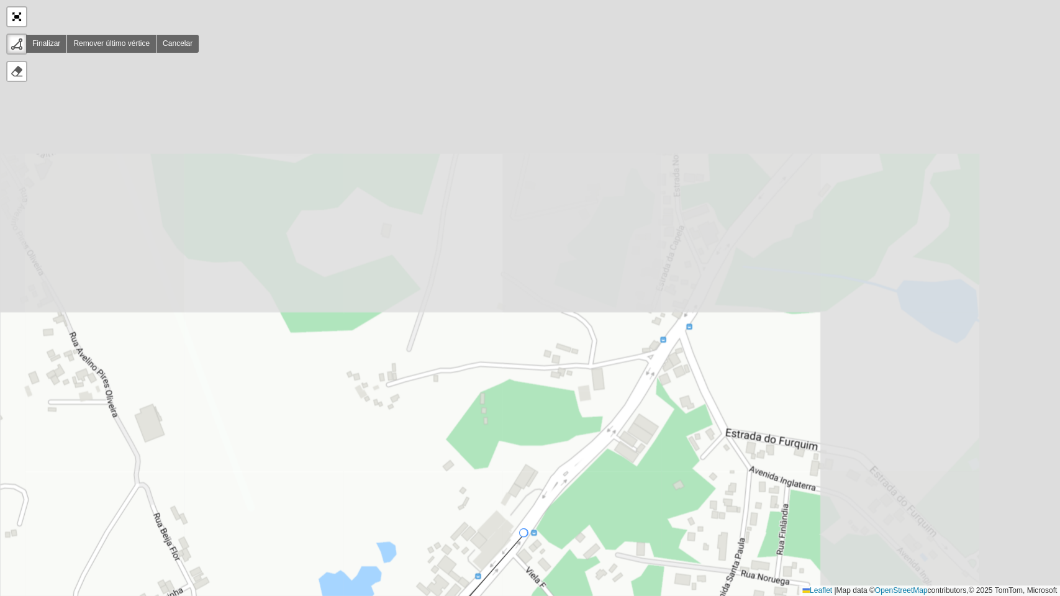
drag, startPoint x: 920, startPoint y: 134, endPoint x: 525, endPoint y: 533, distance: 562.5
click at [525, 456] on div at bounding box center [524, 532] width 9 height 9
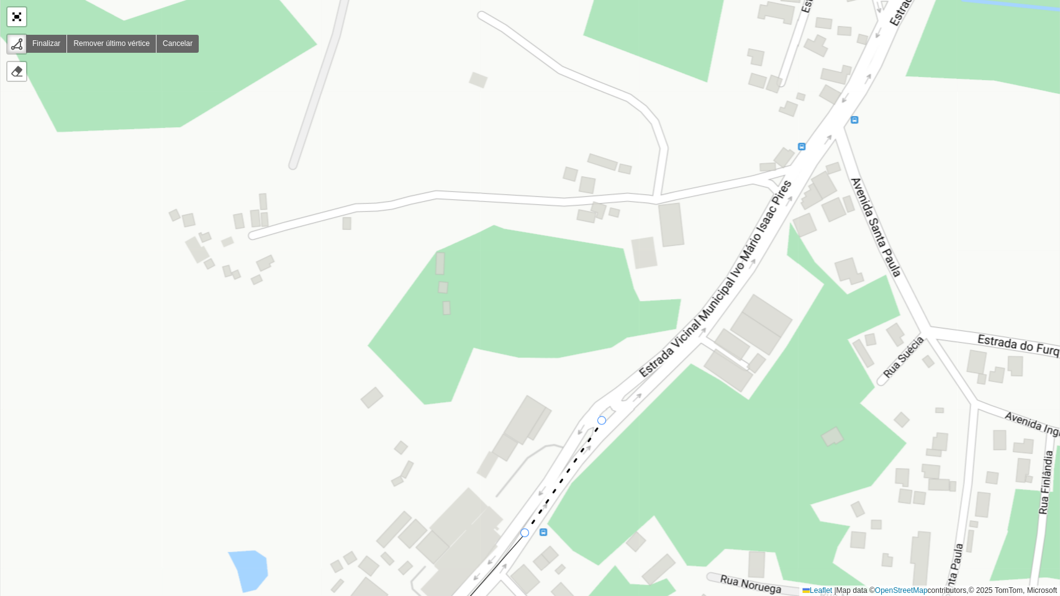
click at [602, 421] on icon at bounding box center [563, 477] width 77 height 112
click at [733, 287] on div "000 - DOM 100 - [GEOGRAPHIC_DATA] 101 - [GEOGRAPHIC_DATA] 102 - [GEOGRAPHIC_DAT…" at bounding box center [530, 298] width 1060 height 596
click at [835, 124] on div "000 - DOM 100 - [GEOGRAPHIC_DATA] 101 - [GEOGRAPHIC_DATA] 102 - [GEOGRAPHIC_DAT…" at bounding box center [530, 298] width 1060 height 596
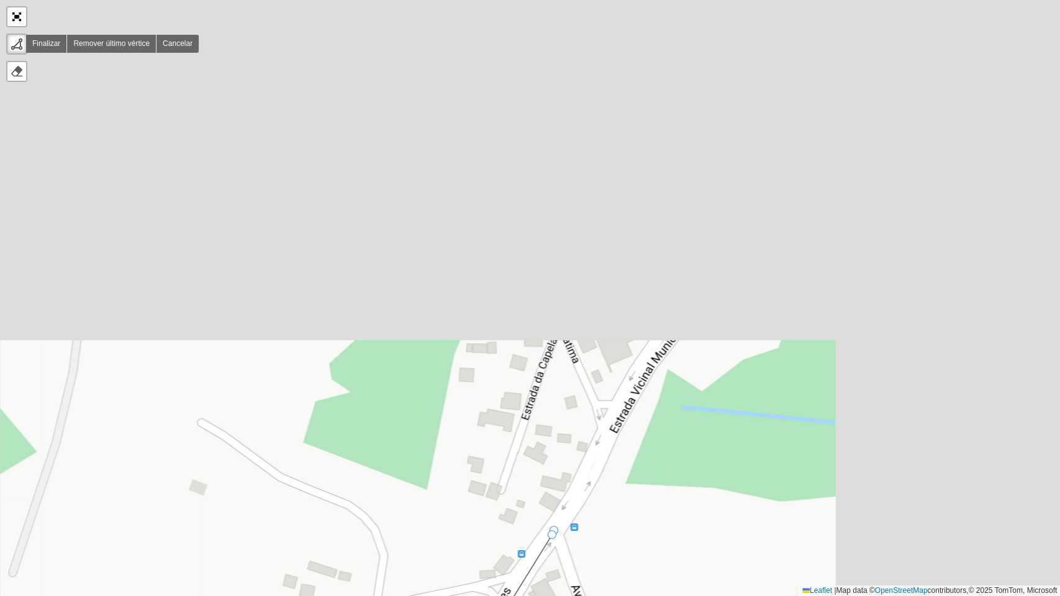
drag, startPoint x: 835, startPoint y: 124, endPoint x: 552, endPoint y: 536, distance: 499.9
click at [552, 456] on div at bounding box center [554, 530] width 9 height 9
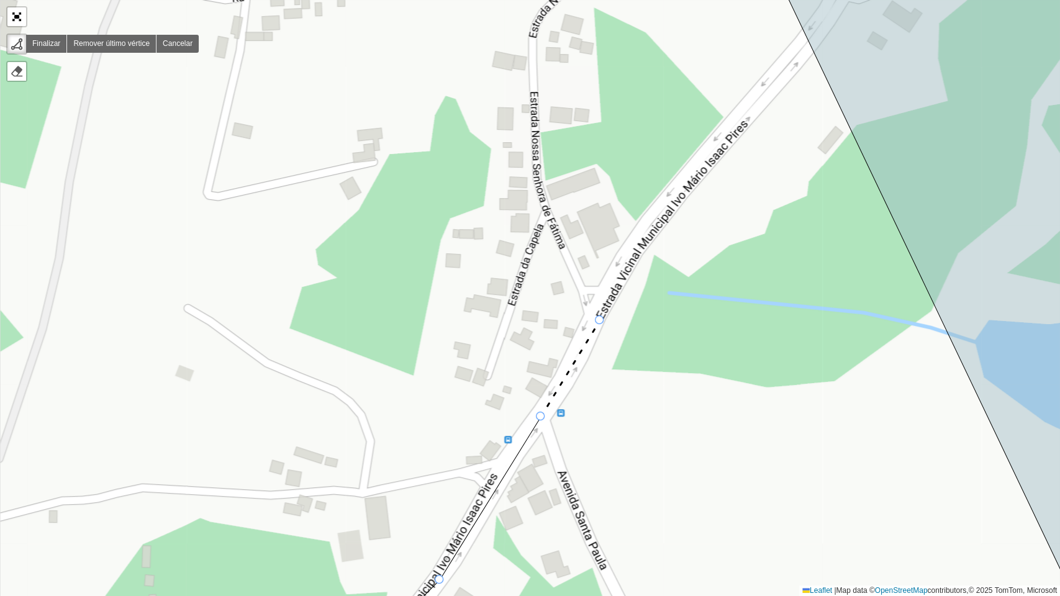
click at [600, 320] on icon at bounding box center [570, 368] width 59 height 96
click at [651, 220] on div "000 - DOM 100 - [GEOGRAPHIC_DATA] 101 - [GEOGRAPHIC_DATA] 102 - [GEOGRAPHIC_DAT…" at bounding box center [530, 298] width 1060 height 596
click at [726, 140] on div "000 - DOM 100 - [GEOGRAPHIC_DATA] 101 - [GEOGRAPHIC_DATA] 102 - [GEOGRAPHIC_DAT…" at bounding box center [530, 298] width 1060 height 596
click at [807, 42] on icon at bounding box center [767, 91] width 83 height 99
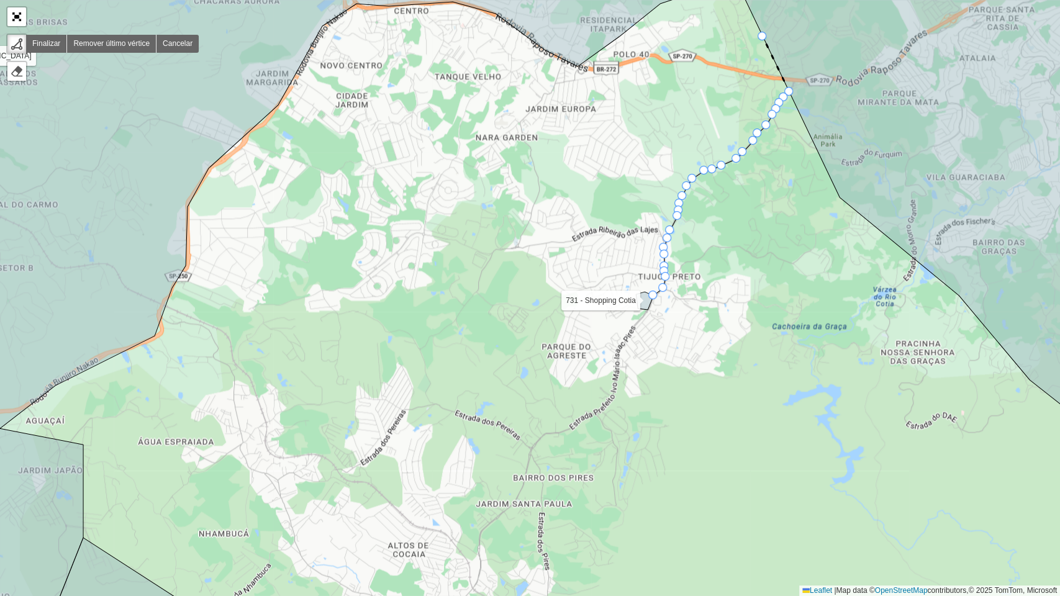
click at [759, 38] on div "000 - DOM 100 - [GEOGRAPHIC_DATA] 101 - [GEOGRAPHIC_DATA] 102 - [GEOGRAPHIC_DAT…" at bounding box center [530, 298] width 1060 height 596
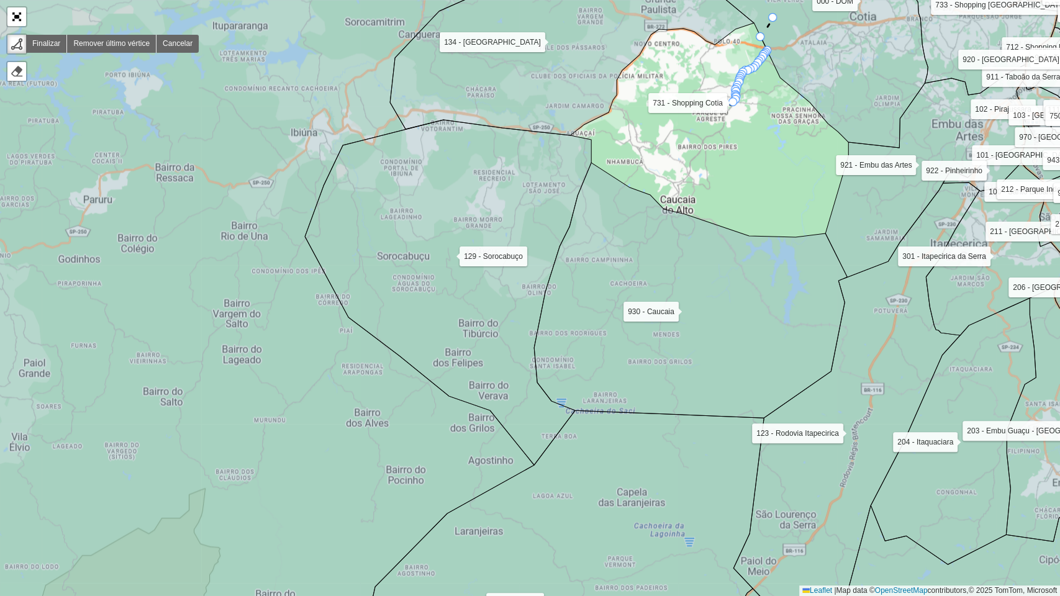
click at [774, 18] on icon at bounding box center [775, 44] width 306 height 208
click at [641, 14] on icon at bounding box center [572, 38] width 364 height 194
click at [540, 83] on icon at bounding box center [572, 38] width 364 height 194
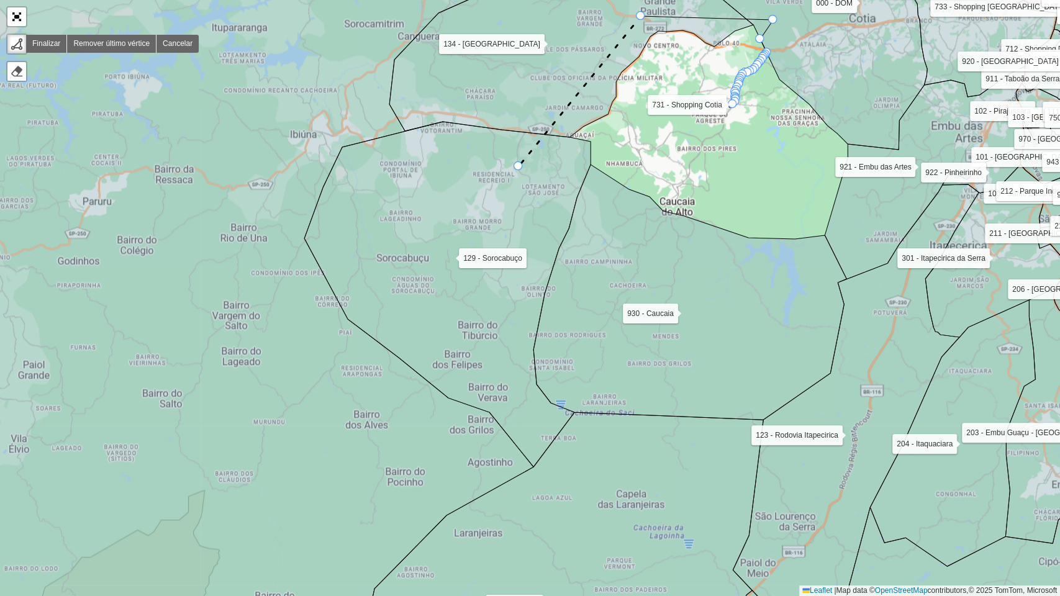
click at [519, 161] on icon at bounding box center [580, 91] width 122 height 150
click at [670, 255] on icon at bounding box center [689, 292] width 313 height 255
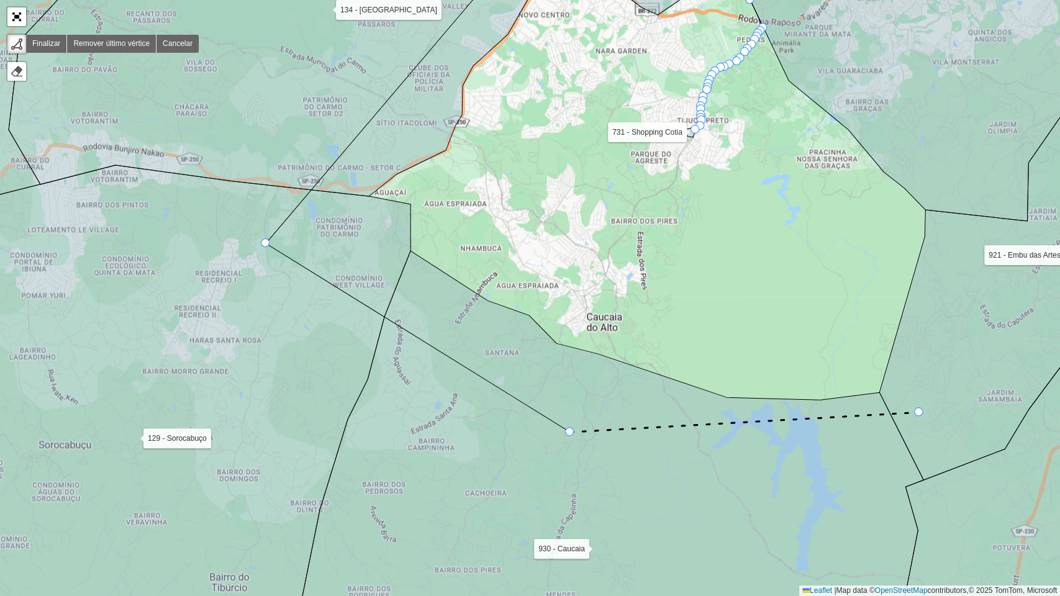
click at [919, 412] on icon at bounding box center [744, 422] width 349 height 20
click at [914, 271] on div "000 - DOM 100 - [GEOGRAPHIC_DATA] 101 - [GEOGRAPHIC_DATA] 102 - [GEOGRAPHIC_DAT…" at bounding box center [530, 298] width 1060 height 596
click at [979, 282] on icon at bounding box center [1023, 281] width 285 height 400
click at [707, 211] on div "000 - DOM 100 - [GEOGRAPHIC_DATA] 101 - [GEOGRAPHIC_DATA] 102 - [GEOGRAPHIC_DAT…" at bounding box center [530, 298] width 1060 height 596
click at [457, 138] on div "000 - DOM 100 - [GEOGRAPHIC_DATA] 101 - [GEOGRAPHIC_DATA] 102 - [GEOGRAPHIC_DAT…" at bounding box center [530, 298] width 1060 height 596
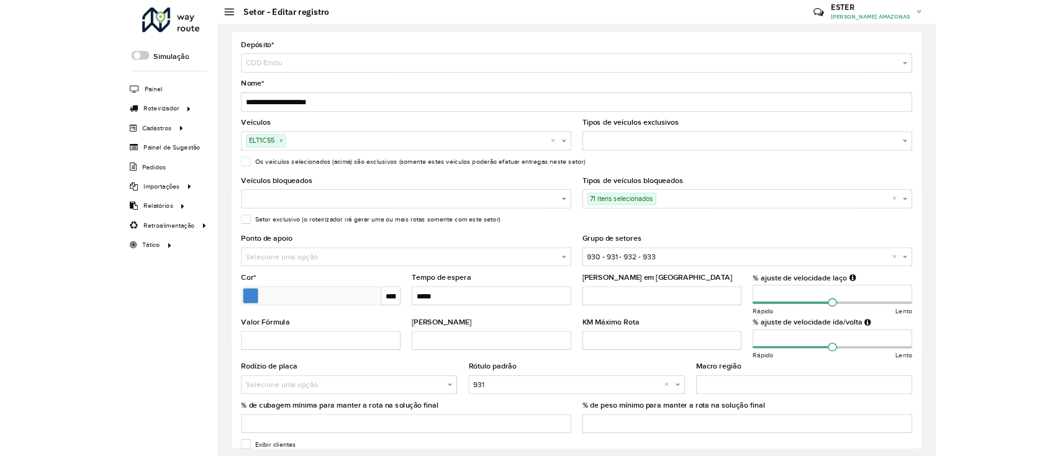
scroll to position [60, 0]
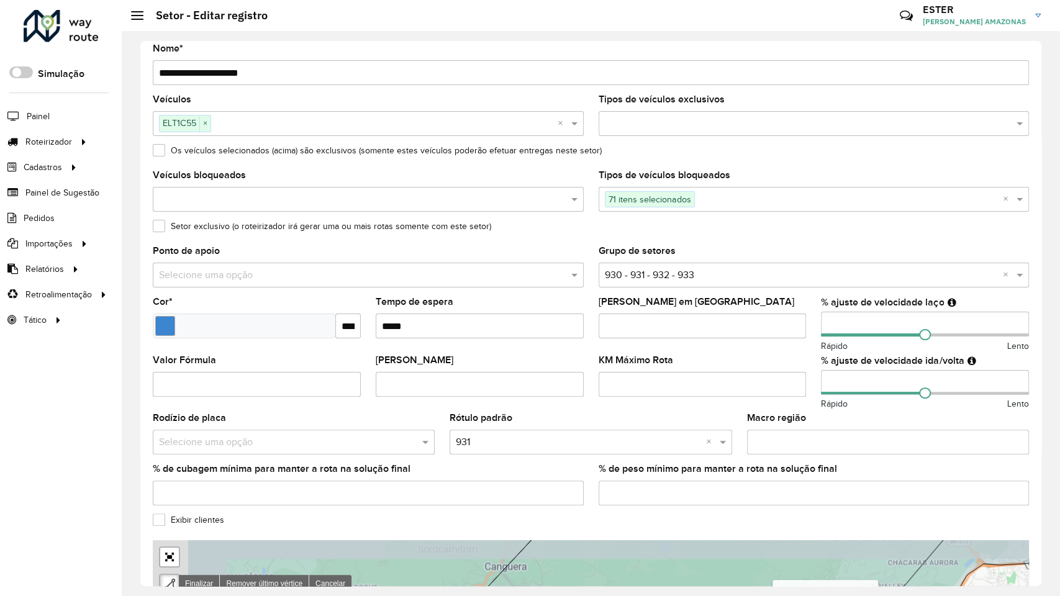
drag, startPoint x: 595, startPoint y: 154, endPoint x: 745, endPoint y: 182, distance: 152.9
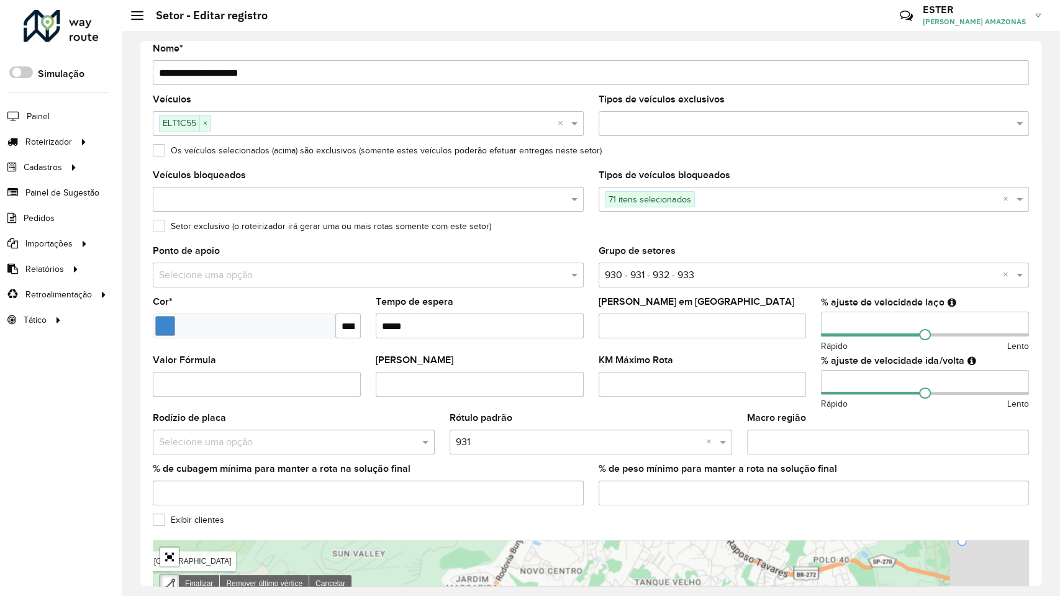
drag, startPoint x: 993, startPoint y: 219, endPoint x: 633, endPoint y: 378, distance: 392.9
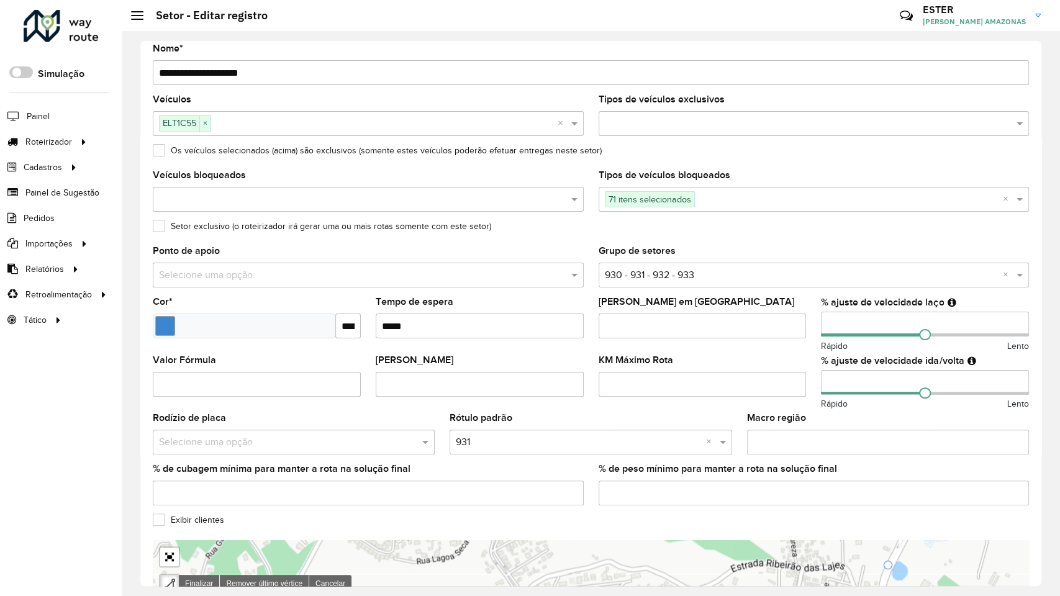
drag, startPoint x: 812, startPoint y: 99, endPoint x: 571, endPoint y: 460, distance: 433.7
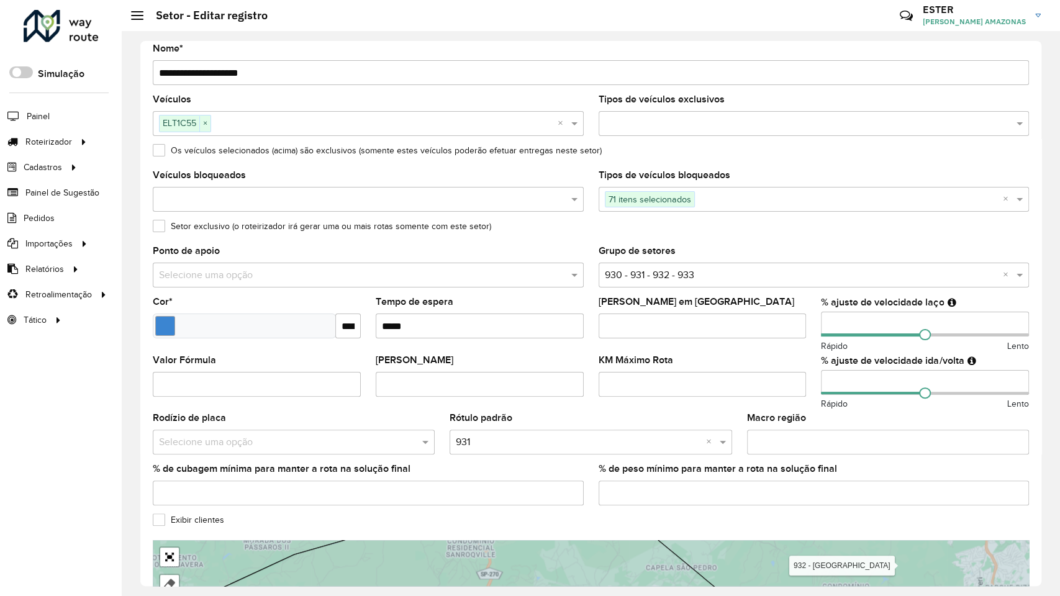
drag, startPoint x: 945, startPoint y: 399, endPoint x: 811, endPoint y: 399, distance: 133.5
drag, startPoint x: 804, startPoint y: 398, endPoint x: 537, endPoint y: 344, distance: 271.8
drag, startPoint x: 772, startPoint y: 524, endPoint x: 494, endPoint y: 437, distance: 291.5
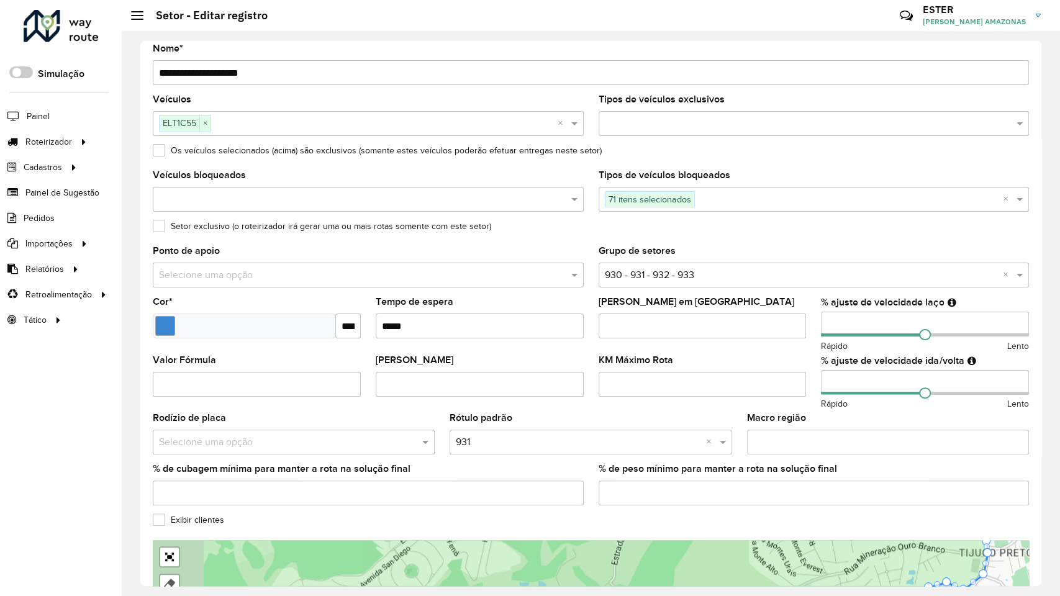
drag, startPoint x: 570, startPoint y: 327, endPoint x: 686, endPoint y: 322, distance: 115.6
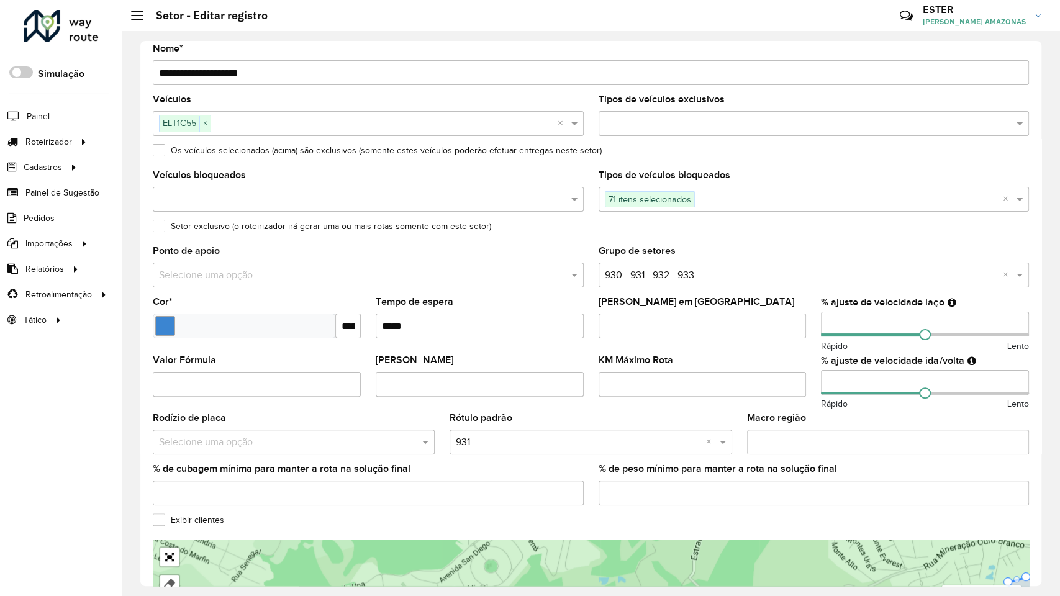
drag, startPoint x: 721, startPoint y: 302, endPoint x: 810, endPoint y: 337, distance: 96.2
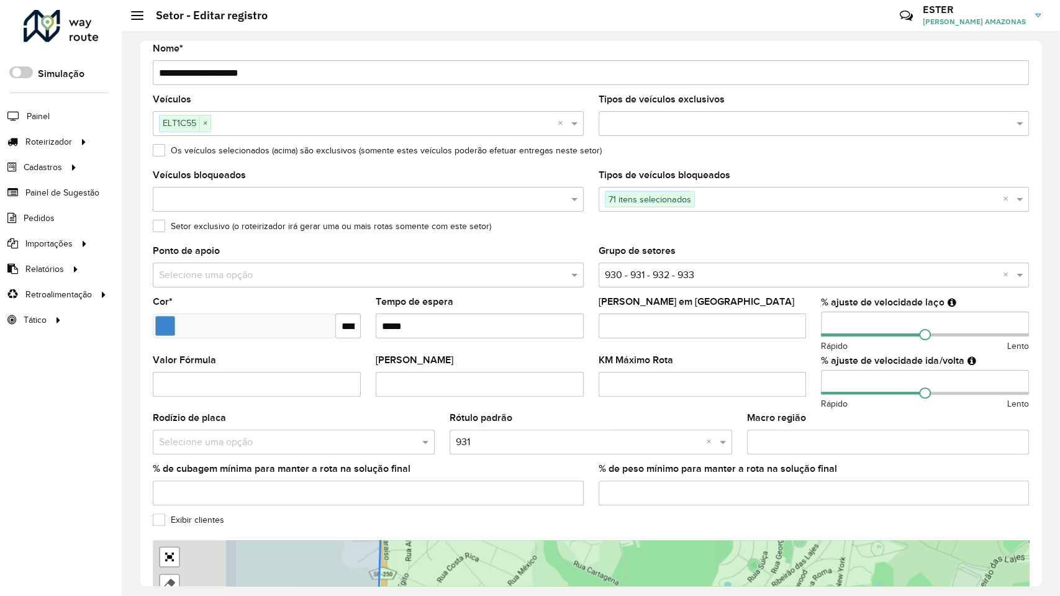
drag, startPoint x: 604, startPoint y: 317, endPoint x: 688, endPoint y: 345, distance: 88.2
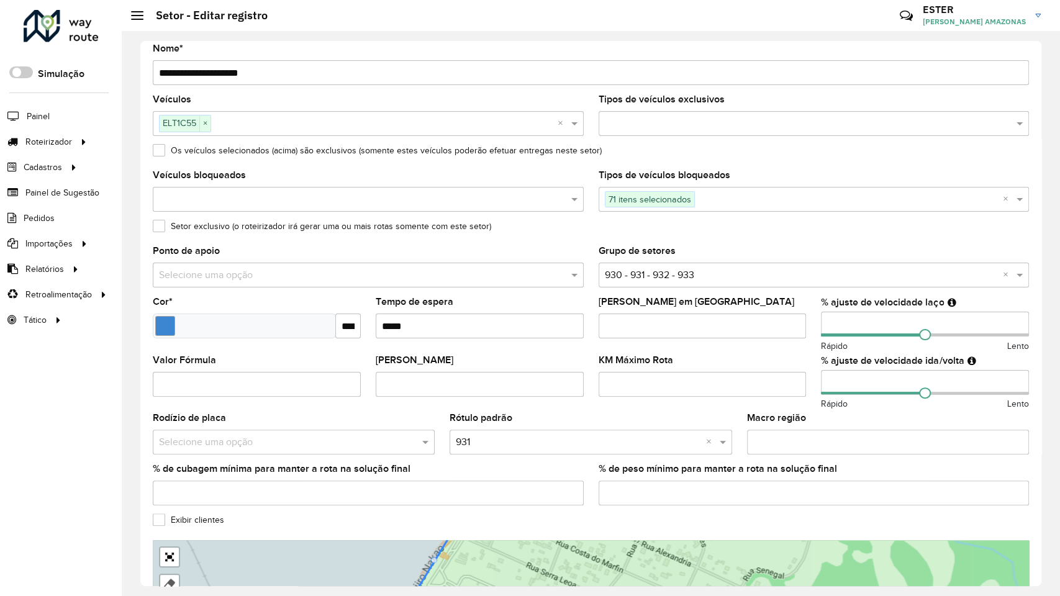
drag, startPoint x: 219, startPoint y: 158, endPoint x: 170, endPoint y: 150, distance: 49.7
drag, startPoint x: 220, startPoint y: 157, endPoint x: 377, endPoint y: 212, distance: 165.8
drag, startPoint x: 219, startPoint y: 159, endPoint x: 368, endPoint y: 195, distance: 153.3
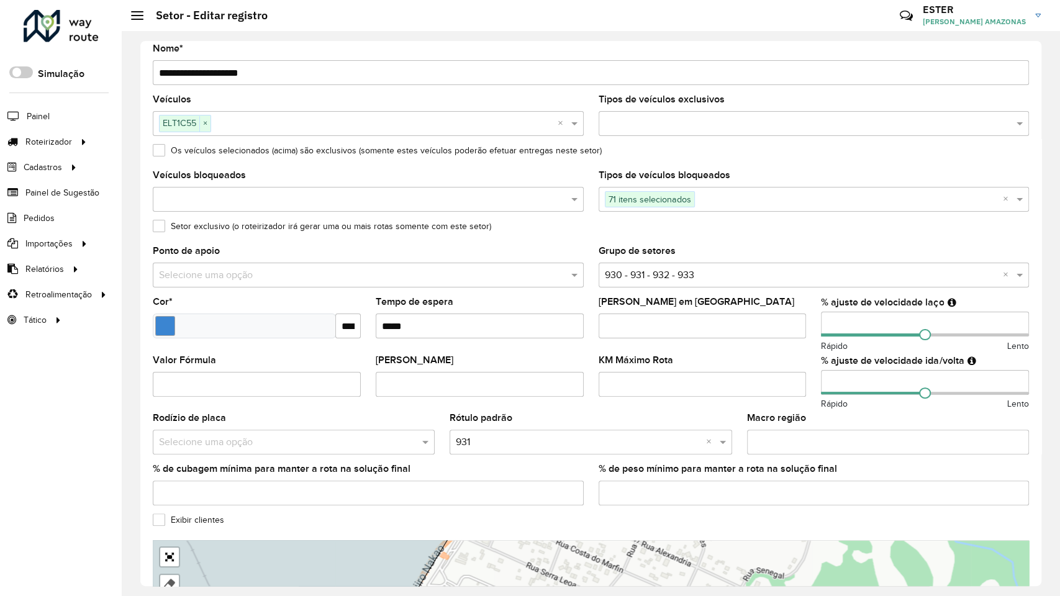
drag, startPoint x: 455, startPoint y: 201, endPoint x: 169, endPoint y: 121, distance: 297.3
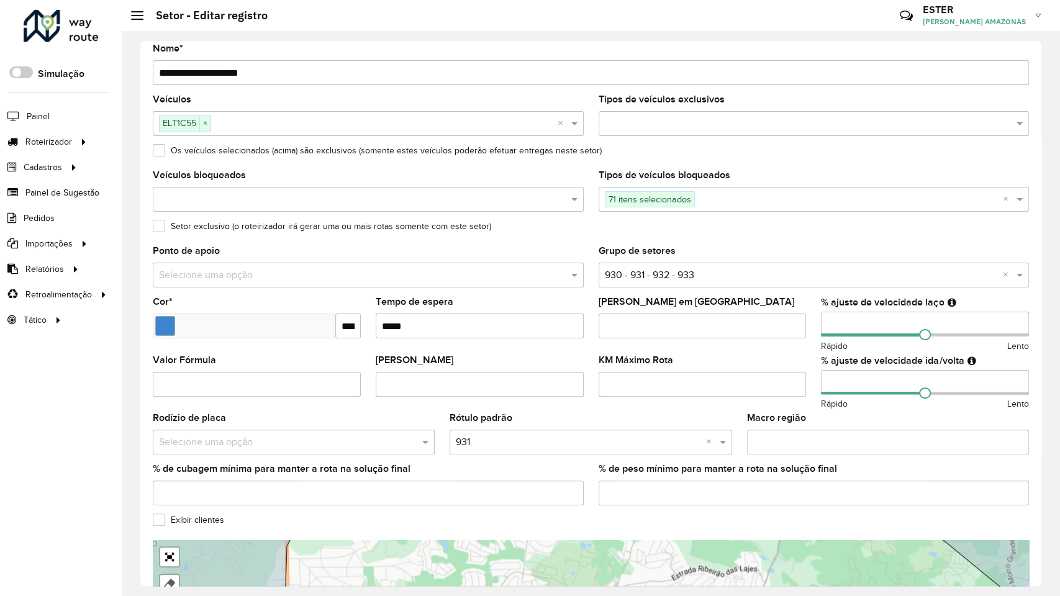
drag, startPoint x: 339, startPoint y: 291, endPoint x: 284, endPoint y: 406, distance: 127.2
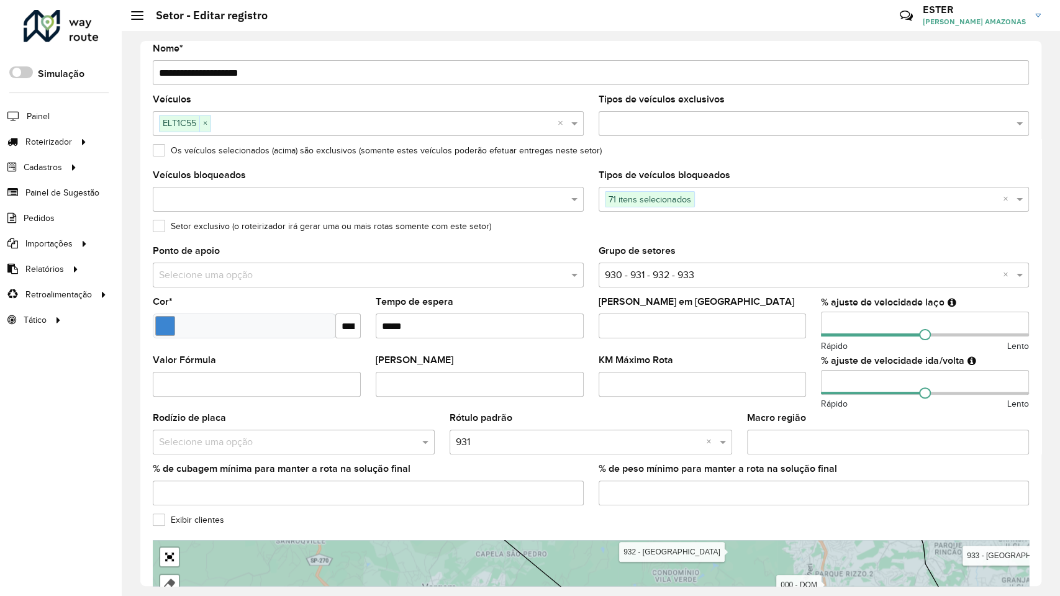
drag, startPoint x: 264, startPoint y: 438, endPoint x: 291, endPoint y: 312, distance: 128.9
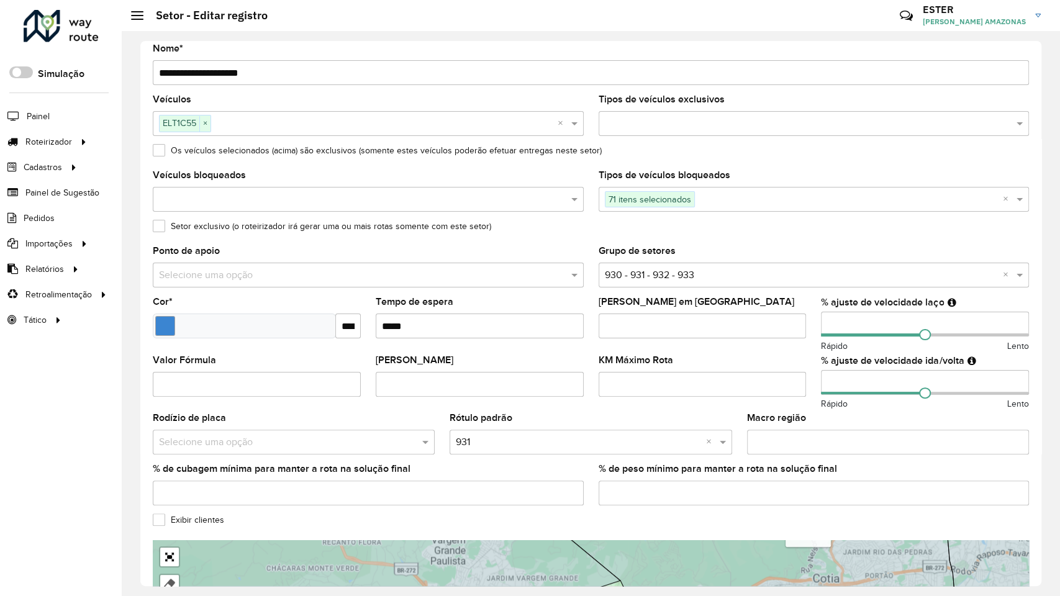
drag, startPoint x: 349, startPoint y: 369, endPoint x: 668, endPoint y: 295, distance: 327.6
drag, startPoint x: 20, startPoint y: 40, endPoint x: 55, endPoint y: 114, distance: 81.7
click at [163, 578] on div at bounding box center [169, 584] width 12 height 12
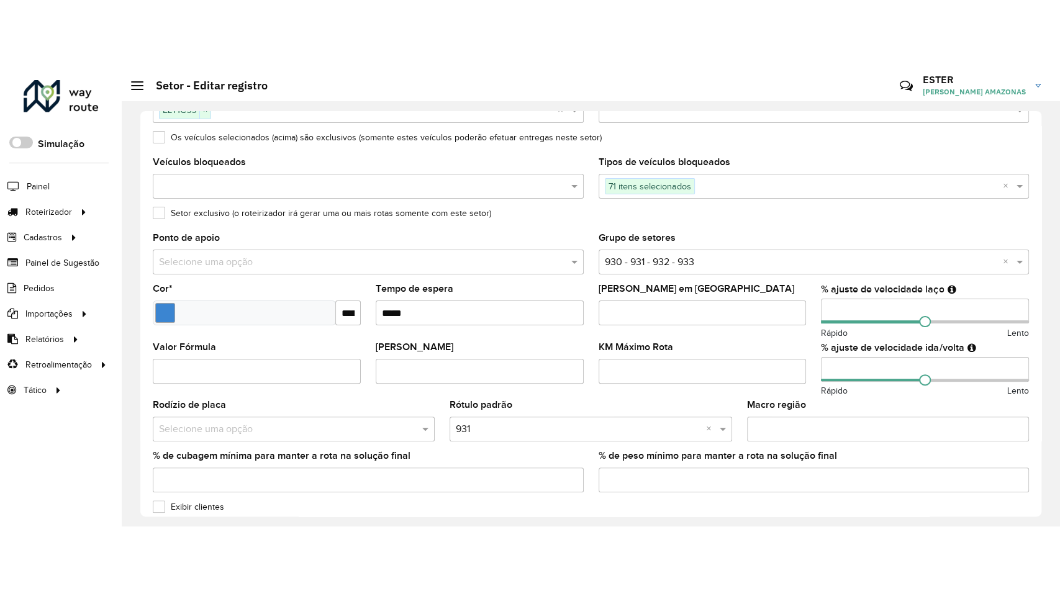
scroll to position [396, 0]
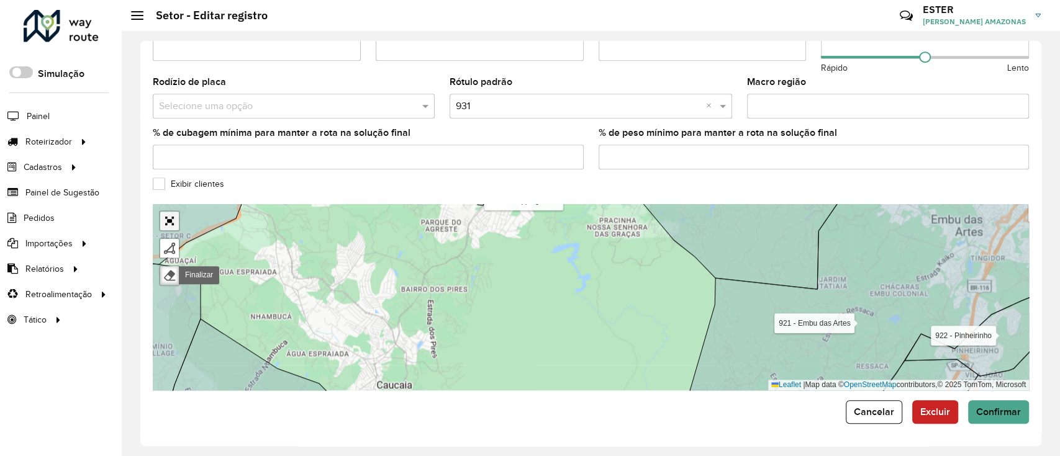
click at [173, 222] on link "Abrir mapa em tela cheia" at bounding box center [169, 221] width 19 height 19
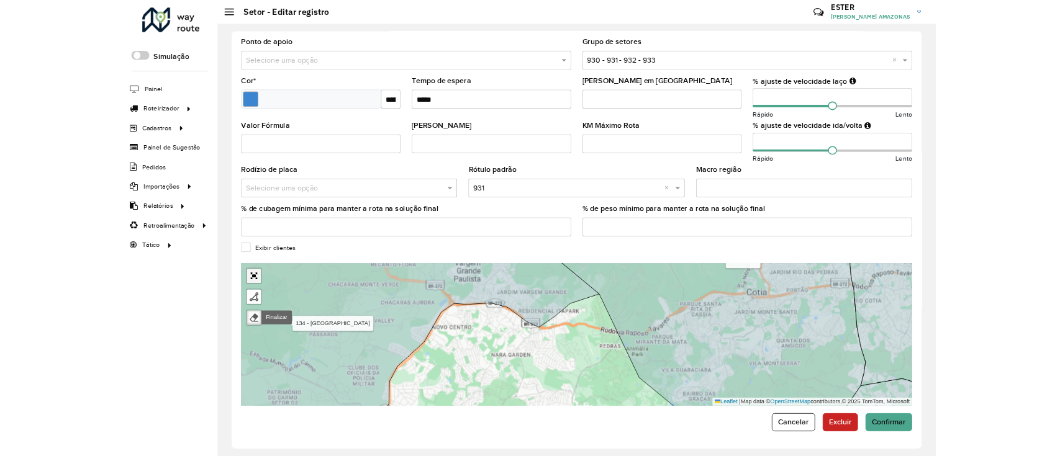
scroll to position [60, 0]
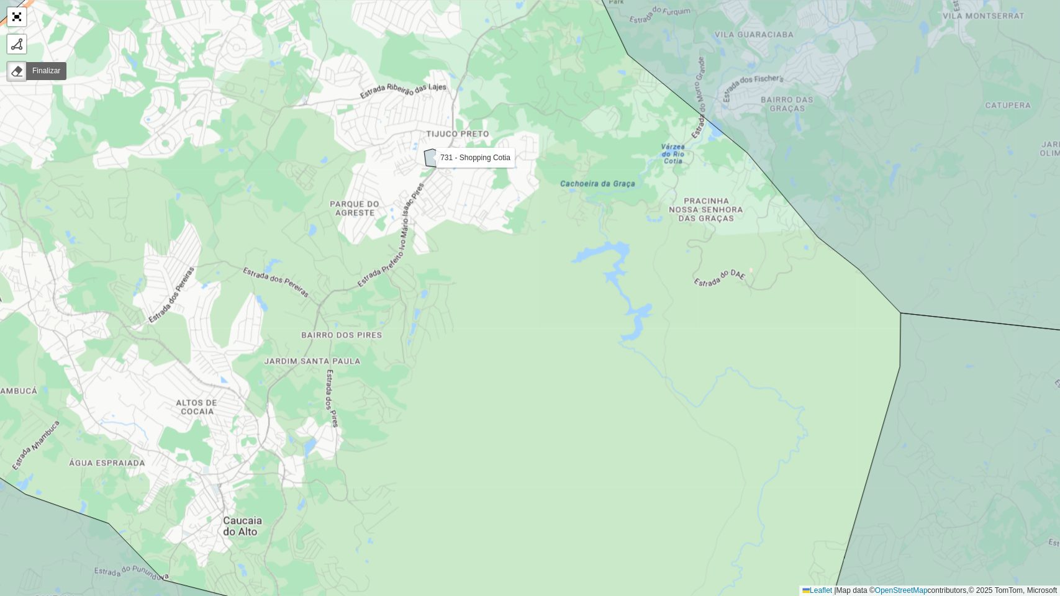
drag, startPoint x: 387, startPoint y: 276, endPoint x: 437, endPoint y: 280, distance: 49.8
click at [437, 280] on div "000 - DOM 100 - [GEOGRAPHIC_DATA] 101 - [GEOGRAPHIC_DATA] 102 - [GEOGRAPHIC_DAT…" at bounding box center [530, 298] width 1060 height 596
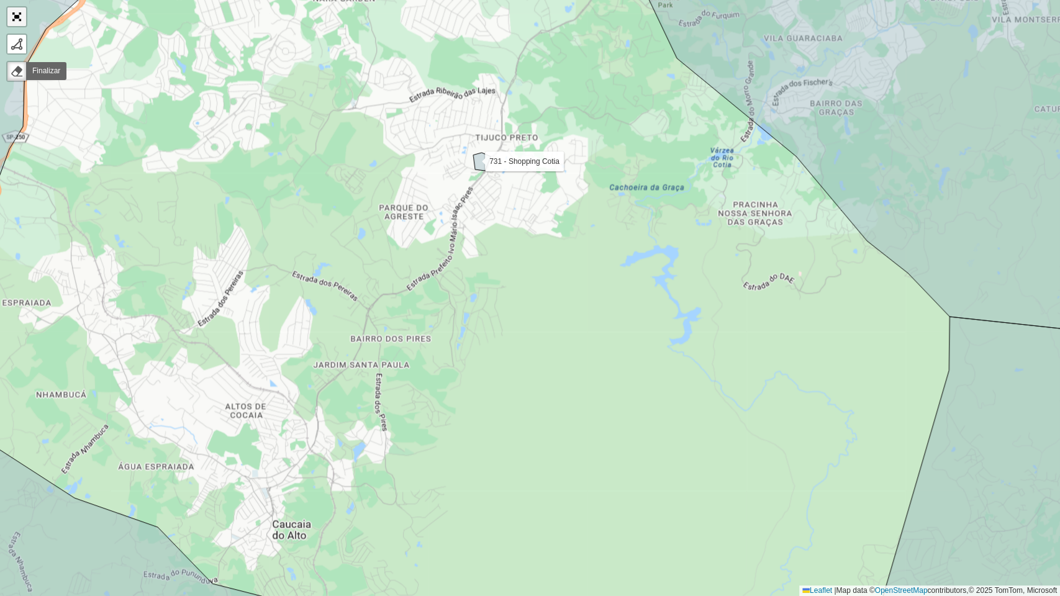
click at [20, 18] on link "Abrir mapa em tela cheia" at bounding box center [16, 16] width 19 height 19
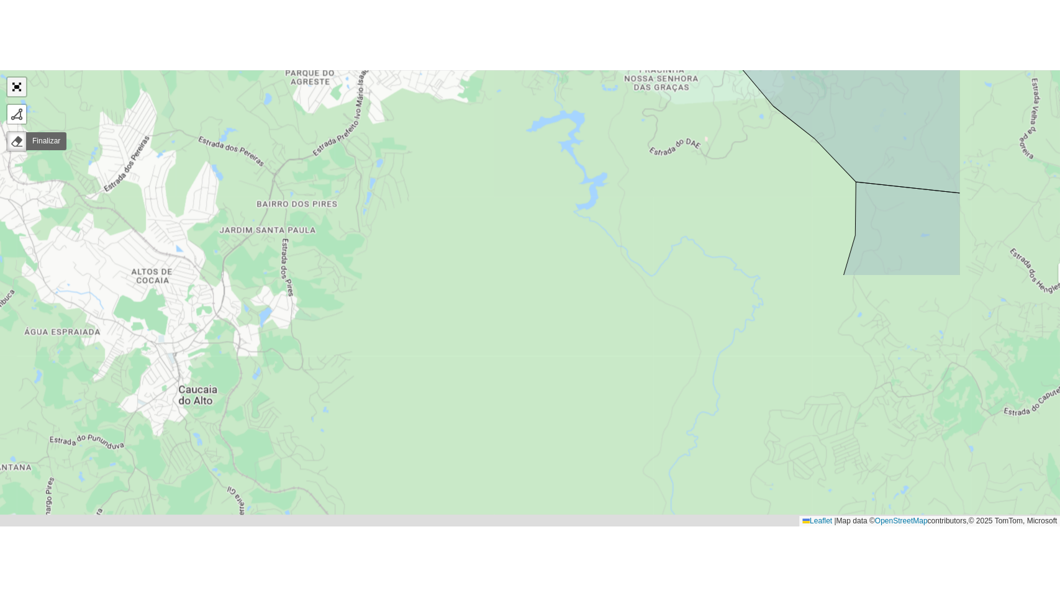
scroll to position [396, 0]
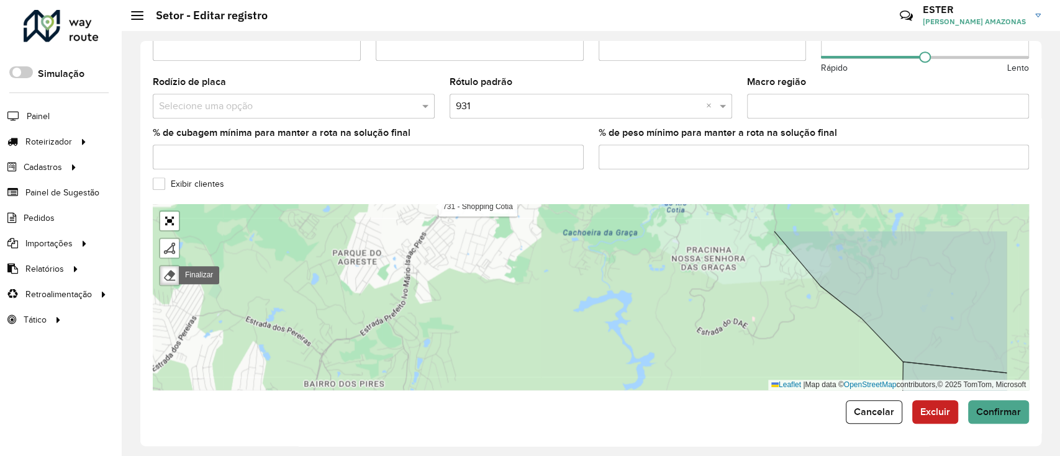
drag, startPoint x: 473, startPoint y: 298, endPoint x: 317, endPoint y: 352, distance: 164.4
click at [317, 352] on div "000 - DOM 100 - [GEOGRAPHIC_DATA] 101 - [GEOGRAPHIC_DATA] 102 - [GEOGRAPHIC_DAT…" at bounding box center [591, 297] width 876 height 186
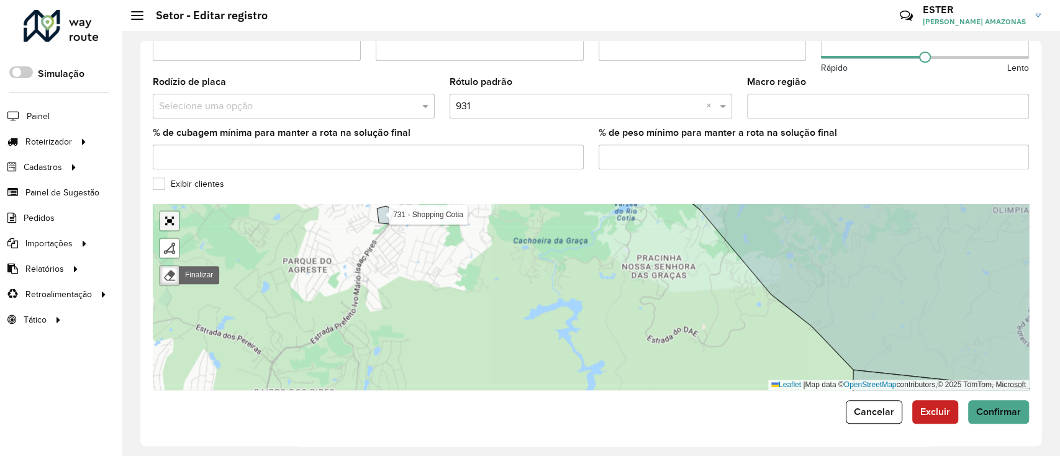
click at [171, 229] on link "Abrir mapa em tela cheia" at bounding box center [169, 221] width 19 height 19
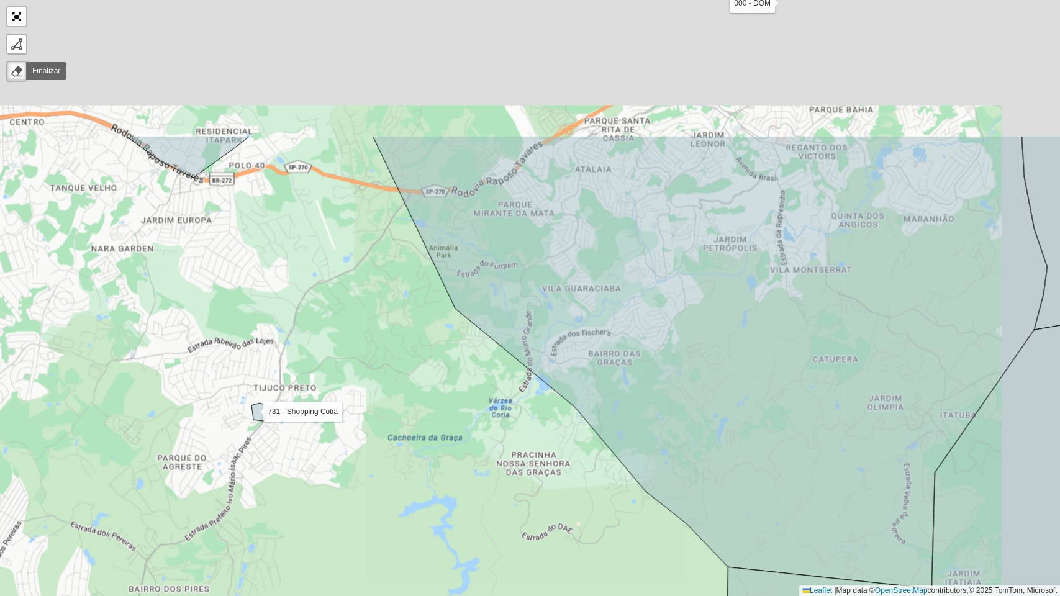
drag, startPoint x: 373, startPoint y: 467, endPoint x: 369, endPoint y: 479, distance: 12.8
click at [369, 479] on div "000 - DOM 100 - [GEOGRAPHIC_DATA] 101 - [GEOGRAPHIC_DATA] 102 - [GEOGRAPHIC_DAT…" at bounding box center [530, 298] width 1060 height 596
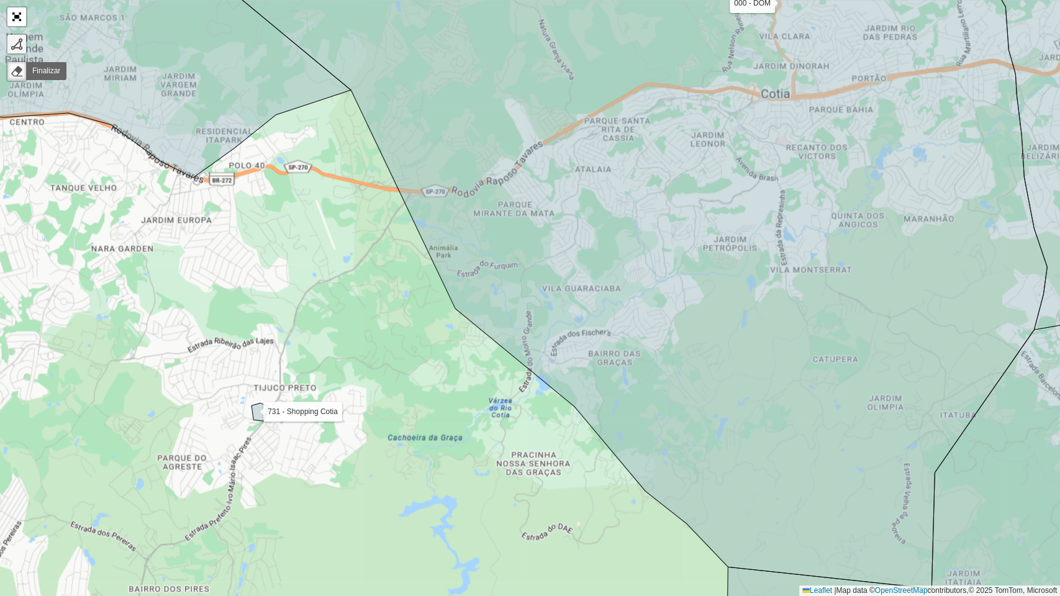
click at [17, 50] on link at bounding box center [16, 44] width 19 height 19
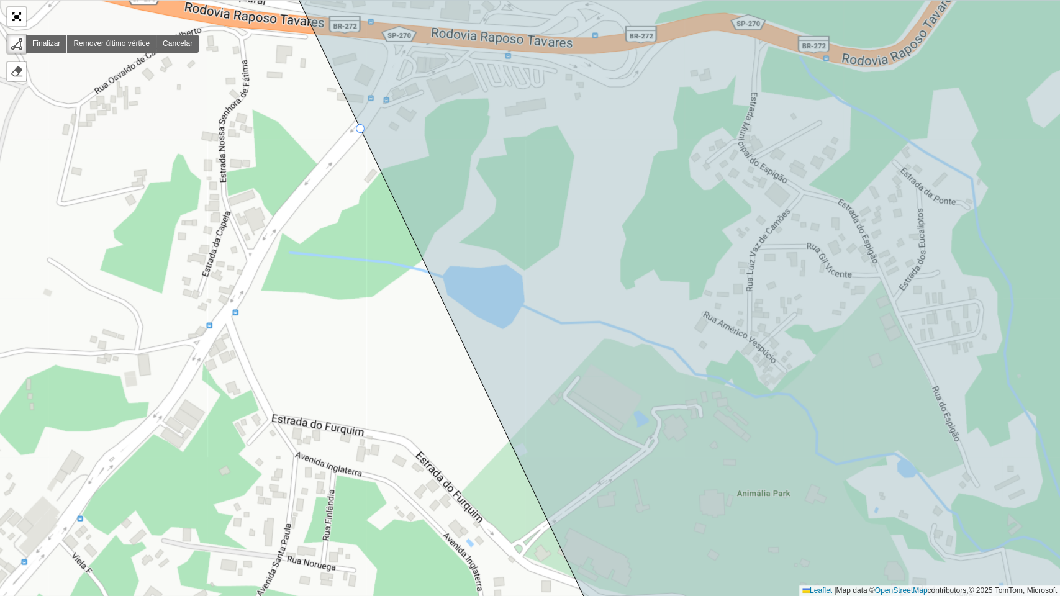
click at [358, 129] on div "000 - DOM 100 - [GEOGRAPHIC_DATA] 101 - [GEOGRAPHIC_DATA] 102 - [GEOGRAPHIC_DAT…" at bounding box center [530, 298] width 1060 height 596
click at [302, 193] on icon at bounding box center [331, 160] width 58 height 65
click at [244, 274] on div "000 - DOM 100 - [GEOGRAPHIC_DATA] 101 - [GEOGRAPHIC_DATA] 102 - [GEOGRAPHIC_DAT…" at bounding box center [530, 298] width 1060 height 596
click at [188, 368] on div "000 - DOM 100 - [GEOGRAPHIC_DATA] 101 - [GEOGRAPHIC_DATA] 102 - [GEOGRAPHIC_DAT…" at bounding box center [530, 298] width 1060 height 596
click at [134, 435] on div "000 - DOM 100 - [GEOGRAPHIC_DATA] 101 - [GEOGRAPHIC_DATA] 102 - [GEOGRAPHIC_DAT…" at bounding box center [530, 298] width 1060 height 596
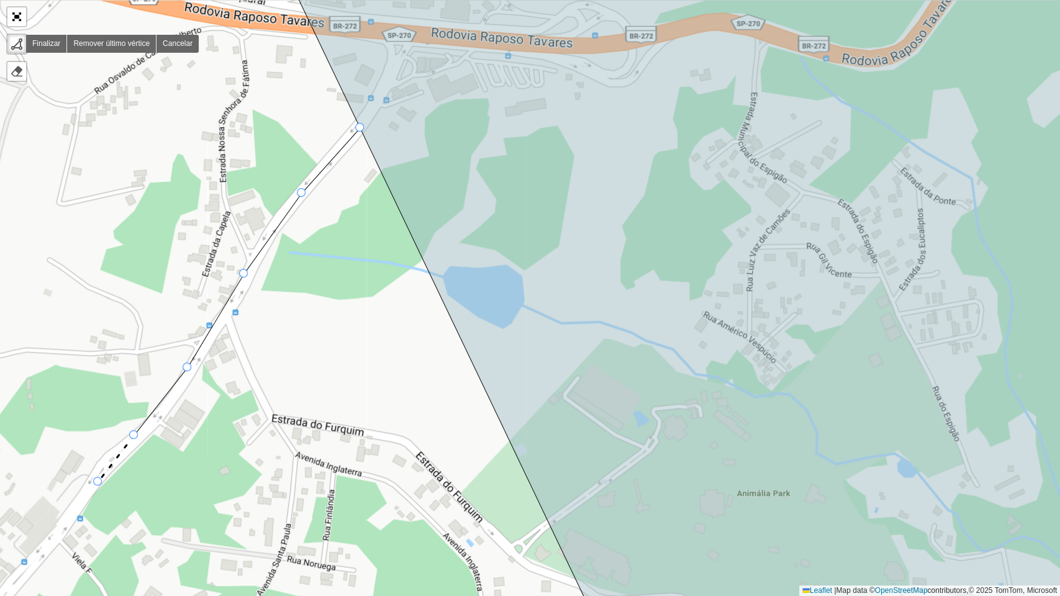
click at [96, 483] on div "000 - DOM 100 - [GEOGRAPHIC_DATA] 101 - [GEOGRAPHIC_DATA] 102 - [GEOGRAPHIC_DAT…" at bounding box center [530, 298] width 1060 height 596
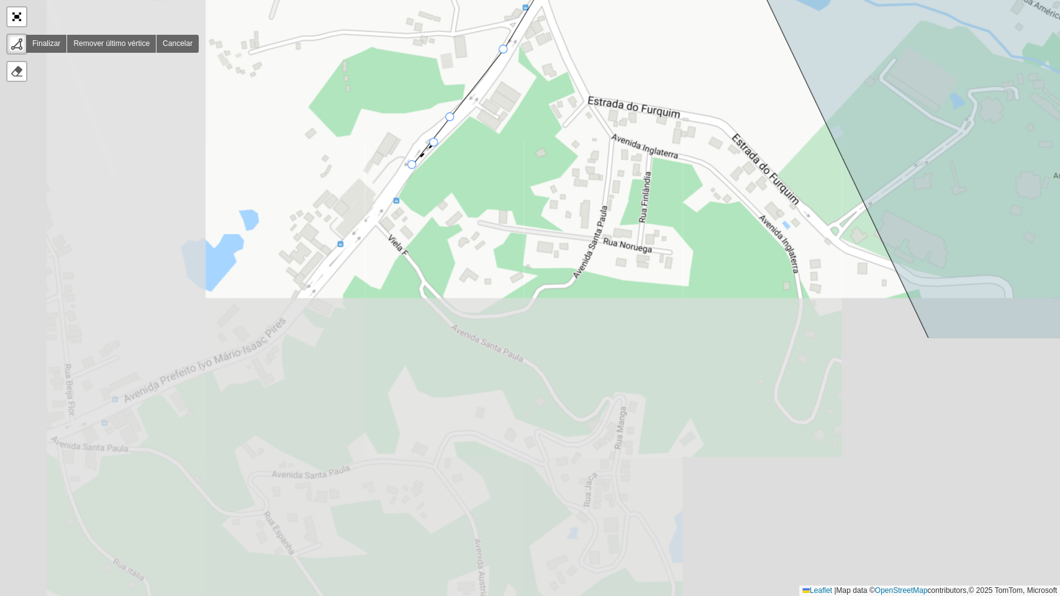
drag, startPoint x: 96, startPoint y: 483, endPoint x: 461, endPoint y: 116, distance: 517.3
click at [416, 160] on div at bounding box center [411, 164] width 9 height 9
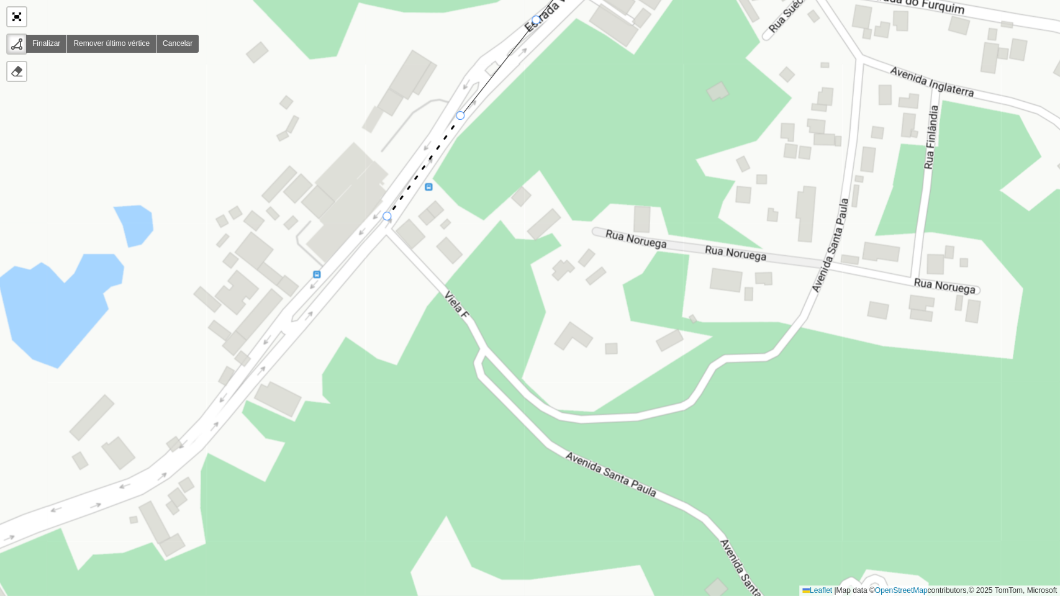
click at [387, 217] on icon at bounding box center [423, 166] width 73 height 101
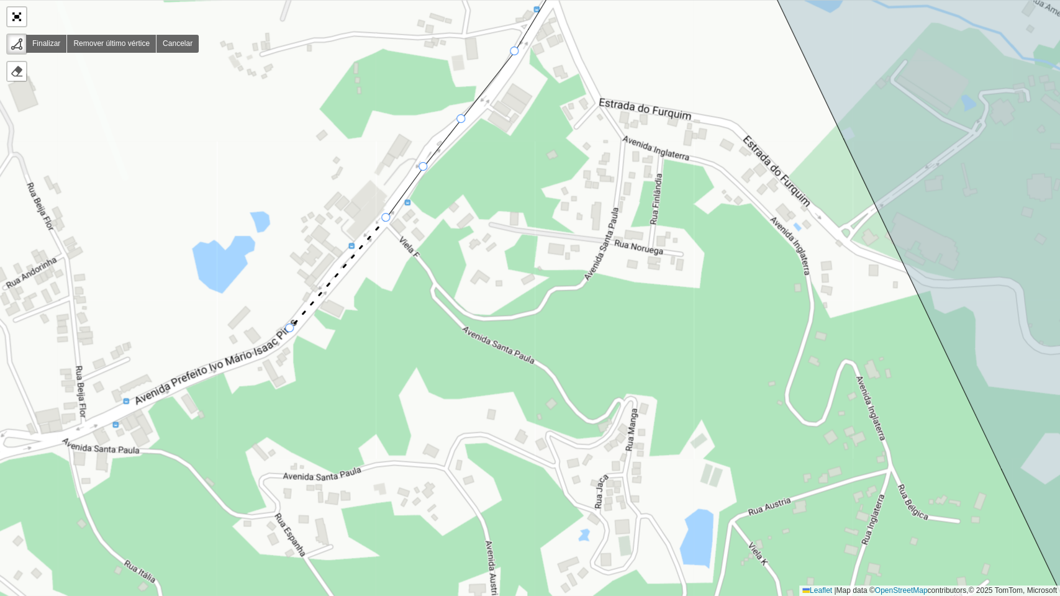
click at [290, 329] on div "000 - DOM 100 - [GEOGRAPHIC_DATA] 101 - [GEOGRAPHIC_DATA] 102 - [GEOGRAPHIC_DAT…" at bounding box center [530, 298] width 1060 height 596
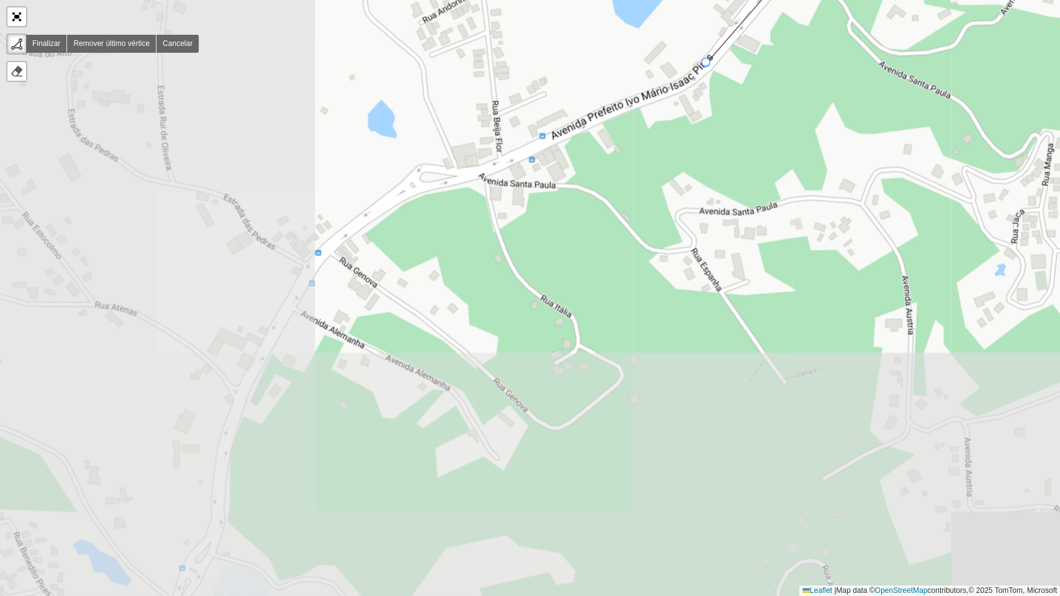
drag, startPoint x: 290, startPoint y: 329, endPoint x: 707, endPoint y: 62, distance: 494.6
click at [707, 63] on div at bounding box center [705, 62] width 9 height 9
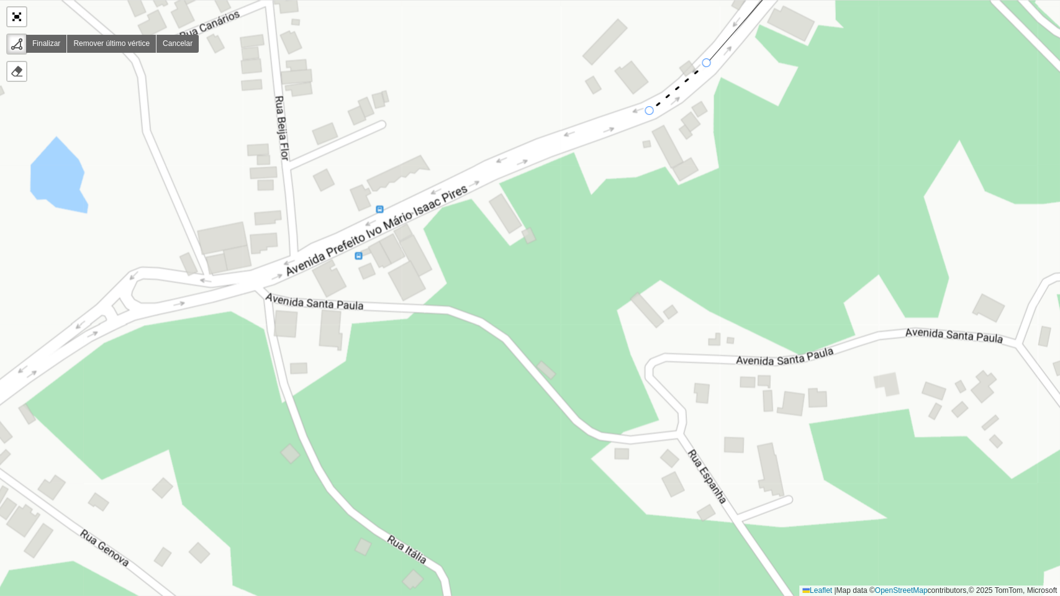
click at [650, 111] on div "000 - DOM 100 - [GEOGRAPHIC_DATA] 101 - [GEOGRAPHIC_DATA] 102 - [GEOGRAPHIC_DAT…" at bounding box center [530, 298] width 1060 height 596
click at [270, 278] on div "000 - DOM 100 - [GEOGRAPHIC_DATA] 101 - [GEOGRAPHIC_DATA] 102 - [GEOGRAPHIC_DAT…" at bounding box center [530, 298] width 1060 height 596
click at [137, 311] on div "000 - DOM 100 - [GEOGRAPHIC_DATA] 101 - [GEOGRAPHIC_DATA] 102 - [GEOGRAPHIC_DAT…" at bounding box center [530, 298] width 1060 height 596
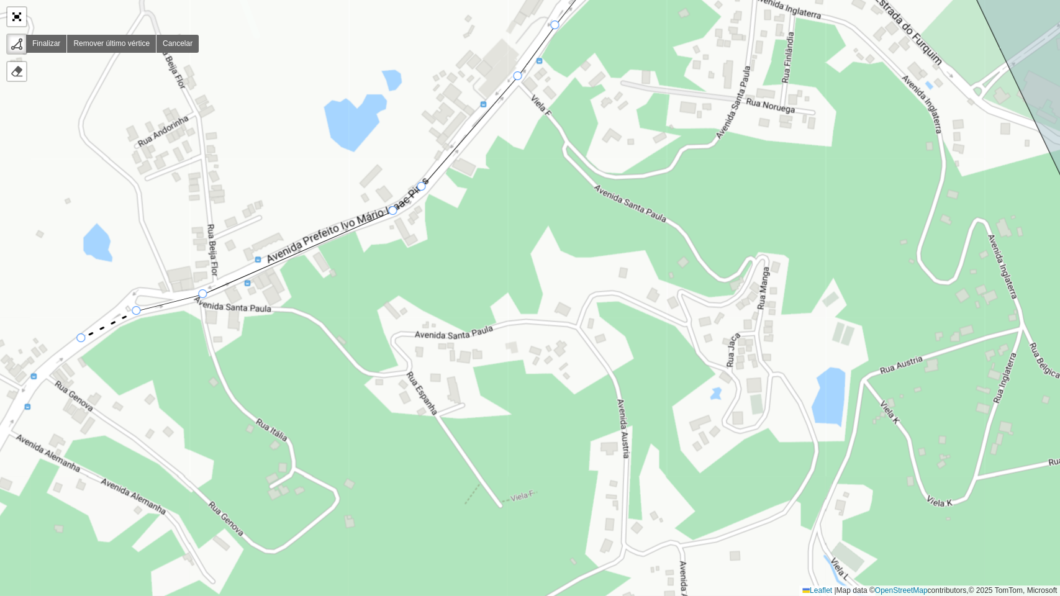
click at [81, 338] on div "000 - DOM 100 - [GEOGRAPHIC_DATA] 101 - [GEOGRAPHIC_DATA] 102 - [GEOGRAPHIC_DAT…" at bounding box center [530, 298] width 1060 height 596
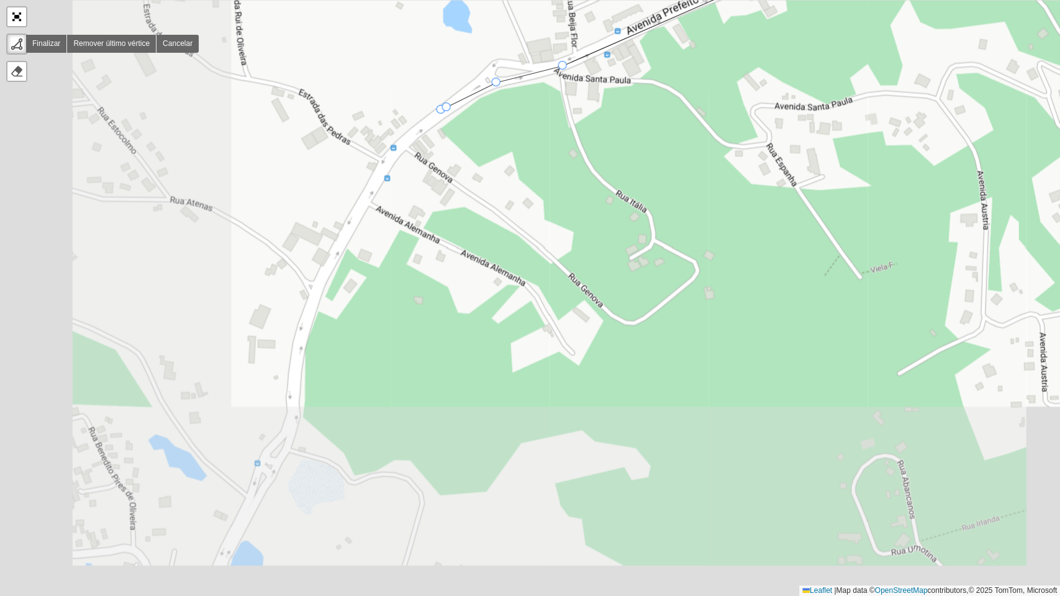
drag, startPoint x: 81, startPoint y: 338, endPoint x: 443, endPoint y: 109, distance: 428.5
click at [443, 109] on div at bounding box center [440, 109] width 9 height 9
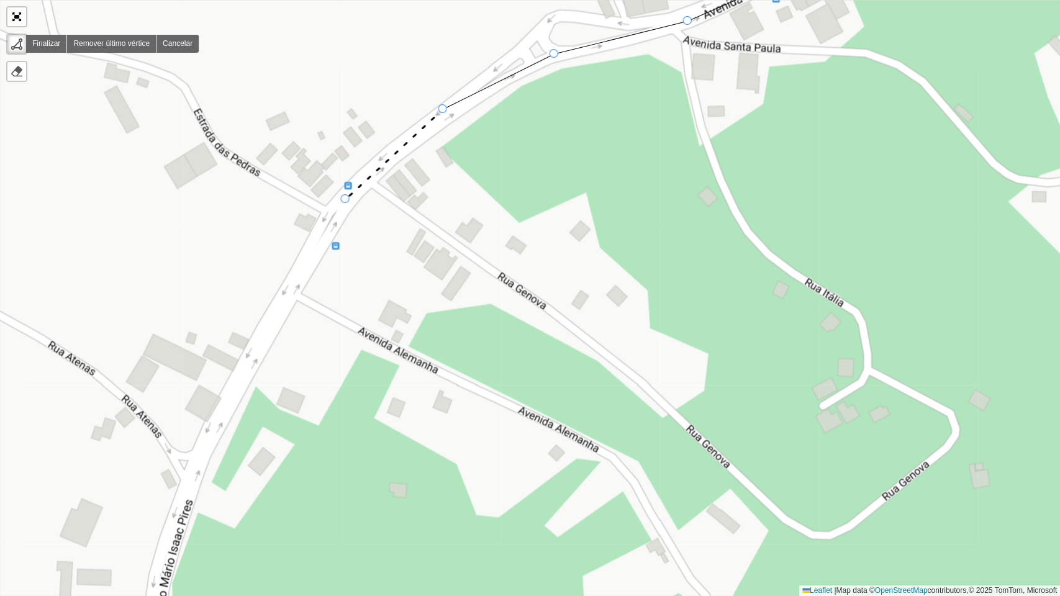
click at [345, 199] on div "000 - DOM 100 - [GEOGRAPHIC_DATA] 101 - [GEOGRAPHIC_DATA] 102 - [GEOGRAPHIC_DAT…" at bounding box center [530, 298] width 1060 height 596
click at [193, 471] on icon at bounding box center [269, 334] width 152 height 271
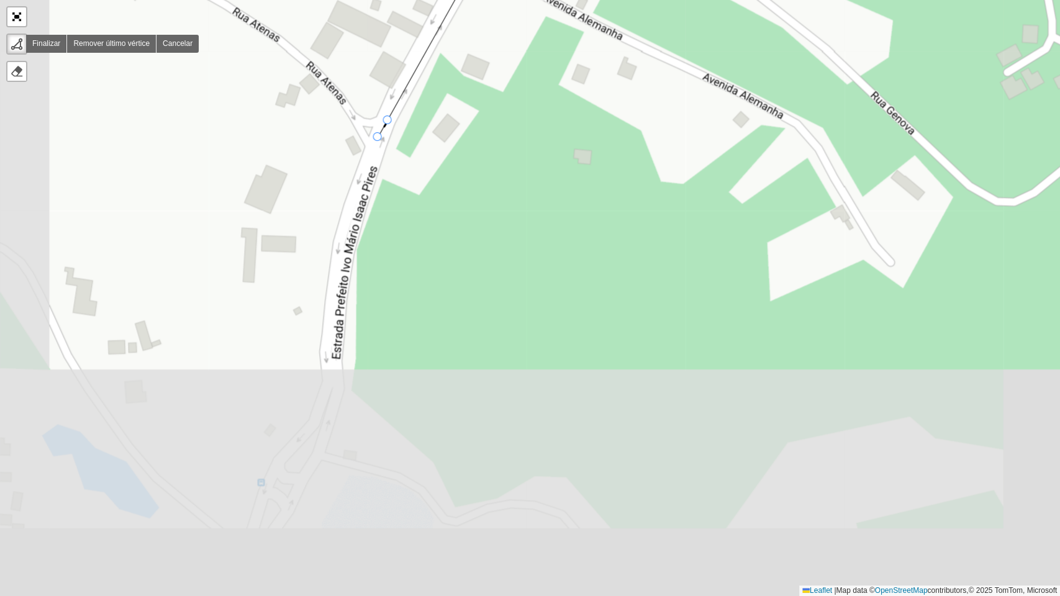
drag, startPoint x: 193, startPoint y: 471, endPoint x: 386, endPoint y: 121, distance: 399.1
click at [381, 132] on div at bounding box center [377, 136] width 9 height 9
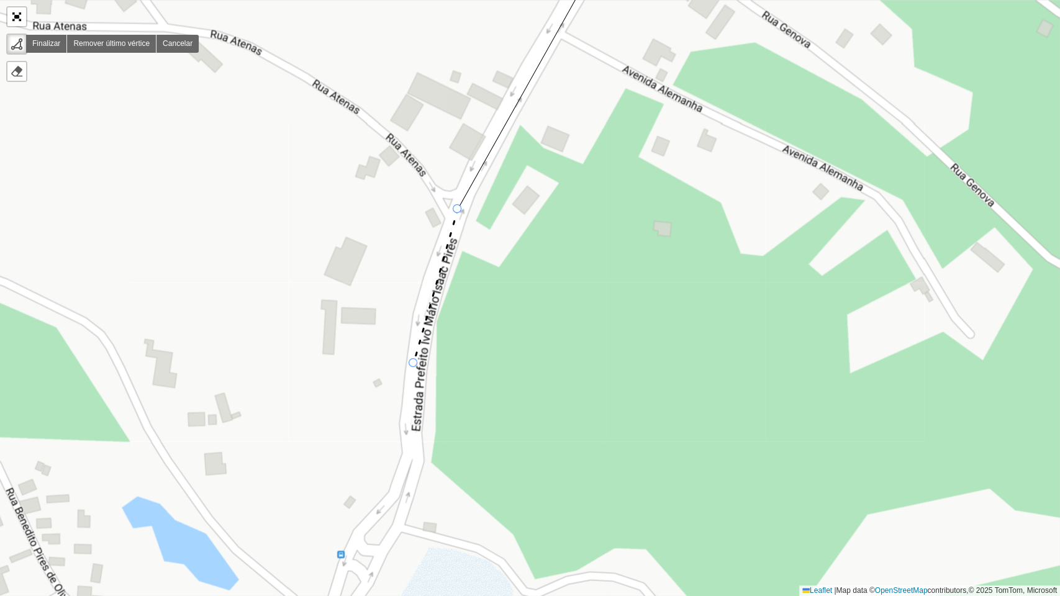
click at [415, 365] on div "000 - DOM 100 - [GEOGRAPHIC_DATA] 101 - [GEOGRAPHIC_DATA] 102 - [GEOGRAPHIC_DAT…" at bounding box center [530, 298] width 1060 height 596
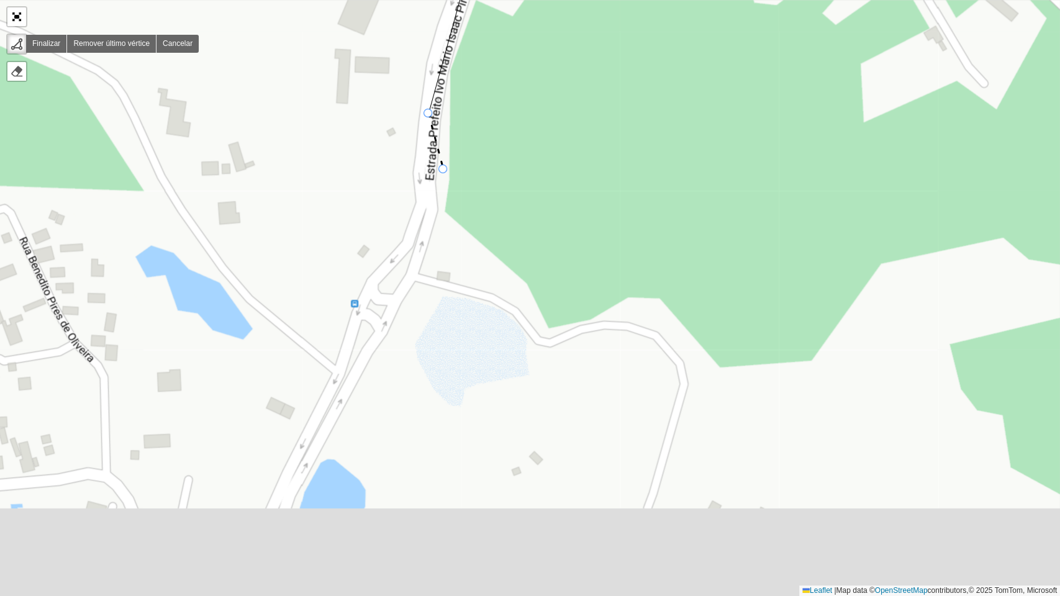
drag, startPoint x: 429, startPoint y: 424, endPoint x: 445, endPoint y: 169, distance: 255.7
click at [445, 166] on div "000 - DOM 100 - [GEOGRAPHIC_DATA] 101 - [GEOGRAPHIC_DATA] 102 - [GEOGRAPHIC_DAT…" at bounding box center [530, 298] width 1060 height 596
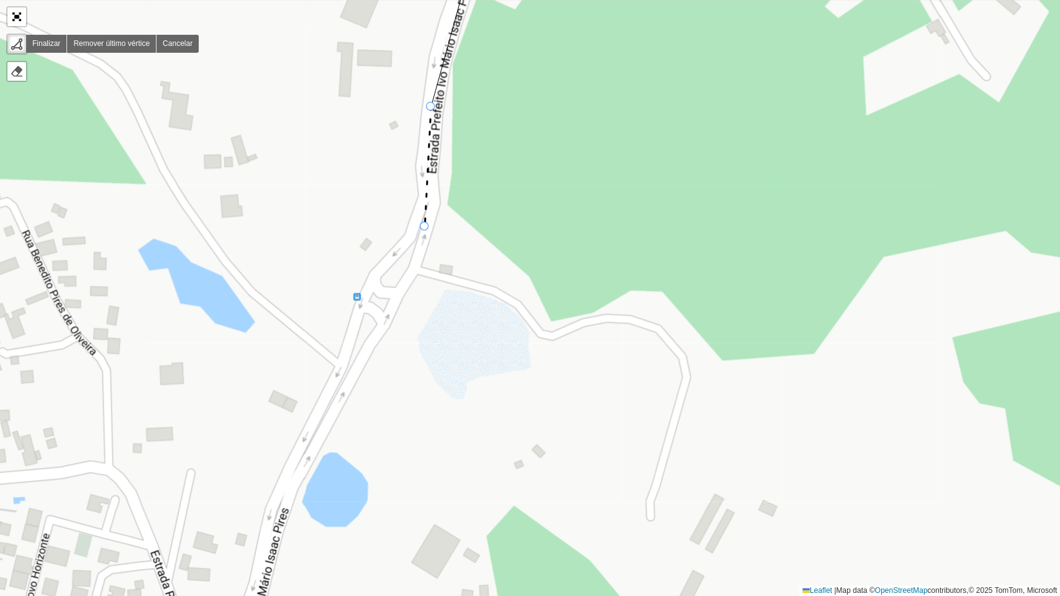
click at [425, 227] on div "000 - DOM 100 - [GEOGRAPHIC_DATA] 101 - [GEOGRAPHIC_DATA] 102 - [GEOGRAPHIC_DAT…" at bounding box center [530, 298] width 1060 height 596
click at [328, 428] on div "000 - DOM 100 - [GEOGRAPHIC_DATA] 101 - [GEOGRAPHIC_DATA] 102 - [GEOGRAPHIC_DAT…" at bounding box center [530, 298] width 1060 height 596
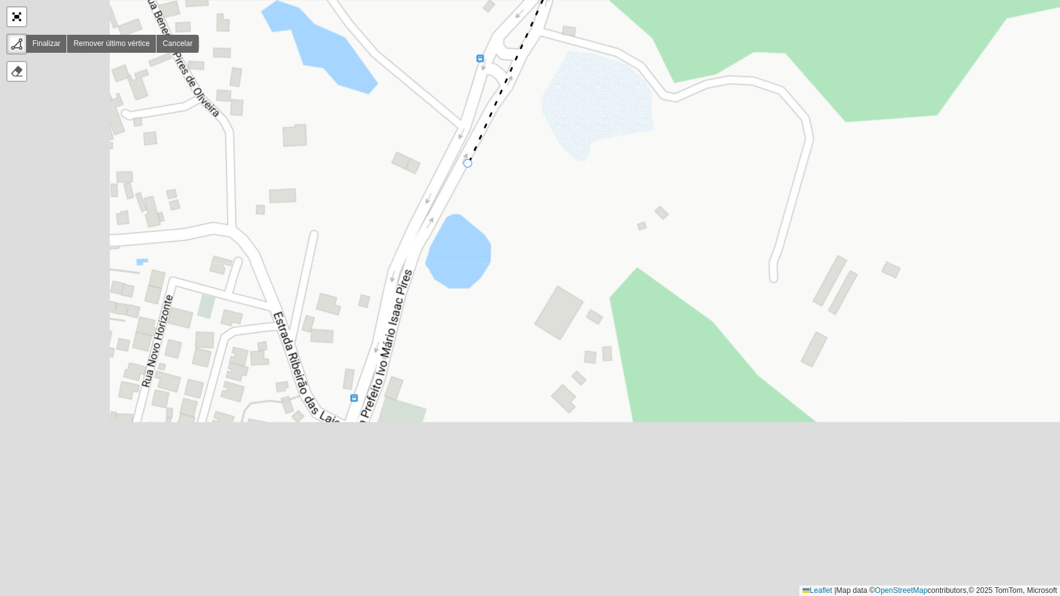
drag, startPoint x: 328, startPoint y: 428, endPoint x: 490, endPoint y: 129, distance: 340.9
click at [489, 129] on div "000 - DOM 100 - [GEOGRAPHIC_DATA] 101 - [GEOGRAPHIC_DATA] 102 - [GEOGRAPHIC_DAT…" at bounding box center [530, 298] width 1060 height 596
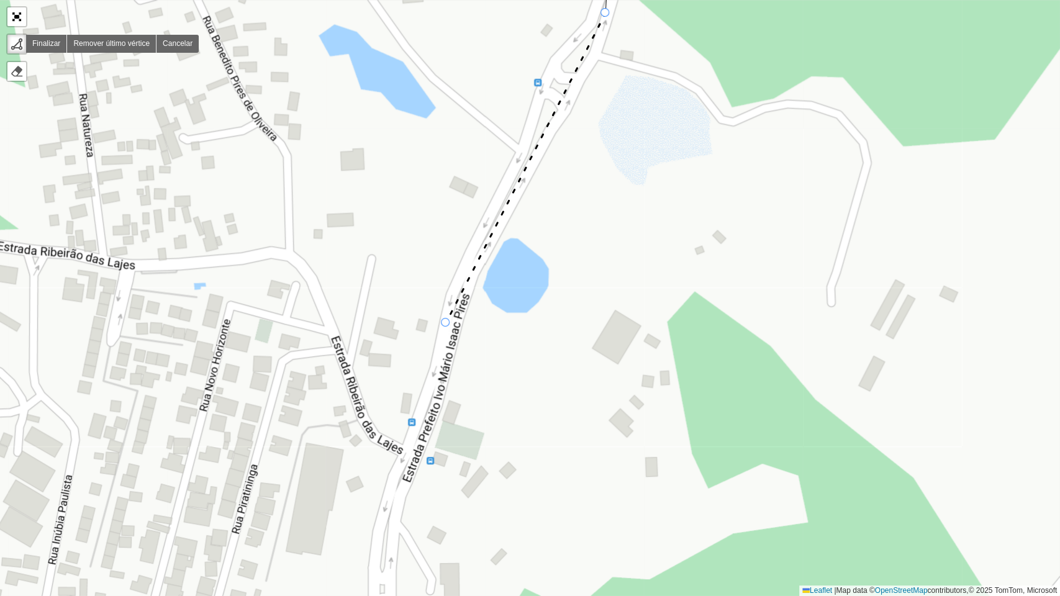
click at [446, 323] on icon at bounding box center [526, 168] width 160 height 310
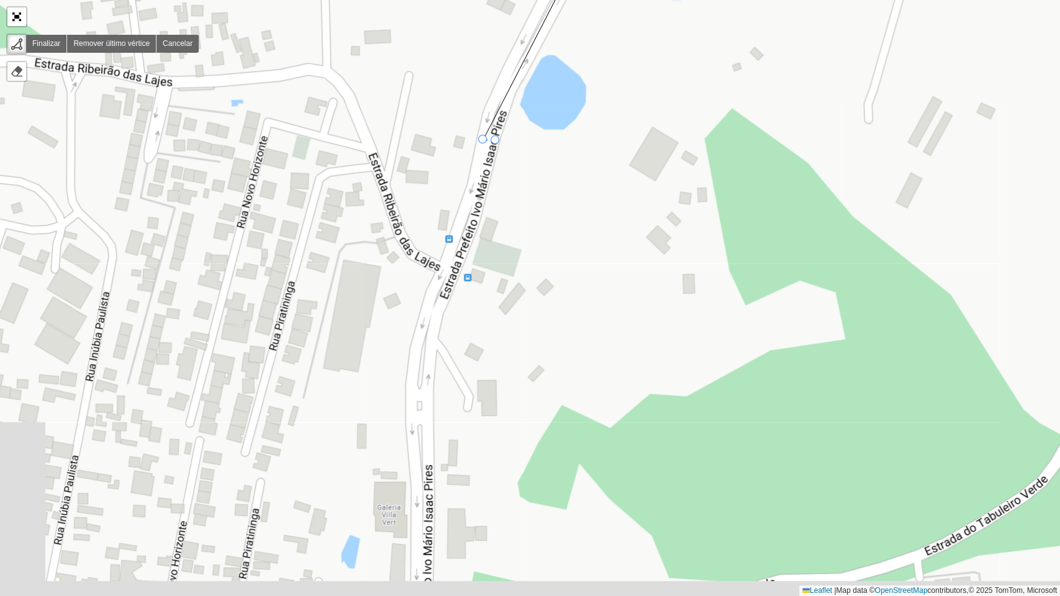
drag, startPoint x: 454, startPoint y: 347, endPoint x: 512, endPoint y: 99, distance: 253.8
click at [512, 99] on div "000 - DOM 100 - [GEOGRAPHIC_DATA] 101 - [GEOGRAPHIC_DATA] 102 - [GEOGRAPHIC_DAT…" at bounding box center [530, 298] width 1060 height 596
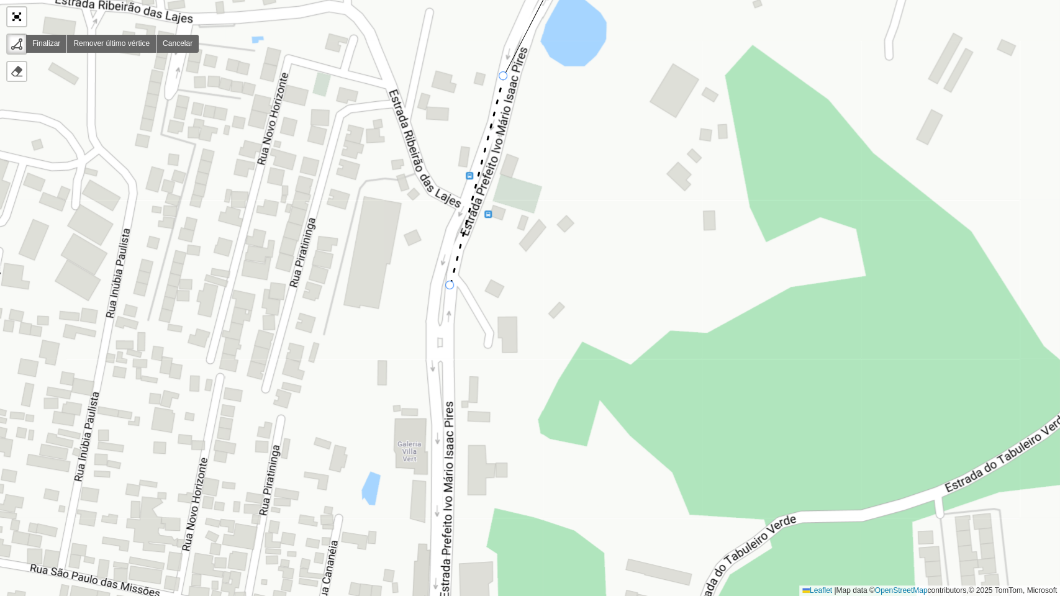
click at [450, 288] on div "000 - DOM 100 - [GEOGRAPHIC_DATA] 101 - [GEOGRAPHIC_DATA] 102 - [GEOGRAPHIC_DAT…" at bounding box center [530, 298] width 1060 height 596
click at [442, 546] on div "000 - DOM 100 - [GEOGRAPHIC_DATA] 101 - [GEOGRAPHIC_DATA] 102 - [GEOGRAPHIC_DAT…" at bounding box center [530, 298] width 1060 height 596
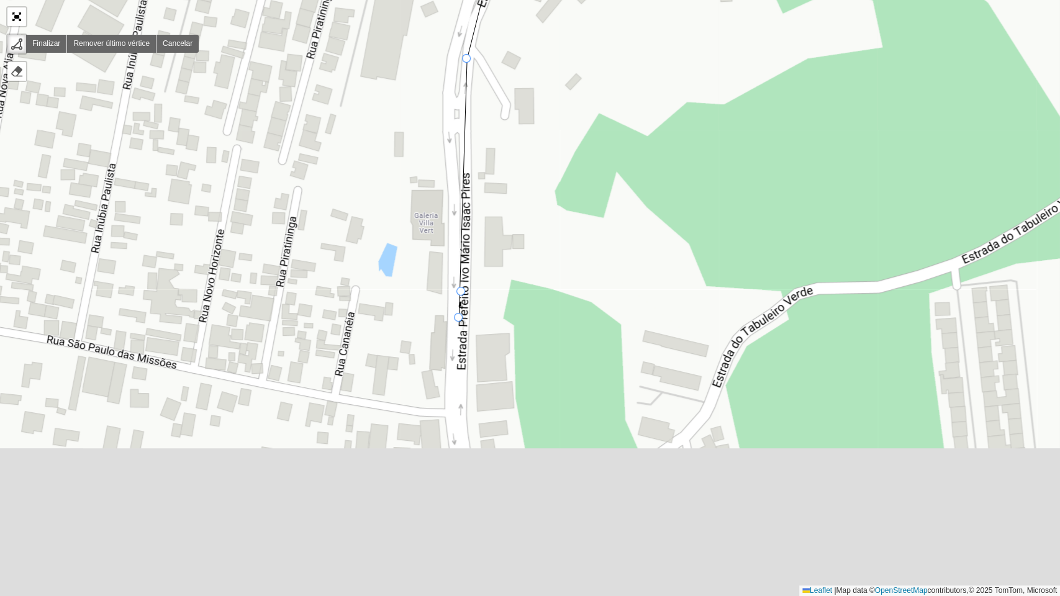
drag, startPoint x: 442, startPoint y: 546, endPoint x: 463, endPoint y: 255, distance: 292.0
click at [463, 313] on div at bounding box center [458, 317] width 9 height 9
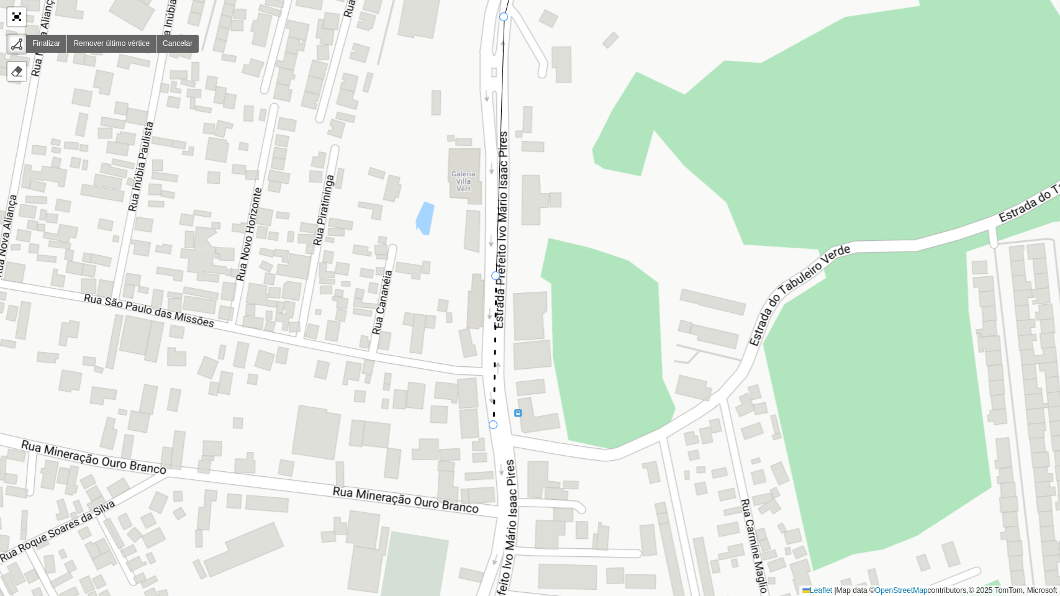
click at [494, 425] on icon at bounding box center [495, 350] width 2 height 149
click at [512, 538] on div "000 - DOM 100 - [GEOGRAPHIC_DATA] 101 - [GEOGRAPHIC_DATA] 102 - [GEOGRAPHIC_DAT…" at bounding box center [530, 298] width 1060 height 596
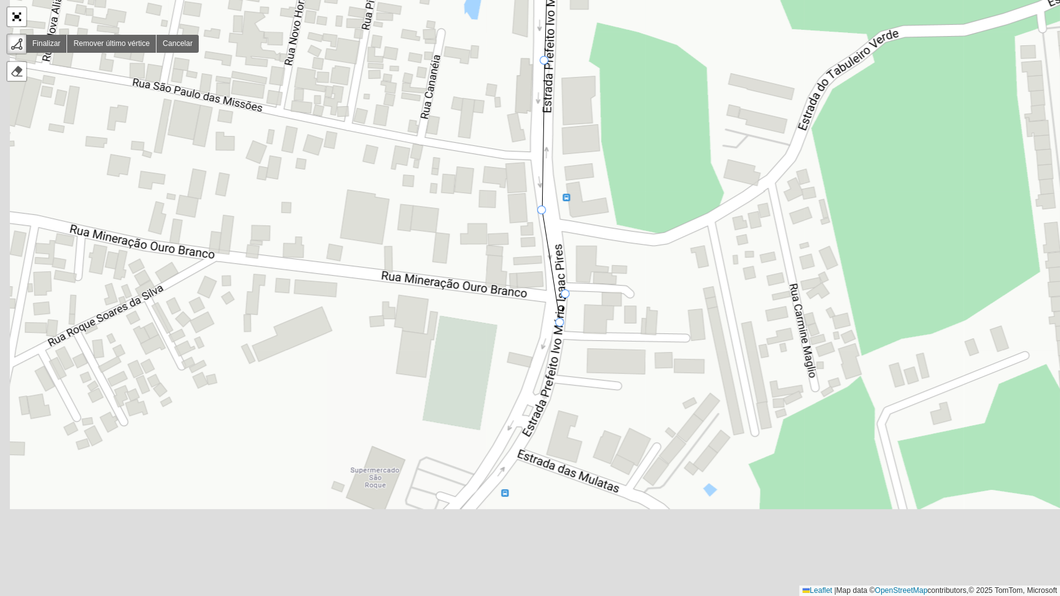
drag, startPoint x: 512, startPoint y: 538, endPoint x: 568, endPoint y: 283, distance: 261.9
click at [564, 318] on div at bounding box center [559, 322] width 9 height 9
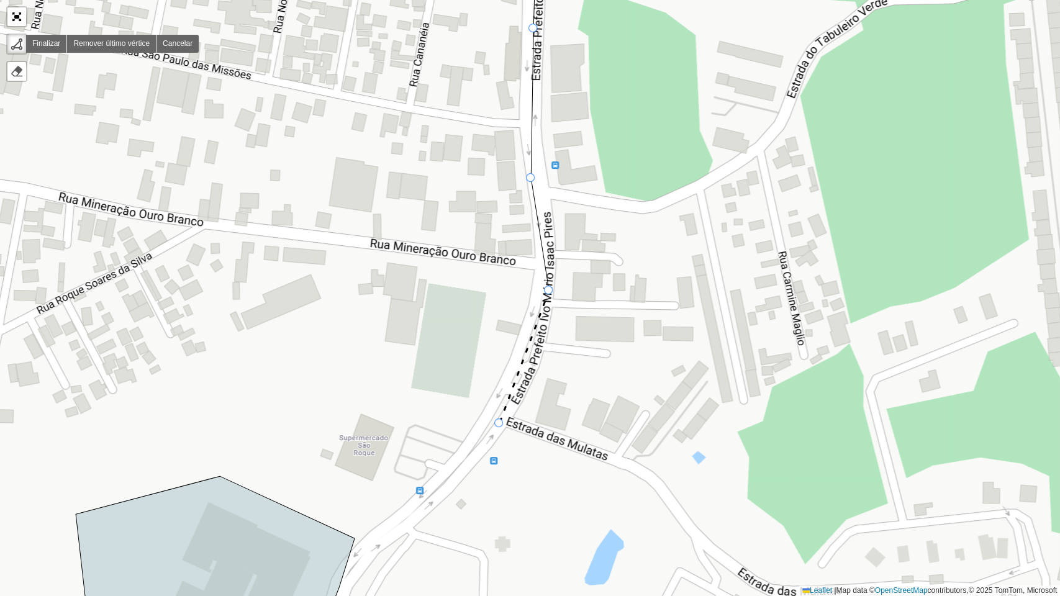
click at [499, 425] on div "000 - DOM 100 - [GEOGRAPHIC_DATA] 101 - [GEOGRAPHIC_DATA] 102 - [GEOGRAPHIC_DAT…" at bounding box center [530, 298] width 1060 height 596
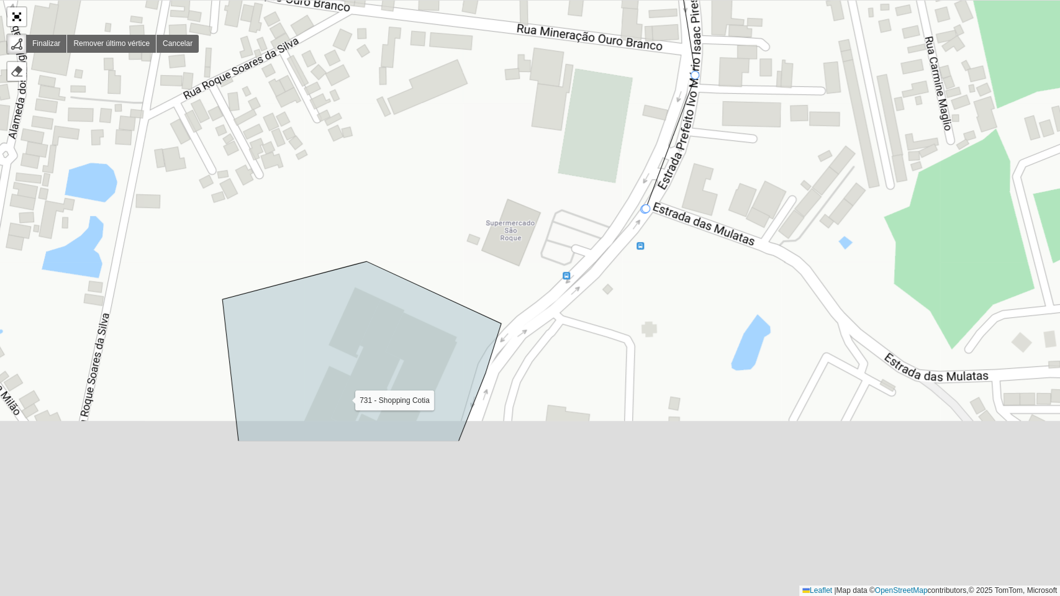
drag, startPoint x: 499, startPoint y: 425, endPoint x: 646, endPoint y: 209, distance: 261.5
click at [645, 209] on div at bounding box center [644, 209] width 9 height 9
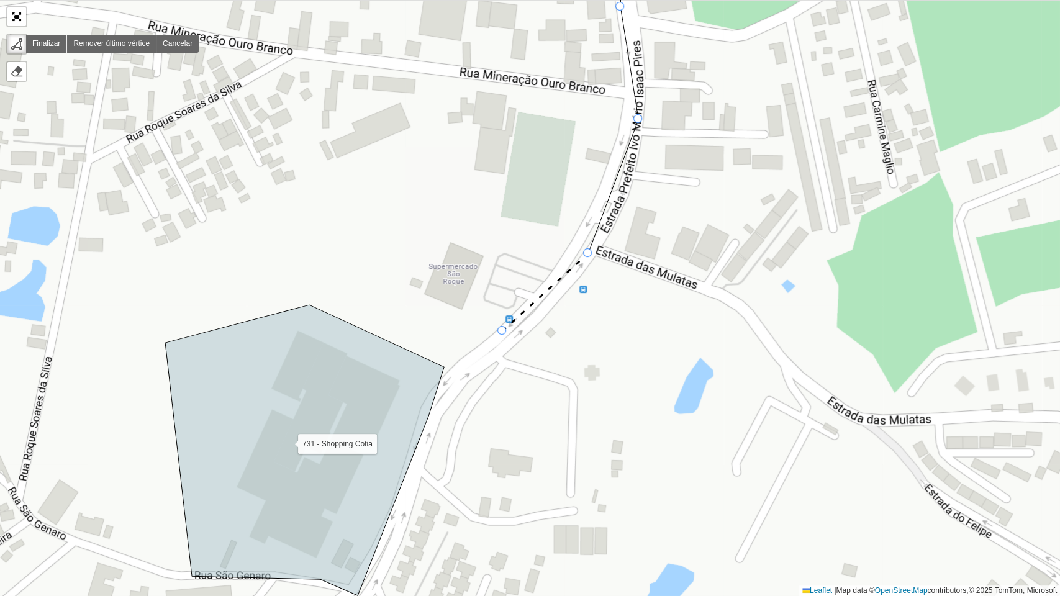
click at [502, 331] on icon at bounding box center [545, 292] width 86 height 78
click at [445, 369] on div "000 - DOM 100 - [GEOGRAPHIC_DATA] 101 - [GEOGRAPHIC_DATA] 102 - [GEOGRAPHIC_DAT…" at bounding box center [530, 298] width 1060 height 596
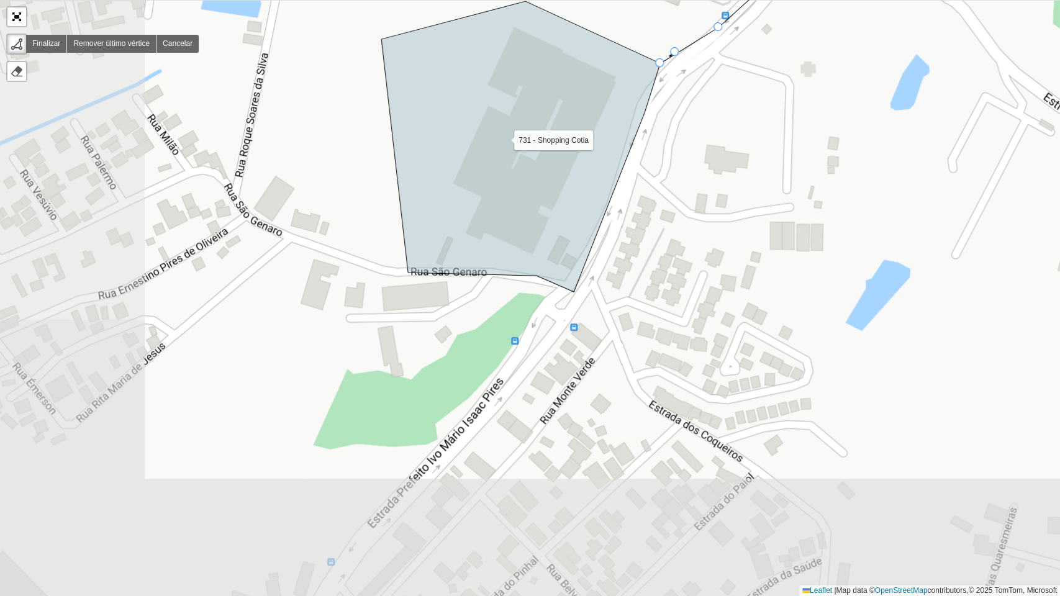
drag, startPoint x: 445, startPoint y: 373, endPoint x: 676, endPoint y: 47, distance: 399.1
click at [676, 47] on div "000 - DOM 100 - [GEOGRAPHIC_DATA] 101 - [GEOGRAPHIC_DATA] 102 - [GEOGRAPHIC_DAT…" at bounding box center [530, 298] width 1060 height 596
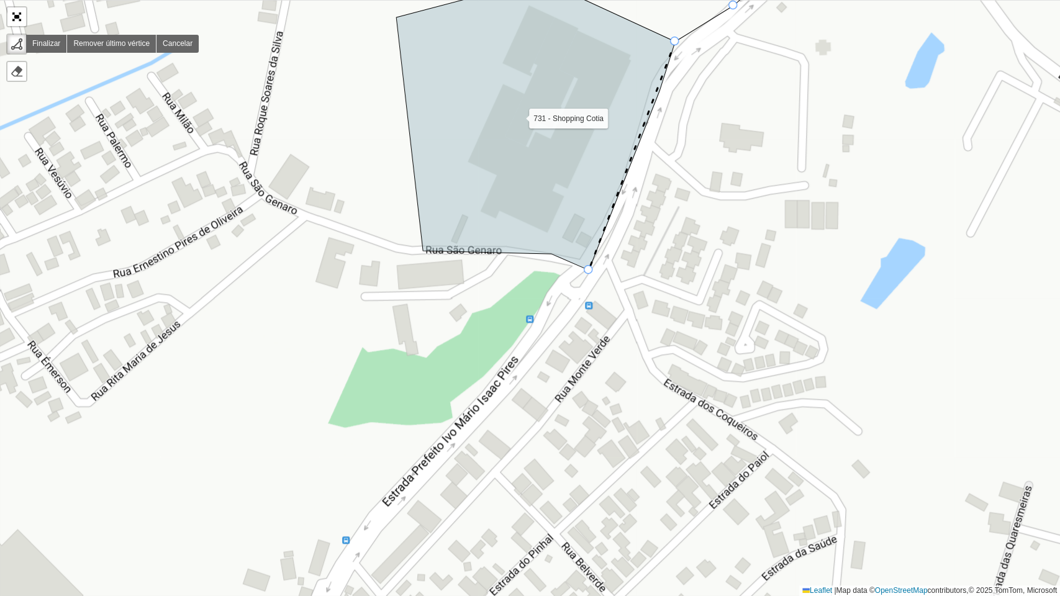
click at [587, 276] on div "000 - DOM 100 - [GEOGRAPHIC_DATA] 101 - [GEOGRAPHIC_DATA] 102 - [GEOGRAPHIC_DAT…" at bounding box center [530, 298] width 1060 height 596
click at [445, 442] on icon at bounding box center [516, 356] width 143 height 172
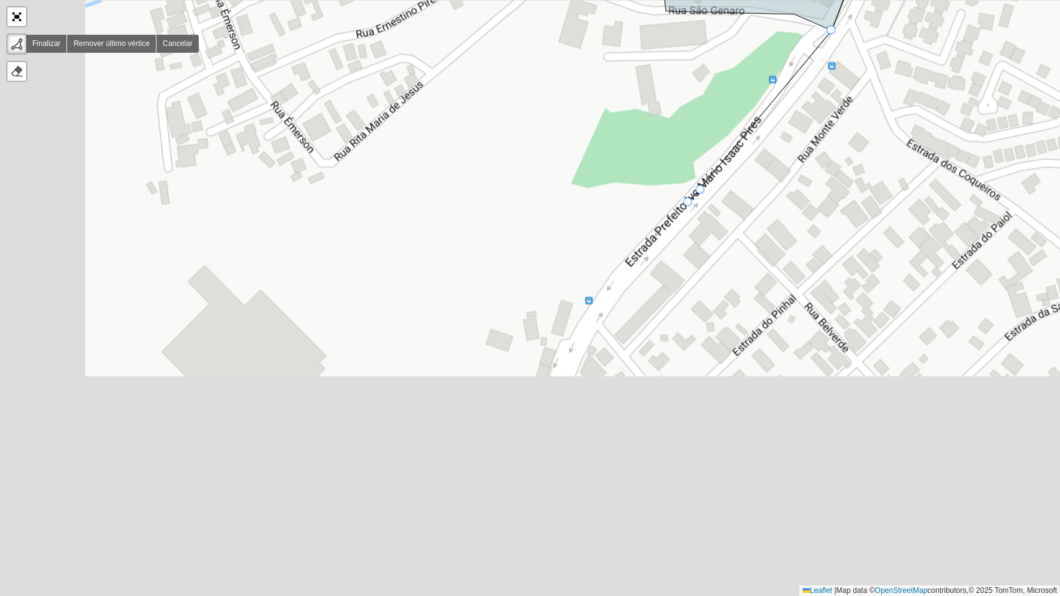
drag, startPoint x: 445, startPoint y: 442, endPoint x: 742, endPoint y: 149, distance: 417.2
click at [692, 197] on div at bounding box center [687, 201] width 9 height 9
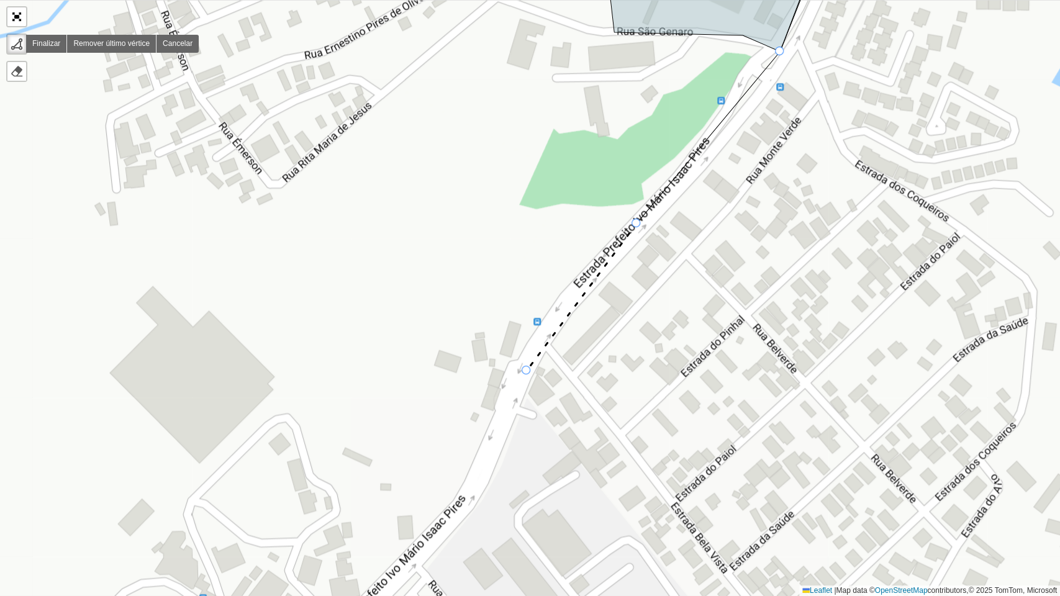
click at [527, 373] on div "000 - DOM 100 - [GEOGRAPHIC_DATA] 101 - [GEOGRAPHIC_DATA] 102 - [GEOGRAPHIC_DAT…" at bounding box center [530, 298] width 1060 height 596
click at [535, 360] on div "000 - DOM 100 - [GEOGRAPHIC_DATA] 101 - [GEOGRAPHIC_DATA] 102 - [GEOGRAPHIC_DAT…" at bounding box center [530, 298] width 1060 height 596
click at [479, 484] on icon at bounding box center [507, 422] width 57 height 125
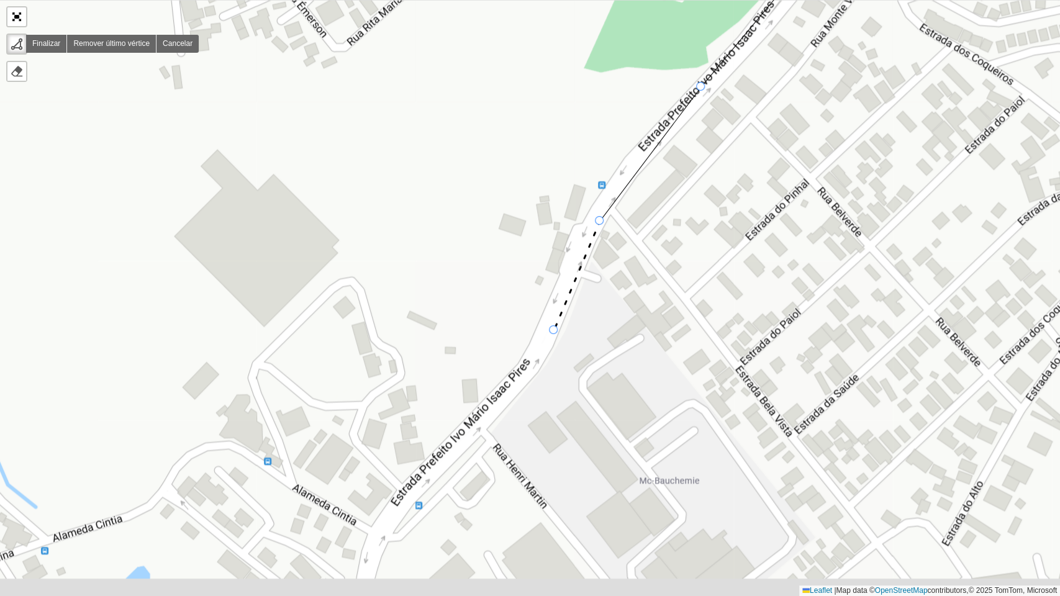
drag, startPoint x: 478, startPoint y: 486, endPoint x: 633, endPoint y: 209, distance: 317.0
click at [633, 209] on div "000 - DOM 100 - [GEOGRAPHIC_DATA] 101 - [GEOGRAPHIC_DATA] 102 - [GEOGRAPHIC_DAT…" at bounding box center [530, 298] width 1060 height 596
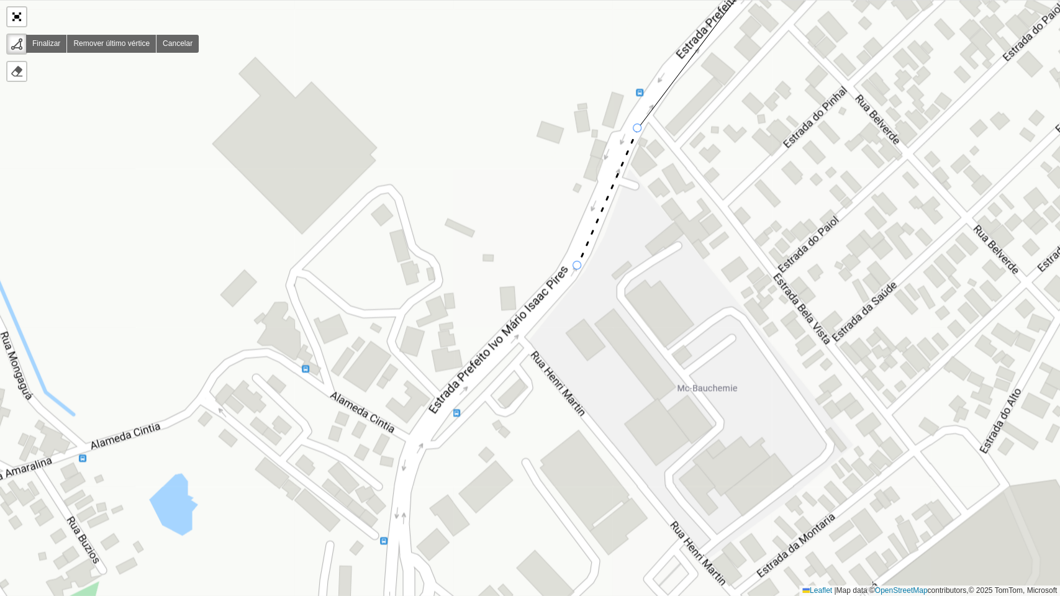
click at [578, 265] on icon at bounding box center [608, 197] width 60 height 137
click at [420, 438] on div "000 - DOM 100 - [GEOGRAPHIC_DATA] 101 - [GEOGRAPHIC_DATA] 102 - [GEOGRAPHIC_DAT…" at bounding box center [530, 298] width 1060 height 596
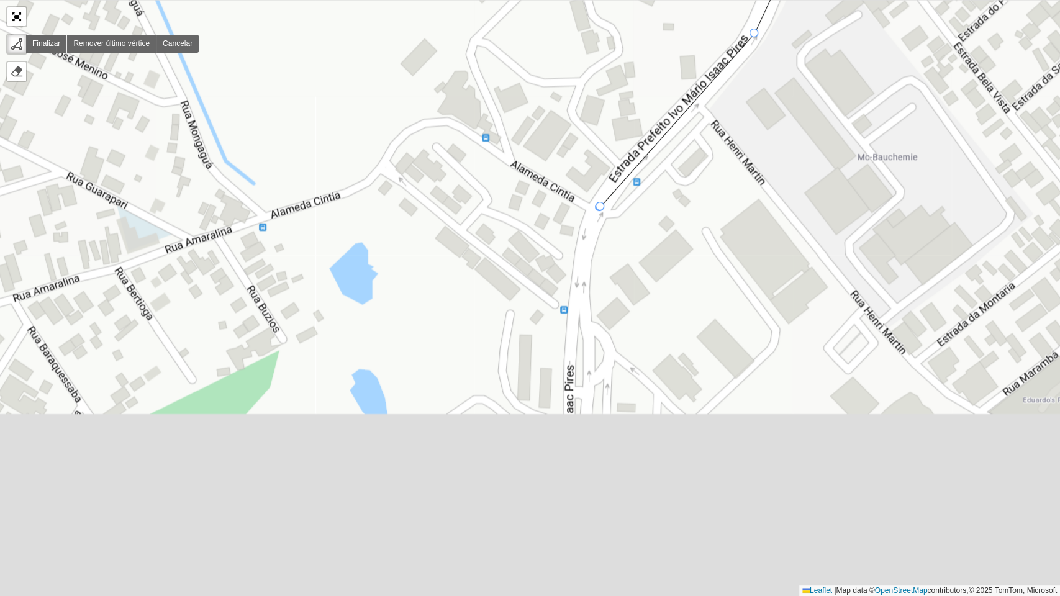
drag, startPoint x: 420, startPoint y: 438, endPoint x: 600, endPoint y: 209, distance: 291.8
click at [600, 206] on div at bounding box center [599, 206] width 9 height 9
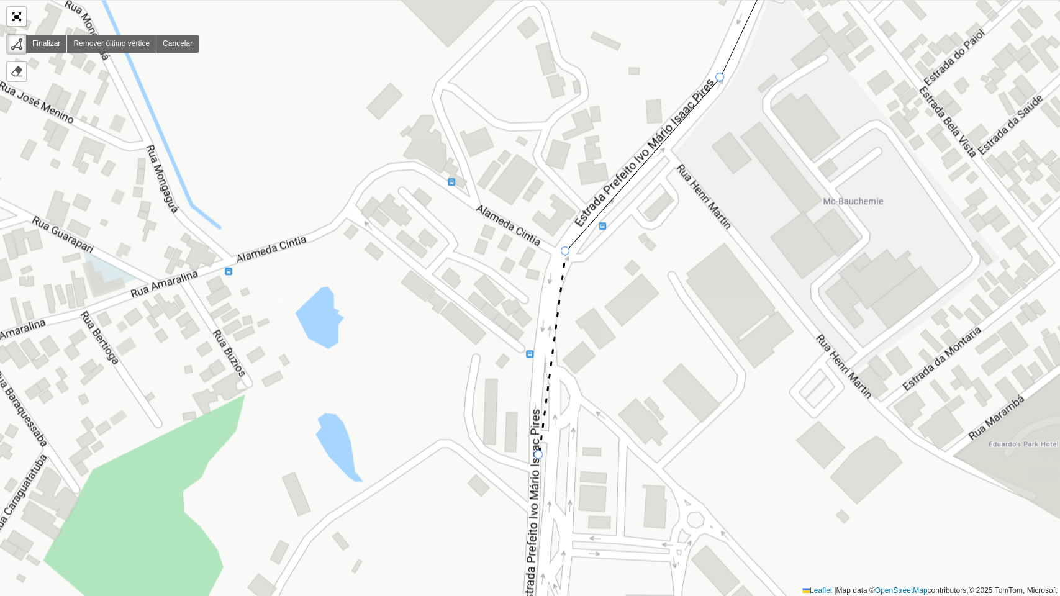
click at [539, 456] on div "000 - DOM 100 - [GEOGRAPHIC_DATA] 101 - [GEOGRAPHIC_DATA] 102 - [GEOGRAPHIC_DAT…" at bounding box center [530, 298] width 1060 height 596
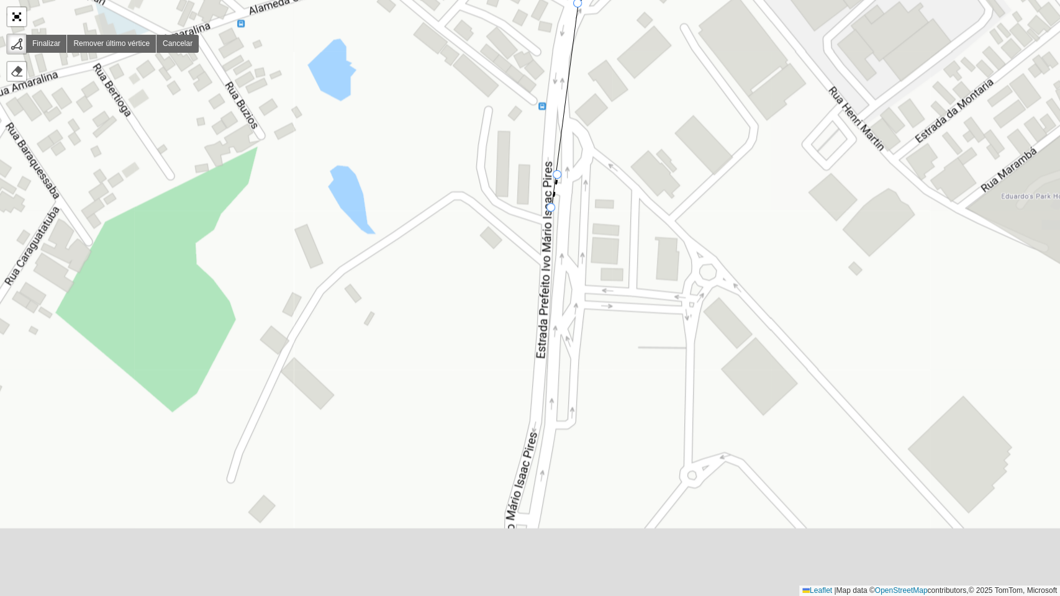
drag, startPoint x: 540, startPoint y: 317, endPoint x: 564, endPoint y: 122, distance: 196.5
click at [555, 203] on div at bounding box center [550, 207] width 9 height 9
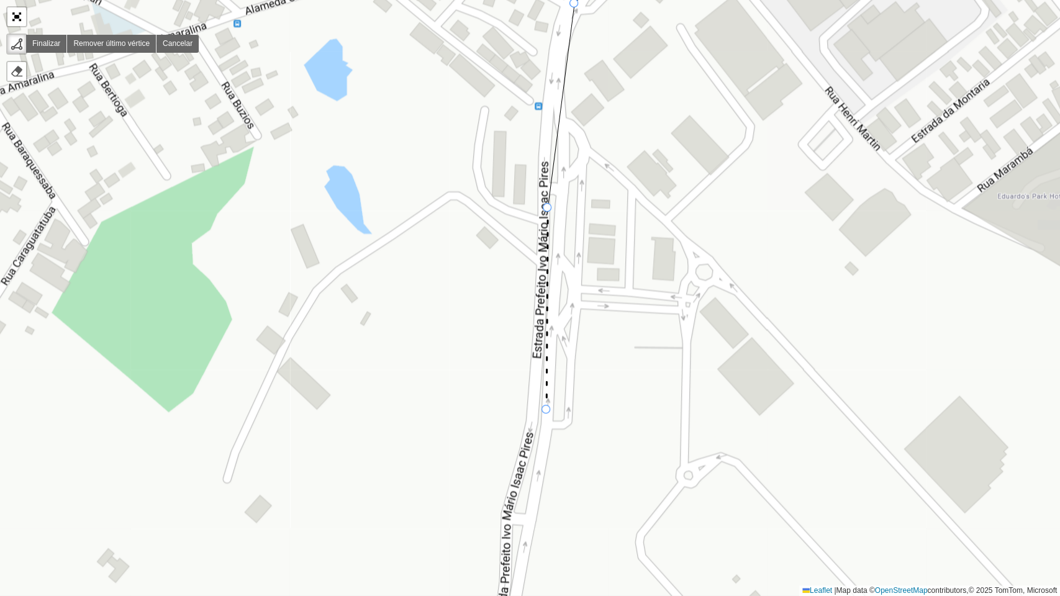
click at [546, 410] on icon at bounding box center [546, 309] width 1 height 202
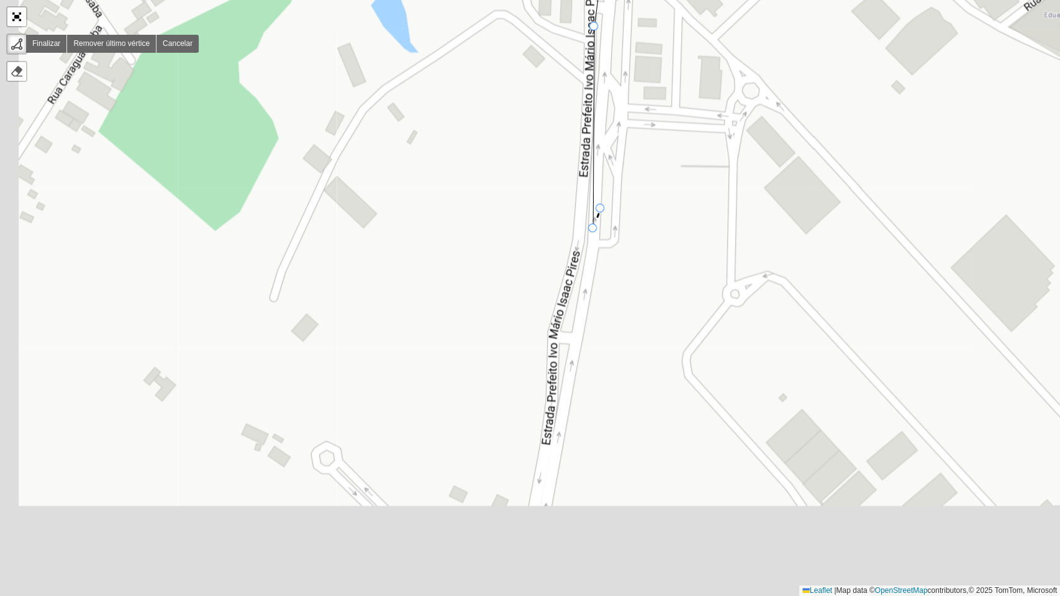
drag, startPoint x: 546, startPoint y: 410, endPoint x: 616, endPoint y: 138, distance: 280.7
click at [597, 224] on div at bounding box center [592, 228] width 9 height 9
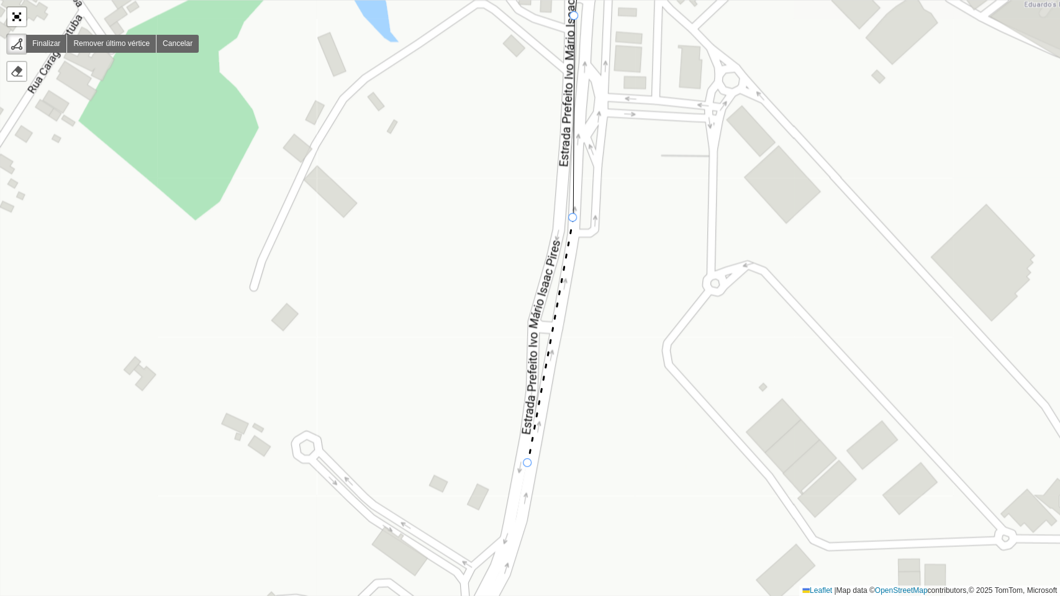
click at [528, 463] on icon at bounding box center [550, 340] width 45 height 245
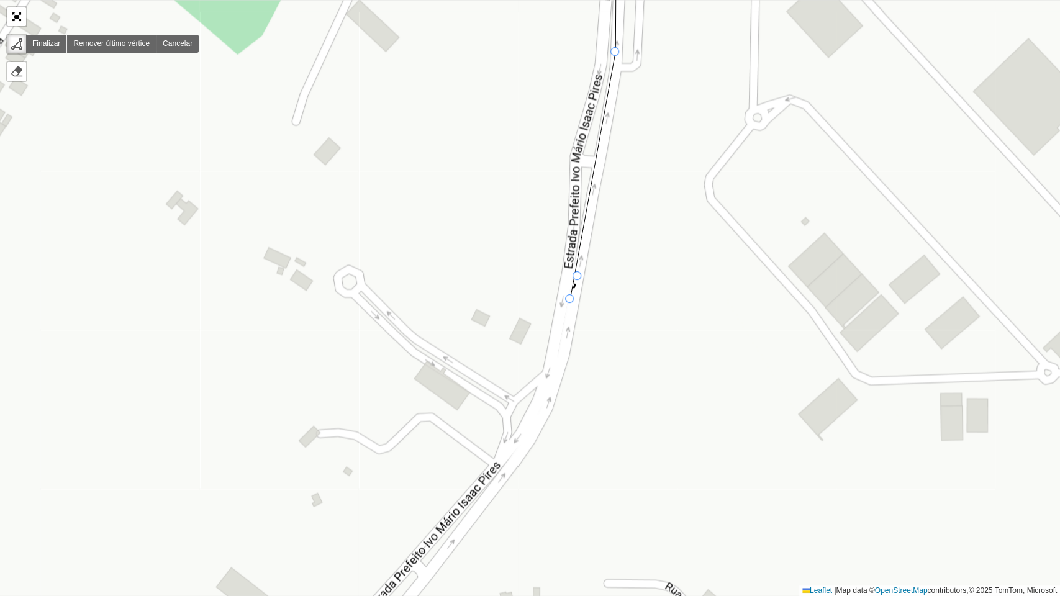
drag, startPoint x: 528, startPoint y: 465, endPoint x: 591, endPoint y: 214, distance: 259.4
click at [574, 294] on div at bounding box center [569, 298] width 9 height 9
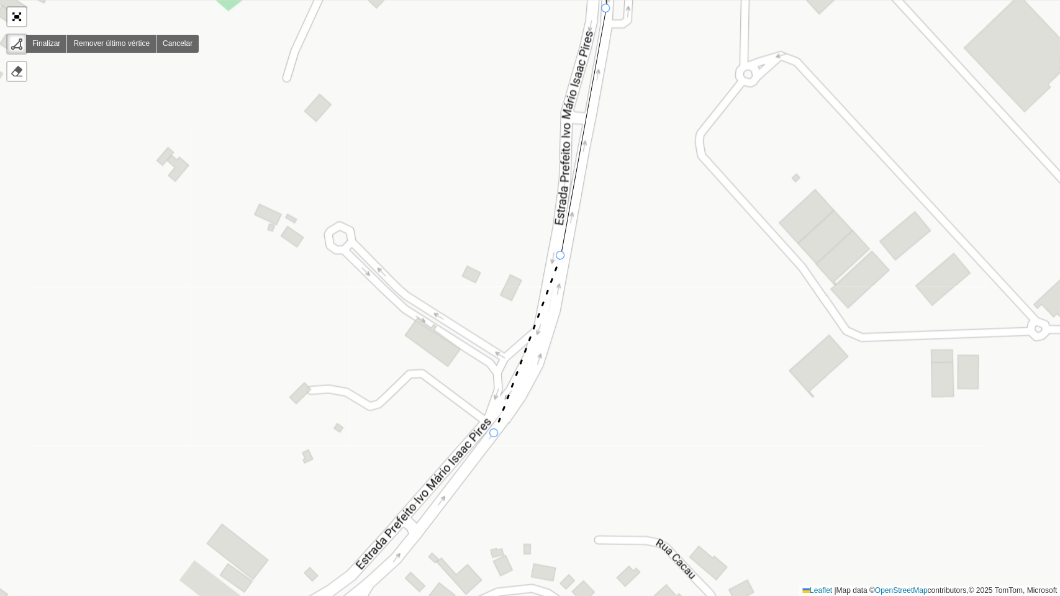
click at [494, 433] on icon at bounding box center [527, 345] width 66 height 178
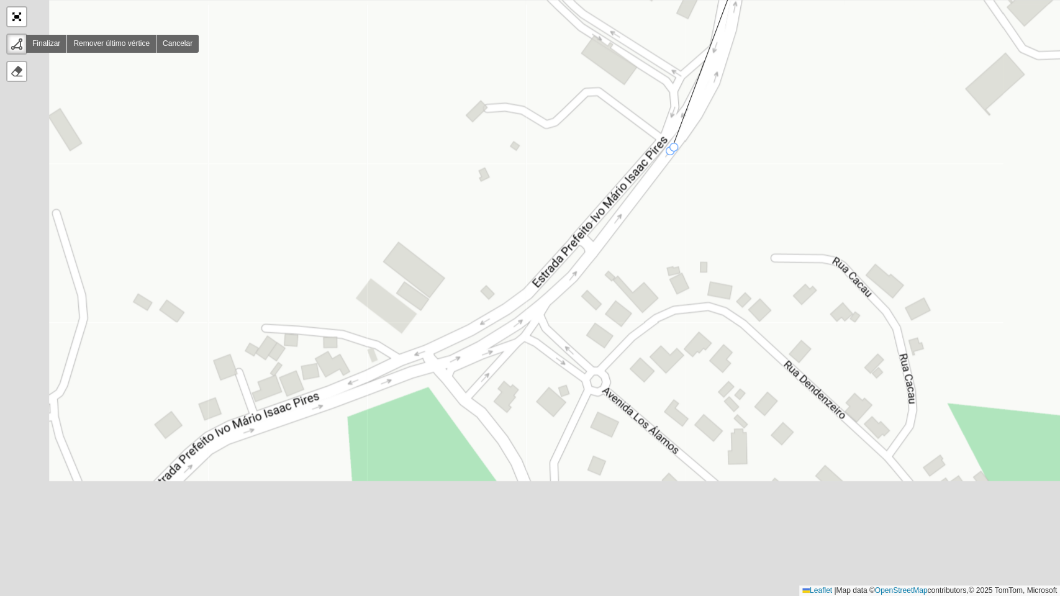
drag, startPoint x: 494, startPoint y: 433, endPoint x: 673, endPoint y: 149, distance: 335.6
click at [672, 149] on div at bounding box center [670, 151] width 9 height 9
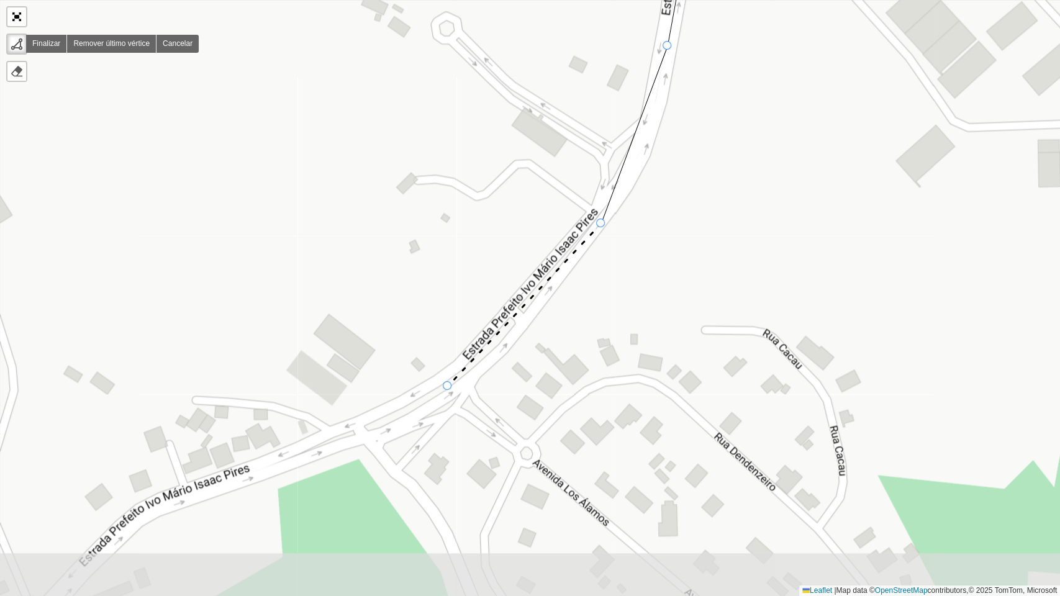
click at [448, 386] on icon at bounding box center [524, 305] width 153 height 163
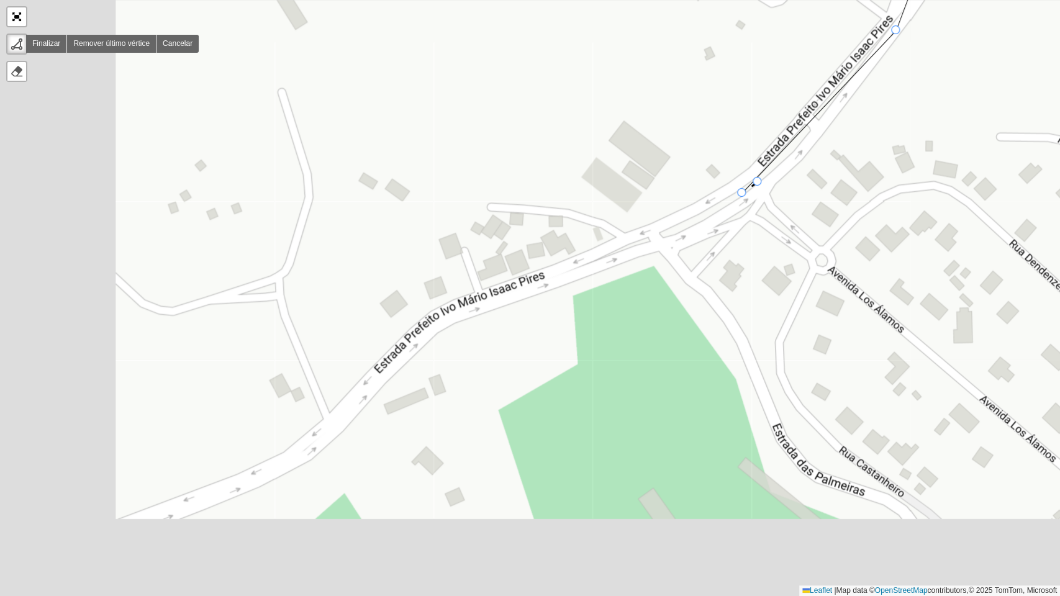
drag, startPoint x: 447, startPoint y: 386, endPoint x: 784, endPoint y: 156, distance: 408.0
click at [746, 188] on div at bounding box center [741, 192] width 9 height 9
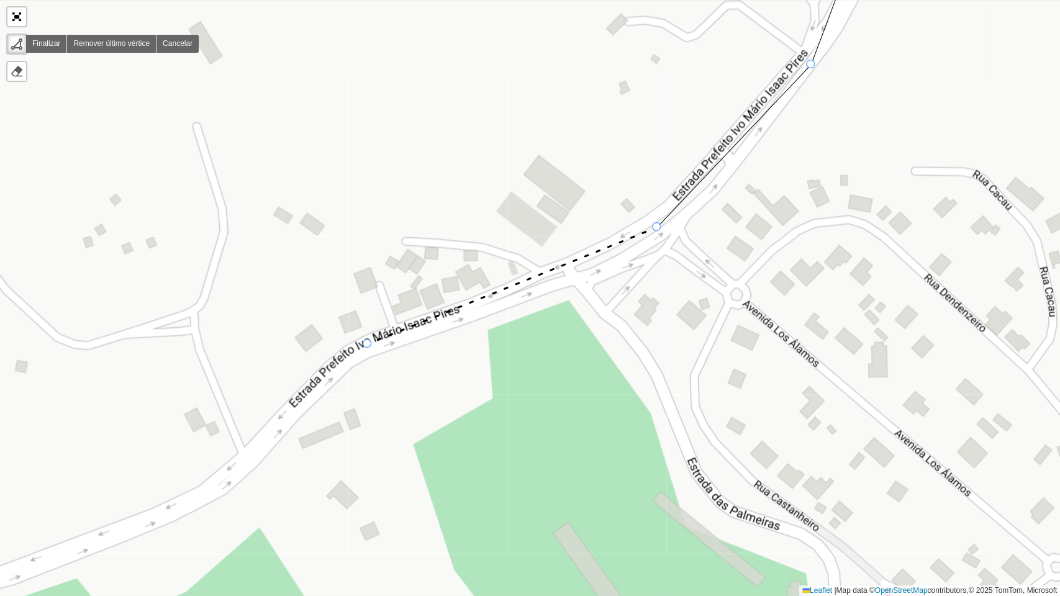
click at [368, 344] on icon at bounding box center [512, 285] width 289 height 117
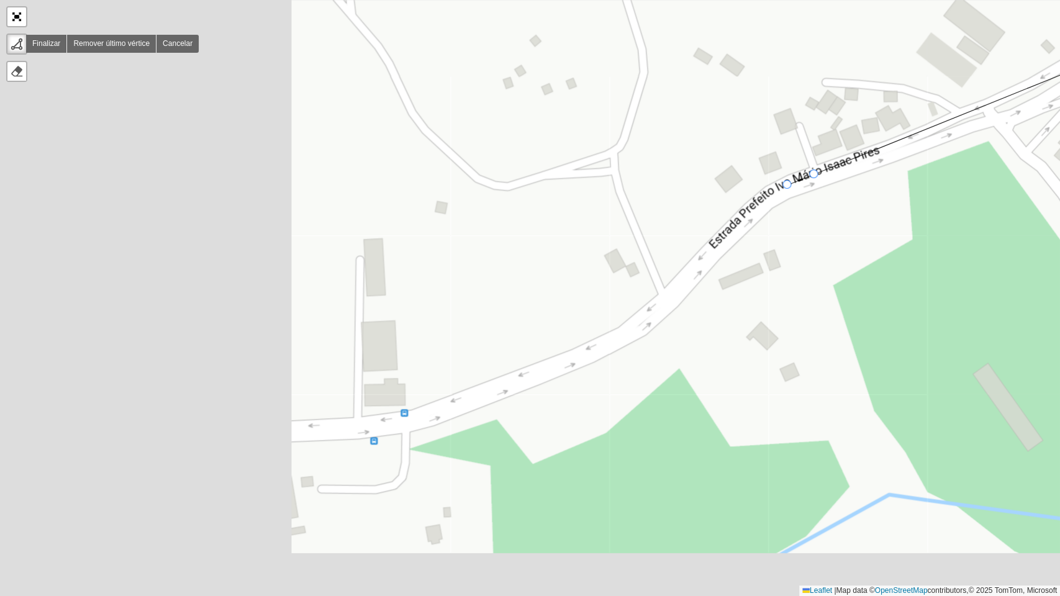
drag, startPoint x: 368, startPoint y: 344, endPoint x: 825, endPoint y: 165, distance: 491.0
click at [791, 180] on div at bounding box center [786, 184] width 9 height 9
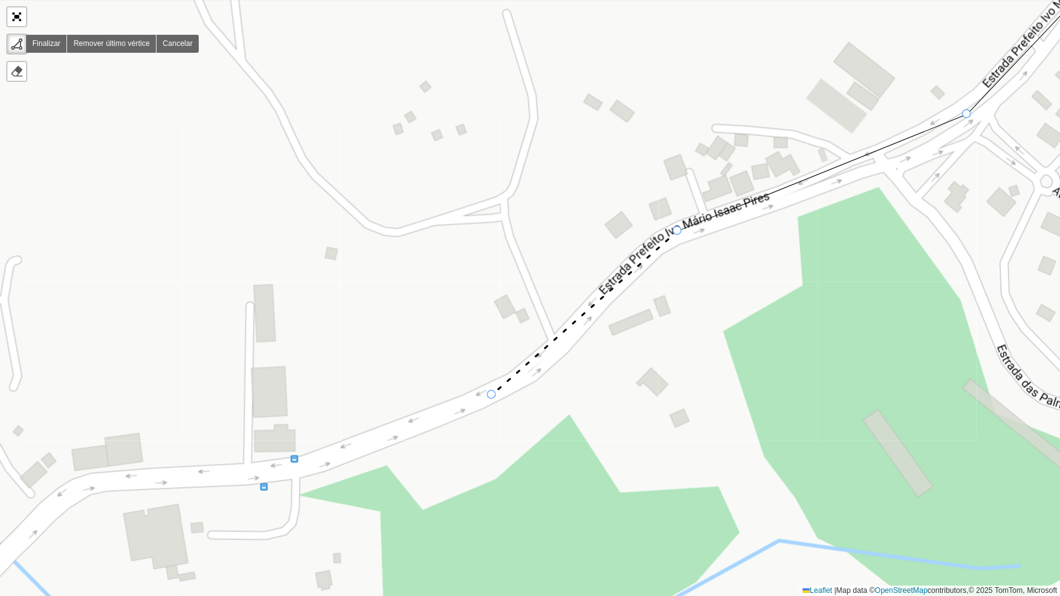
click at [492, 395] on div "000 - DOM 100 - [GEOGRAPHIC_DATA] 101 - [GEOGRAPHIC_DATA] 102 - [GEOGRAPHIC_DAT…" at bounding box center [530, 298] width 1060 height 596
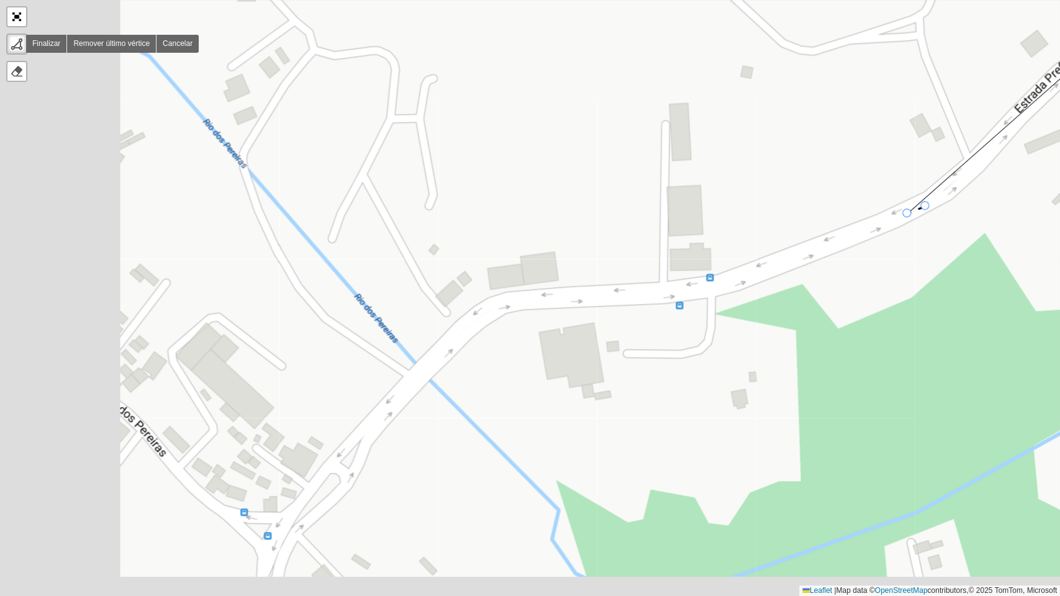
drag, startPoint x: 492, startPoint y: 395, endPoint x: 961, endPoint y: 191, distance: 511.2
click at [911, 209] on div at bounding box center [906, 213] width 9 height 9
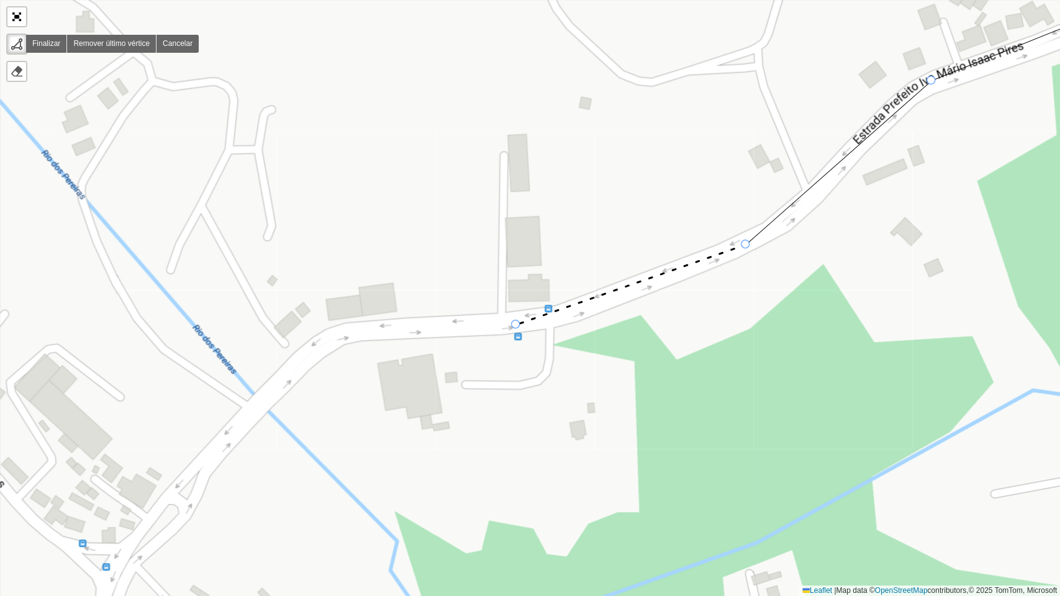
click at [514, 325] on div "000 - DOM 100 - [GEOGRAPHIC_DATA] 101 - [GEOGRAPHIC_DATA] 102 - [GEOGRAPHIC_DAT…" at bounding box center [530, 298] width 1060 height 596
click at [337, 338] on div "000 - DOM 100 - [GEOGRAPHIC_DATA] 101 - [GEOGRAPHIC_DATA] 102 - [GEOGRAPHIC_DAT…" at bounding box center [530, 298] width 1060 height 596
click at [148, 526] on div "000 - DOM 100 - [GEOGRAPHIC_DATA] 101 - [GEOGRAPHIC_DATA] 102 - [GEOGRAPHIC_DAT…" at bounding box center [530, 298] width 1060 height 596
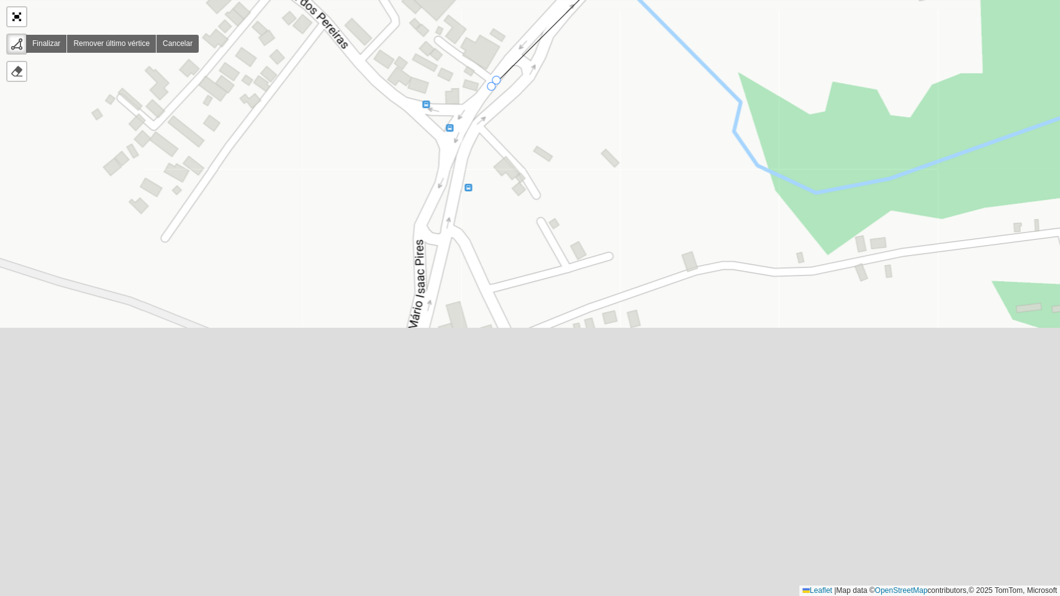
drag, startPoint x: 148, startPoint y: 526, endPoint x: 502, endPoint y: 77, distance: 571.3
click at [496, 82] on div at bounding box center [491, 86] width 9 height 9
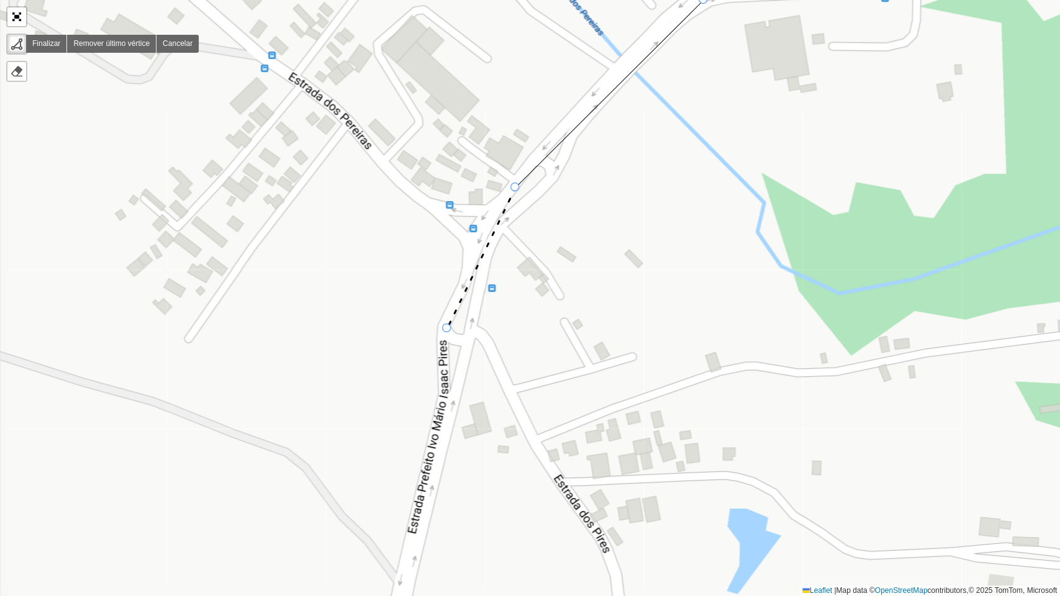
click at [447, 329] on div "000 - DOM 100 - [GEOGRAPHIC_DATA] 101 - [GEOGRAPHIC_DATA] 102 - [GEOGRAPHIC_DAT…" at bounding box center [530, 298] width 1060 height 596
click at [396, 586] on icon at bounding box center [421, 458] width 51 height 258
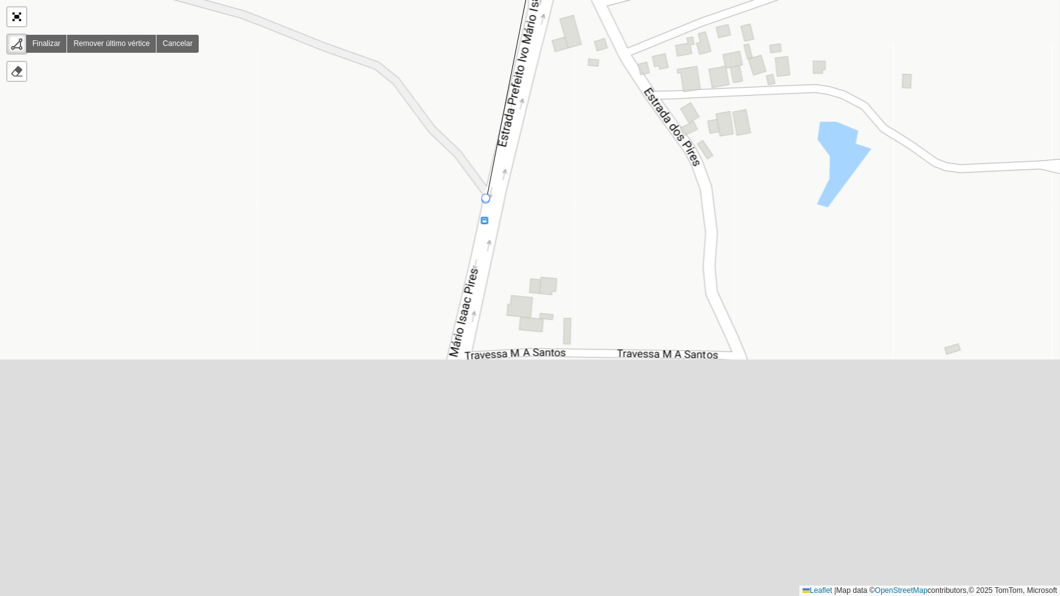
drag, startPoint x: 396, startPoint y: 587, endPoint x: 487, endPoint y: 197, distance: 399.8
click at [487, 197] on div at bounding box center [485, 199] width 9 height 9
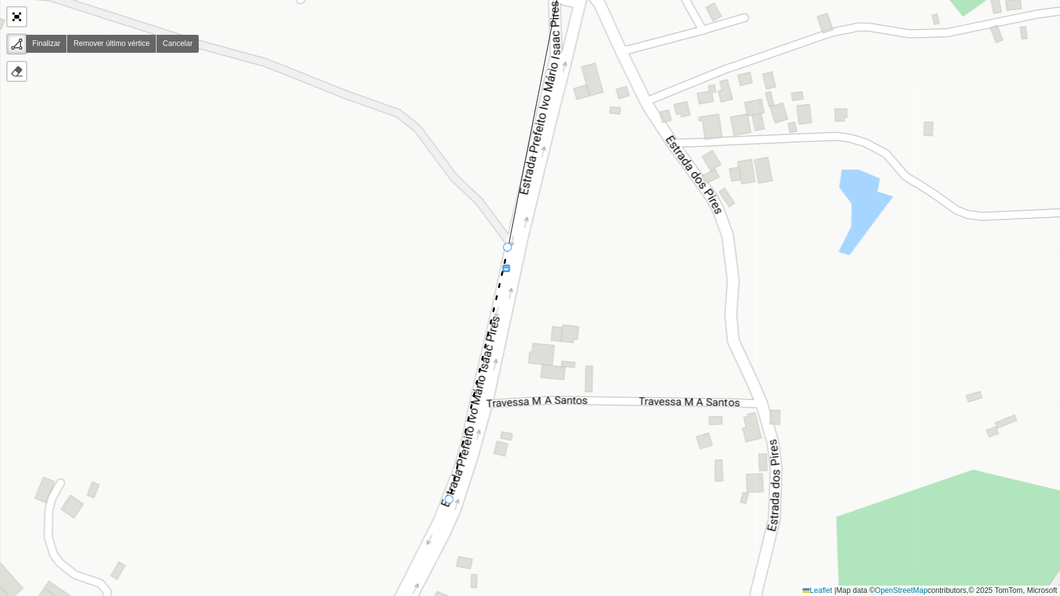
click at [450, 502] on div "000 - DOM 100 - [GEOGRAPHIC_DATA] 101 - [GEOGRAPHIC_DATA] 102 - [GEOGRAPHIC_DAT…" at bounding box center [530, 298] width 1060 height 596
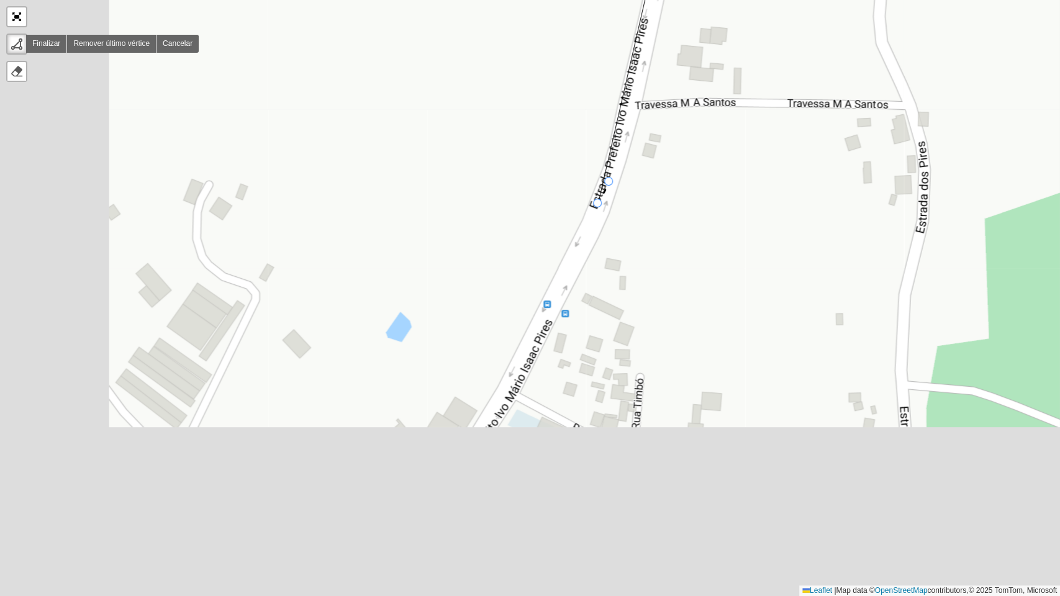
drag, startPoint x: 450, startPoint y: 502, endPoint x: 621, endPoint y: 160, distance: 382.7
click at [602, 199] on div at bounding box center [597, 203] width 9 height 9
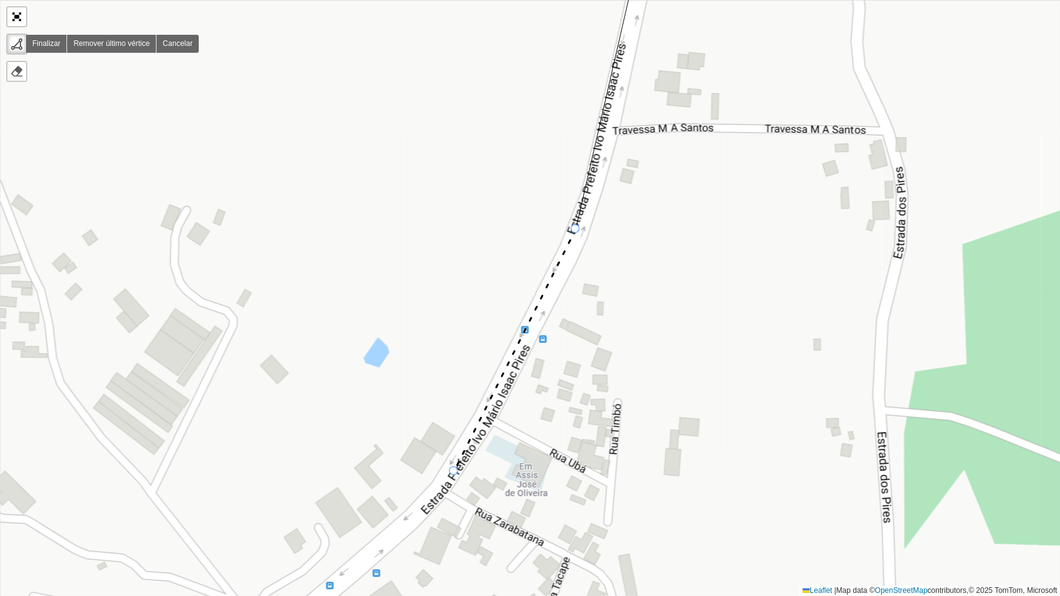
click at [454, 471] on div "000 - DOM 100 - [GEOGRAPHIC_DATA] 101 - [GEOGRAPHIC_DATA] 102 - [GEOGRAPHIC_DAT…" at bounding box center [530, 298] width 1060 height 596
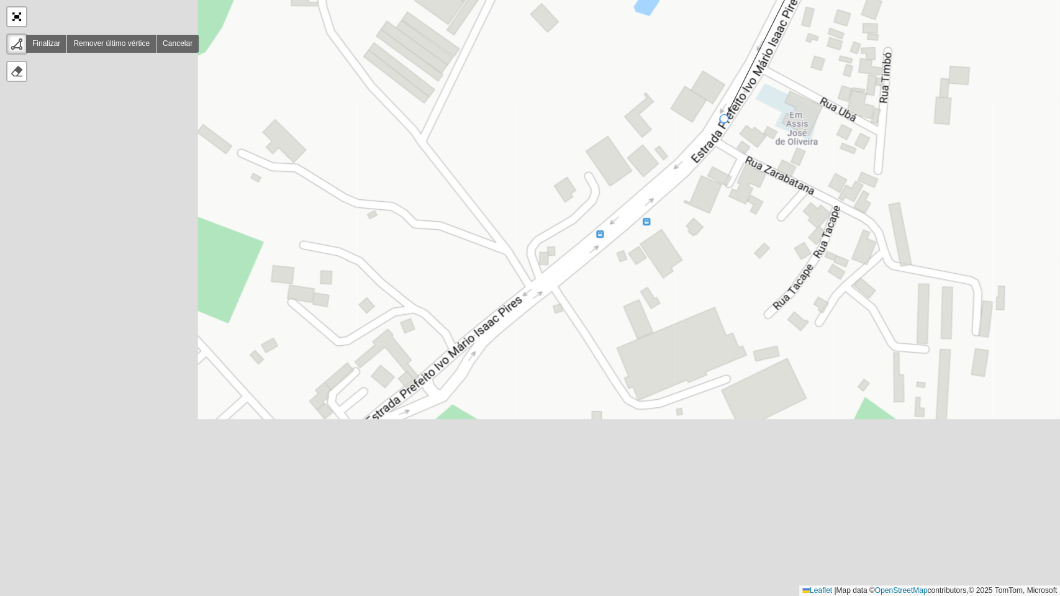
drag, startPoint x: 454, startPoint y: 471, endPoint x: 724, endPoint y: 120, distance: 443.3
click at [724, 120] on div at bounding box center [723, 119] width 9 height 9
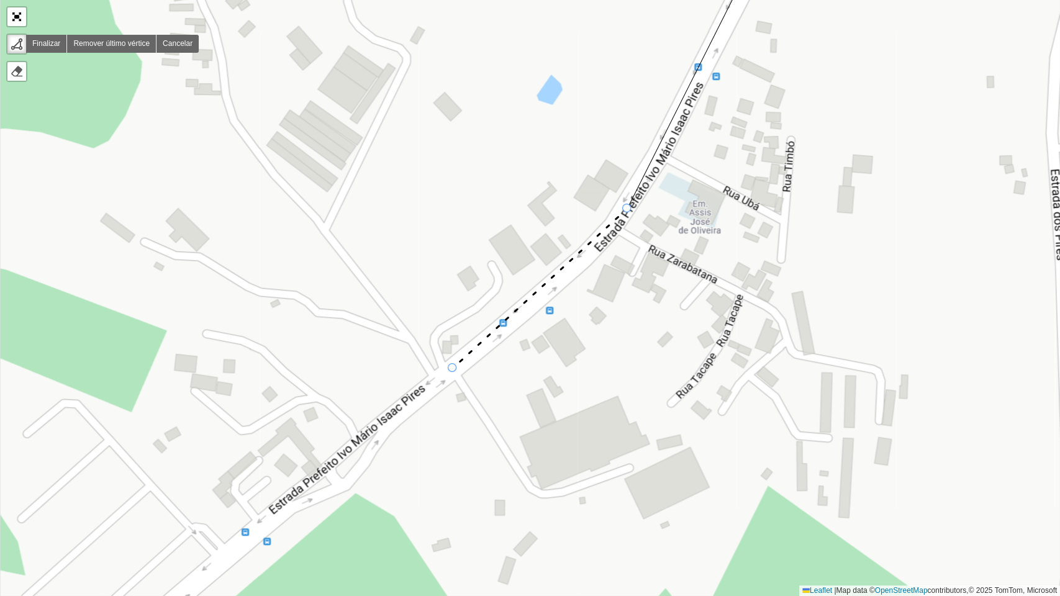
click at [453, 368] on icon at bounding box center [540, 289] width 174 height 160
click at [323, 477] on div "000 - DOM 100 - [GEOGRAPHIC_DATA] 101 - [GEOGRAPHIC_DATA] 102 - [GEOGRAPHIC_DAT…" at bounding box center [530, 298] width 1060 height 596
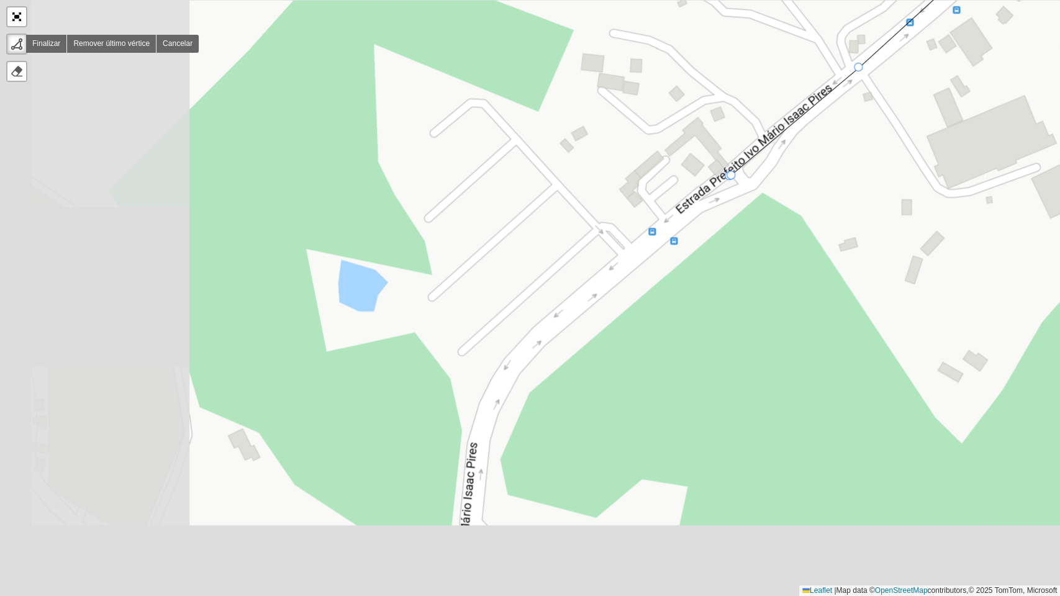
drag, startPoint x: 323, startPoint y: 477, endPoint x: 730, endPoint y: 175, distance: 507.0
click at [730, 175] on div at bounding box center [729, 175] width 9 height 9
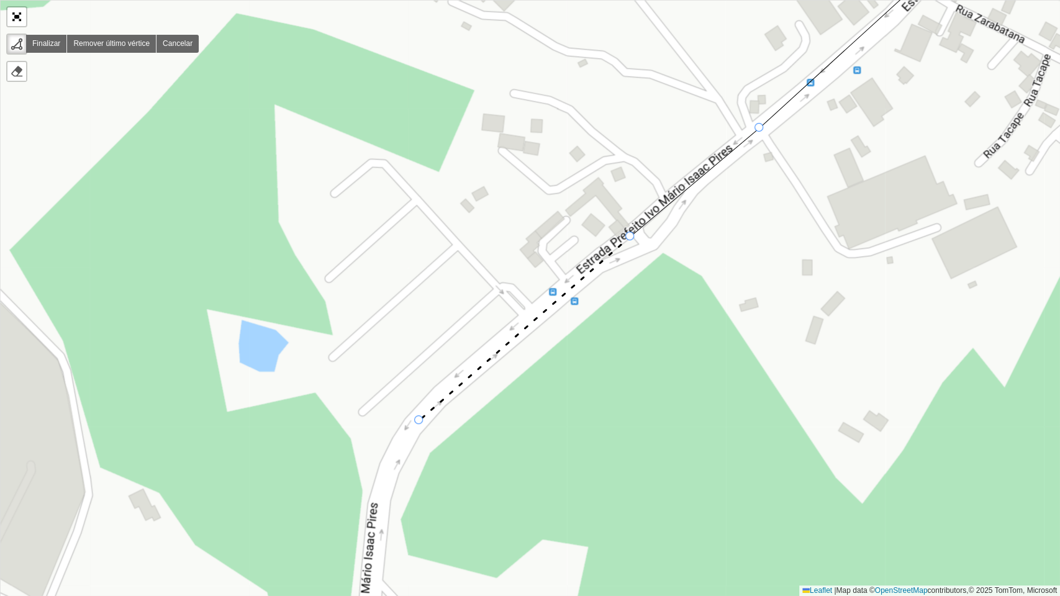
click at [419, 420] on div "000 - DOM 100 - [GEOGRAPHIC_DATA] 101 - [GEOGRAPHIC_DATA] 102 - [GEOGRAPHIC_DAT…" at bounding box center [530, 298] width 1060 height 596
click at [385, 477] on div "000 - DOM 100 - [GEOGRAPHIC_DATA] 101 - [GEOGRAPHIC_DATA] 102 - [GEOGRAPHIC_DAT…" at bounding box center [530, 298] width 1060 height 596
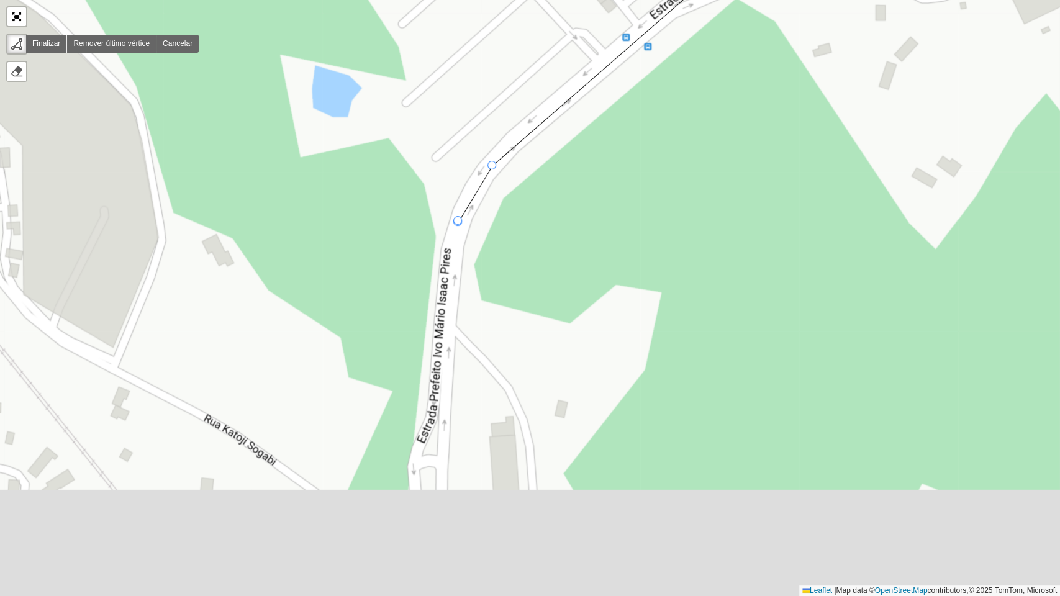
drag, startPoint x: 385, startPoint y: 477, endPoint x: 458, endPoint y: 224, distance: 263.7
click at [458, 222] on div at bounding box center [457, 221] width 9 height 9
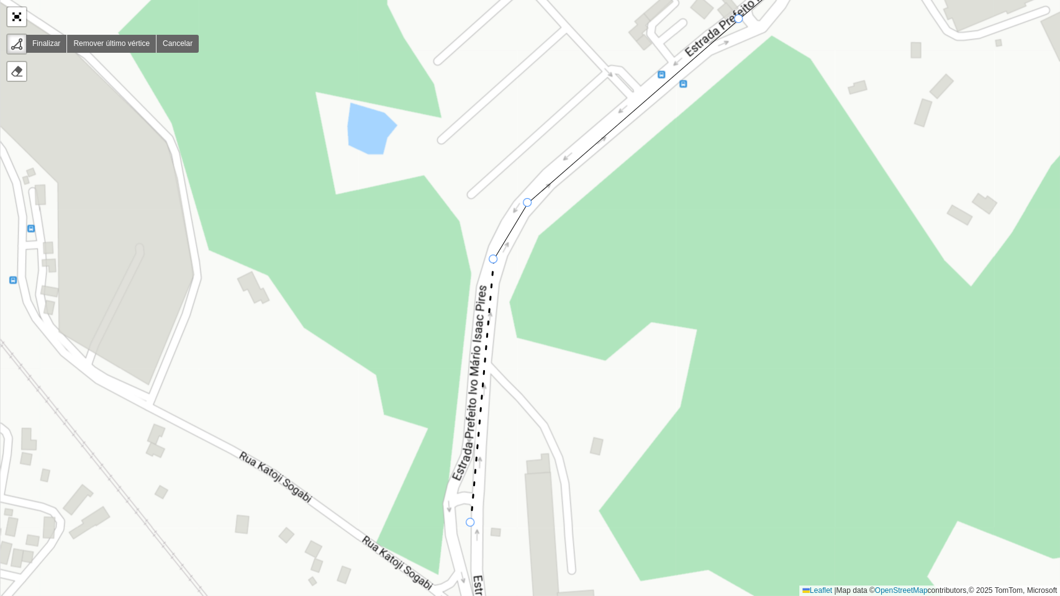
click at [471, 523] on icon at bounding box center [482, 391] width 23 height 263
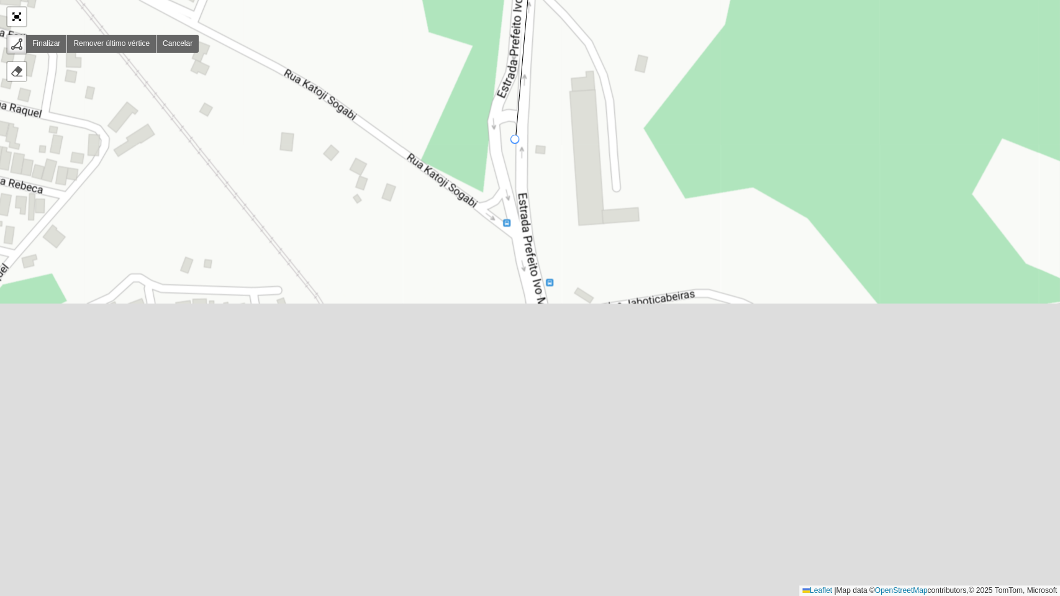
drag, startPoint x: 471, startPoint y: 523, endPoint x: 515, endPoint y: 140, distance: 385.1
click at [515, 140] on div at bounding box center [514, 139] width 9 height 9
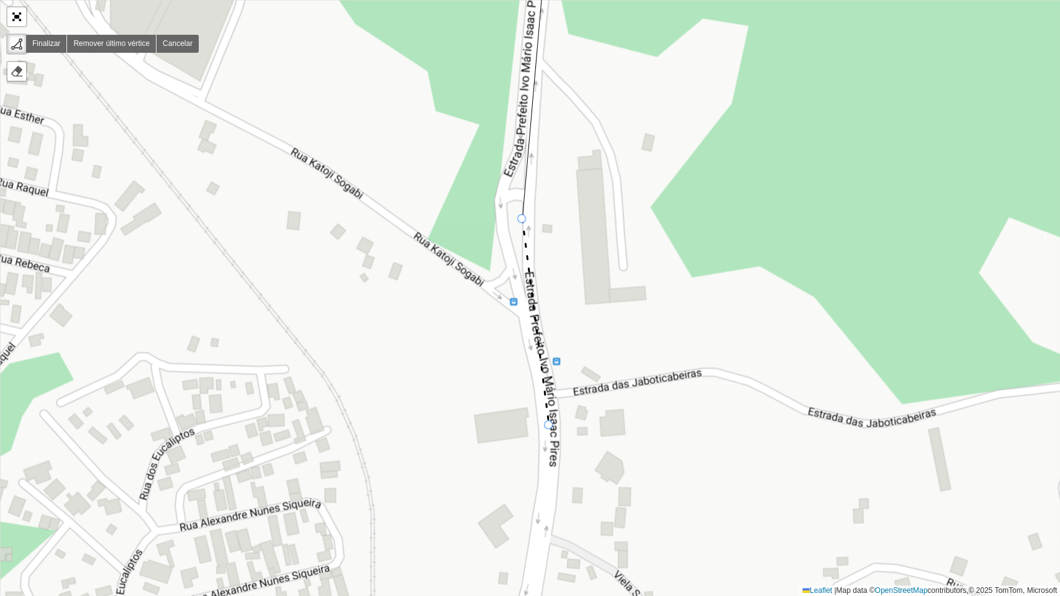
click at [550, 426] on div "000 - DOM 100 - [GEOGRAPHIC_DATA] 101 - [GEOGRAPHIC_DATA] 102 - [GEOGRAPHIC_DAT…" at bounding box center [530, 298] width 1060 height 596
click at [535, 592] on div "000 - DOM 100 - [GEOGRAPHIC_DATA] 101 - [GEOGRAPHIC_DATA] 102 - [GEOGRAPHIC_DAT…" at bounding box center [530, 298] width 1060 height 596
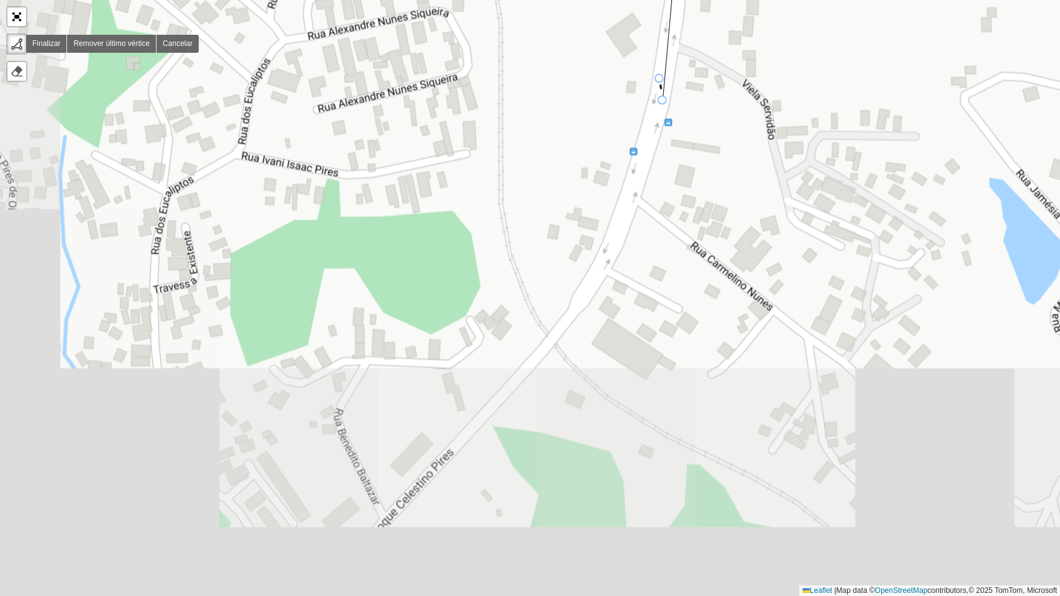
drag, startPoint x: 532, startPoint y: 566, endPoint x: 659, endPoint y: 81, distance: 501.4
click at [659, 81] on div "000 - DOM 100 - [GEOGRAPHIC_DATA] 101 - [GEOGRAPHIC_DATA] 102 - [GEOGRAPHIC_DAT…" at bounding box center [530, 298] width 1060 height 596
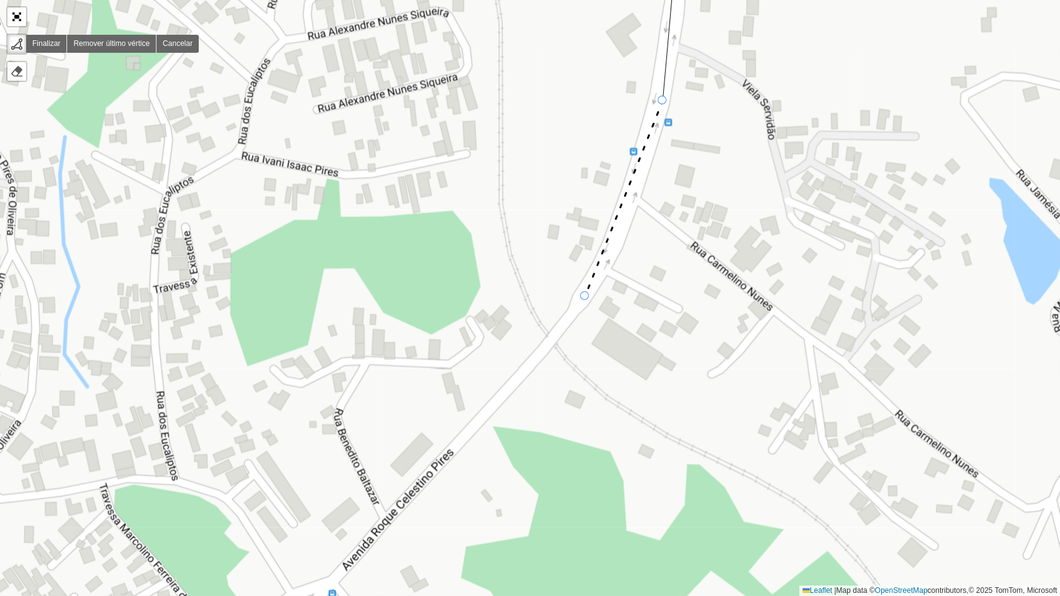
click at [585, 297] on div "000 - DOM 100 - [GEOGRAPHIC_DATA] 101 - [GEOGRAPHIC_DATA] 102 - [GEOGRAPHIC_DAT…" at bounding box center [530, 298] width 1060 height 596
click at [343, 568] on div "000 - DOM 100 - [GEOGRAPHIC_DATA] 101 - [GEOGRAPHIC_DATA] 102 - [GEOGRAPHIC_DAT…" at bounding box center [530, 298] width 1060 height 596
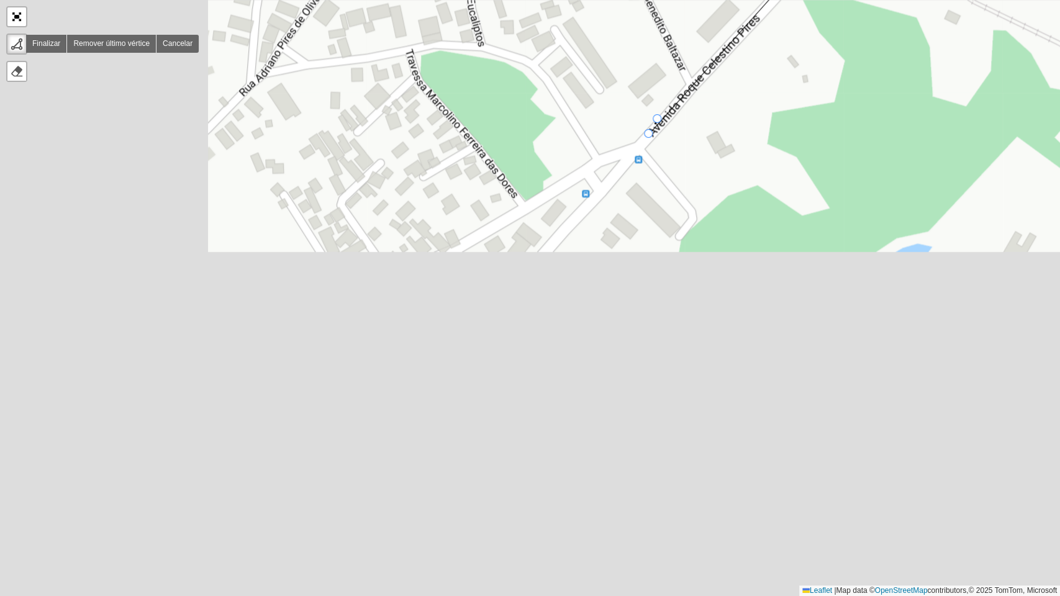
drag, startPoint x: 343, startPoint y: 568, endPoint x: 663, endPoint y: 111, distance: 557.8
click at [653, 129] on div at bounding box center [648, 133] width 9 height 9
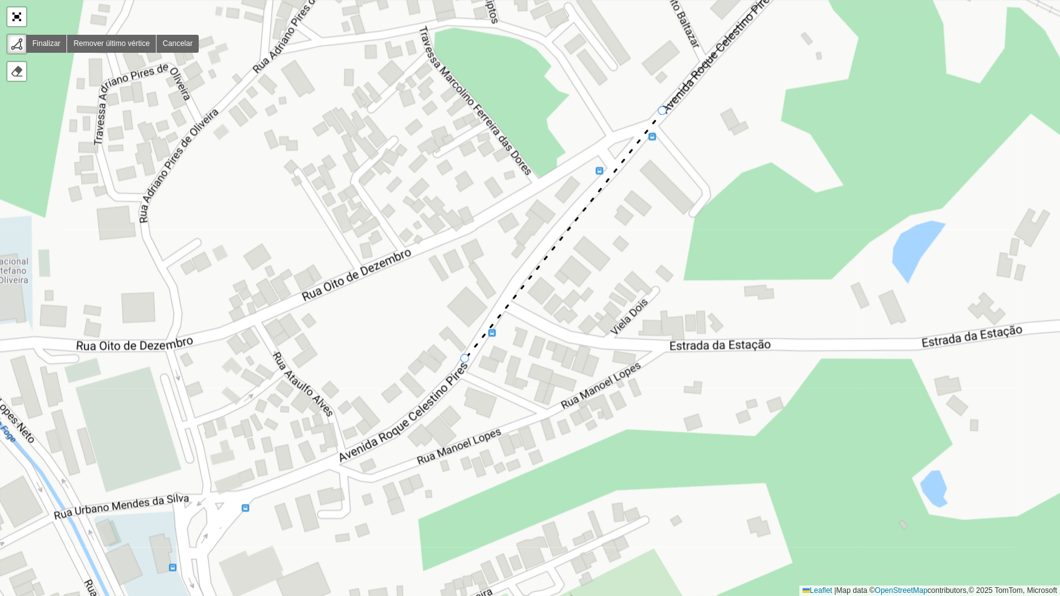
click at [465, 360] on div "000 - DOM 100 - [GEOGRAPHIC_DATA] 101 - [GEOGRAPHIC_DATA] 102 - [GEOGRAPHIC_DAT…" at bounding box center [530, 298] width 1060 height 596
click at [398, 430] on div "000 - DOM 100 - [GEOGRAPHIC_DATA] 101 - [GEOGRAPHIC_DATA] 102 - [GEOGRAPHIC_DAT…" at bounding box center [530, 298] width 1060 height 596
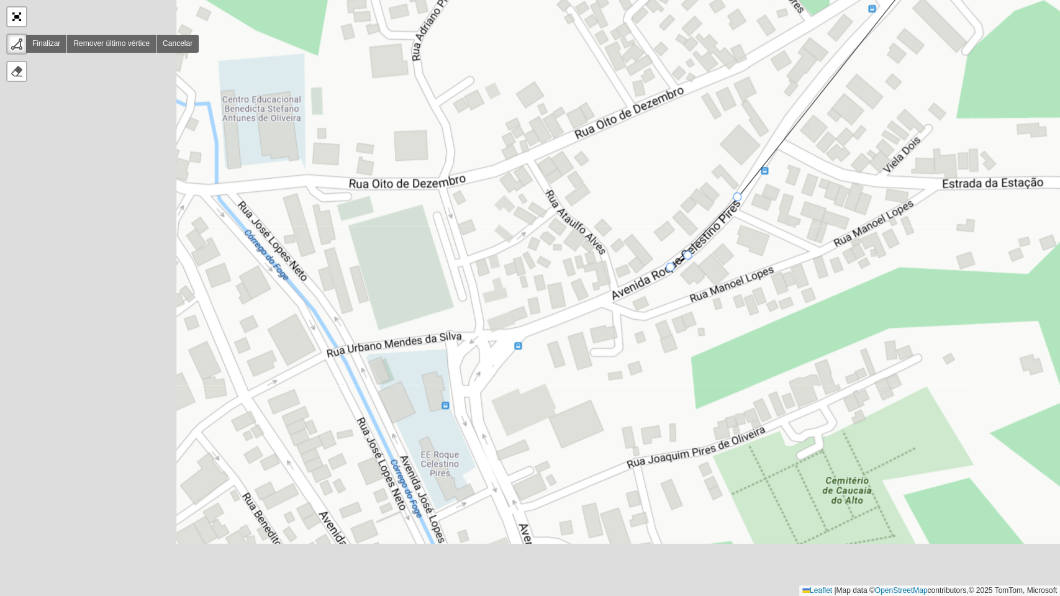
drag, startPoint x: 398, startPoint y: 430, endPoint x: 772, endPoint y: 201, distance: 438.5
click at [674, 263] on div at bounding box center [670, 267] width 9 height 9
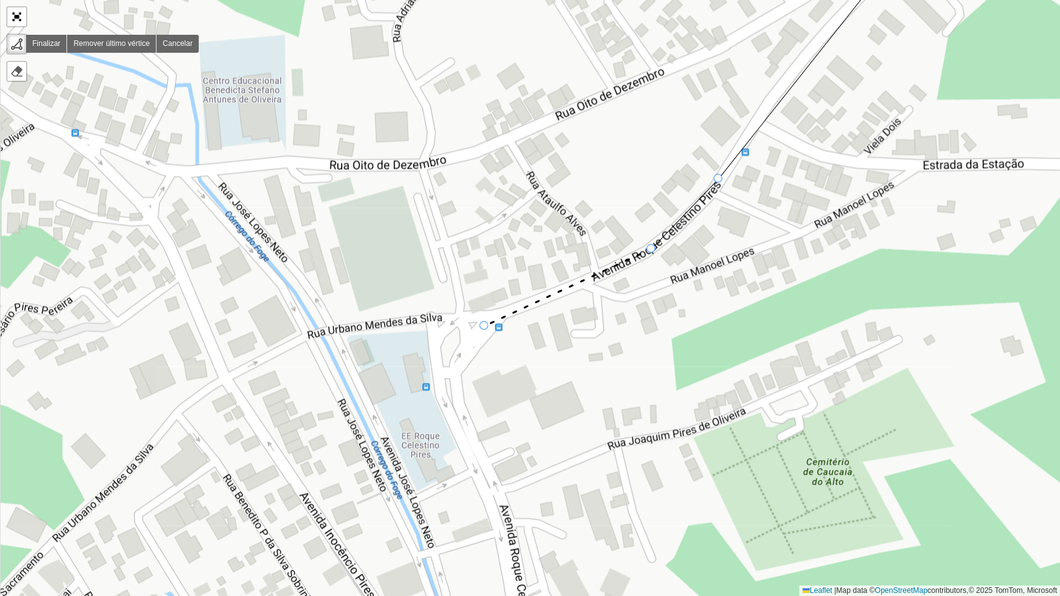
click at [484, 326] on div "000 - DOM 100 - [GEOGRAPHIC_DATA] 101 - [GEOGRAPHIC_DATA] 102 - [GEOGRAPHIC_DAT…" at bounding box center [530, 298] width 1060 height 596
click at [450, 389] on div "000 - DOM 100 - [GEOGRAPHIC_DATA] 101 - [GEOGRAPHIC_DATA] 102 - [GEOGRAPHIC_DAT…" at bounding box center [530, 298] width 1060 height 596
click at [498, 509] on div "000 - DOM 100 - [GEOGRAPHIC_DATA] 101 - [GEOGRAPHIC_DATA] 102 - [GEOGRAPHIC_DAT…" at bounding box center [530, 298] width 1060 height 596
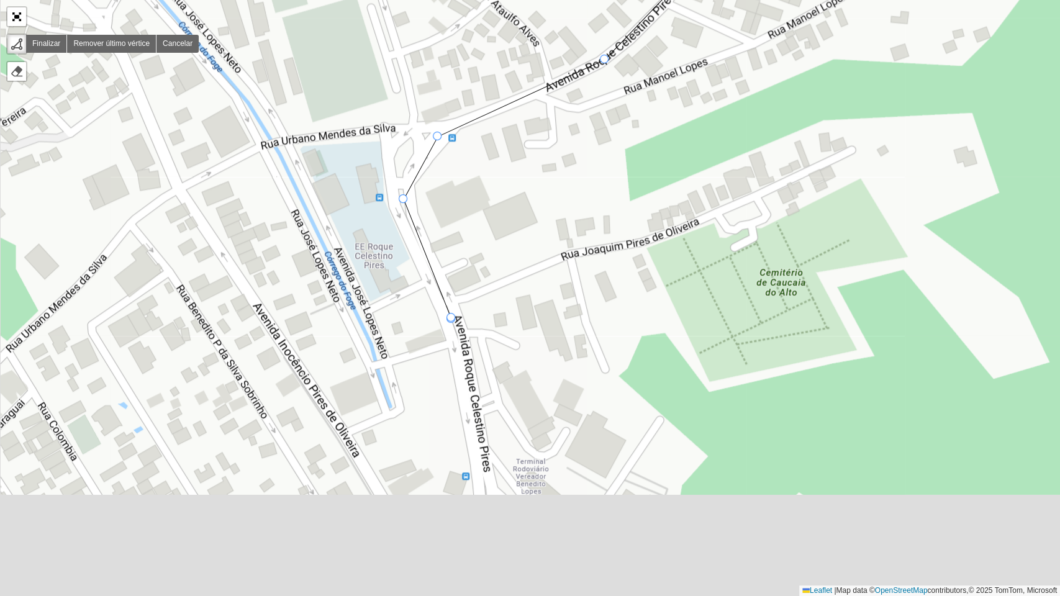
drag, startPoint x: 498, startPoint y: 509, endPoint x: 451, endPoint y: 319, distance: 195.0
click at [451, 319] on div at bounding box center [450, 318] width 9 height 9
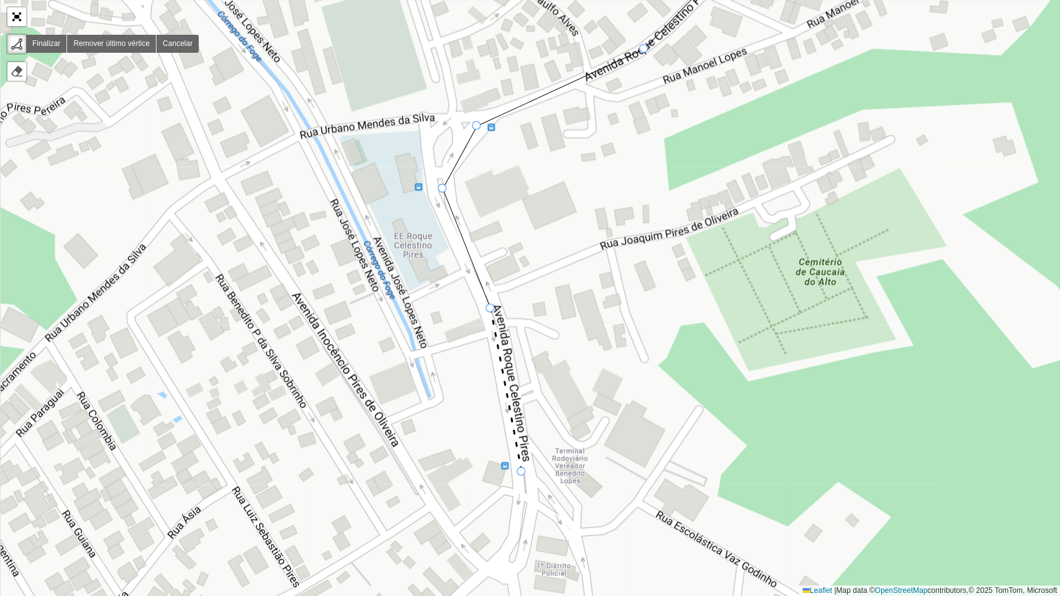
click at [522, 473] on div "000 - DOM 100 - [GEOGRAPHIC_DATA] 101 - [GEOGRAPHIC_DATA] 102 - [GEOGRAPHIC_DAT…" at bounding box center [530, 298] width 1060 height 596
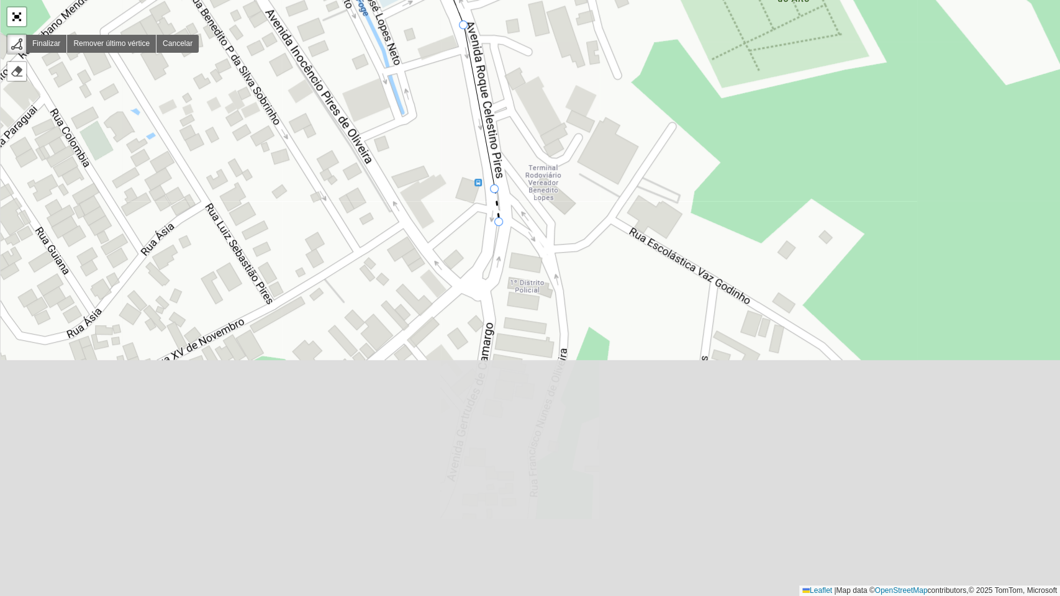
drag, startPoint x: 526, startPoint y: 506, endPoint x: 499, endPoint y: 220, distance: 286.9
click at [499, 220] on div "000 - DOM 100 - [GEOGRAPHIC_DATA] 101 - [GEOGRAPHIC_DATA] 102 - [GEOGRAPHIC_DAT…" at bounding box center [530, 298] width 1060 height 596
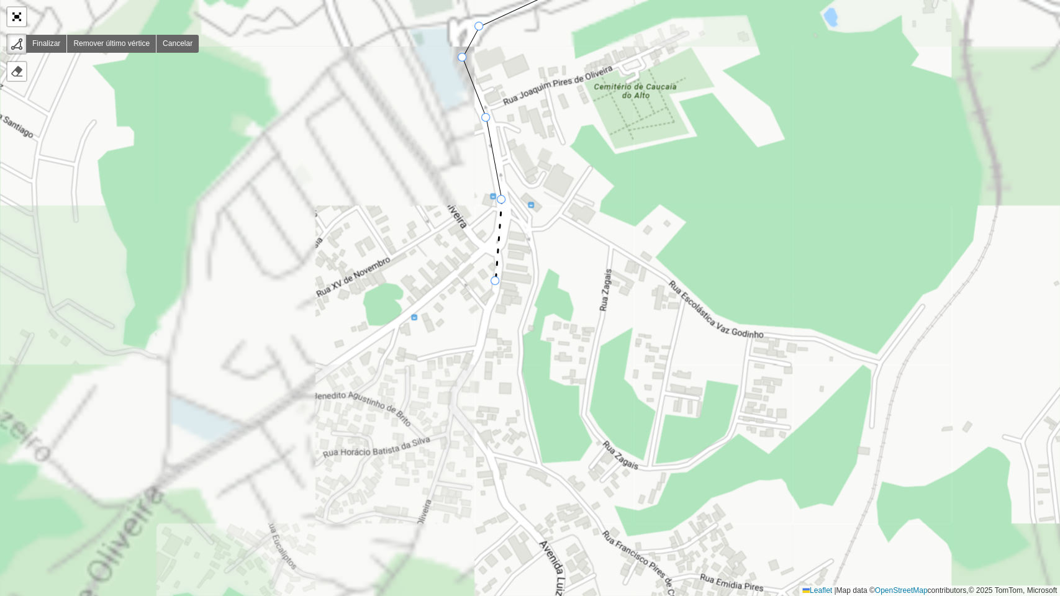
click at [496, 281] on div "000 - DOM 100 - [GEOGRAPHIC_DATA] 101 - [GEOGRAPHIC_DATA] 102 - [GEOGRAPHIC_DAT…" at bounding box center [530, 298] width 1060 height 596
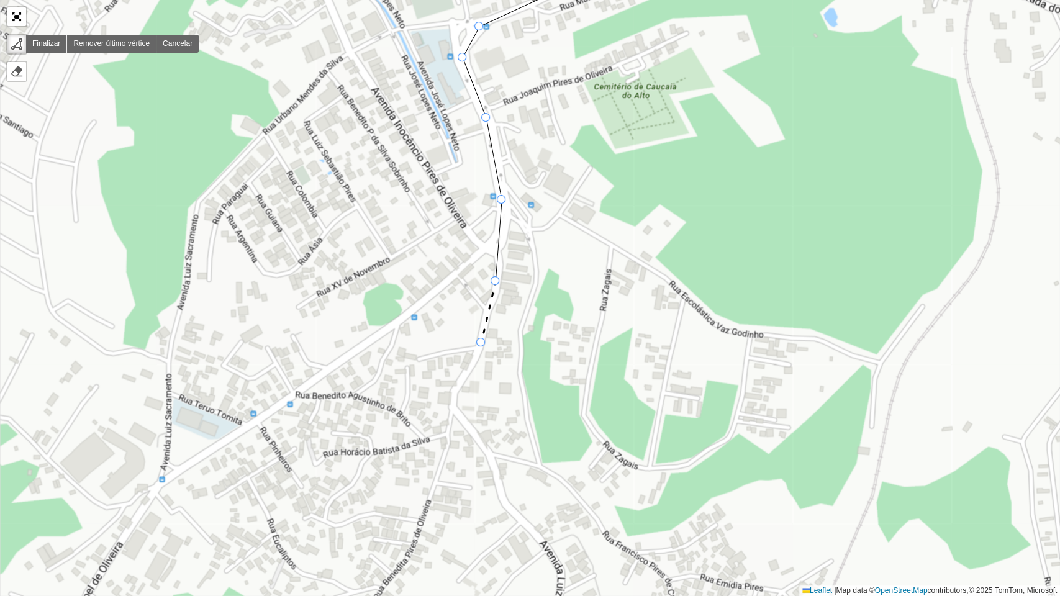
click at [481, 343] on icon at bounding box center [488, 311] width 14 height 61
click at [458, 391] on div "000 - DOM 100 - [GEOGRAPHIC_DATA] 101 - [GEOGRAPHIC_DATA] 102 - [GEOGRAPHIC_DAT…" at bounding box center [530, 298] width 1060 height 596
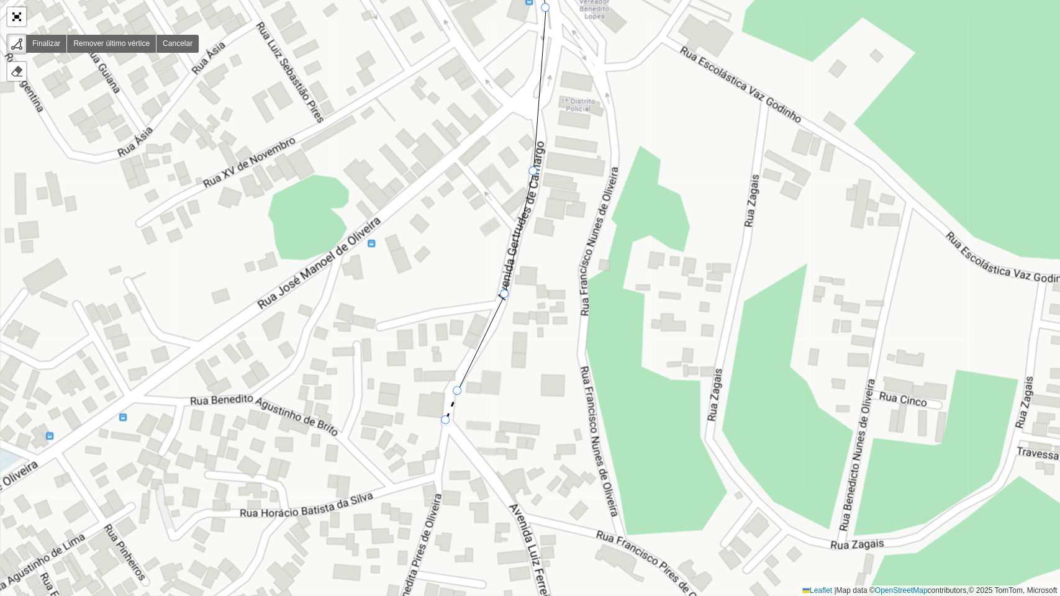
click at [446, 421] on div "000 - DOM 100 - [GEOGRAPHIC_DATA] 101 - [GEOGRAPHIC_DATA] 102 - [GEOGRAPHIC_DAT…" at bounding box center [530, 298] width 1060 height 596
click at [506, 499] on div "000 - DOM 100 - [GEOGRAPHIC_DATA] 101 - [GEOGRAPHIC_DATA] 102 - [GEOGRAPHIC_DAT…" at bounding box center [530, 298] width 1060 height 596
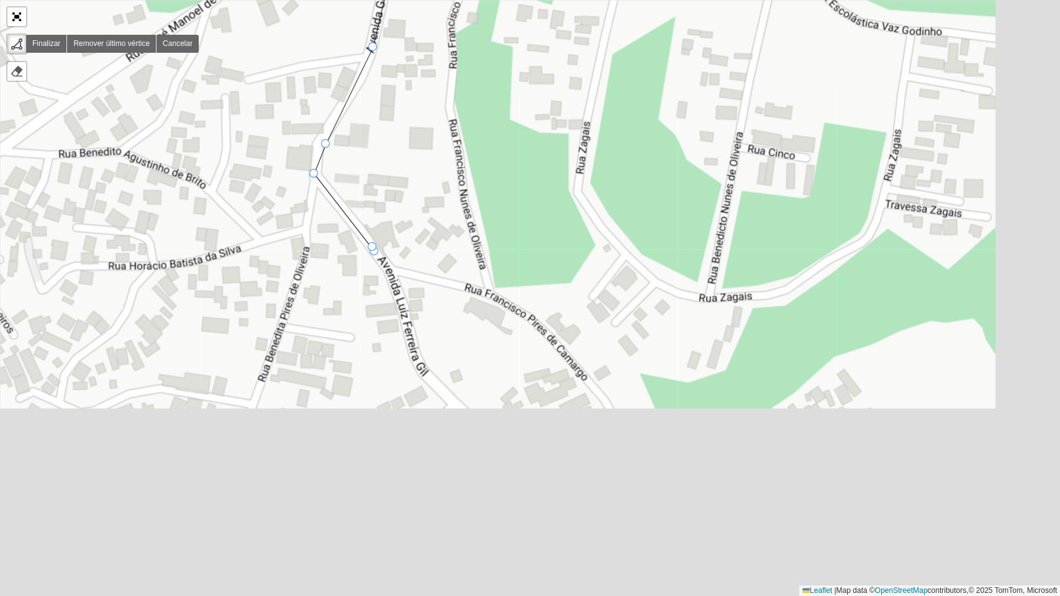
drag, startPoint x: 505, startPoint y: 498, endPoint x: 371, endPoint y: 245, distance: 286.7
click at [371, 247] on div at bounding box center [373, 251] width 9 height 9
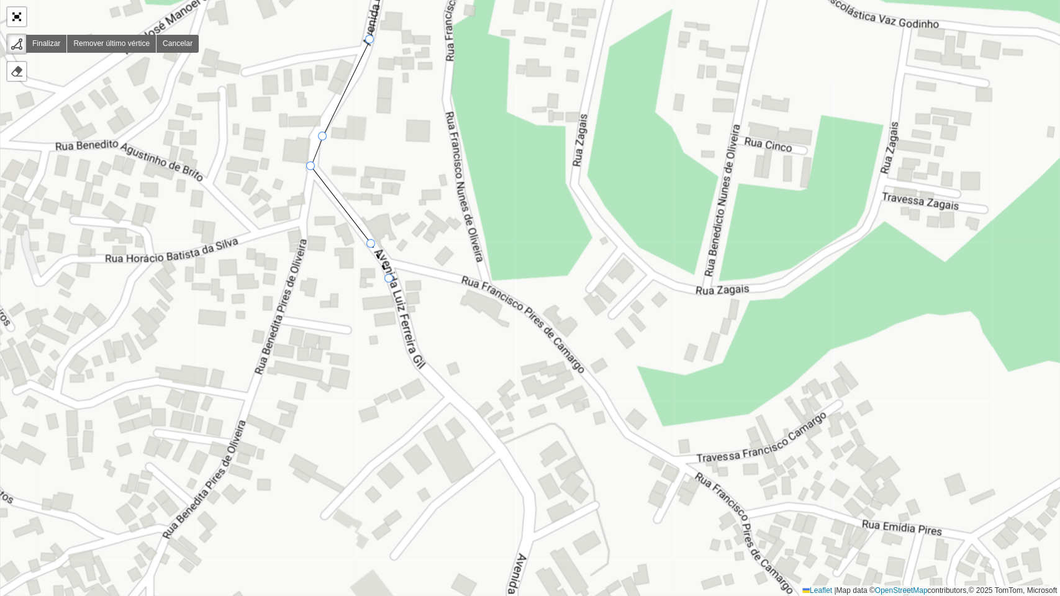
click at [389, 279] on icon at bounding box center [380, 261] width 18 height 35
click at [415, 351] on icon at bounding box center [401, 315] width 25 height 72
click at [473, 414] on icon at bounding box center [444, 382] width 58 height 63
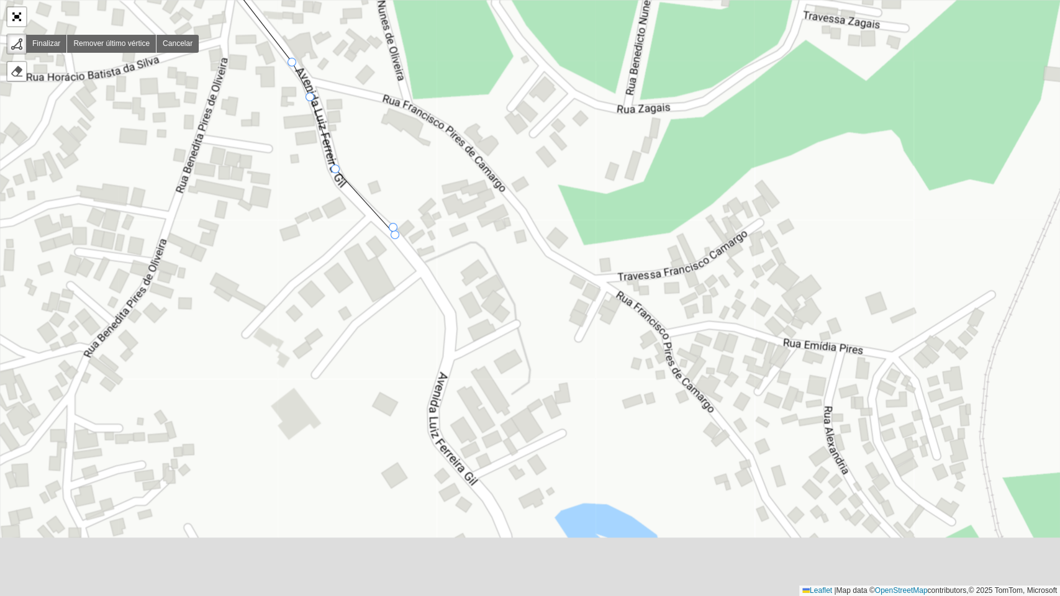
drag, startPoint x: 484, startPoint y: 427, endPoint x: 360, endPoint y: 158, distance: 295.9
click at [394, 228] on icon at bounding box center [395, 231] width 2 height 7
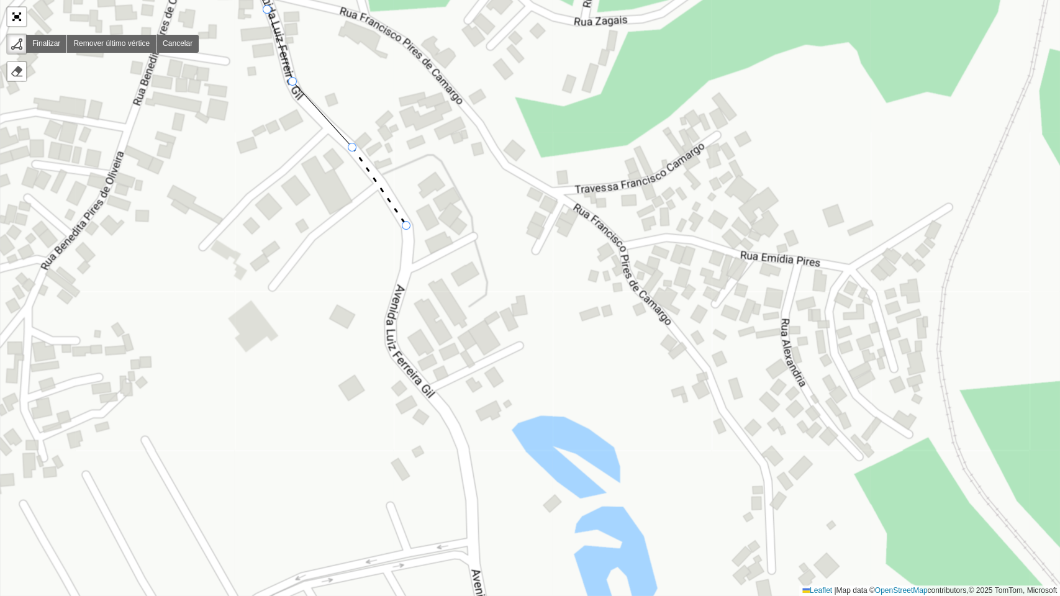
click at [407, 226] on div "000 - DOM 100 - [GEOGRAPHIC_DATA] 101 - [GEOGRAPHIC_DATA] 102 - [GEOGRAPHIC_DAT…" at bounding box center [530, 298] width 1060 height 596
click at [397, 317] on div "000 - DOM 100 - [GEOGRAPHIC_DATA] 101 - [GEOGRAPHIC_DATA] 102 - [GEOGRAPHIC_DAT…" at bounding box center [530, 298] width 1060 height 596
click at [392, 343] on icon at bounding box center [394, 329] width 5 height 25
click at [448, 417] on div "000 - DOM 100 - [GEOGRAPHIC_DATA] 101 - [GEOGRAPHIC_DATA] 102 - [GEOGRAPHIC_DAT…" at bounding box center [530, 298] width 1060 height 596
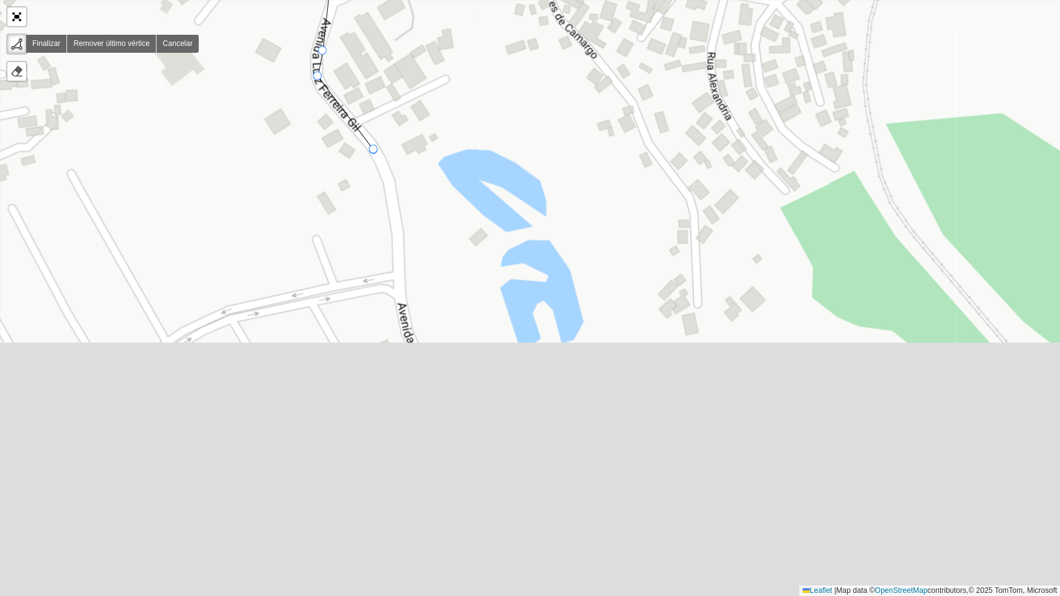
drag, startPoint x: 448, startPoint y: 417, endPoint x: 376, endPoint y: 160, distance: 266.8
click at [373, 150] on div at bounding box center [373, 149] width 9 height 9
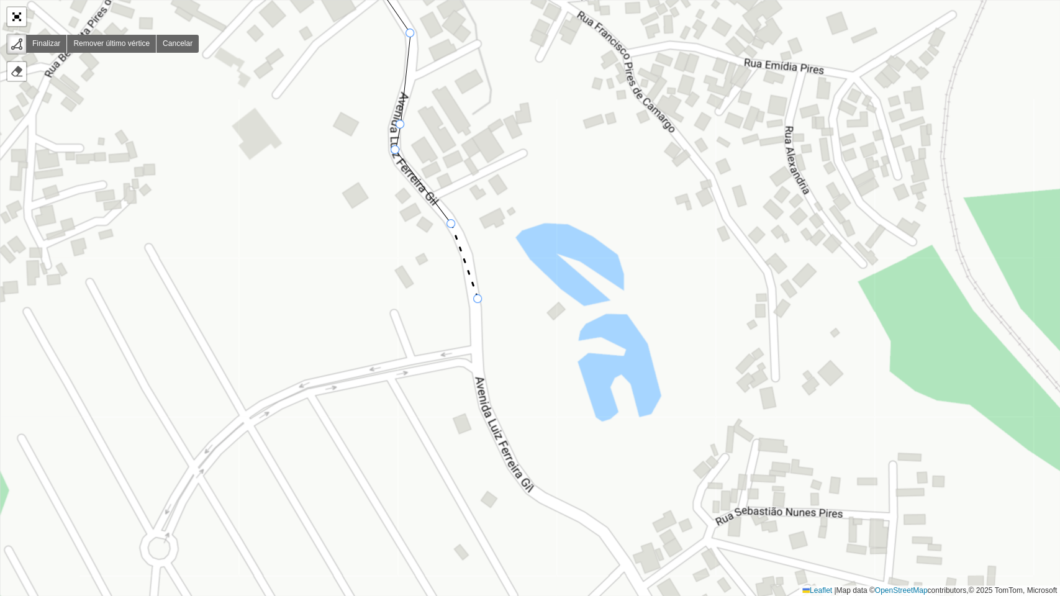
click at [478, 300] on div "000 - DOM 100 - [GEOGRAPHIC_DATA] 101 - [GEOGRAPHIC_DATA] 102 - [GEOGRAPHIC_DAT…" at bounding box center [530, 298] width 1060 height 596
click at [488, 420] on div "000 - DOM 100 - [GEOGRAPHIC_DATA] 101 - [GEOGRAPHIC_DATA] 102 - [GEOGRAPHIC_DAT…" at bounding box center [530, 298] width 1060 height 596
click at [542, 502] on div "000 - DOM 100 - [GEOGRAPHIC_DATA] 101 - [GEOGRAPHIC_DATA] 102 - [GEOGRAPHIC_DAT…" at bounding box center [530, 298] width 1060 height 596
click at [542, 502] on div at bounding box center [541, 501] width 9 height 9
click at [602, 535] on div "000 - DOM 100 - [GEOGRAPHIC_DATA] 101 - [GEOGRAPHIC_DATA] 102 - [GEOGRAPHIC_DAT…" at bounding box center [530, 298] width 1060 height 596
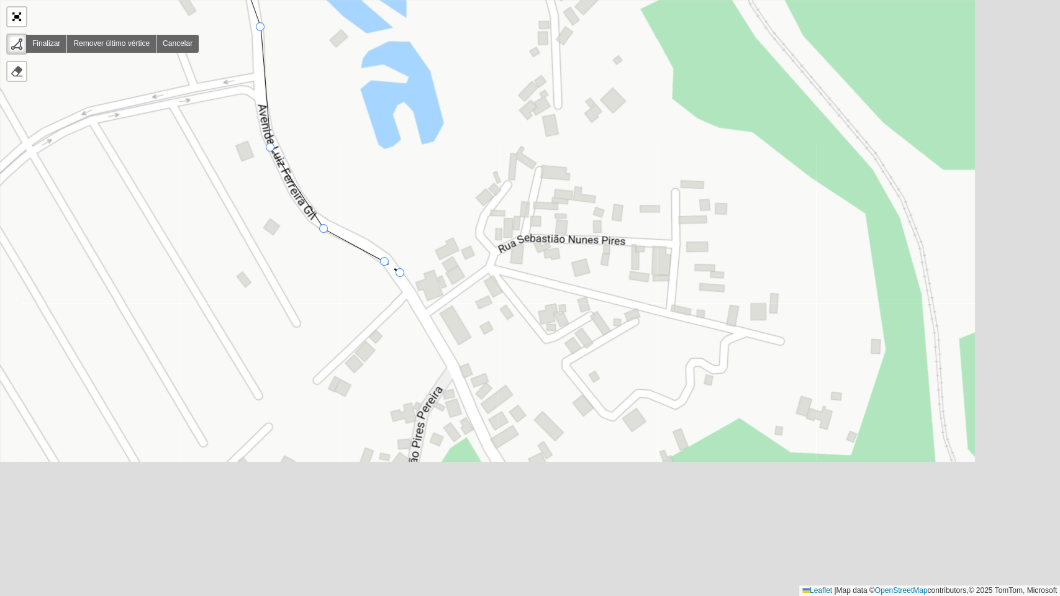
drag, startPoint x: 619, startPoint y: 547, endPoint x: 383, endPoint y: 251, distance: 378.7
click at [389, 259] on div "000 - DOM 100 - [GEOGRAPHIC_DATA] 101 - [GEOGRAPHIC_DATA] 102 - [GEOGRAPHIC_DAT…" at bounding box center [530, 298] width 1060 height 596
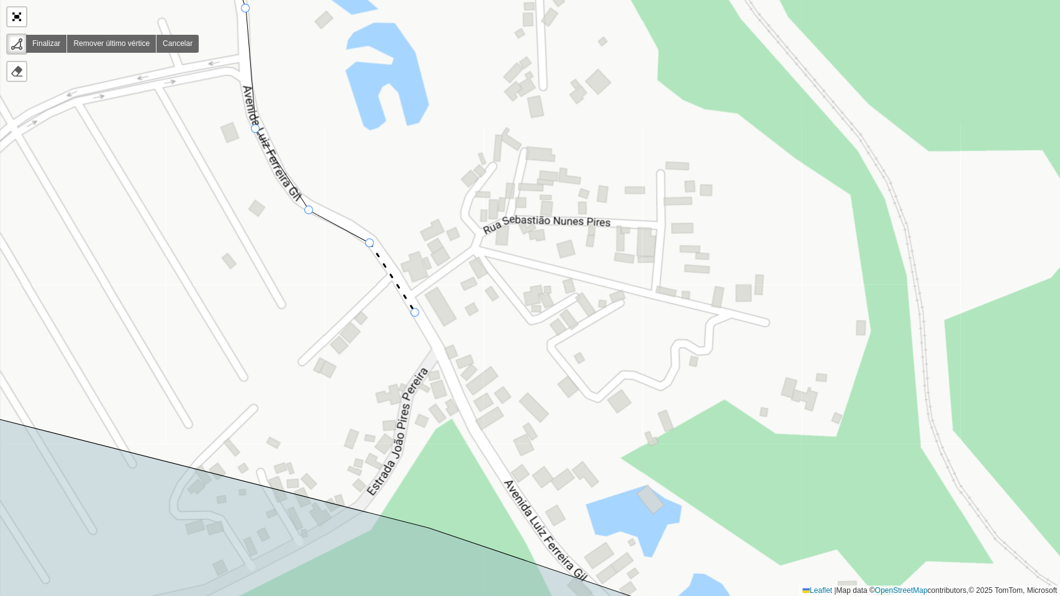
click at [415, 313] on div "000 - DOM 100 - [GEOGRAPHIC_DATA] 101 - [GEOGRAPHIC_DATA] 102 - [GEOGRAPHIC_DAT…" at bounding box center [530, 298] width 1060 height 596
click at [453, 385] on div "000 - DOM 100 - [GEOGRAPHIC_DATA] 101 - [GEOGRAPHIC_DATA] 102 - [GEOGRAPHIC_DAT…" at bounding box center [530, 298] width 1060 height 596
click at [501, 468] on div "000 - DOM 100 - [GEOGRAPHIC_DATA] 101 - [GEOGRAPHIC_DATA] 102 - [GEOGRAPHIC_DAT…" at bounding box center [530, 298] width 1060 height 596
click at [549, 537] on div "000 - DOM 100 - [GEOGRAPHIC_DATA] 101 - [GEOGRAPHIC_DATA] 102 - [GEOGRAPHIC_DAT…" at bounding box center [530, 298] width 1060 height 596
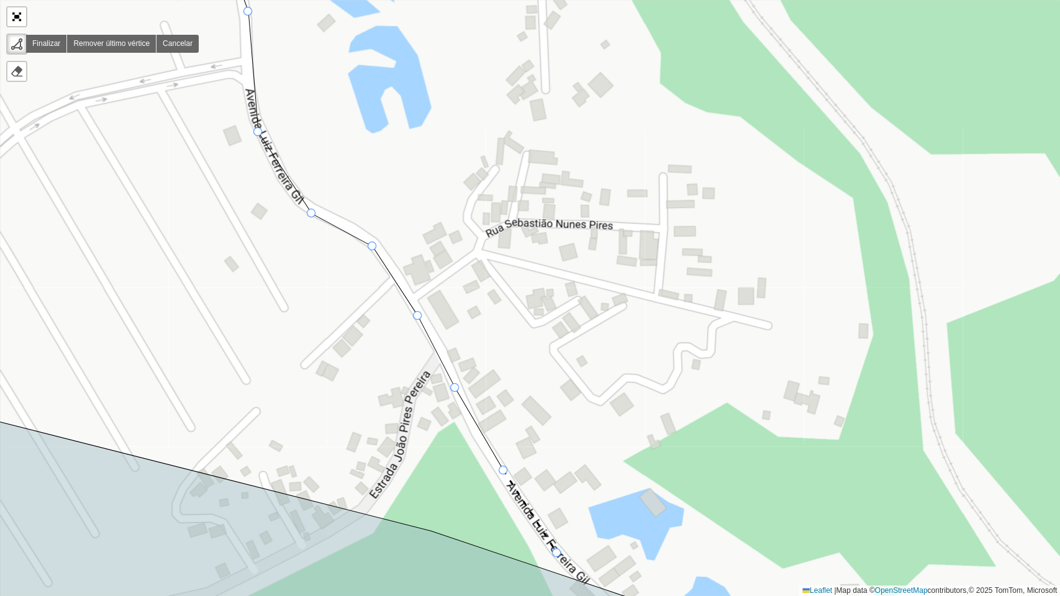
click at [557, 553] on div "000 - DOM 100 - [GEOGRAPHIC_DATA] 101 - [GEOGRAPHIC_DATA] 102 - [GEOGRAPHIC_DAT…" at bounding box center [530, 298] width 1060 height 596
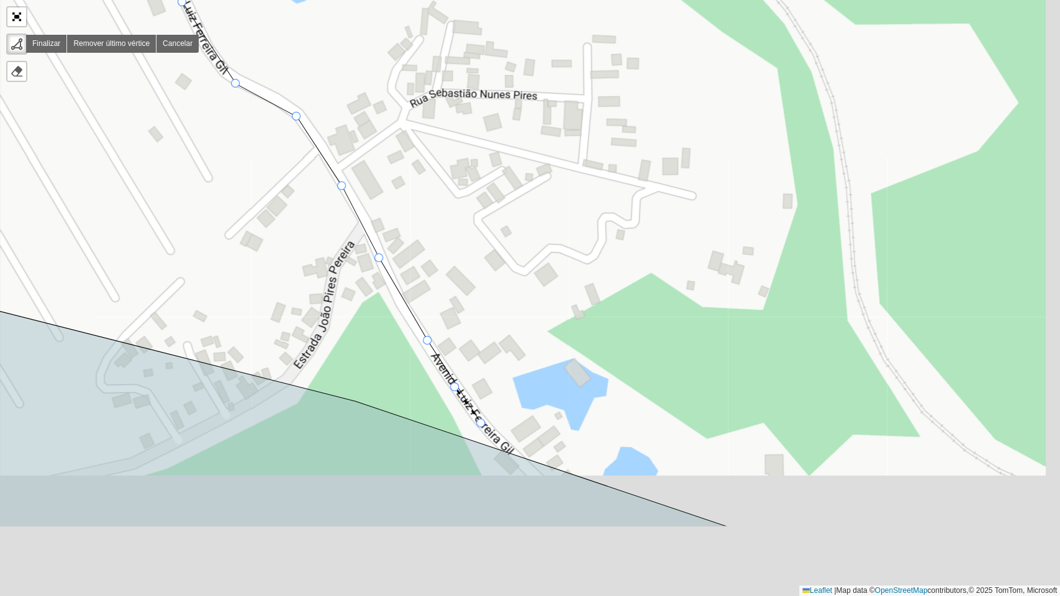
drag, startPoint x: 509, startPoint y: 497, endPoint x: 446, endPoint y: 365, distance: 147.2
click at [455, 387] on icon at bounding box center [468, 405] width 26 height 36
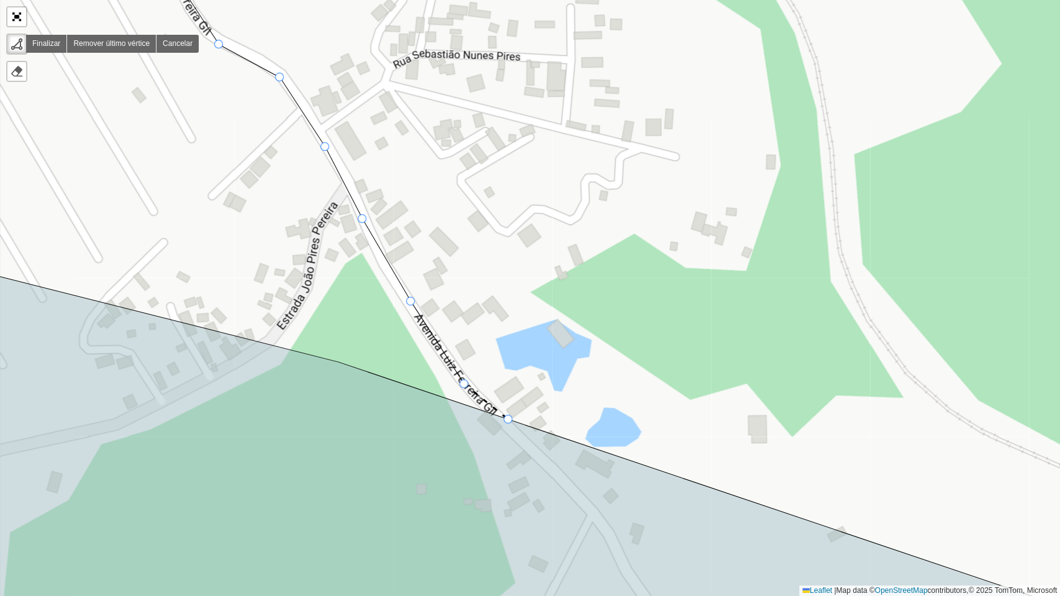
click at [505, 428] on icon at bounding box center [529, 453] width 1273 height 407
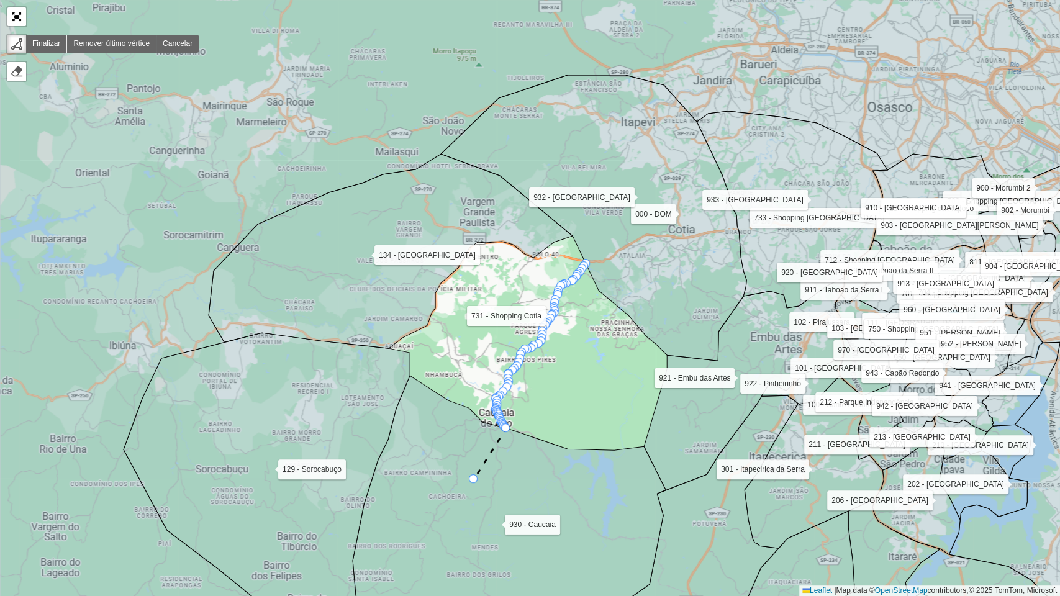
click at [473, 480] on icon at bounding box center [509, 503] width 313 height 255
click at [286, 365] on icon at bounding box center [267, 495] width 286 height 324
click at [381, 219] on icon at bounding box center [333, 292] width 94 height 147
click at [522, 199] on icon at bounding box center [391, 251] width 364 height 194
click at [601, 240] on icon at bounding box center [562, 218] width 77 height 44
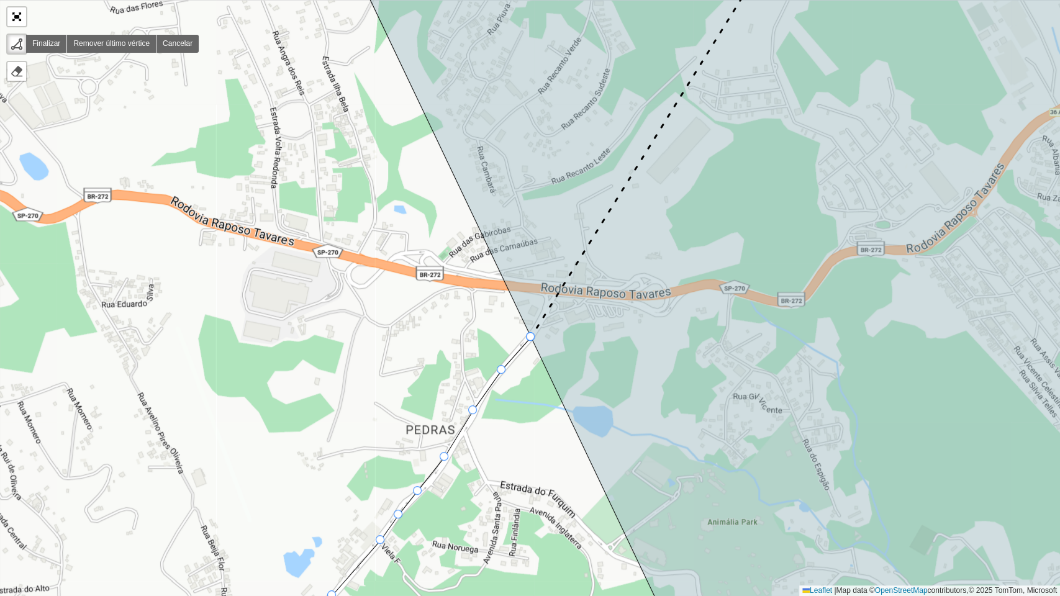
click at [531, 337] on div at bounding box center [530, 336] width 9 height 9
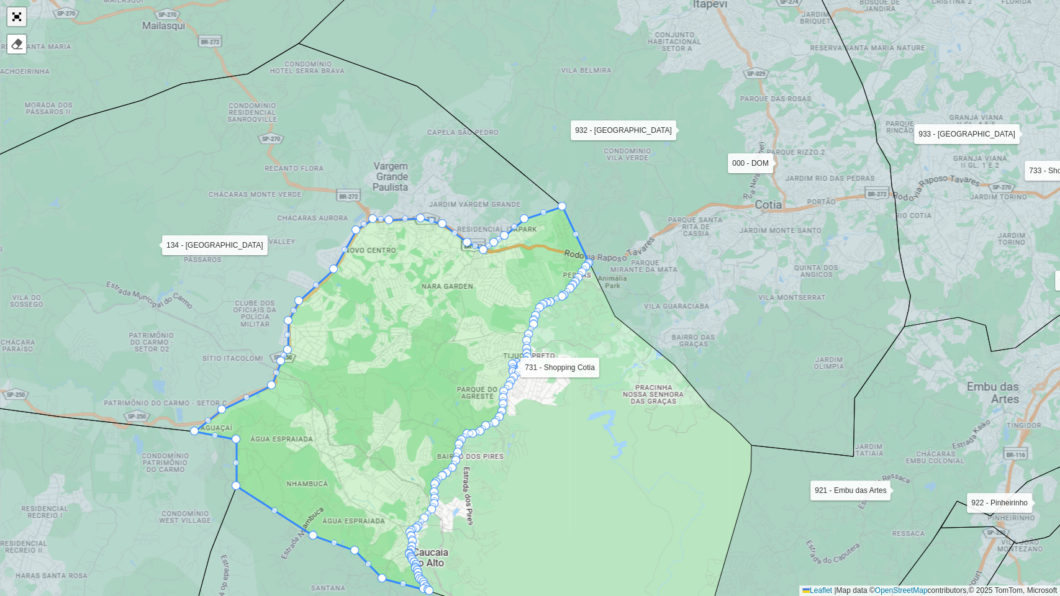
click at [17, 13] on link "Abrir mapa em tela cheia" at bounding box center [16, 16] width 19 height 19
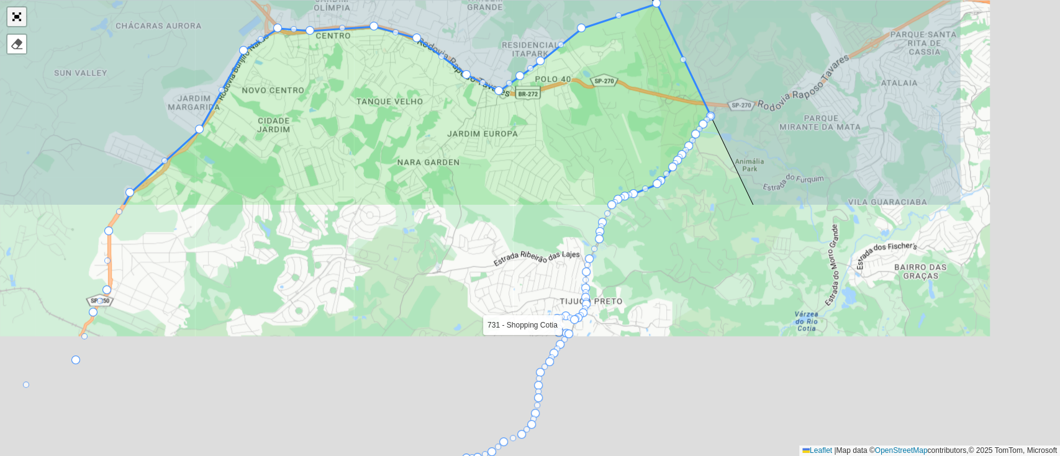
scroll to position [396, 0]
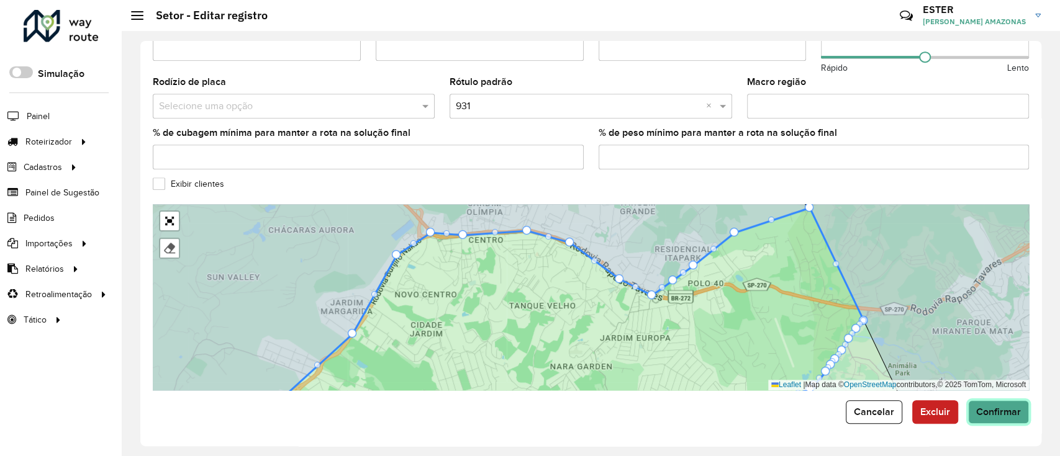
click at [1015, 408] on span "Confirmar" at bounding box center [998, 412] width 45 height 11
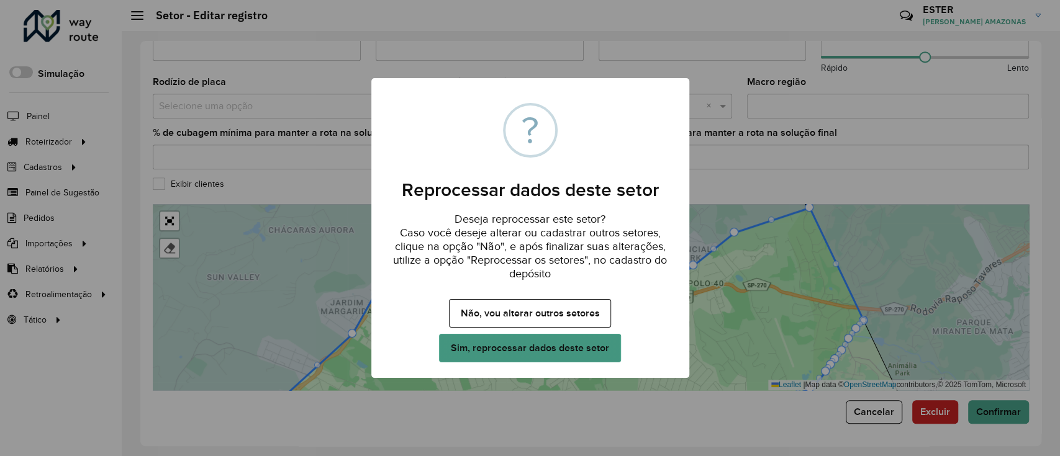
click at [589, 350] on button "Sim, reprocessar dados deste setor" at bounding box center [529, 348] width 181 height 29
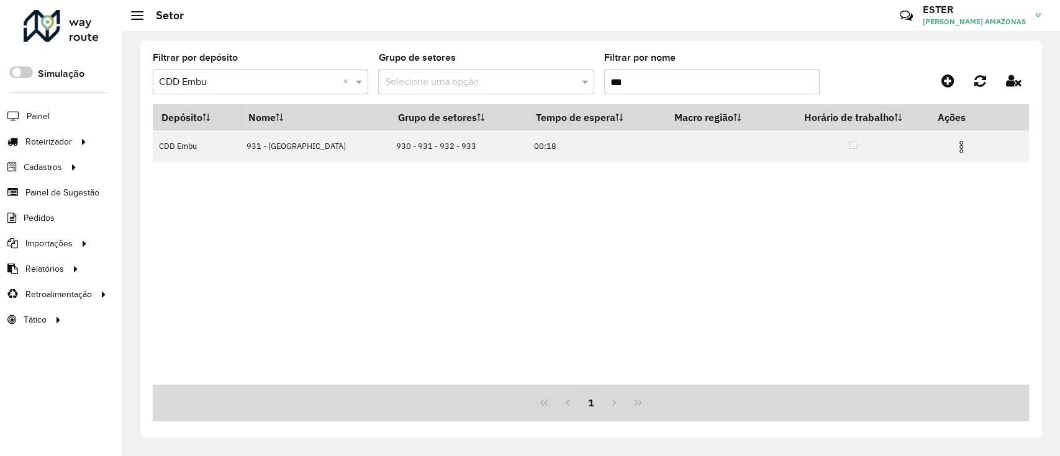
click at [759, 85] on input "***" at bounding box center [711, 82] width 215 height 25
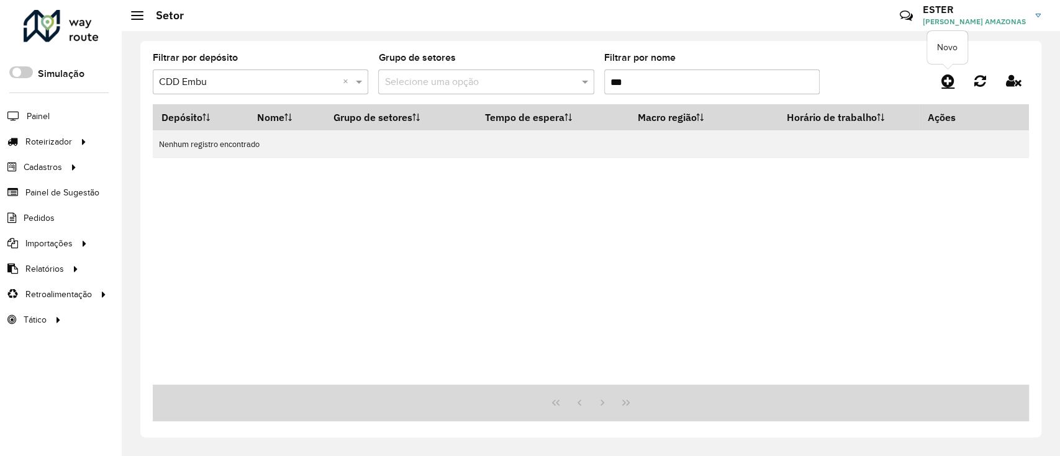
type input "***"
click at [949, 86] on icon at bounding box center [947, 80] width 13 height 15
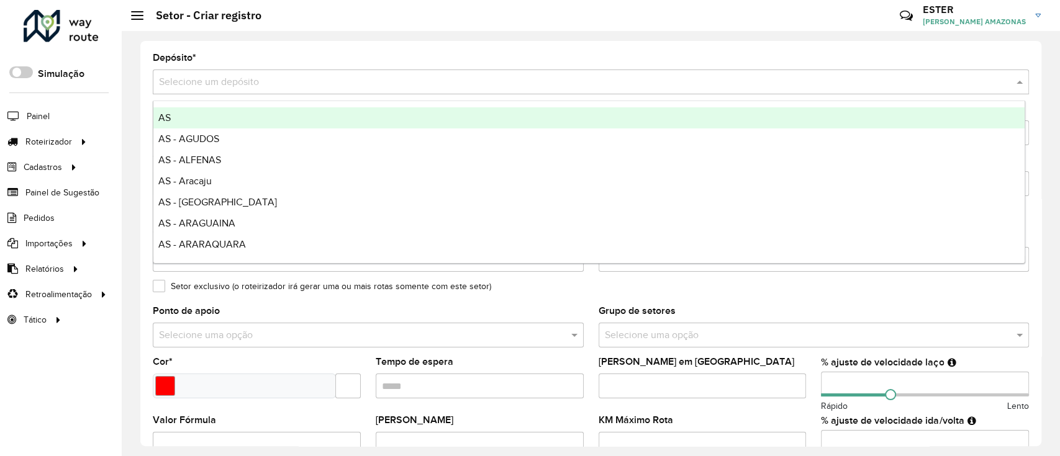
click at [318, 83] on input "text" at bounding box center [578, 82] width 839 height 15
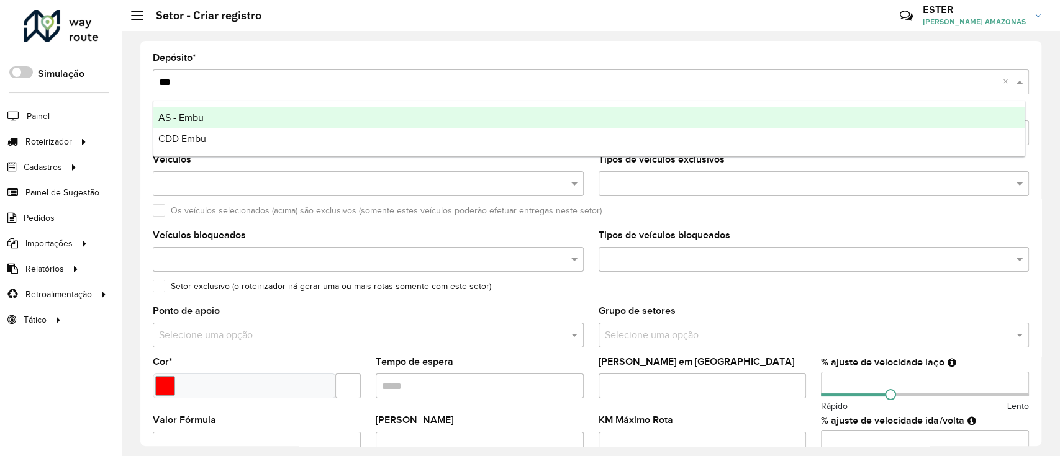
type input "****"
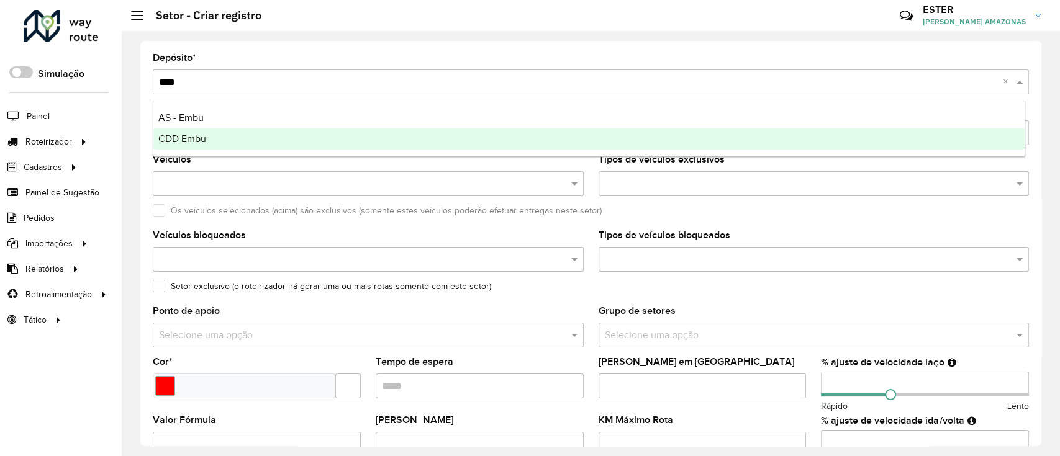
click at [340, 135] on div "CDD Embu" at bounding box center [588, 139] width 871 height 21
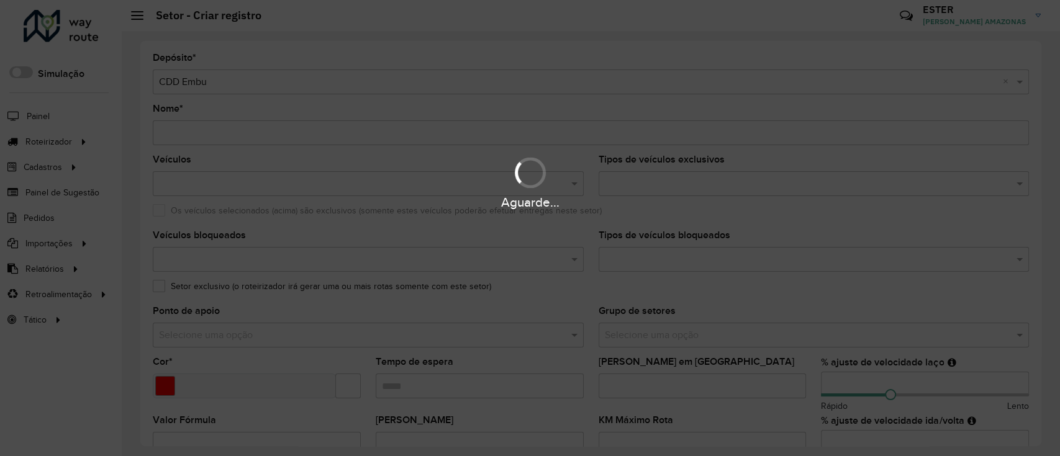
click at [287, 137] on div "Aguarde..." at bounding box center [530, 228] width 1060 height 456
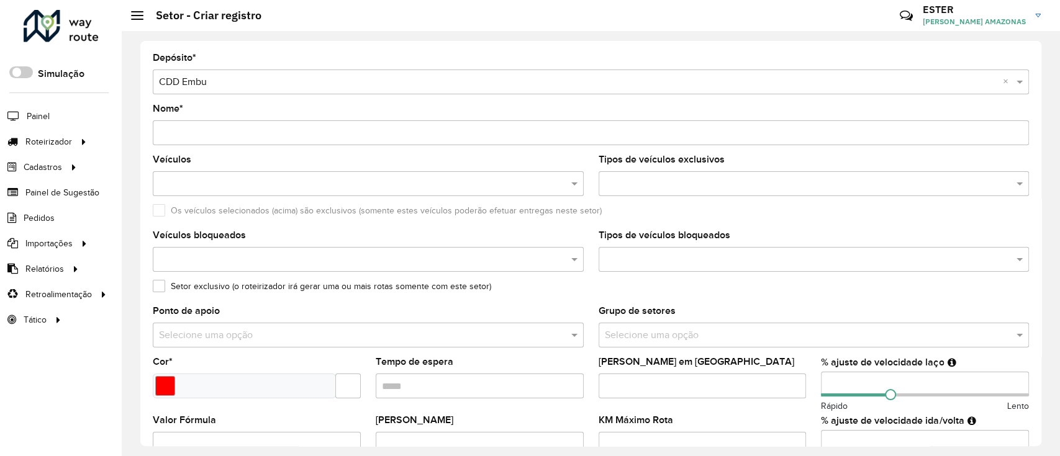
click at [287, 137] on input "Nome *" at bounding box center [591, 132] width 876 height 25
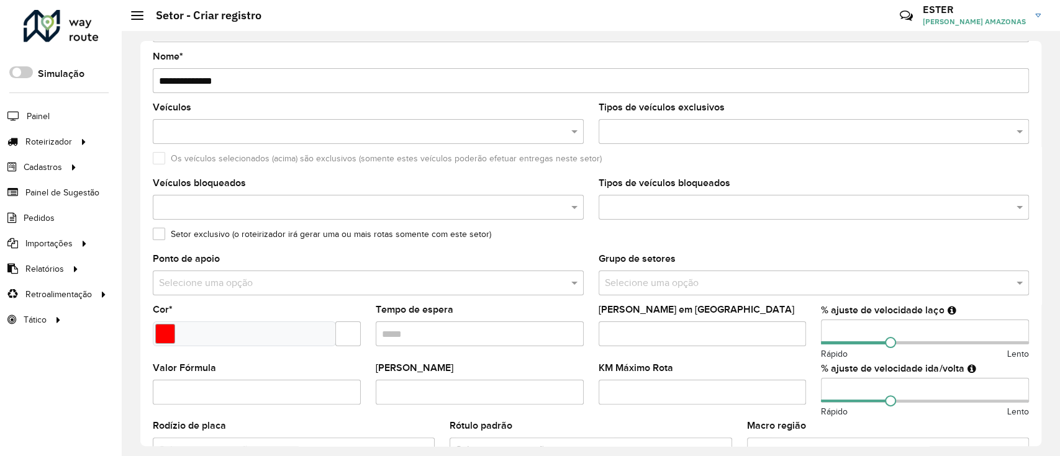
scroll to position [53, 0]
type input "**********"
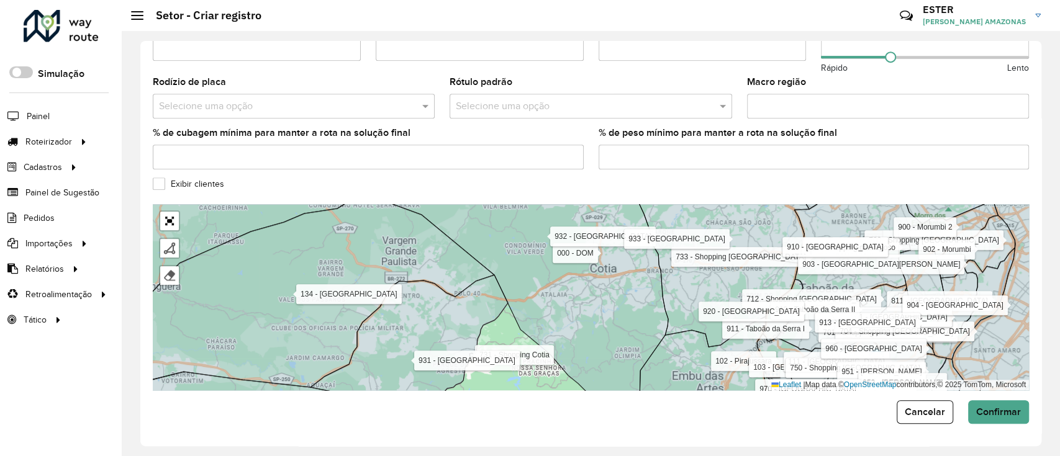
drag, startPoint x: 656, startPoint y: 317, endPoint x: 685, endPoint y: 152, distance: 168.4
click at [685, 152] on formly-group "**********" at bounding box center [591, 23] width 876 height 733
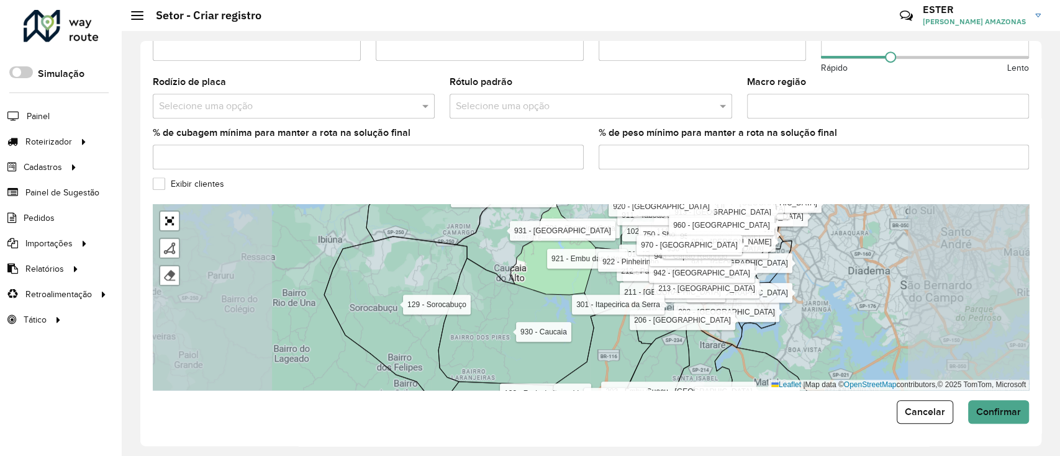
drag, startPoint x: 578, startPoint y: 266, endPoint x: 541, endPoint y: 324, distance: 68.4
click at [541, 324] on div "000 - DOM 100 - [GEOGRAPHIC_DATA] 101 - [GEOGRAPHIC_DATA] 102 - [GEOGRAPHIC_DAT…" at bounding box center [591, 297] width 876 height 186
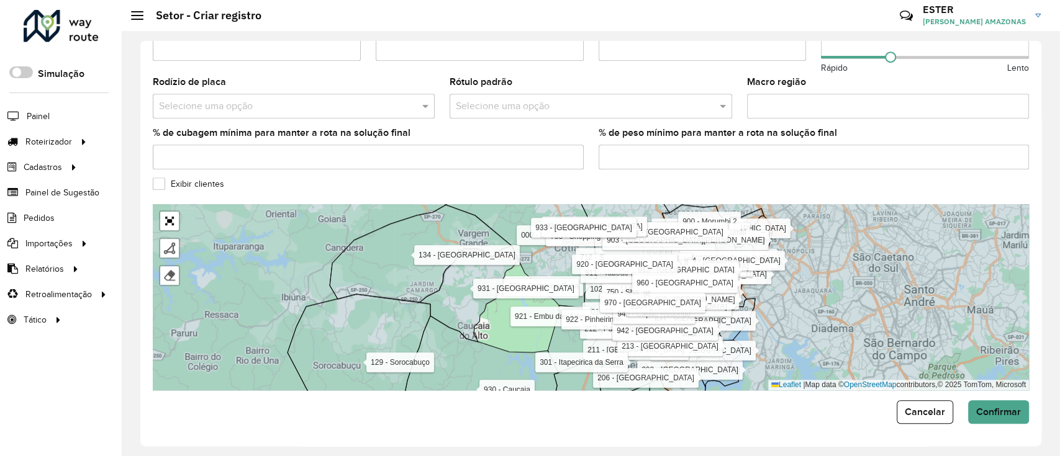
scroll to position [103, 0]
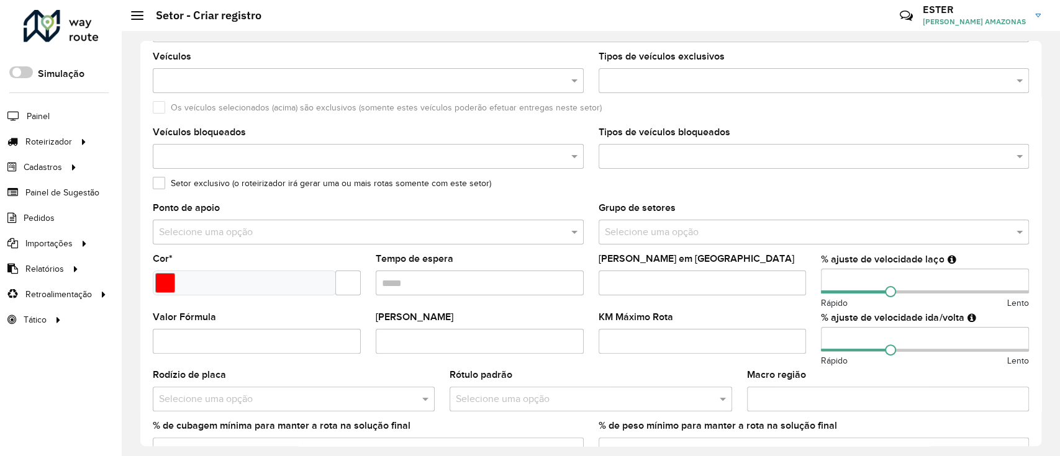
click at [341, 283] on input "text" at bounding box center [347, 283] width 25 height 25
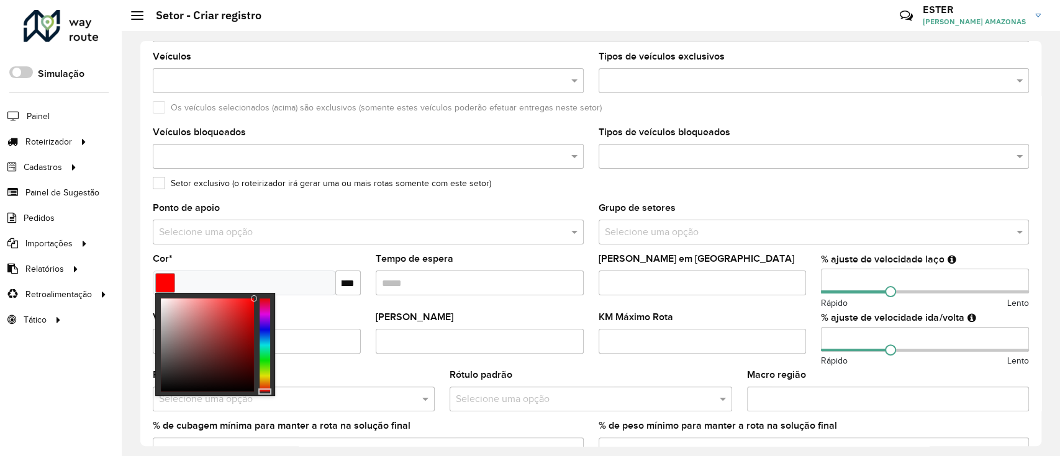
scroll to position [0, 14]
type input "*****"
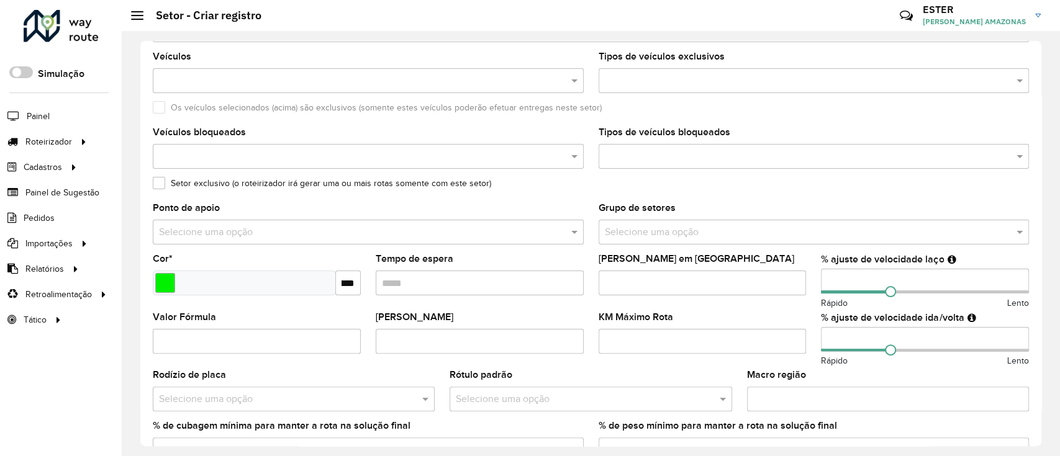
scroll to position [396, 0]
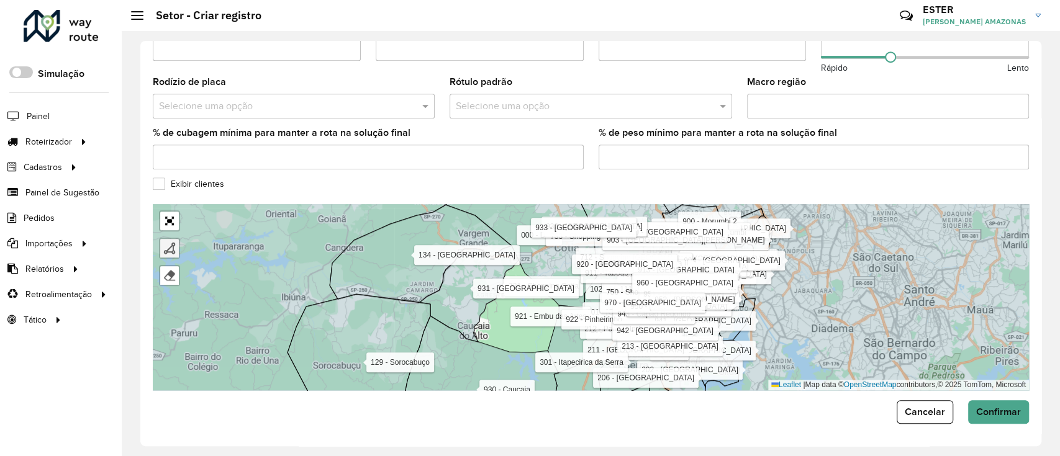
click at [166, 248] on div at bounding box center [169, 248] width 12 height 12
click at [455, 324] on icon at bounding box center [469, 294] width 99 height 96
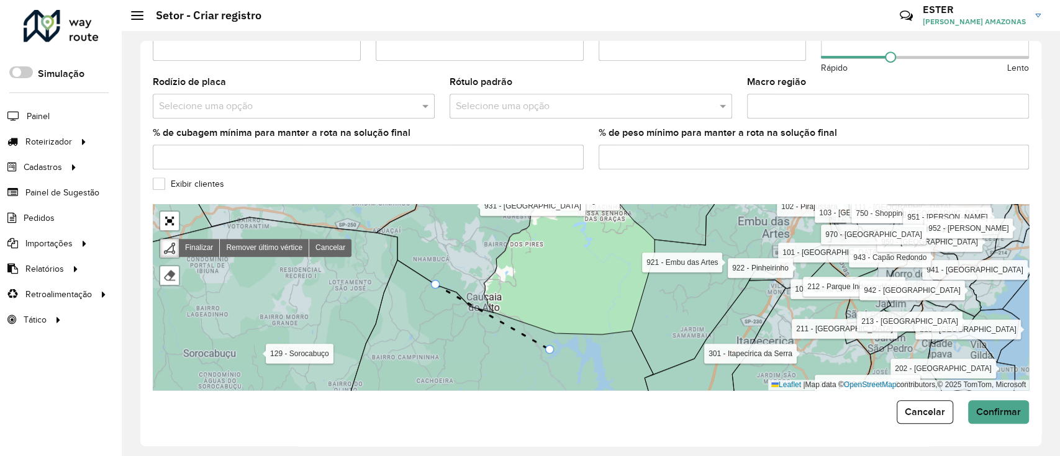
click at [553, 353] on icon at bounding box center [500, 335] width 306 height 150
click at [532, 367] on g at bounding box center [587, 251] width 1045 height 315
click at [656, 325] on icon at bounding box center [733, 281] width 200 height 192
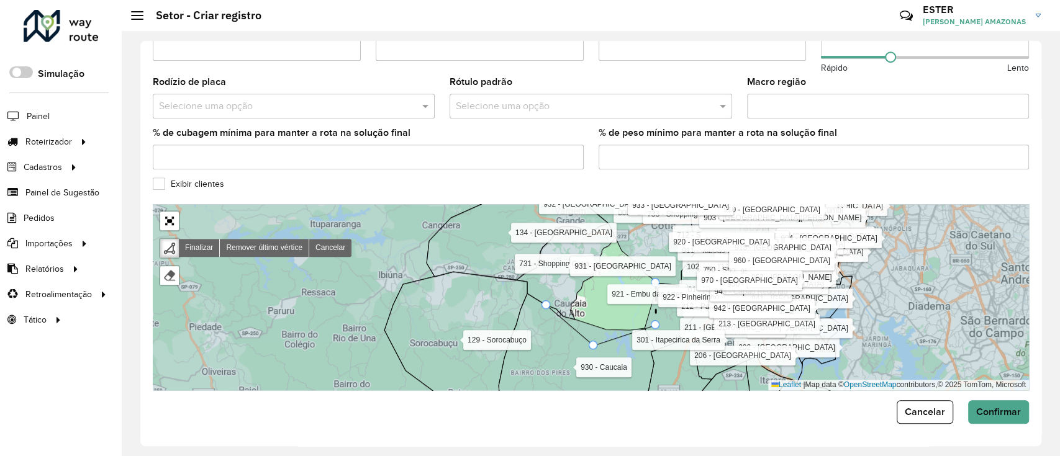
click at [668, 273] on icon at bounding box center [623, 235] width 146 height 101
click at [654, 241] on icon at bounding box center [623, 235] width 146 height 101
click at [621, 223] on icon at bounding box center [623, 235] width 146 height 101
click at [542, 306] on div at bounding box center [546, 305] width 9 height 9
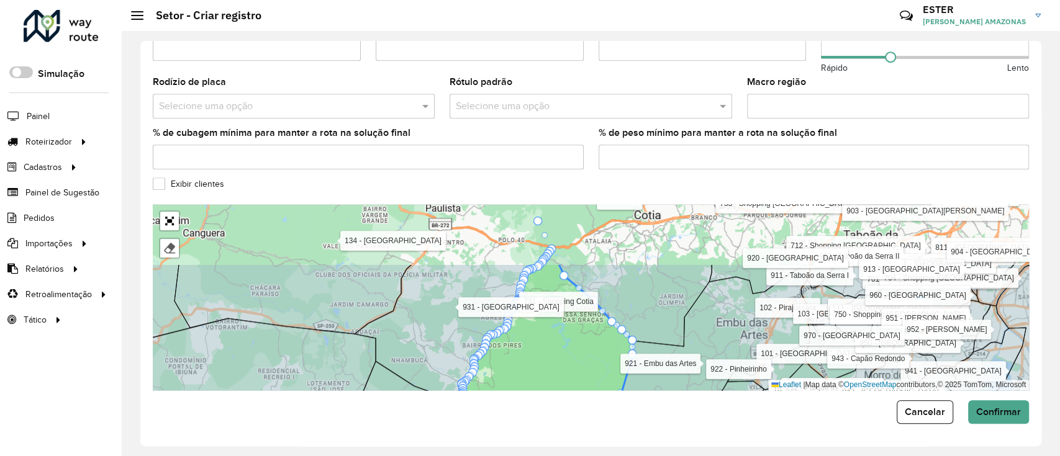
drag, startPoint x: 614, startPoint y: 307, endPoint x: 540, endPoint y: 398, distance: 117.1
click at [542, 397] on form "**********" at bounding box center [591, 40] width 876 height 767
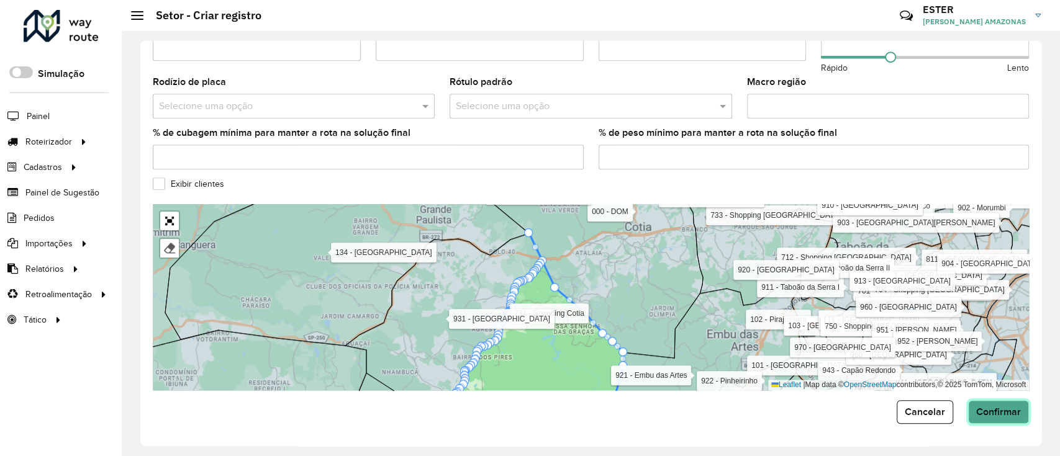
click at [1017, 410] on span "Confirmar" at bounding box center [998, 412] width 45 height 11
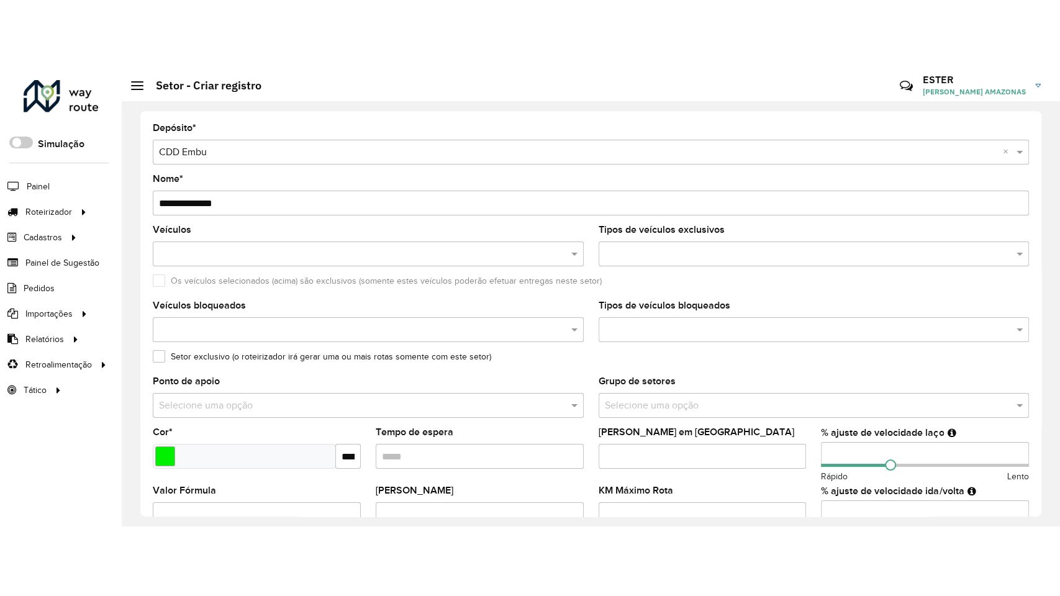
scroll to position [396, 0]
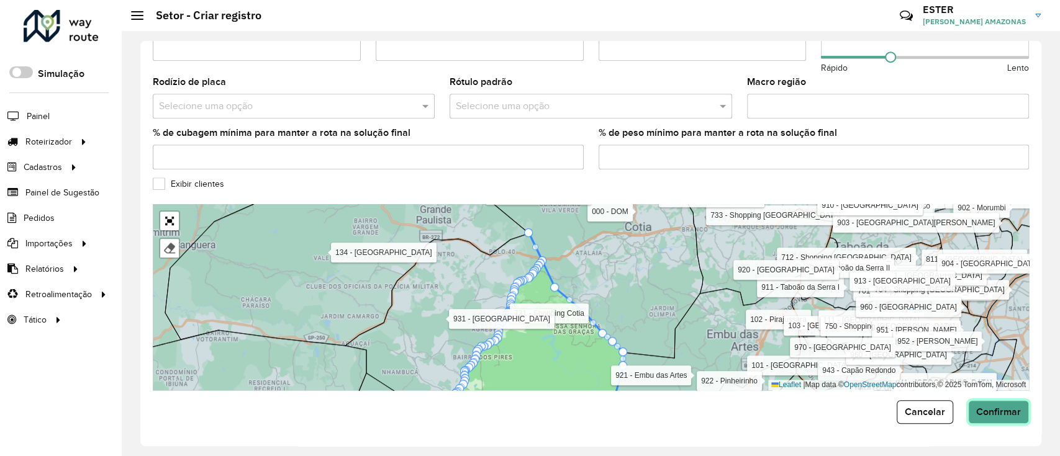
click at [1009, 412] on span "Confirmar" at bounding box center [998, 412] width 45 height 11
click at [729, 320] on icon at bounding box center [705, 342] width 190 height 135
drag, startPoint x: 529, startPoint y: 233, endPoint x: 533, endPoint y: 252, distance: 18.4
click at [992, 413] on span "Confirmar" at bounding box center [998, 412] width 45 height 11
click at [994, 415] on span "Confirmar" at bounding box center [998, 412] width 45 height 11
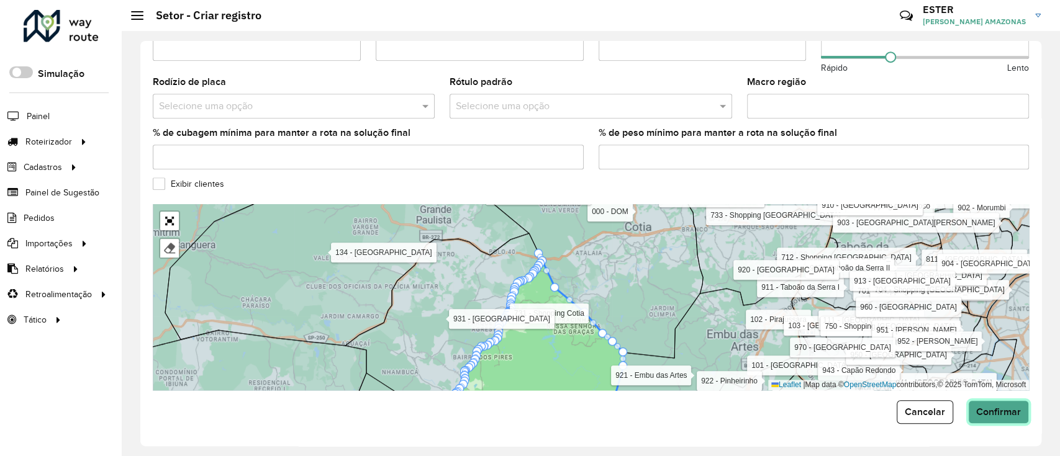
click at [994, 415] on span "Confirmar" at bounding box center [998, 412] width 45 height 11
click at [161, 212] on link "Abrir mapa em tela cheia" at bounding box center [169, 221] width 19 height 19
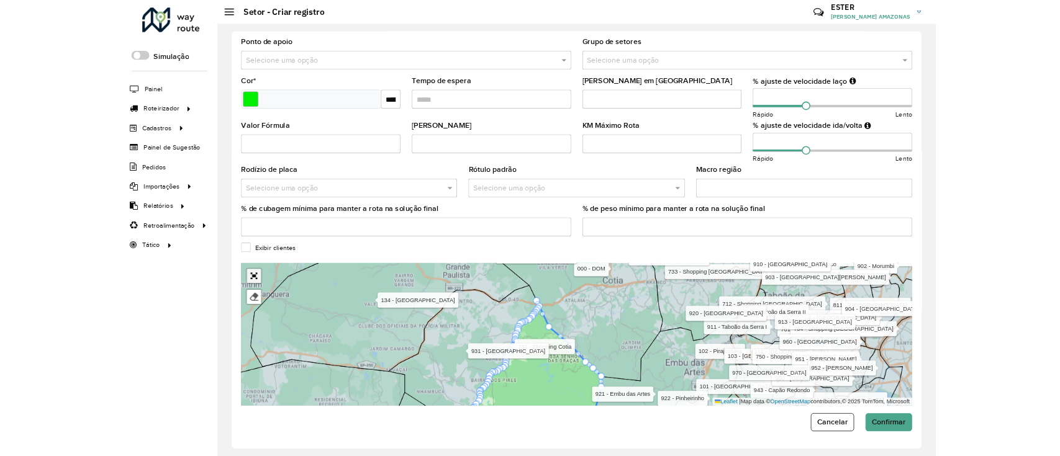
scroll to position [60, 0]
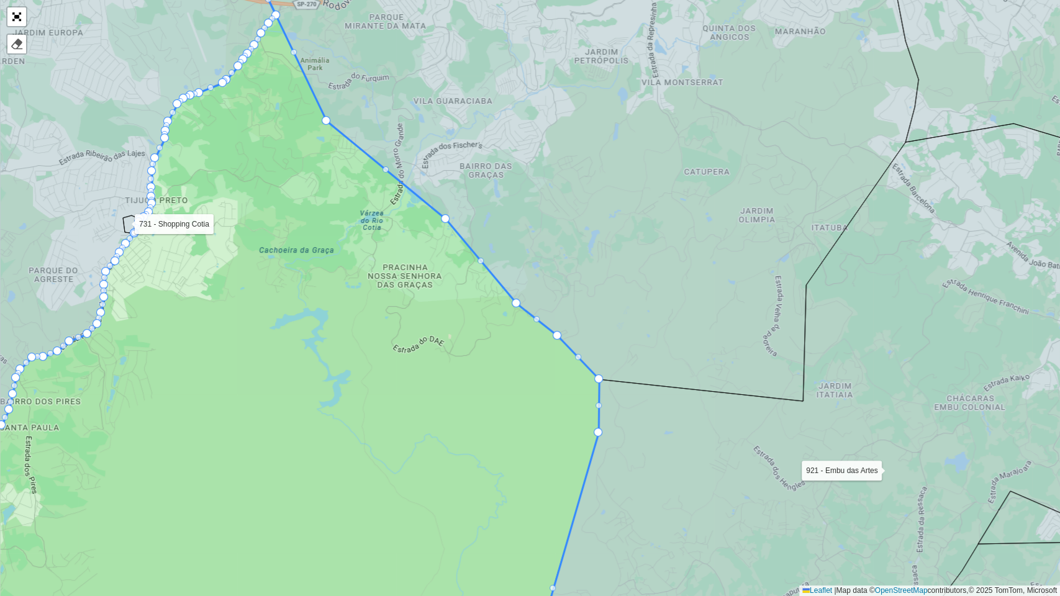
drag, startPoint x: 609, startPoint y: 286, endPoint x: 681, endPoint y: 323, distance: 80.3
click at [678, 322] on icon at bounding box center [579, 170] width 678 height 461
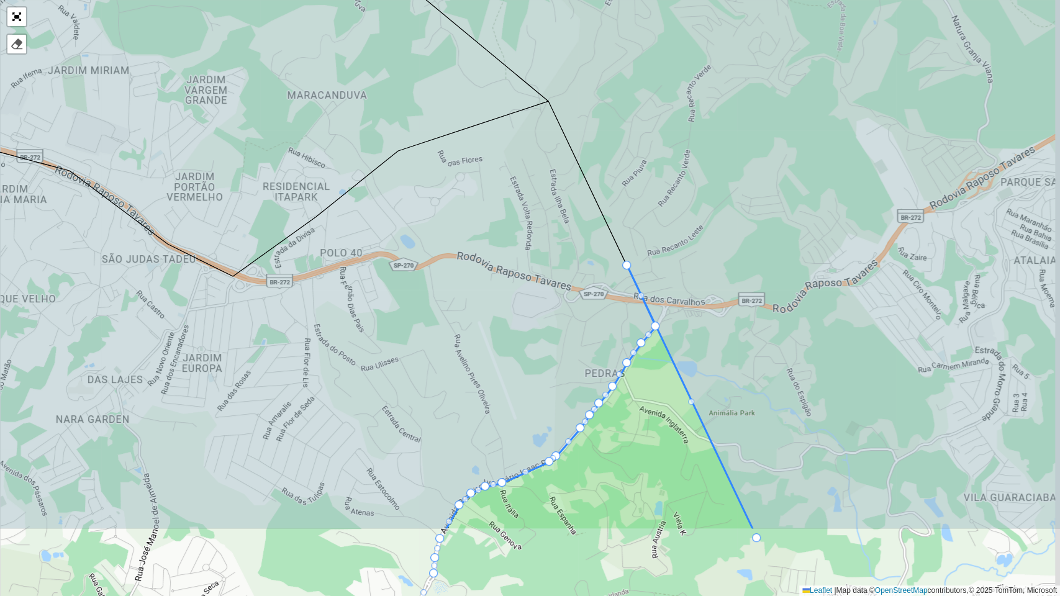
drag, startPoint x: 511, startPoint y: 427, endPoint x: 496, endPoint y: 286, distance: 141.8
click at [496, 286] on icon at bounding box center [270, 315] width 772 height 428
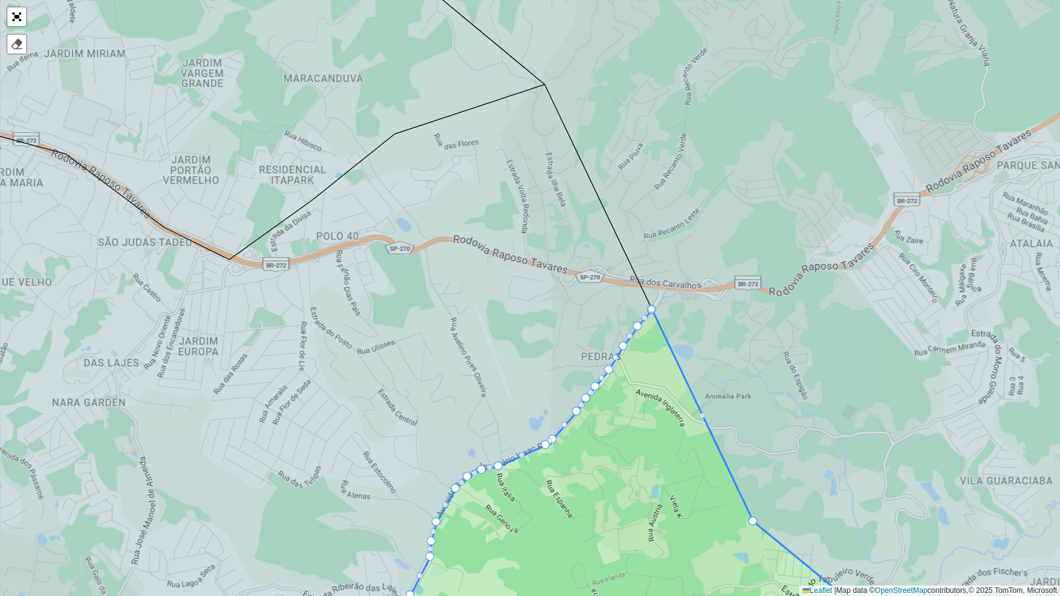
drag, startPoint x: 622, startPoint y: 247, endPoint x: 655, endPoint y: 305, distance: 66.5
click at [20, 20] on link "Abrir mapa em tela cheia" at bounding box center [16, 16] width 19 height 19
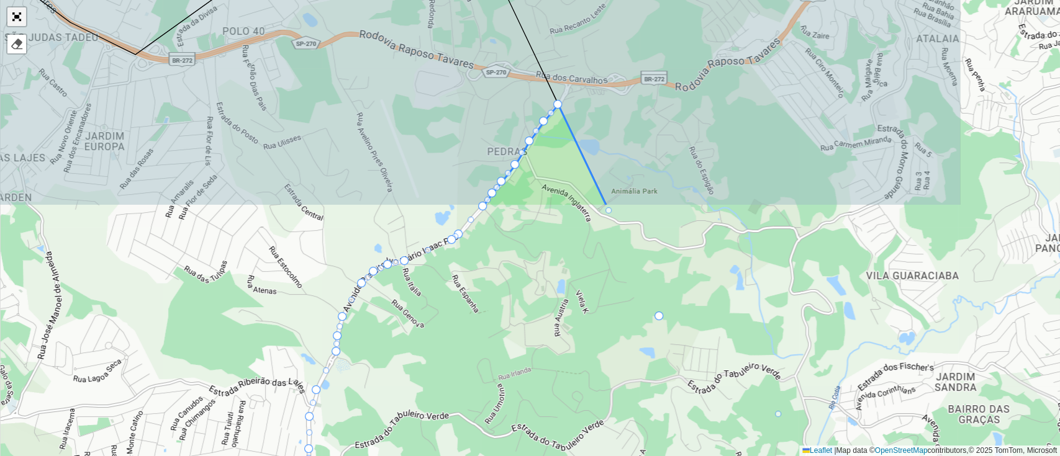
scroll to position [396, 0]
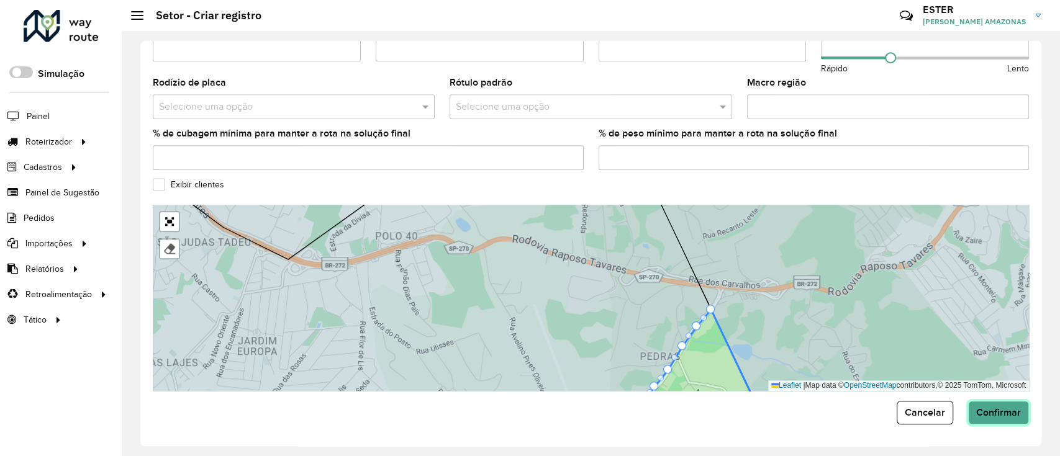
click at [976, 415] on span "Confirmar" at bounding box center [998, 412] width 45 height 11
